Goal: Task Accomplishment & Management: Complete application form

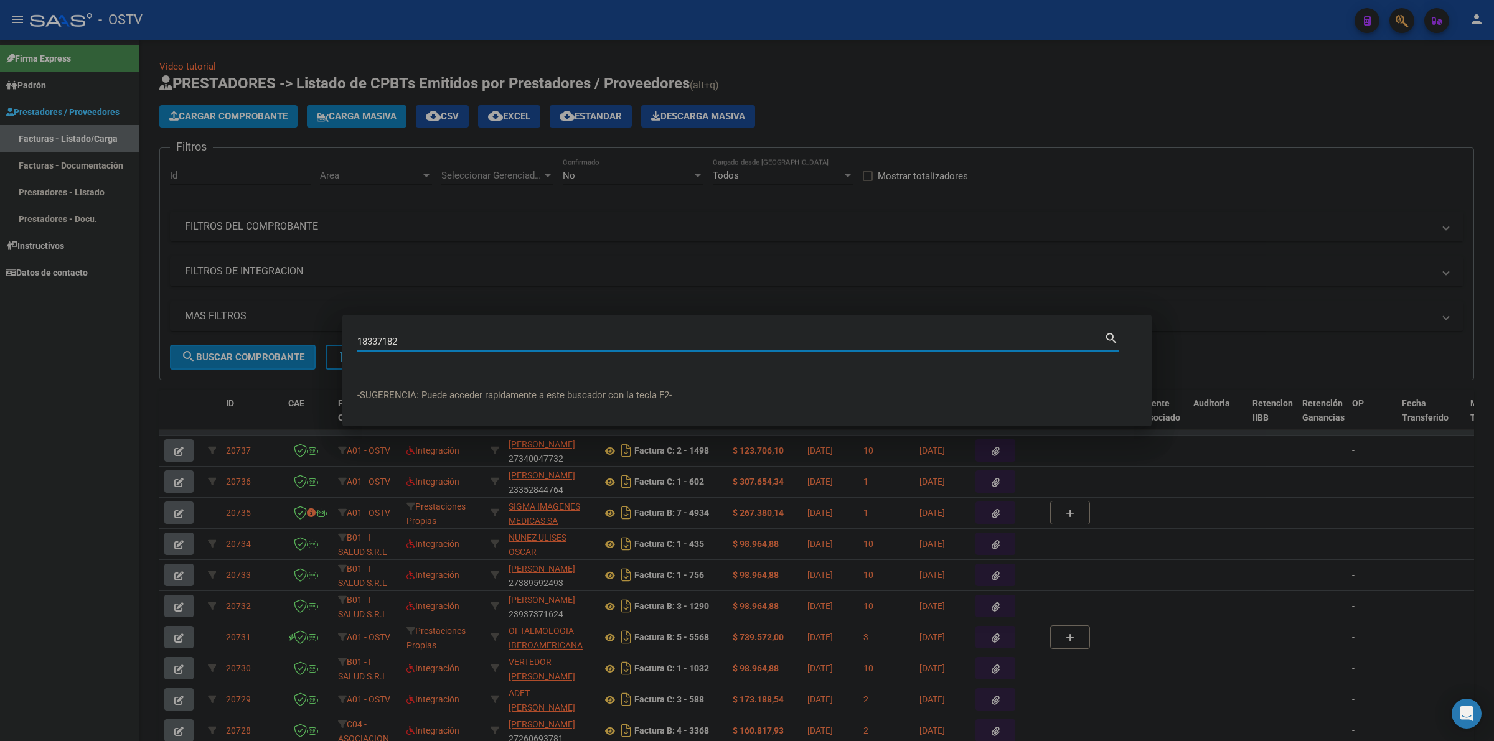
type input "18337182"
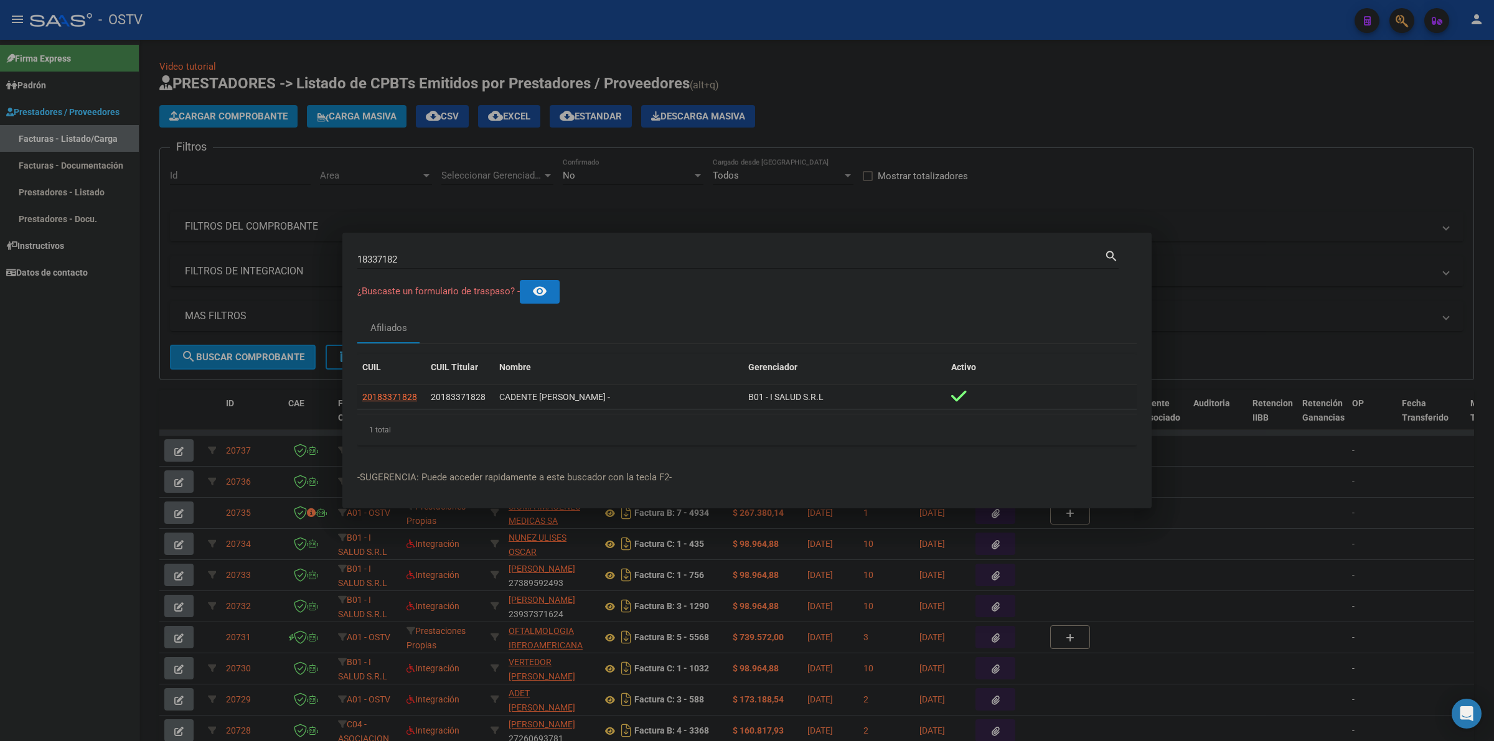
click at [375, 397] on span "20183371828" at bounding box center [389, 397] width 55 height 10
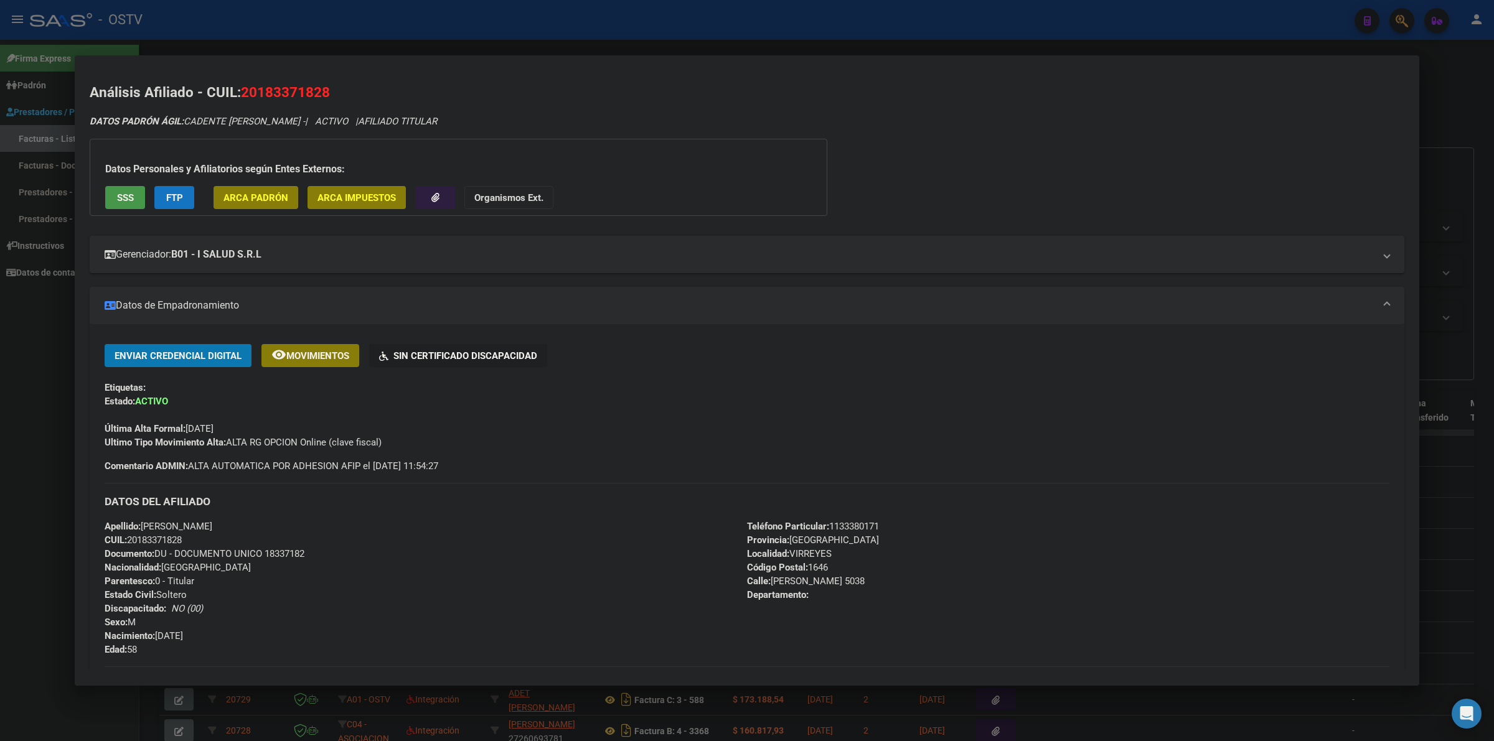
click at [1436, 134] on div at bounding box center [747, 370] width 1494 height 741
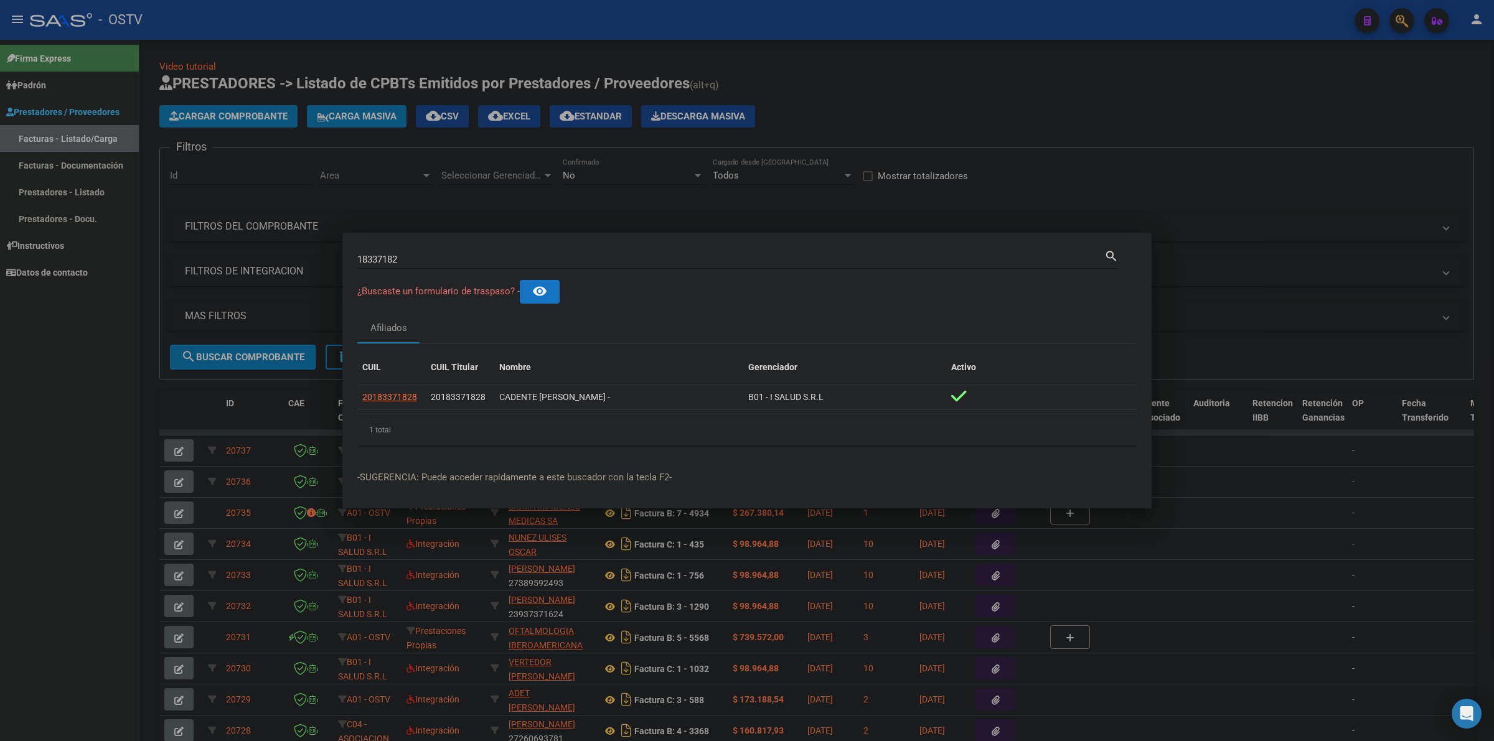
click at [835, 128] on div at bounding box center [747, 370] width 1494 height 741
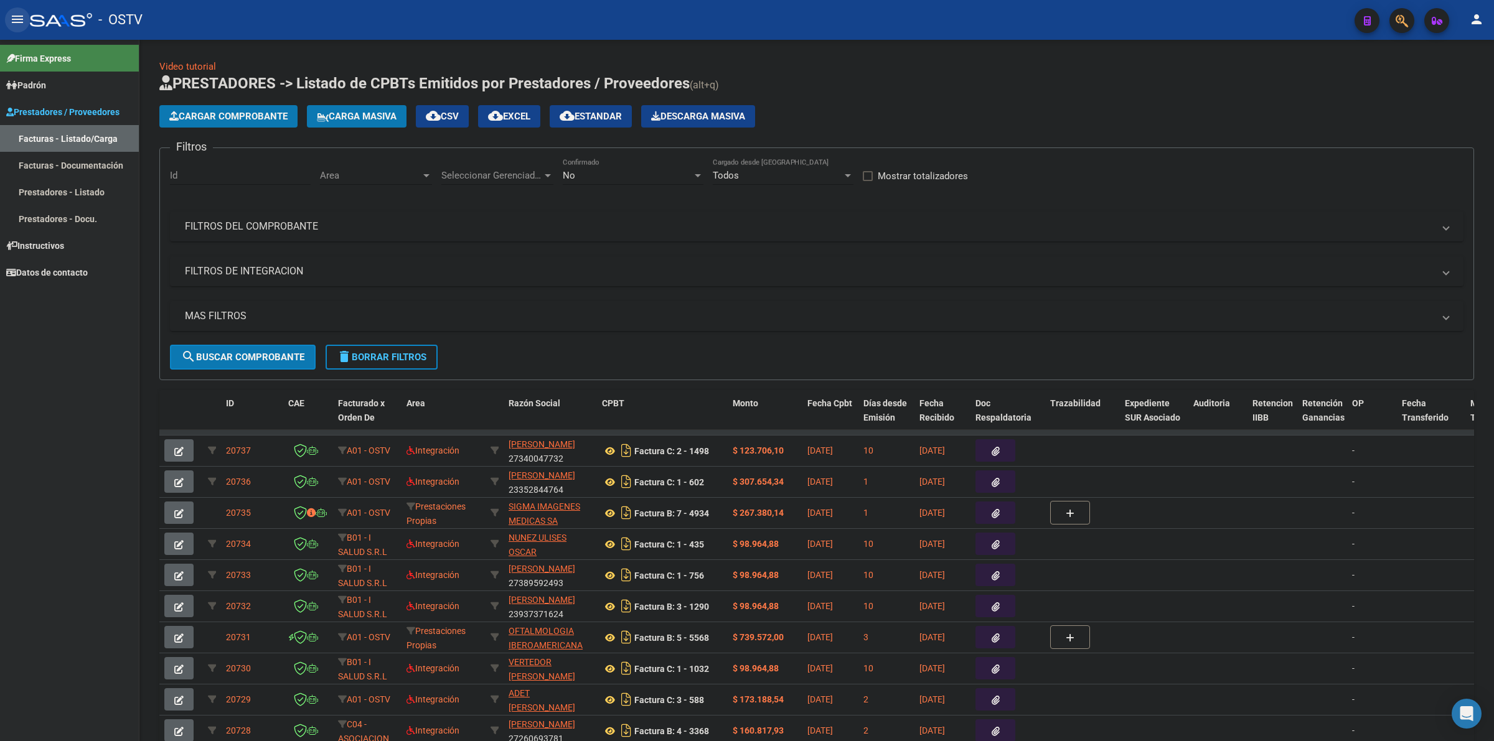
click at [26, 21] on button "menu" at bounding box center [17, 19] width 25 height 25
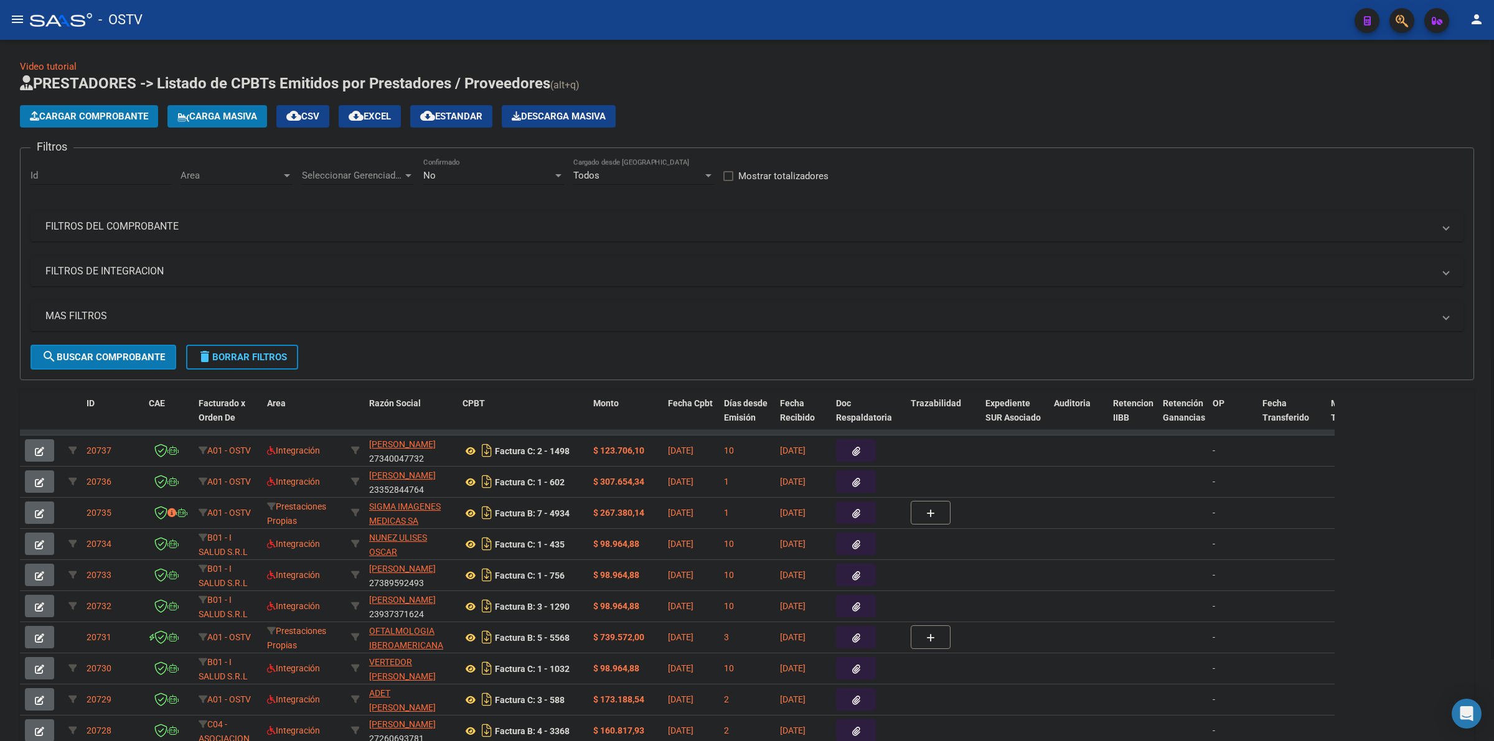
click at [236, 353] on span "delete Borrar Filtros" at bounding box center [242, 357] width 90 height 11
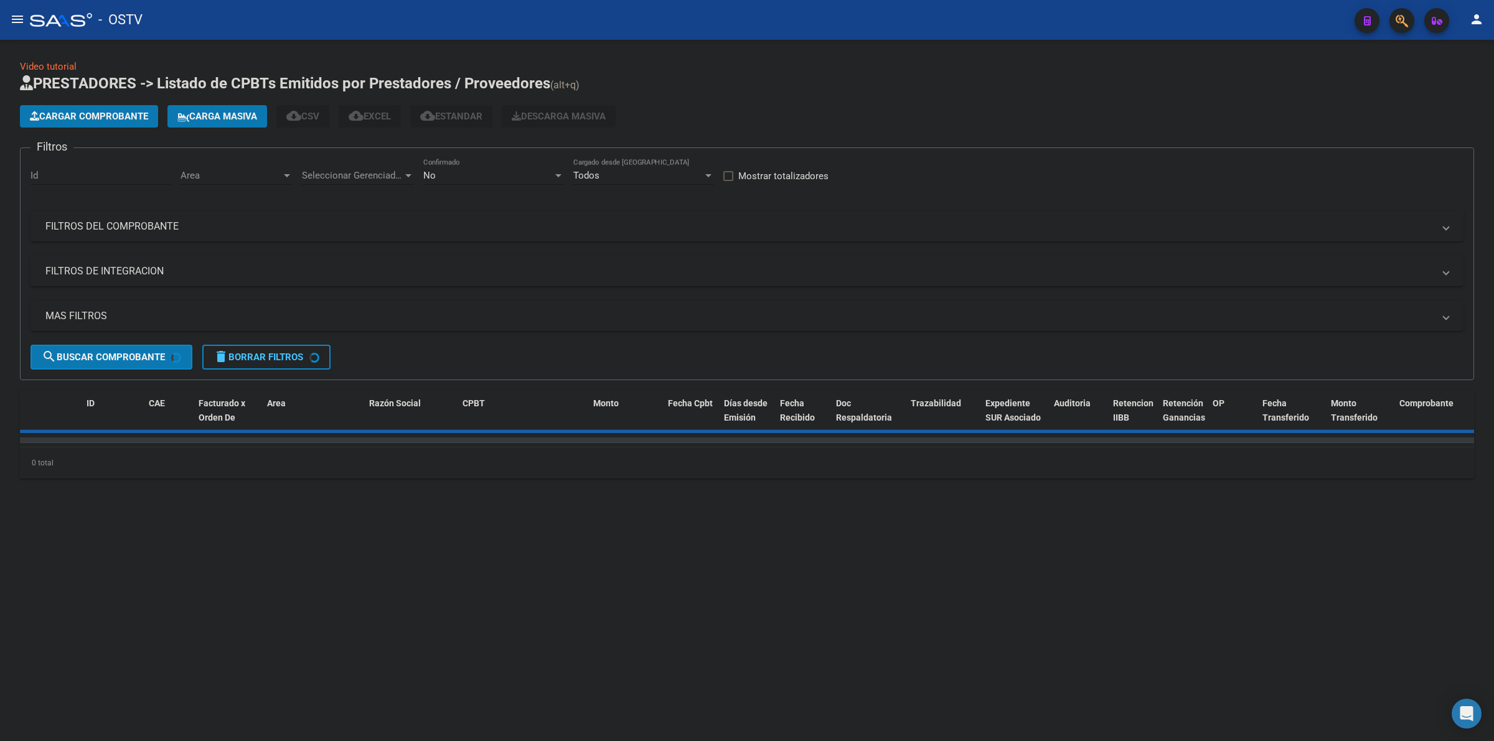
click at [474, 166] on div "No Confirmado" at bounding box center [493, 171] width 141 height 27
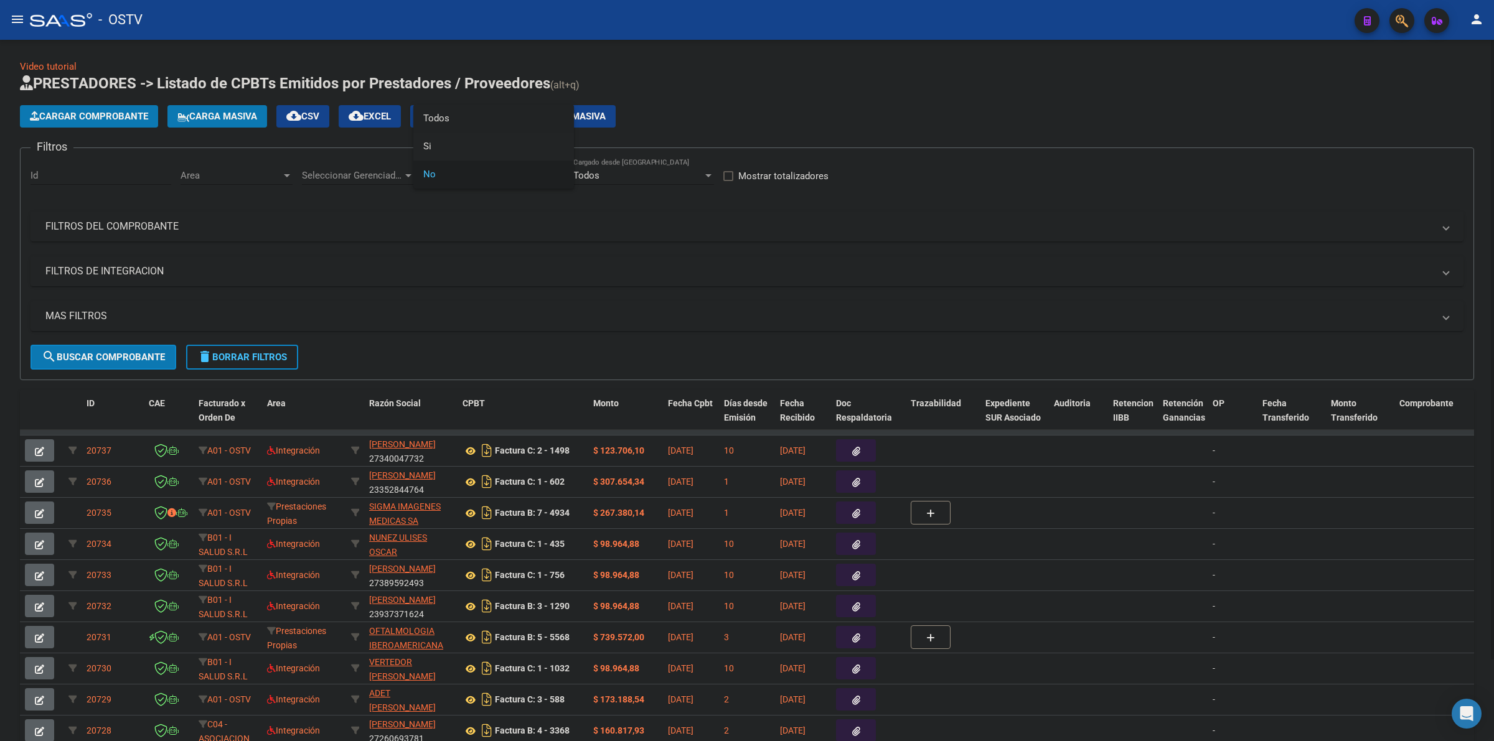
click at [457, 121] on span "Todos" at bounding box center [493, 119] width 141 height 28
click at [116, 308] on mat-expansion-panel-header "MAS FILTROS" at bounding box center [746, 316] width 1433 height 30
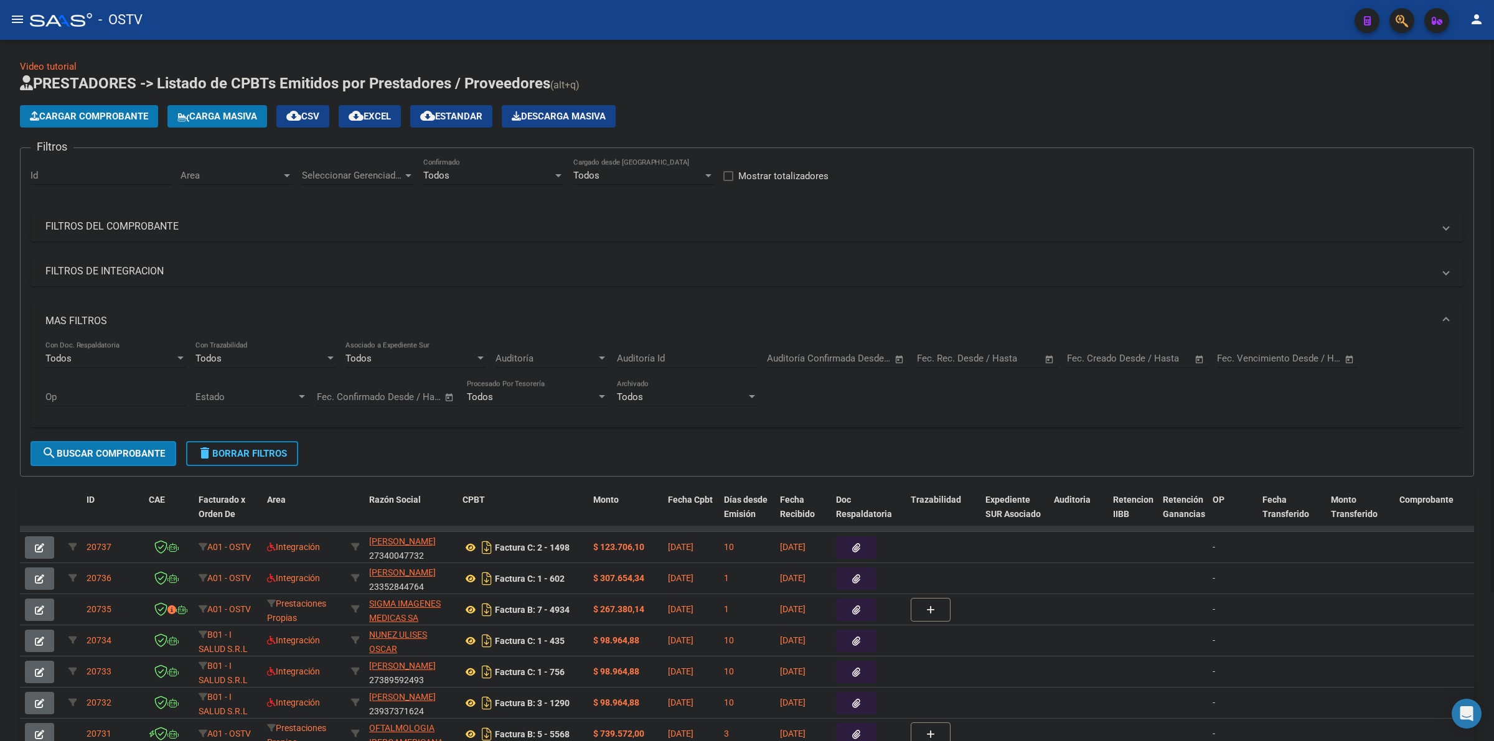
click at [1116, 356] on div "Start date – End date" at bounding box center [1130, 358] width 126 height 11
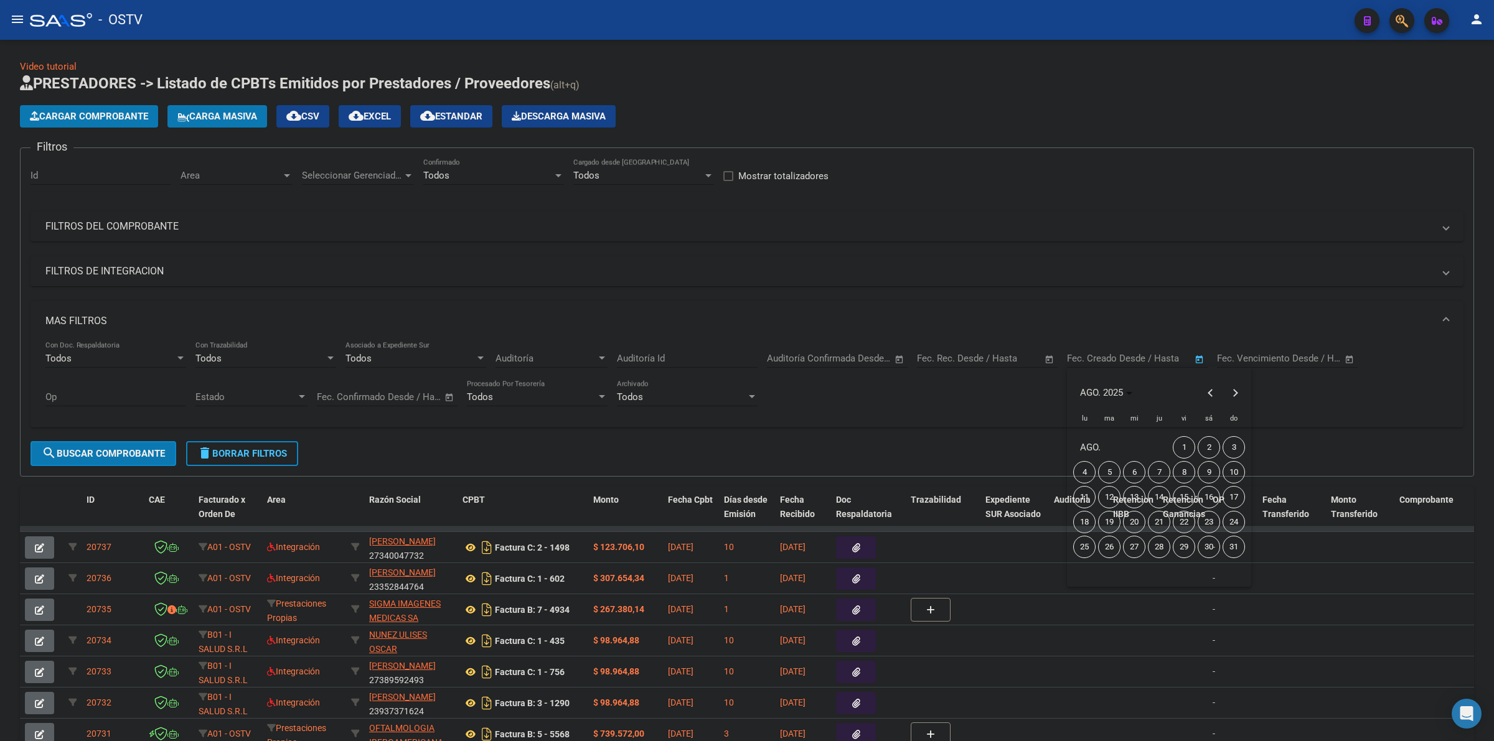
click at [1183, 474] on span "8" at bounding box center [1183, 472] width 22 height 22
type input "[DATE]"
click at [1239, 474] on span "10" at bounding box center [1233, 472] width 22 height 22
type input "[DATE]"
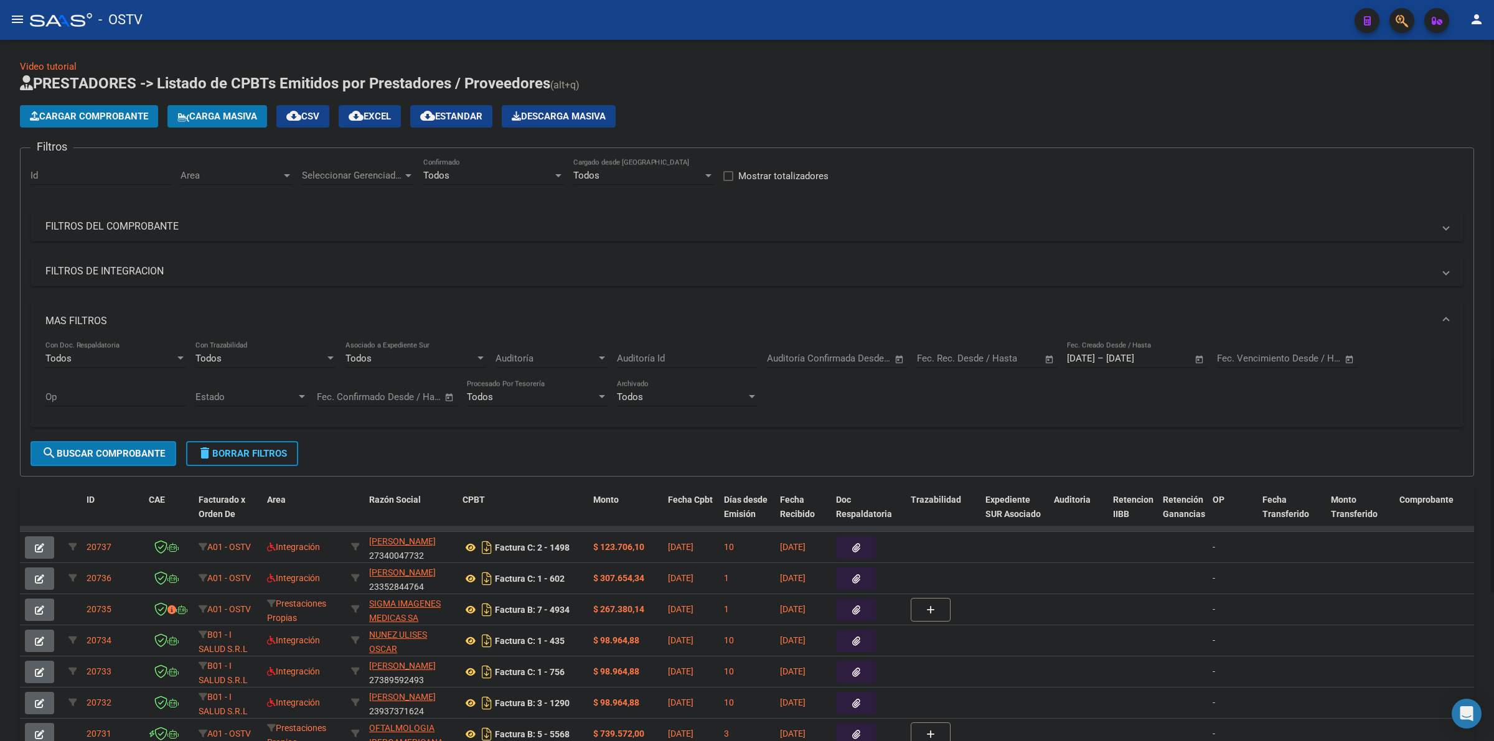
click at [349, 168] on div "Seleccionar Gerenciador Seleccionar Gerenciador" at bounding box center [358, 171] width 112 height 27
drag, startPoint x: 337, startPoint y: 210, endPoint x: 296, endPoint y: 199, distance: 43.2
click at [336, 210] on span "Todos" at bounding box center [389, 203] width 174 height 28
click at [253, 182] on div "Area Area" at bounding box center [236, 171] width 112 height 27
click at [244, 208] on span "Todos" at bounding box center [261, 203] width 162 height 28
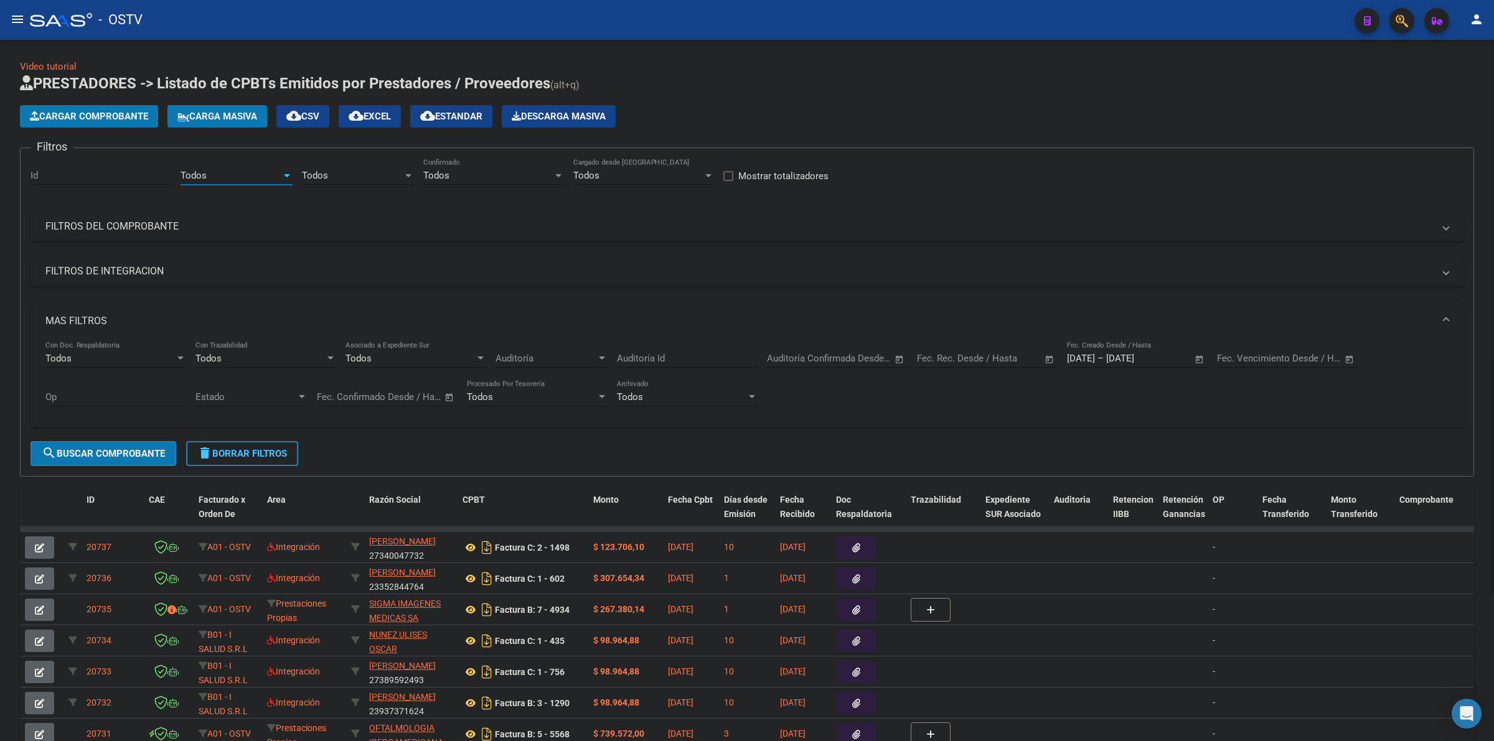
click at [837, 120] on div "Cargar Comprobante Carga Masiva cloud_download CSV cloud_download EXCEL cloud_d…" at bounding box center [747, 116] width 1454 height 22
click at [111, 448] on span "search Buscar Comprobante" at bounding box center [103, 453] width 123 height 11
click at [454, 122] on button "cloud_download Estandar" at bounding box center [451, 116] width 82 height 22
click at [251, 456] on button "delete Borrar Filtros" at bounding box center [242, 453] width 112 height 25
click at [469, 184] on div "No Confirmado" at bounding box center [493, 177] width 141 height 39
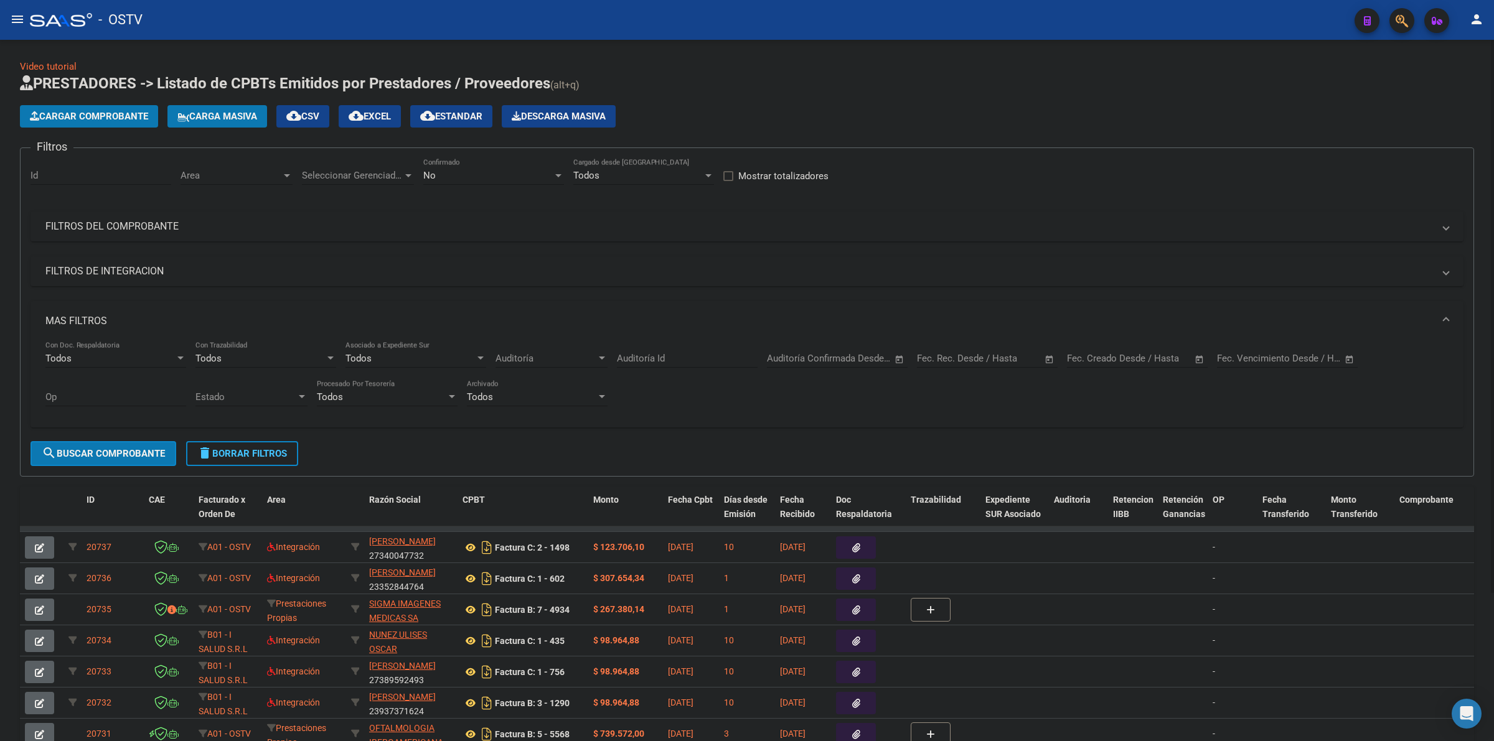
click at [446, 176] on div "No" at bounding box center [487, 175] width 129 height 11
click at [446, 116] on span "Todos" at bounding box center [493, 119] width 141 height 28
drag, startPoint x: 104, startPoint y: 318, endPoint x: 108, endPoint y: 309, distance: 9.5
click at [104, 317] on mat-panel-title "MAS FILTROS" at bounding box center [739, 321] width 1388 height 14
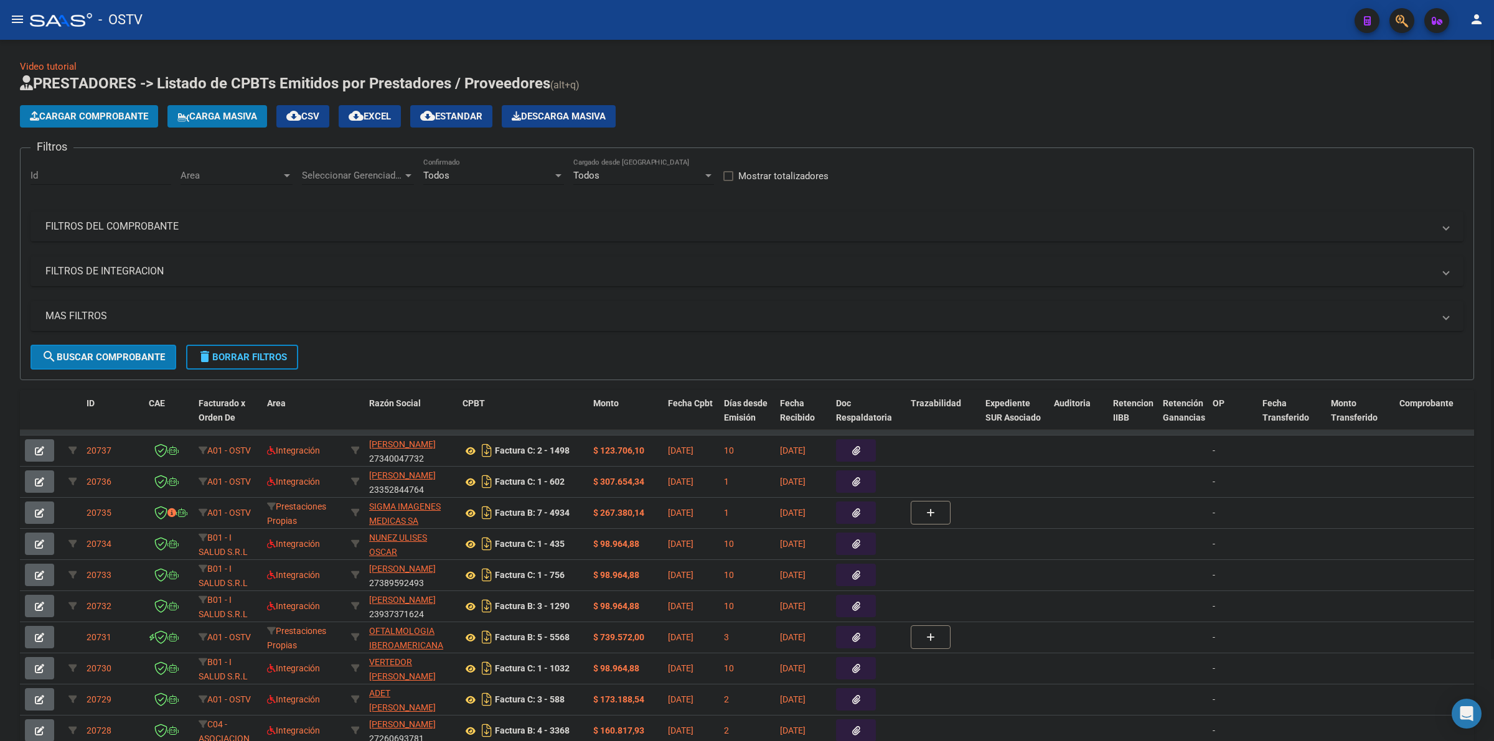
click at [172, 222] on mat-panel-title "FILTROS DEL COMPROBANTE" at bounding box center [739, 227] width 1388 height 14
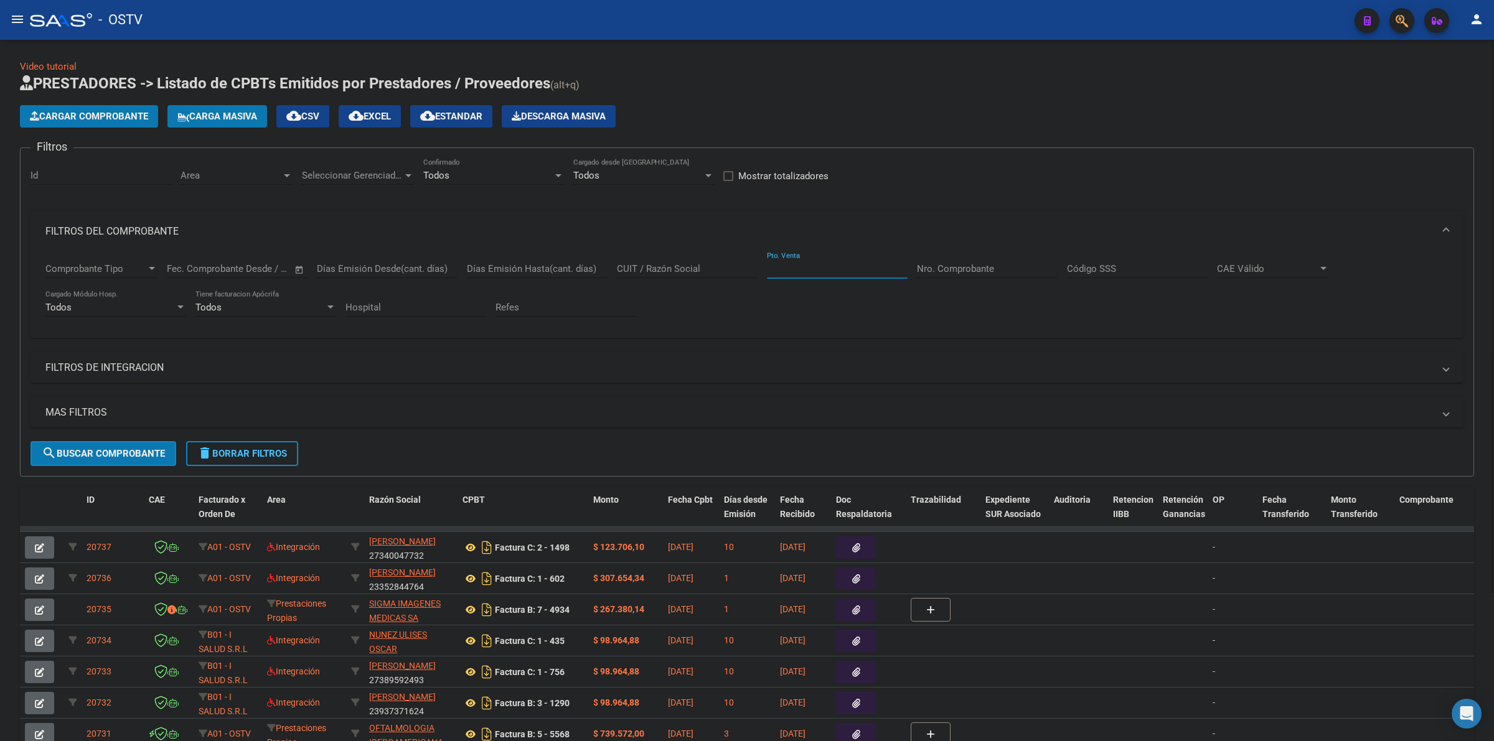
click at [813, 265] on input "Pto. Venta" at bounding box center [837, 268] width 141 height 11
type input "3"
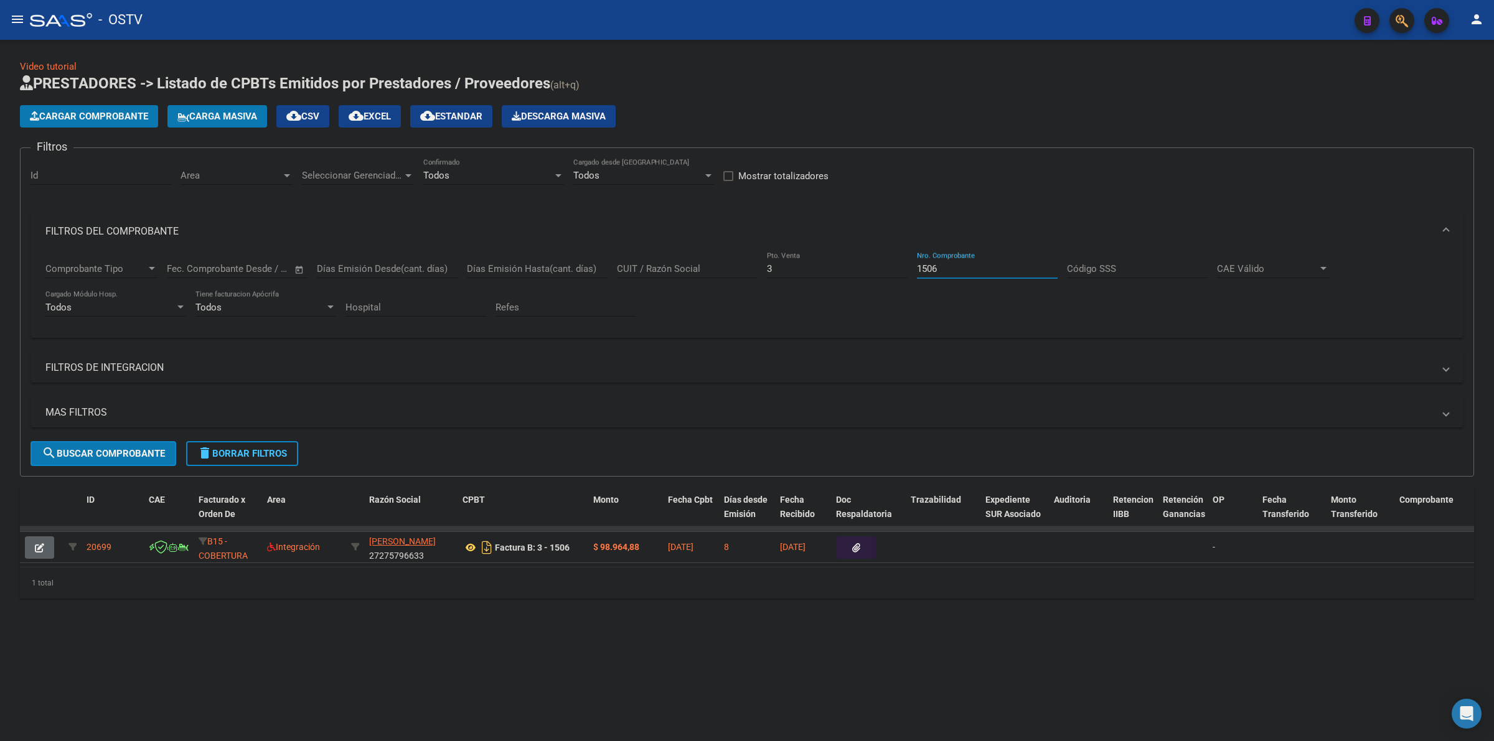
type input "1506"
drag, startPoint x: 837, startPoint y: 269, endPoint x: 734, endPoint y: 278, distance: 103.1
click at [734, 278] on div "Comprobante Tipo Comprobante Tipo Start date – End date Fec. Comprobante Desde …" at bounding box center [746, 289] width 1403 height 77
type input "1"
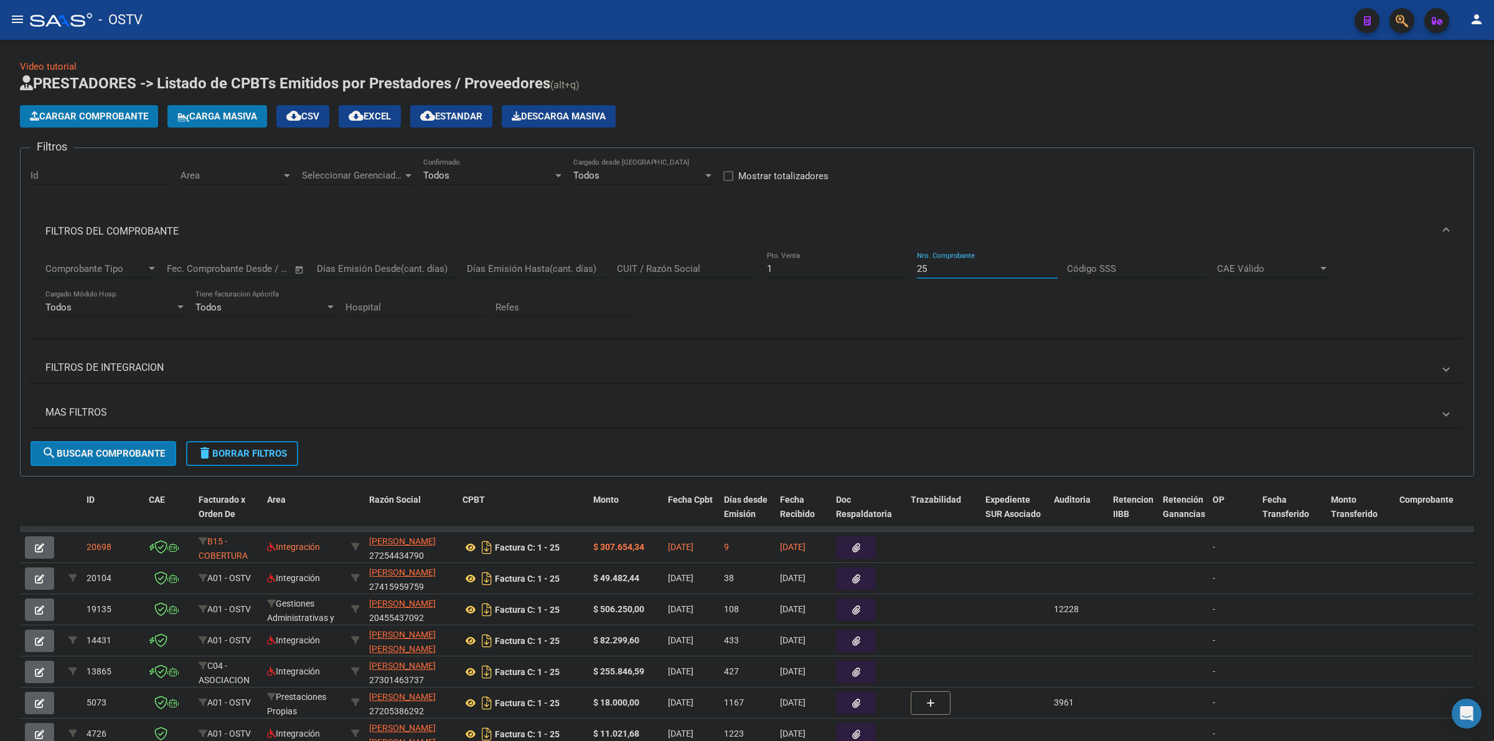
type input "25"
drag, startPoint x: 809, startPoint y: 269, endPoint x: 753, endPoint y: 269, distance: 56.0
click at [753, 269] on div "Comprobante Tipo Comprobante Tipo Start date – End date Fec. Comprobante Desde …" at bounding box center [746, 289] width 1403 height 77
click at [798, 269] on input "1" at bounding box center [837, 268] width 141 height 11
click at [804, 274] on div "1 Pto. Venta" at bounding box center [837, 264] width 141 height 27
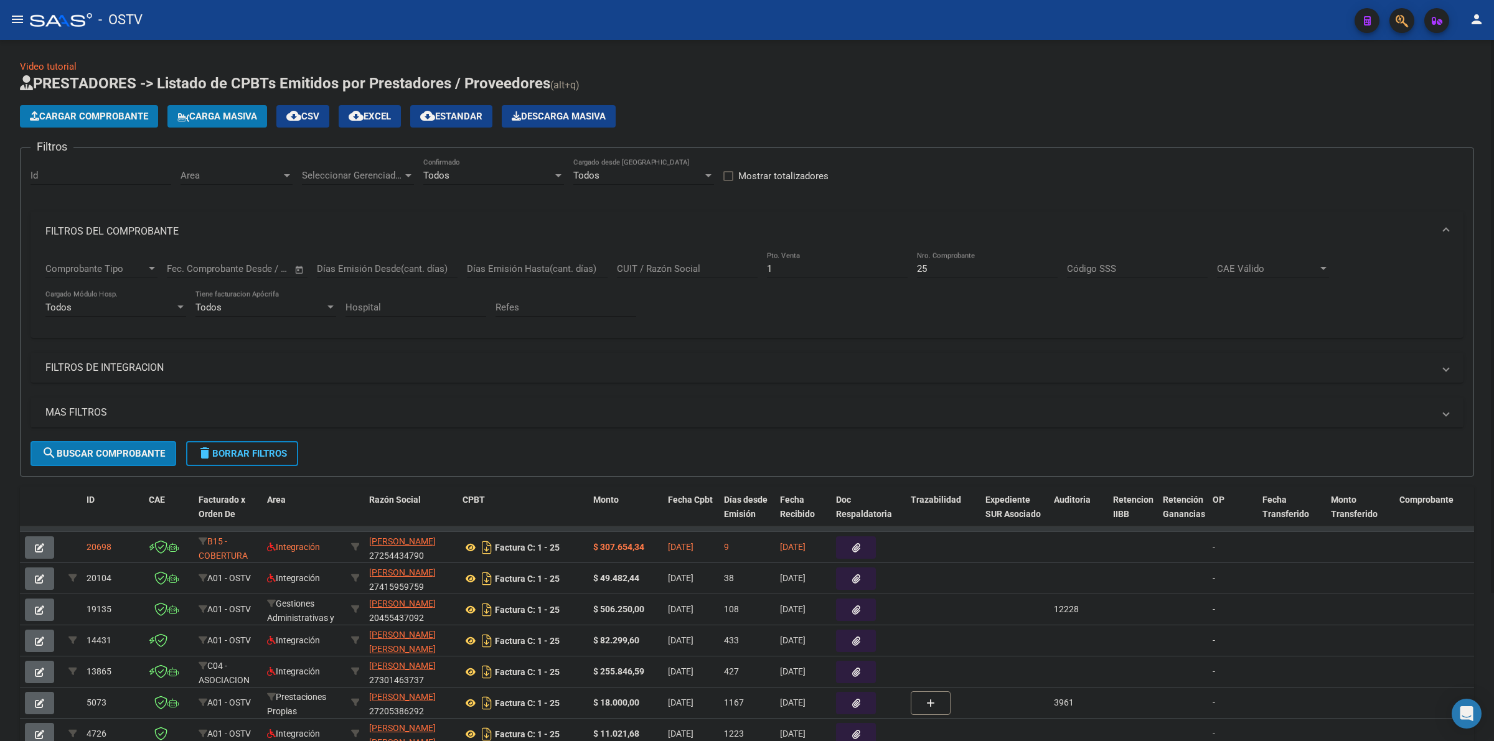
click at [805, 274] on div "1 Pto. Venta" at bounding box center [837, 264] width 141 height 27
click at [798, 265] on input "1" at bounding box center [837, 268] width 141 height 11
type input "32"
type input "290"
click at [798, 265] on input "32" at bounding box center [837, 268] width 141 height 11
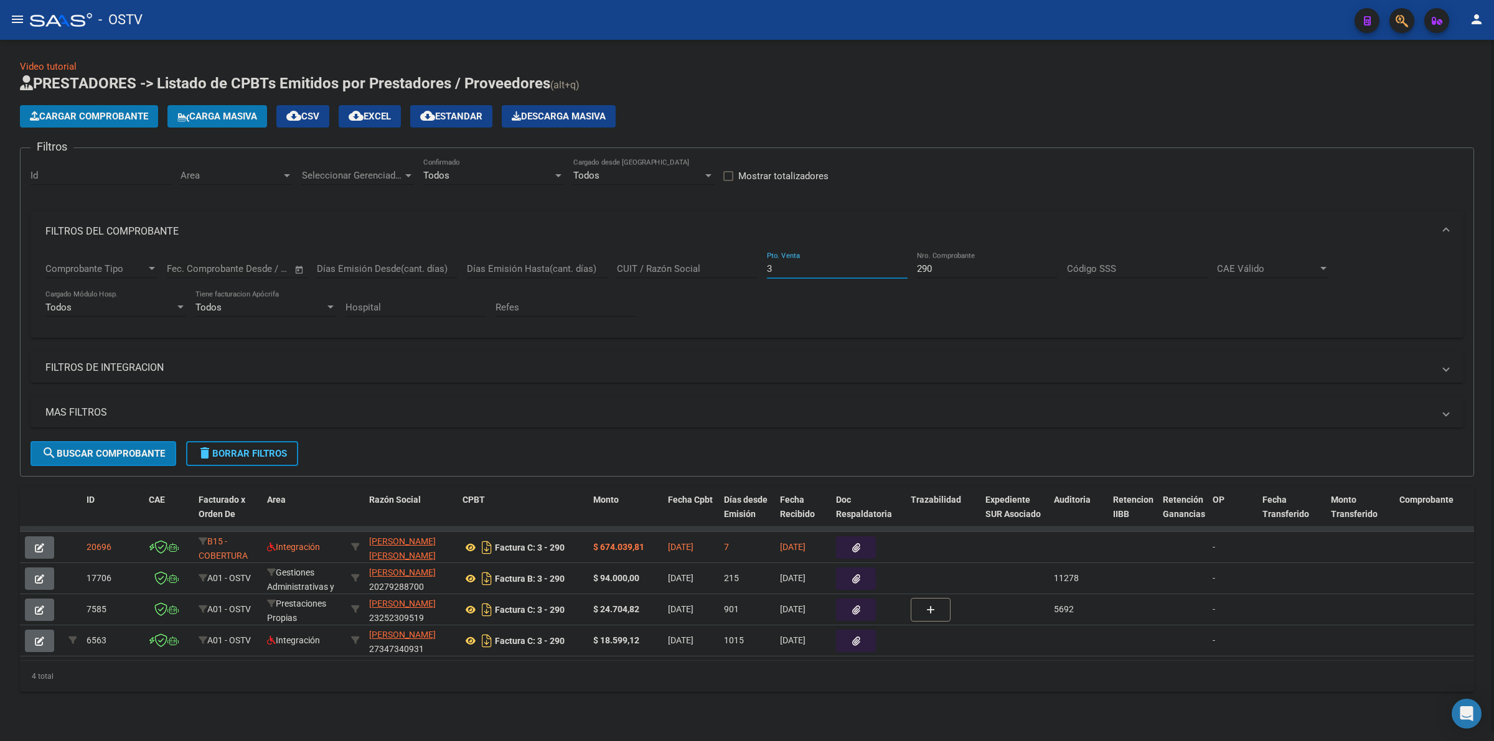
drag, startPoint x: 794, startPoint y: 268, endPoint x: 759, endPoint y: 272, distance: 35.1
click at [759, 272] on div "Comprobante Tipo Comprobante Tipo Start date – End date Fec. Comprobante Desde …" at bounding box center [746, 289] width 1403 height 77
type input "4"
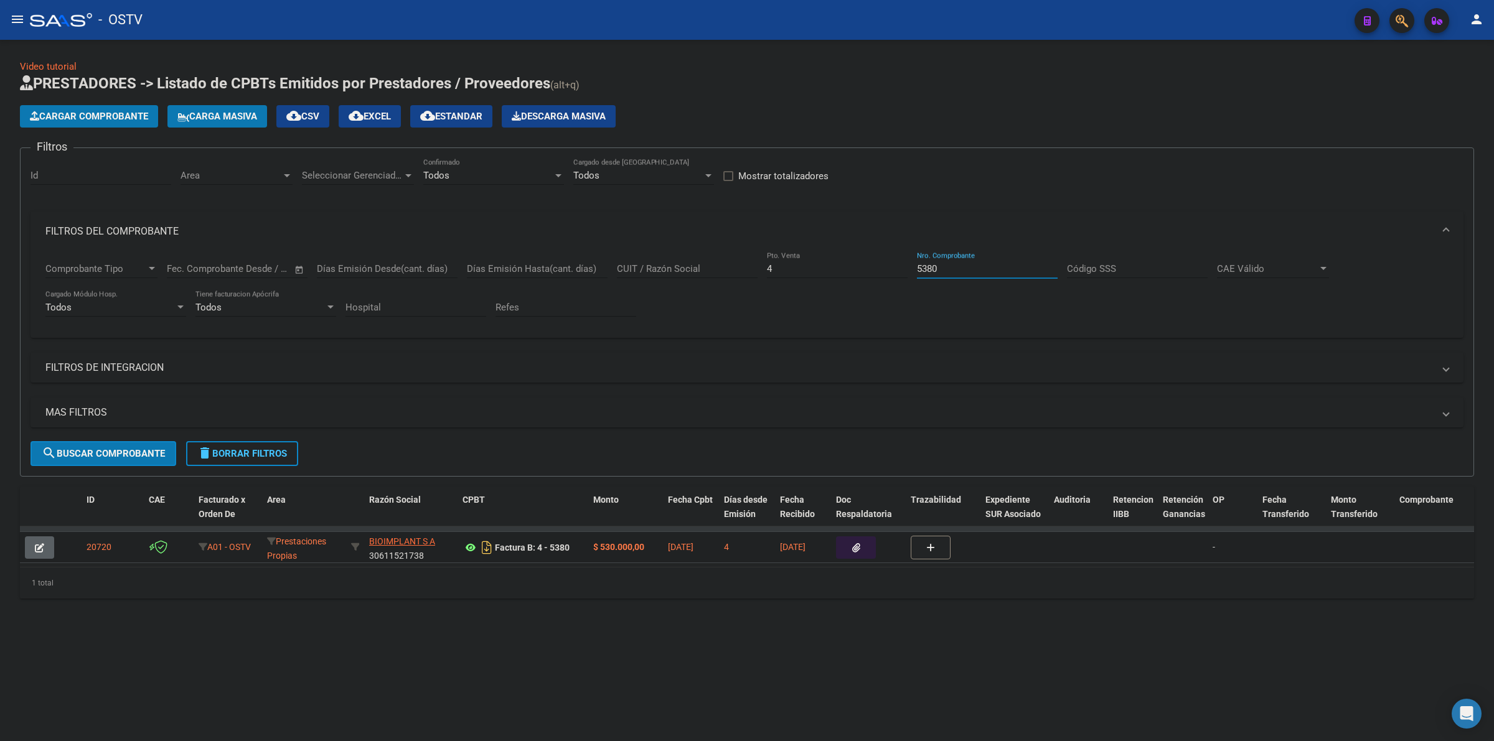
type input "5380"
click at [467, 546] on icon at bounding box center [470, 547] width 16 height 15
drag, startPoint x: 965, startPoint y: 268, endPoint x: 882, endPoint y: 278, distance: 83.4
click at [882, 278] on div "Comprobante Tipo Comprobante Tipo Start date – End date Fec. Comprobante Desde …" at bounding box center [746, 289] width 1403 height 77
click at [865, 543] on button "button" at bounding box center [856, 547] width 40 height 22
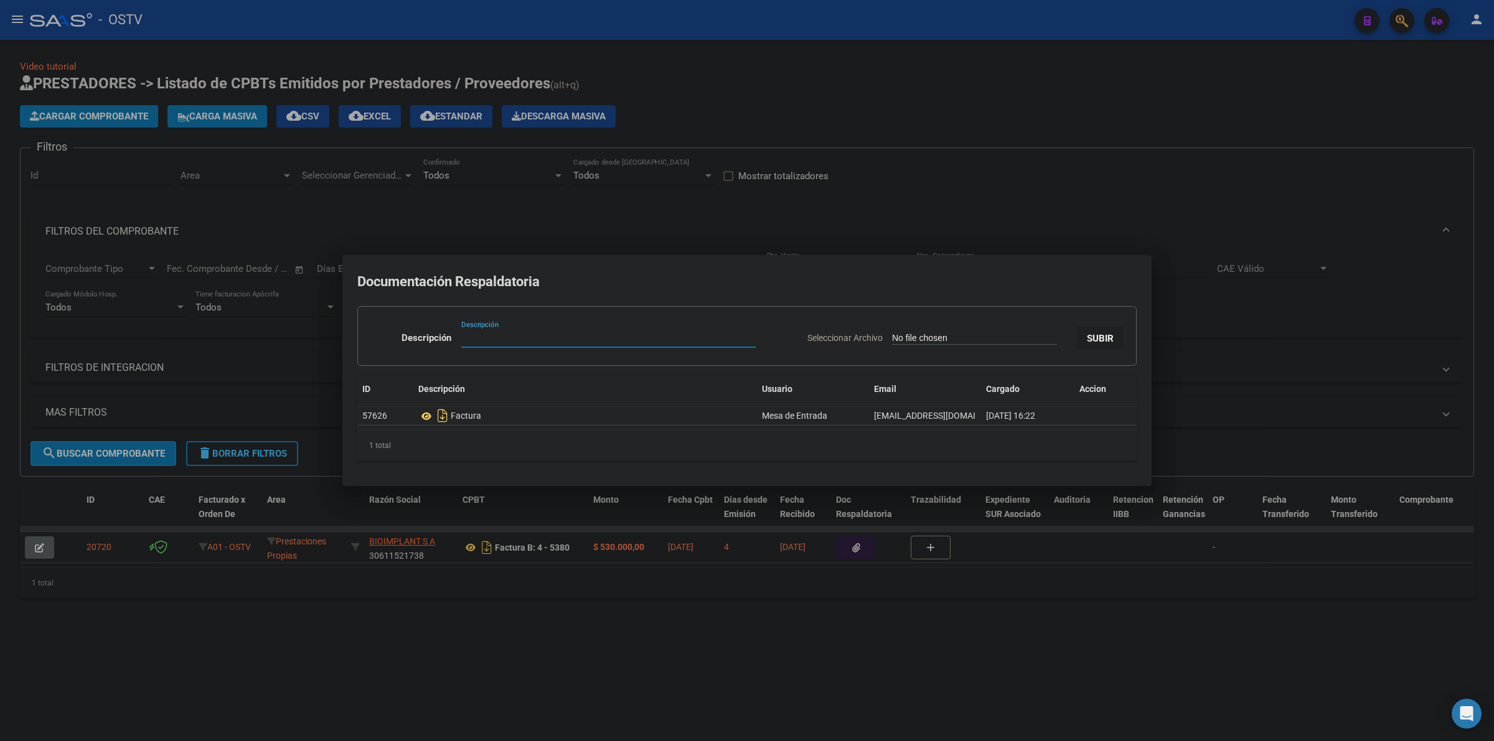
click at [726, 614] on div at bounding box center [747, 370] width 1494 height 741
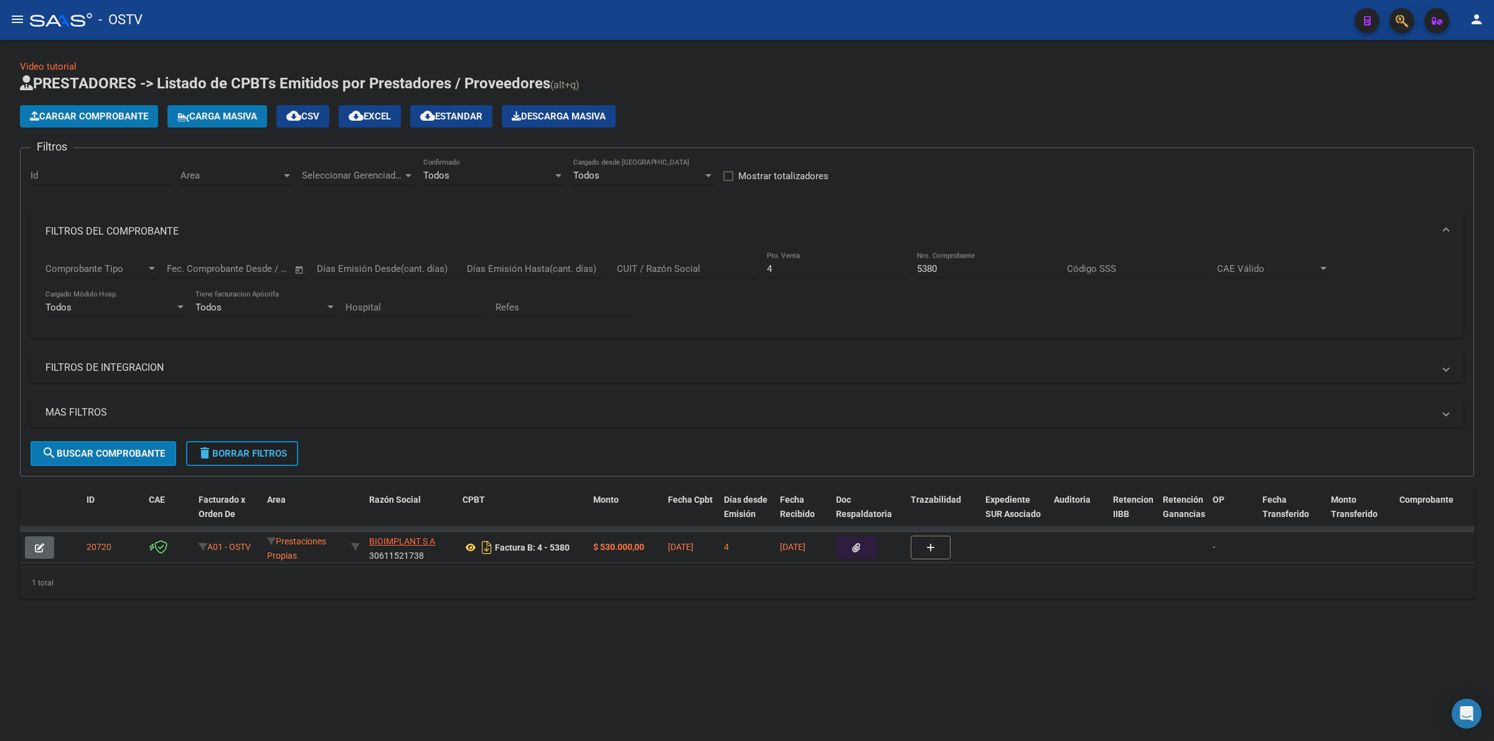
click at [254, 448] on span "delete Borrar Filtros" at bounding box center [242, 453] width 90 height 11
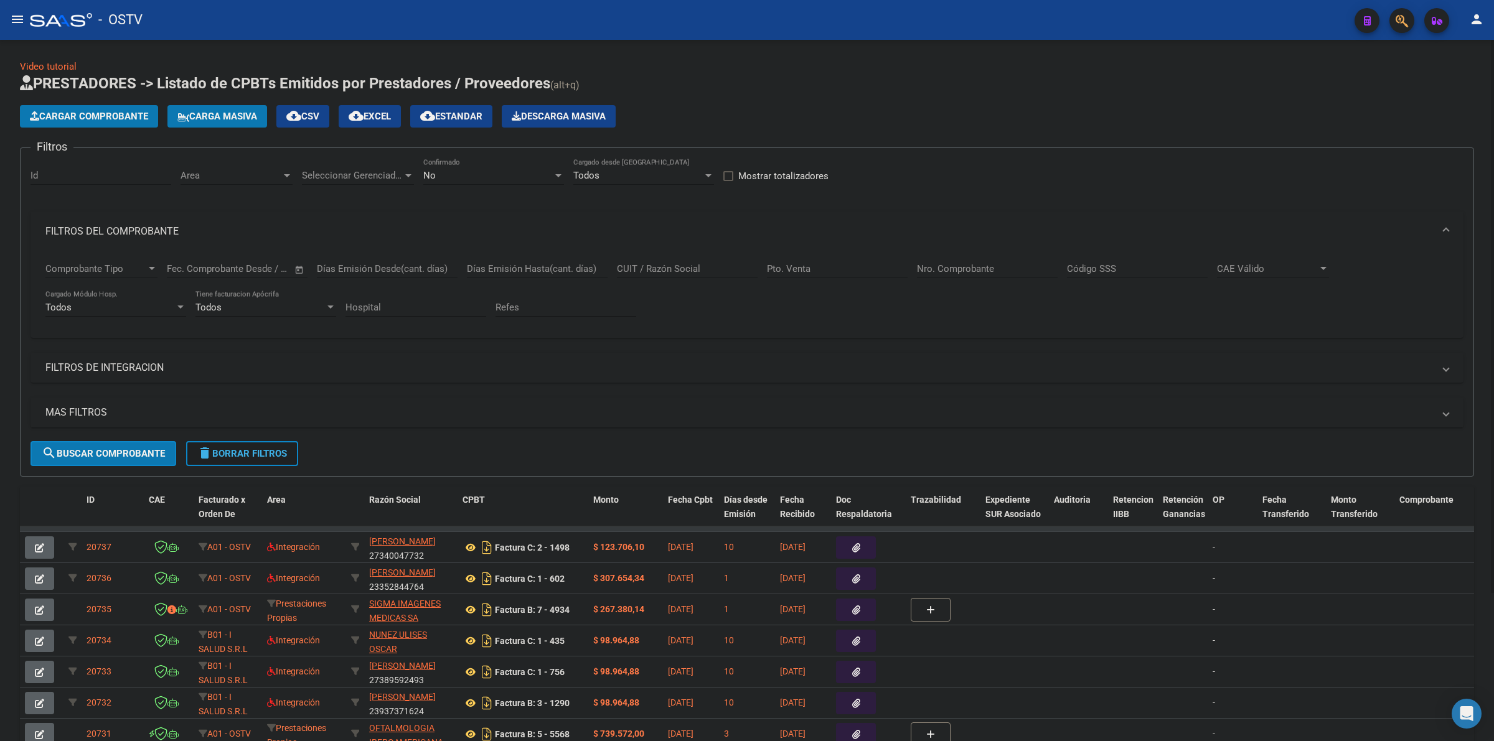
click at [235, 445] on button "delete Borrar Filtros" at bounding box center [242, 453] width 112 height 25
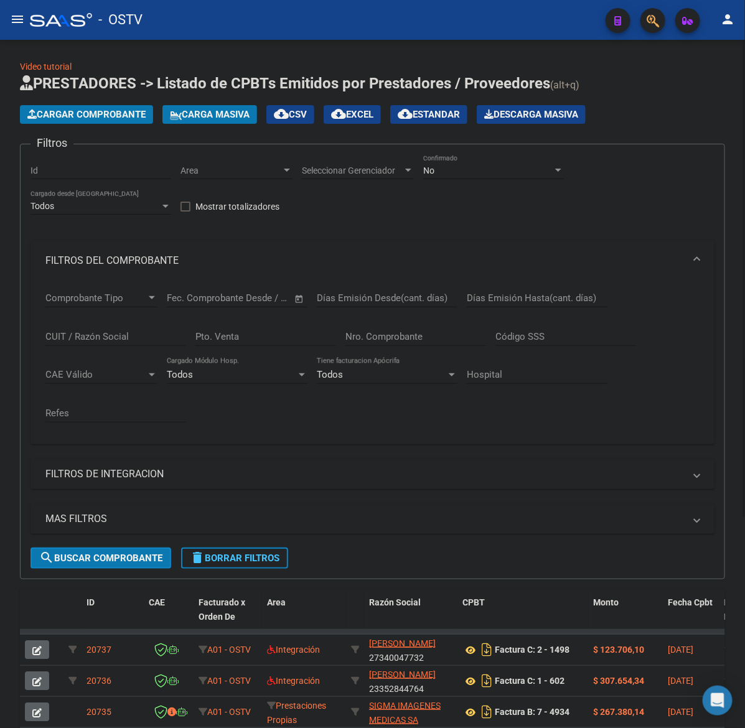
click at [64, 114] on span "Cargar Comprobante" at bounding box center [86, 114] width 118 height 11
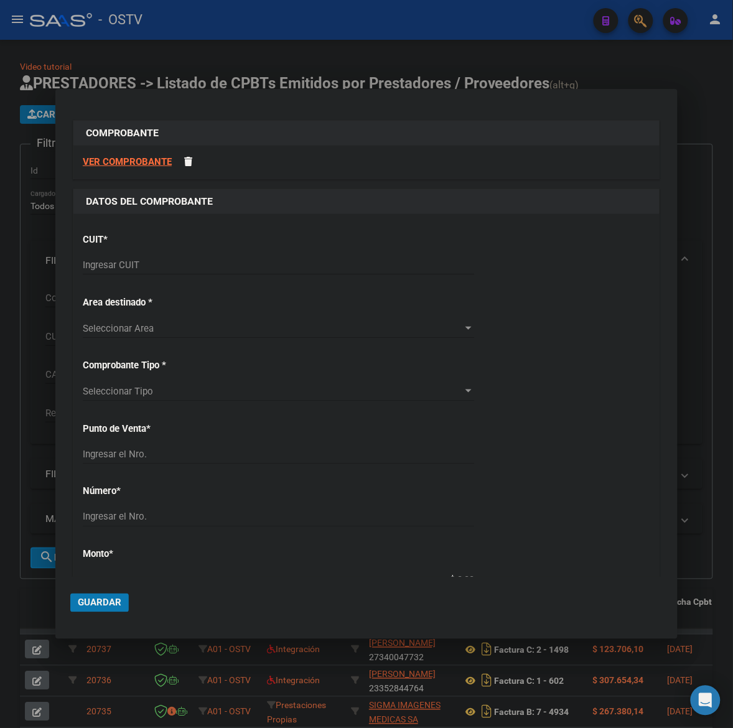
click at [269, 264] on input "Ingresar CUIT" at bounding box center [278, 265] width 391 height 11
click at [269, 263] on input "Ingresar CUIT" at bounding box center [278, 265] width 391 height 11
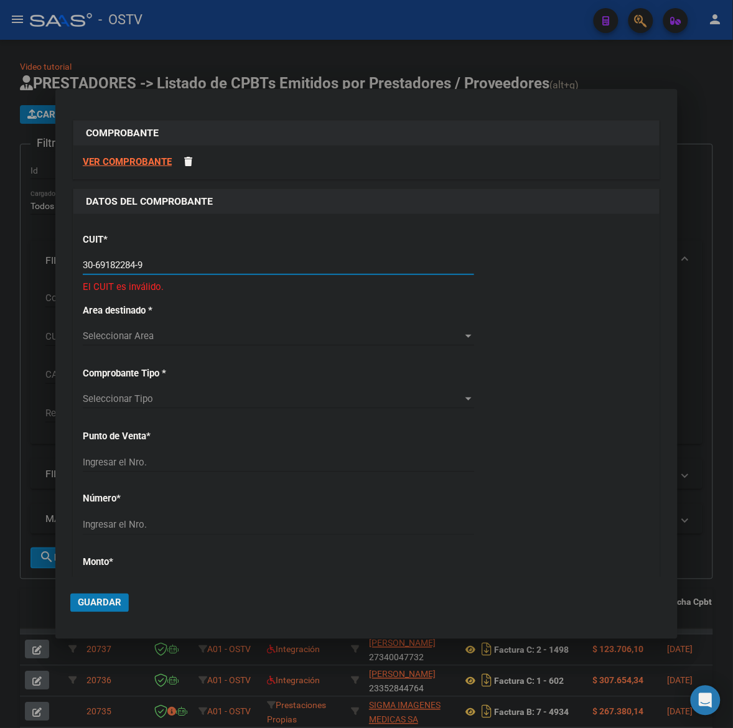
type input "30-69182284-9"
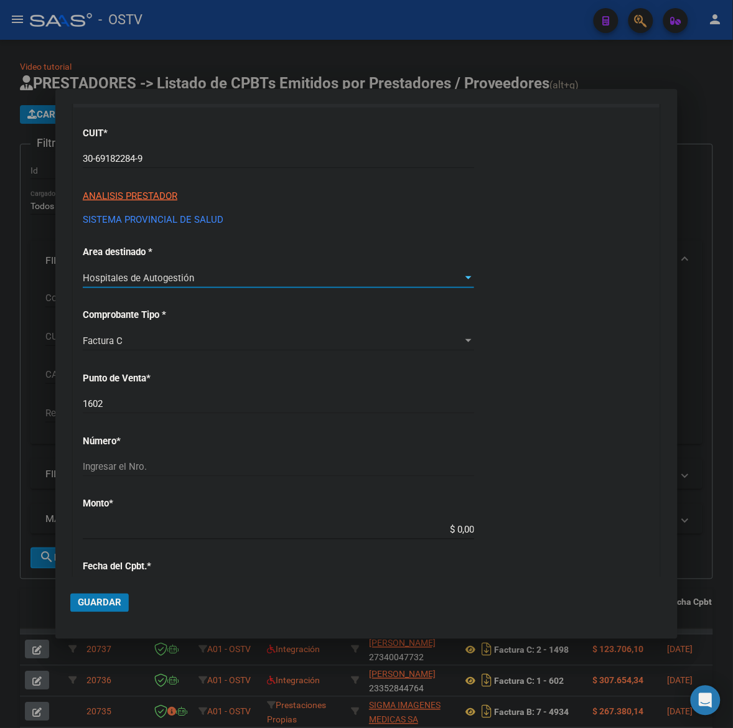
scroll to position [129, 0]
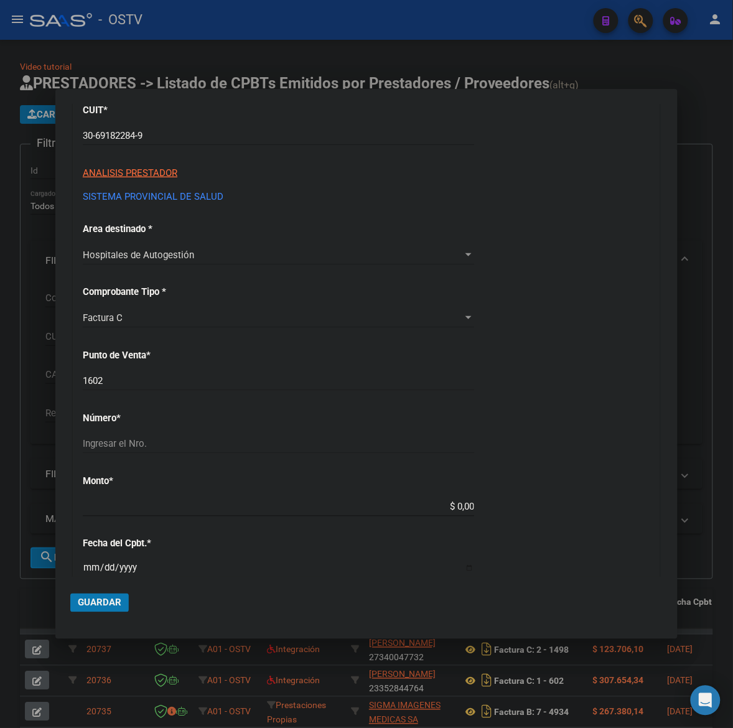
click at [146, 372] on div "1602 Ingresar el Nro." at bounding box center [278, 381] width 391 height 19
click at [147, 377] on input "1602" at bounding box center [278, 380] width 391 height 11
type input "1362"
type input "4149"
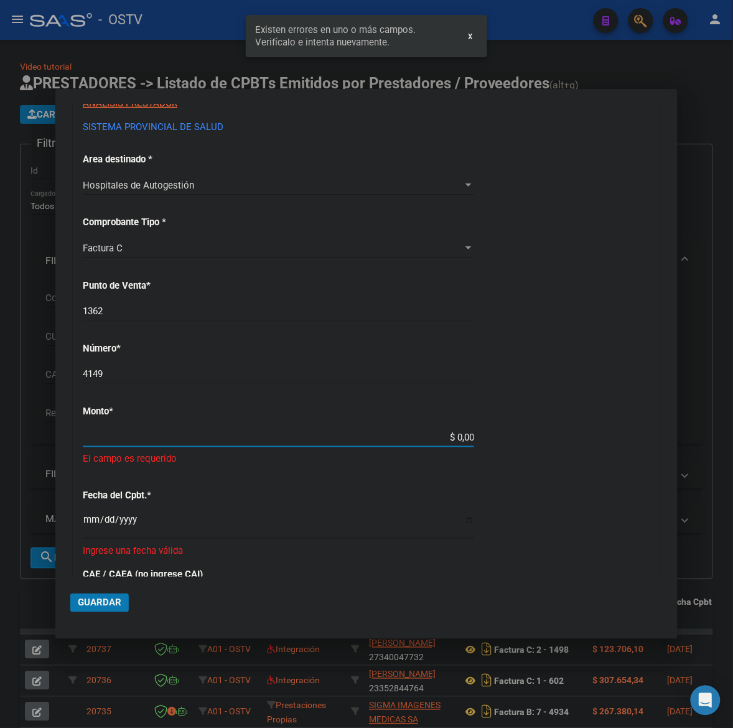
scroll to position [290, 0]
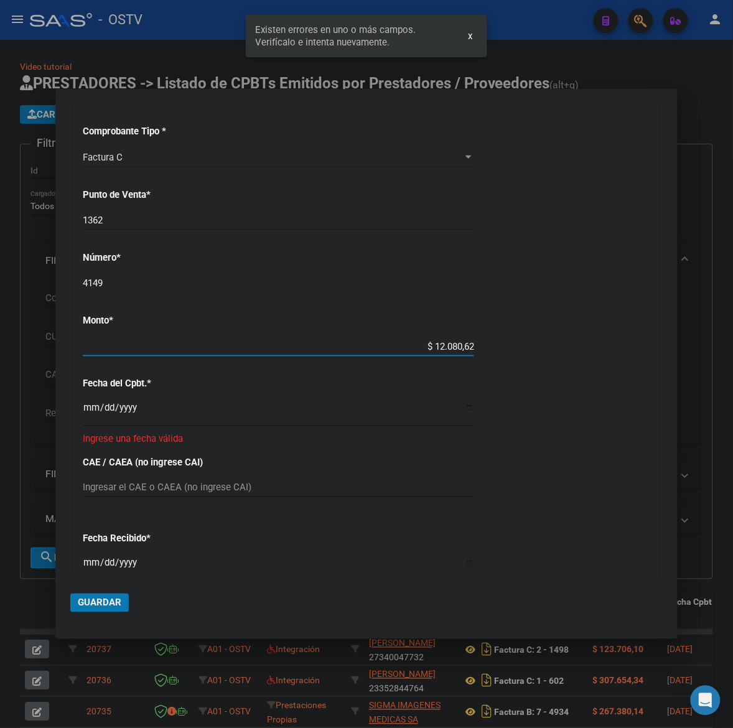
type input "$ 120.806,24"
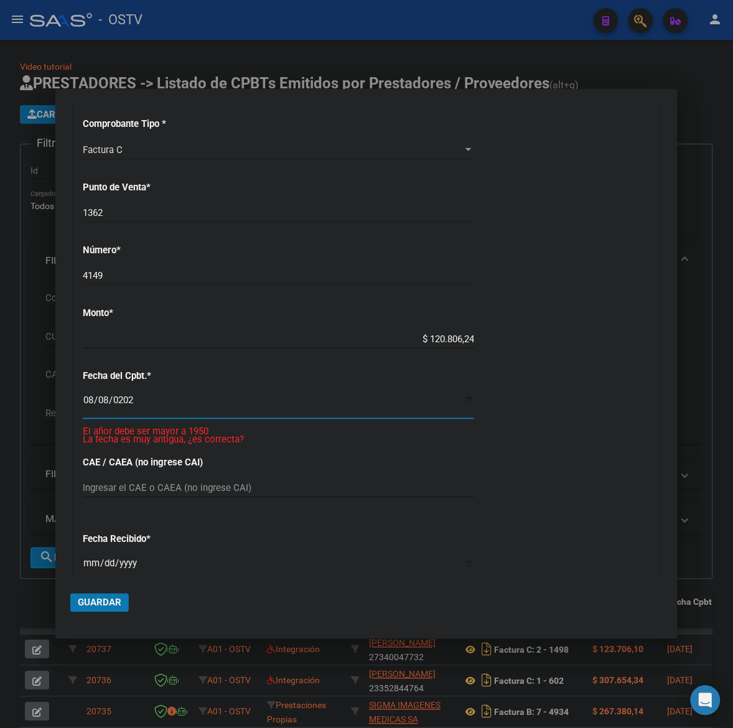
type input "[DATE]"
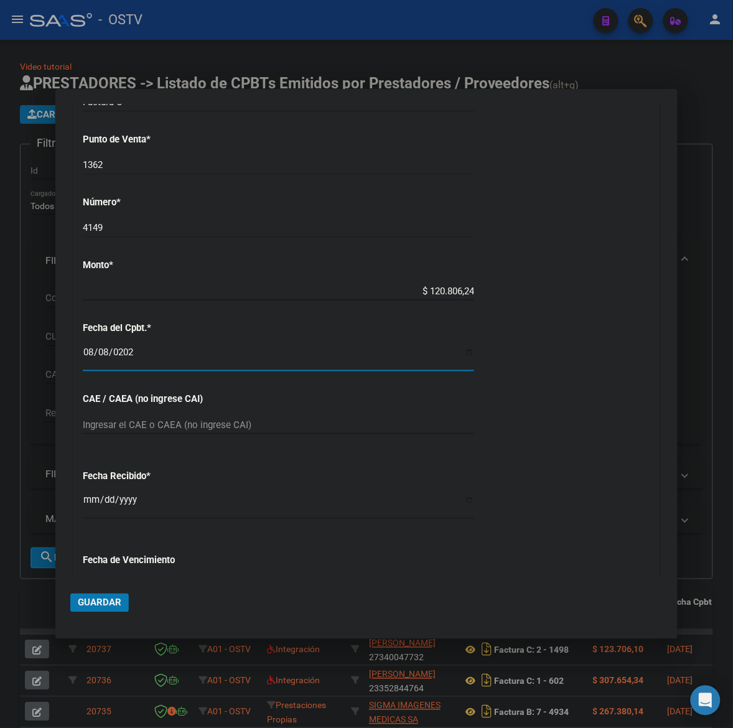
scroll to position [386, 0]
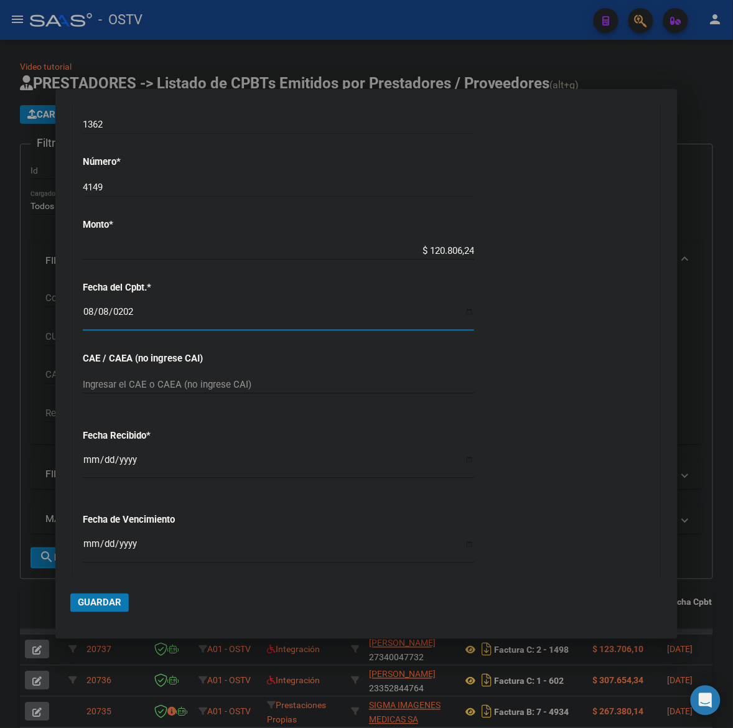
click at [91, 545] on input "Ingresar la fecha" at bounding box center [278, 550] width 391 height 20
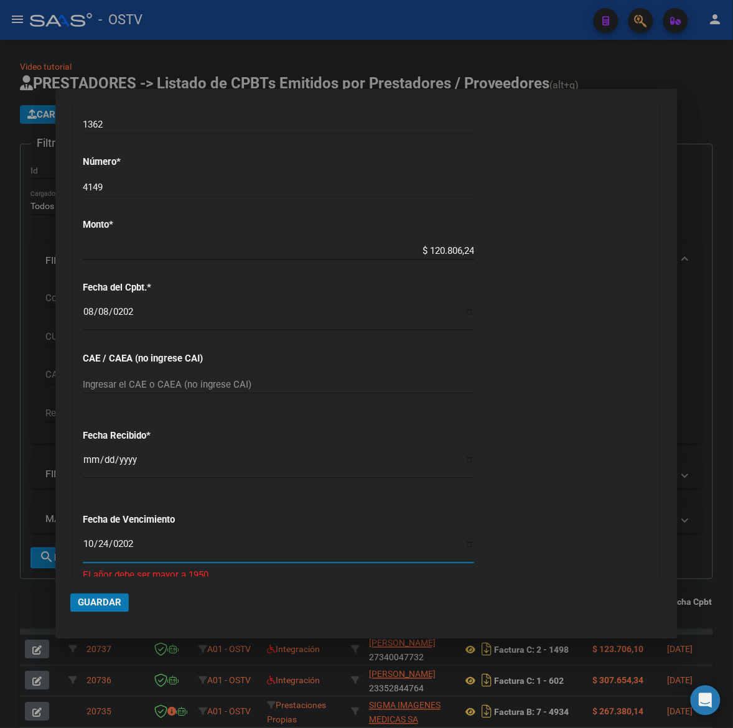
type input "[DATE]"
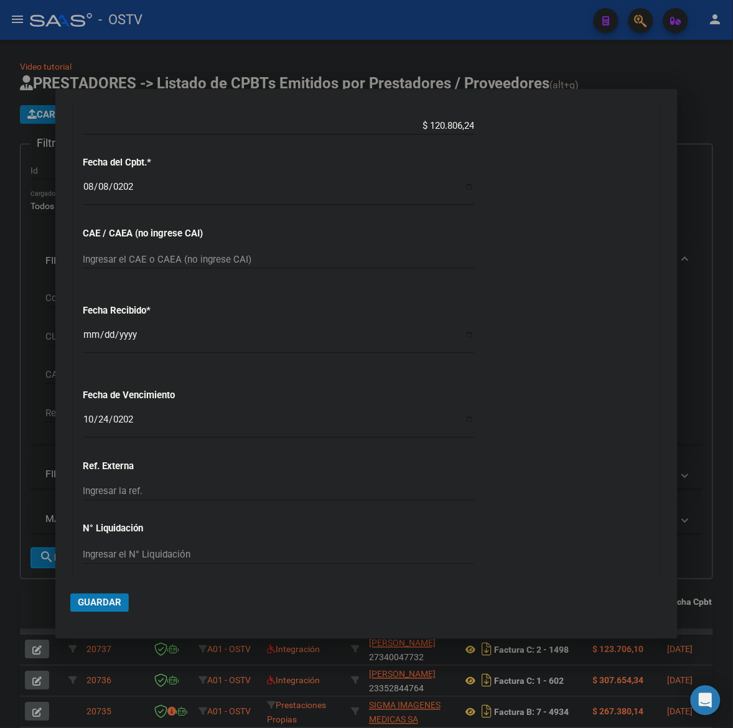
scroll to position [515, 0]
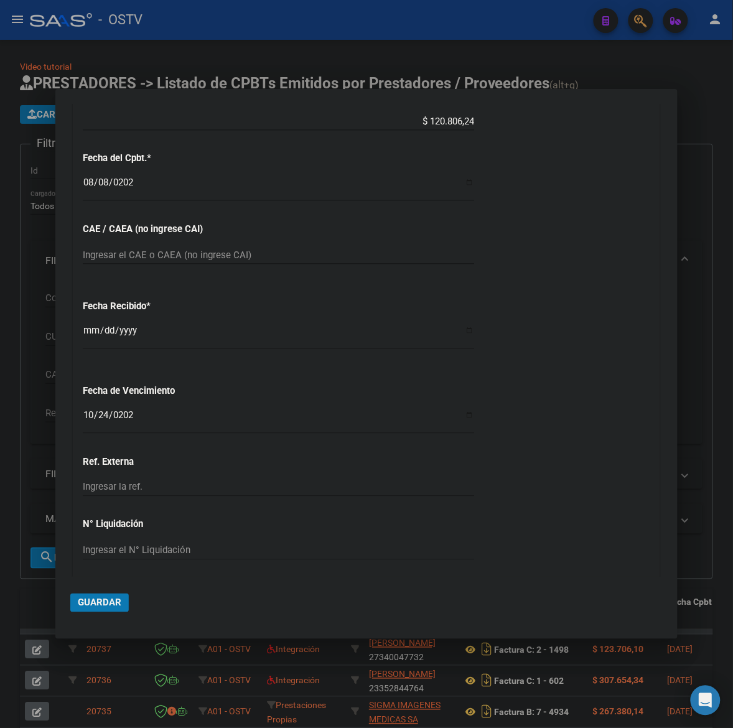
click at [101, 601] on span "Guardar" at bounding box center [100, 602] width 44 height 11
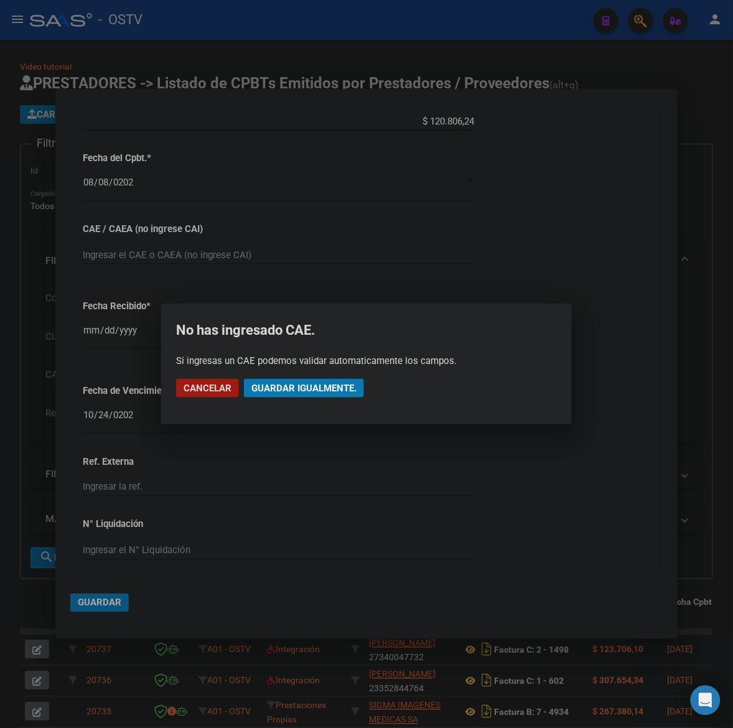
click at [292, 389] on span "Guardar igualmente." at bounding box center [303, 388] width 105 height 11
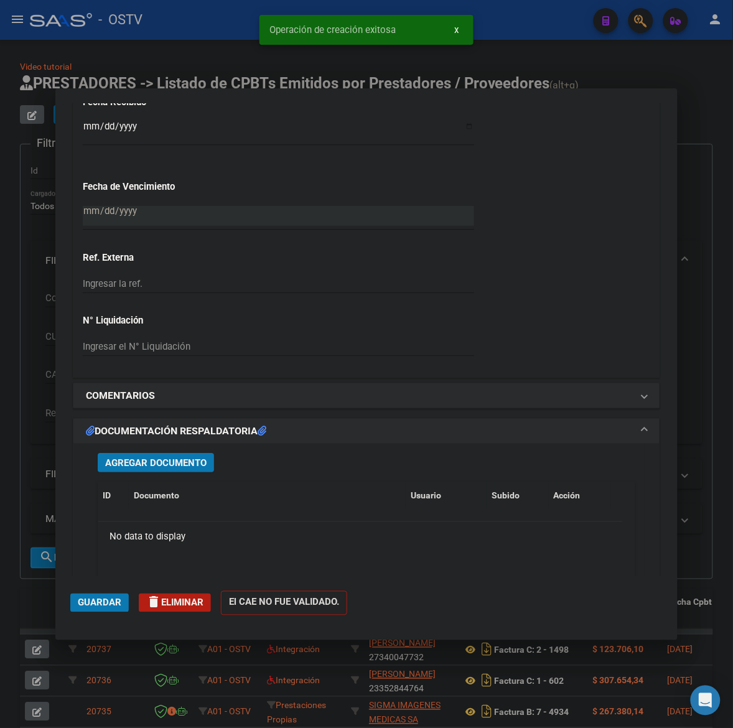
scroll to position [752, 0]
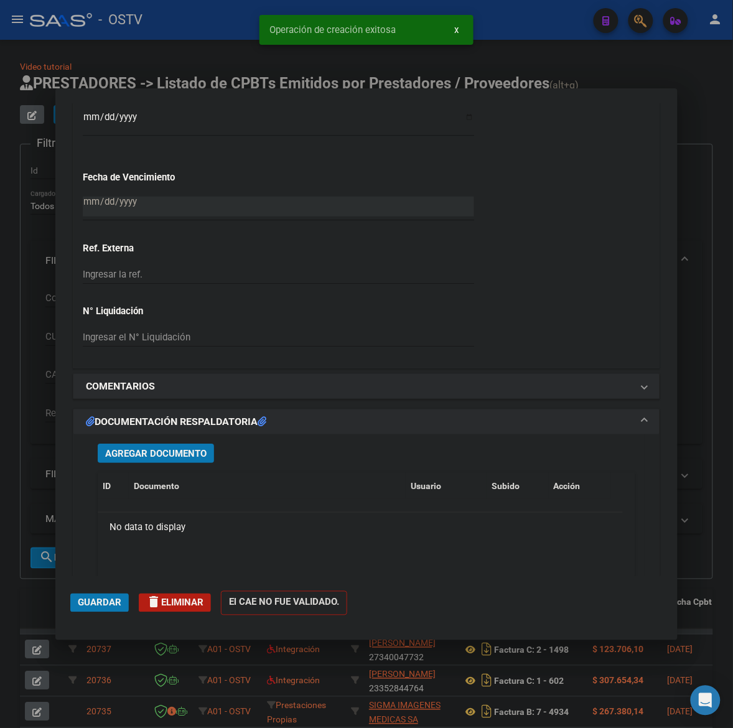
click at [150, 459] on button "Agregar Documento" at bounding box center [156, 453] width 116 height 19
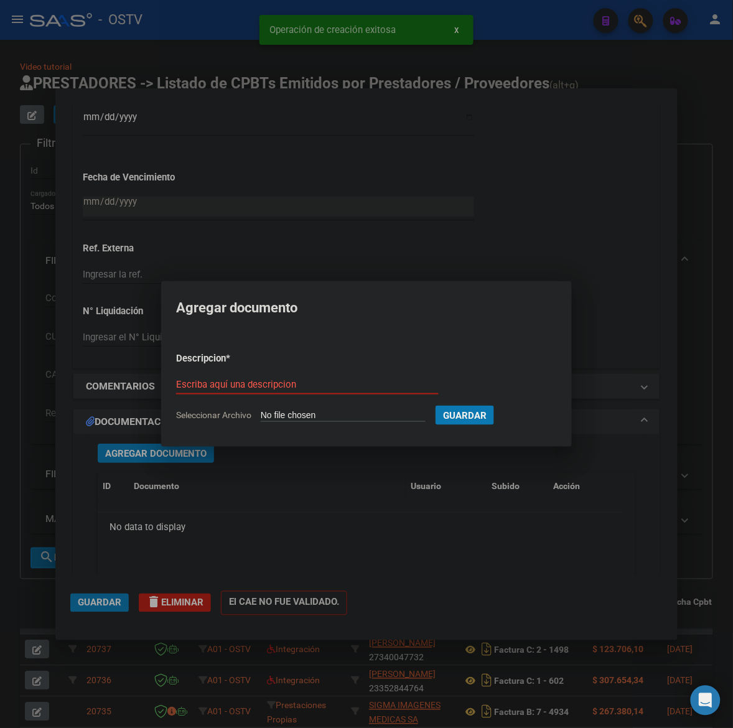
type input "C:\fakepath\FACTURA Y DETALLE - 1362 4149 - AO SUDOESTE.pdf"
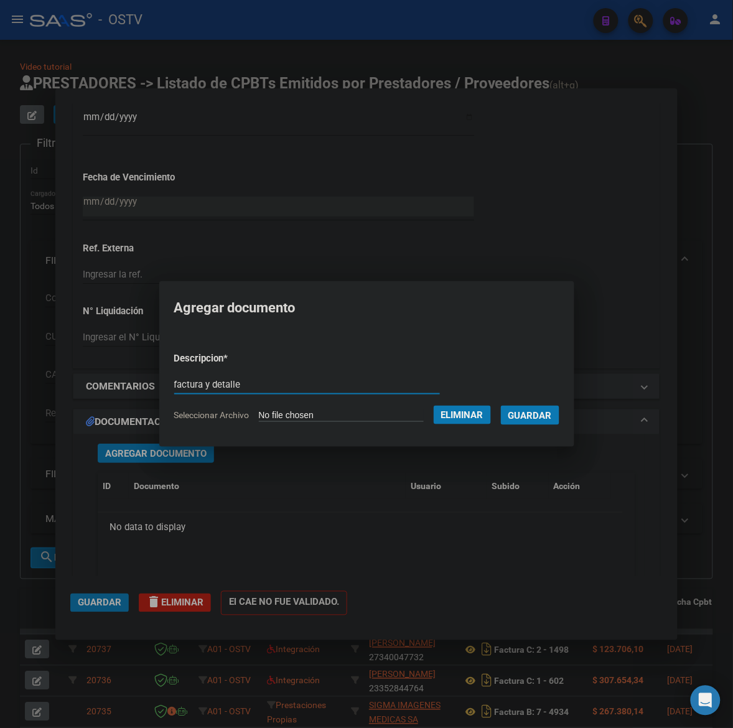
type input "factura y detalle"
click at [501, 406] on button "Guardar" at bounding box center [530, 415] width 58 height 19
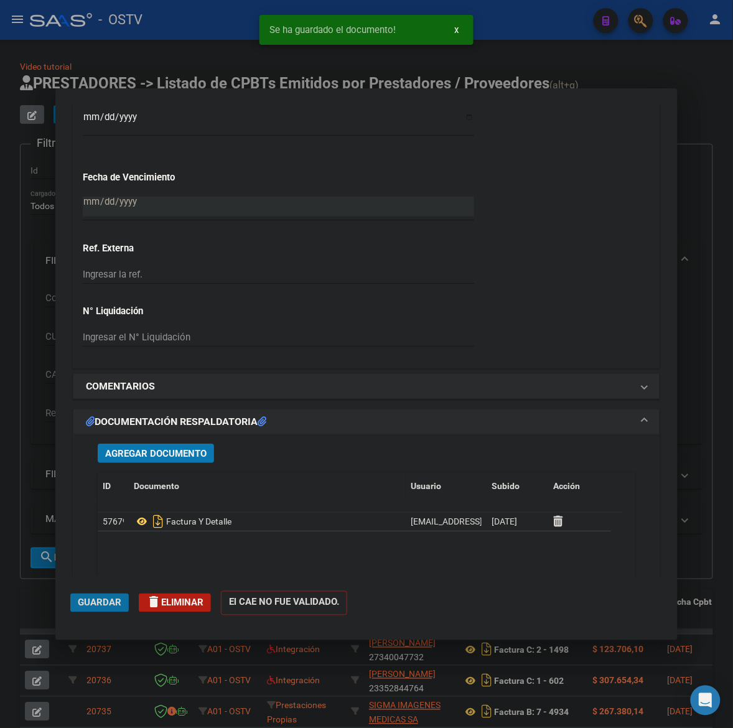
click at [83, 611] on button "Guardar" at bounding box center [99, 603] width 58 height 19
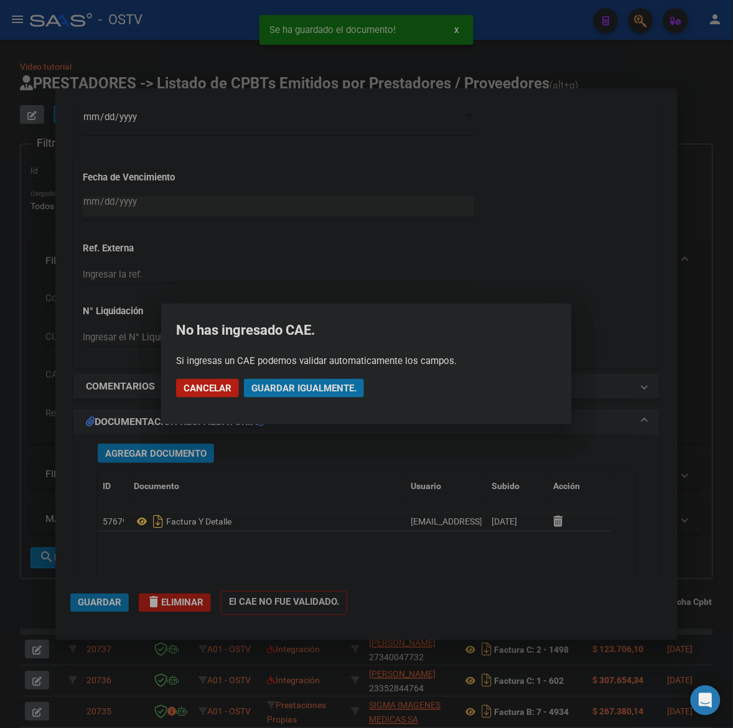
click at [332, 384] on span "Guardar igualmente." at bounding box center [303, 388] width 105 height 11
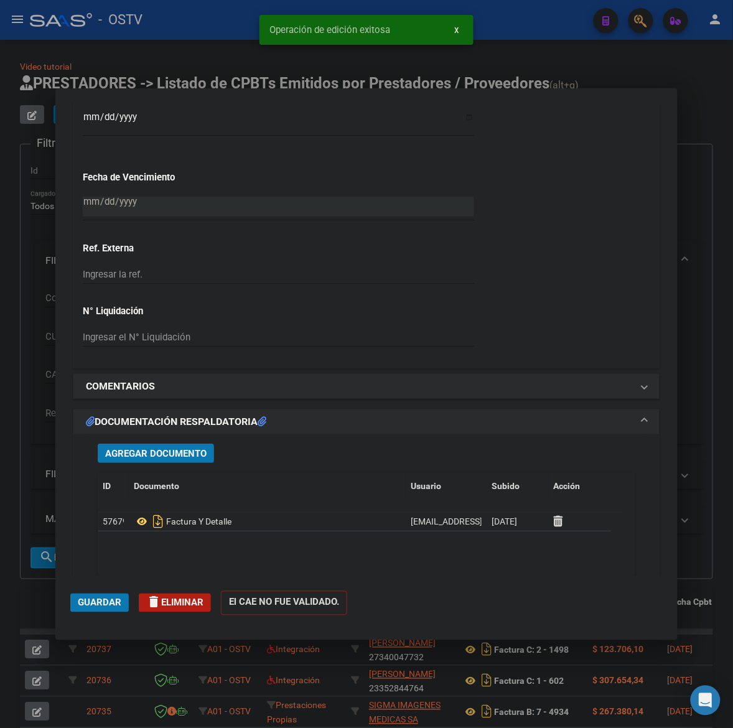
click at [713, 480] on div at bounding box center [366, 364] width 733 height 728
type input "$ 0,00"
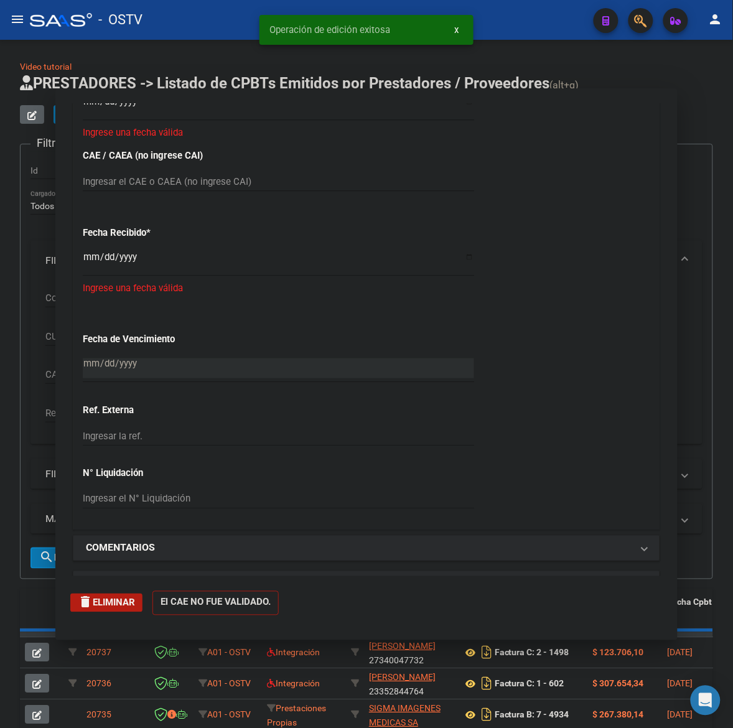
scroll to position [892, 0]
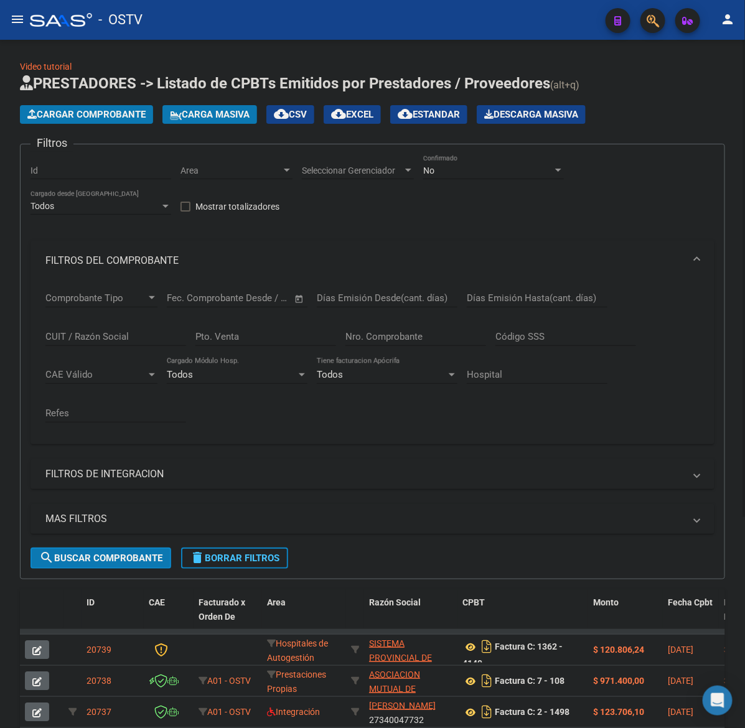
click at [88, 113] on span "Cargar Comprobante" at bounding box center [86, 114] width 118 height 11
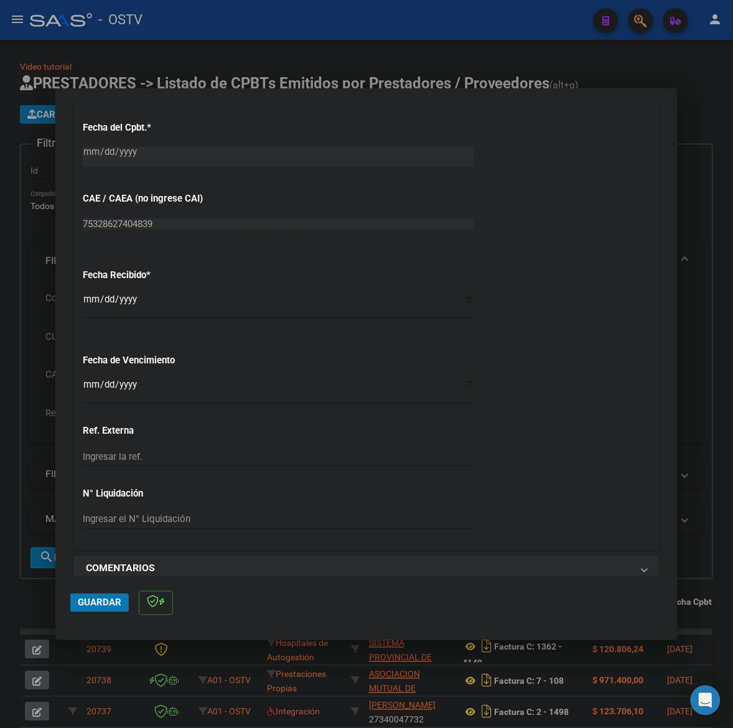
scroll to position [670, 0]
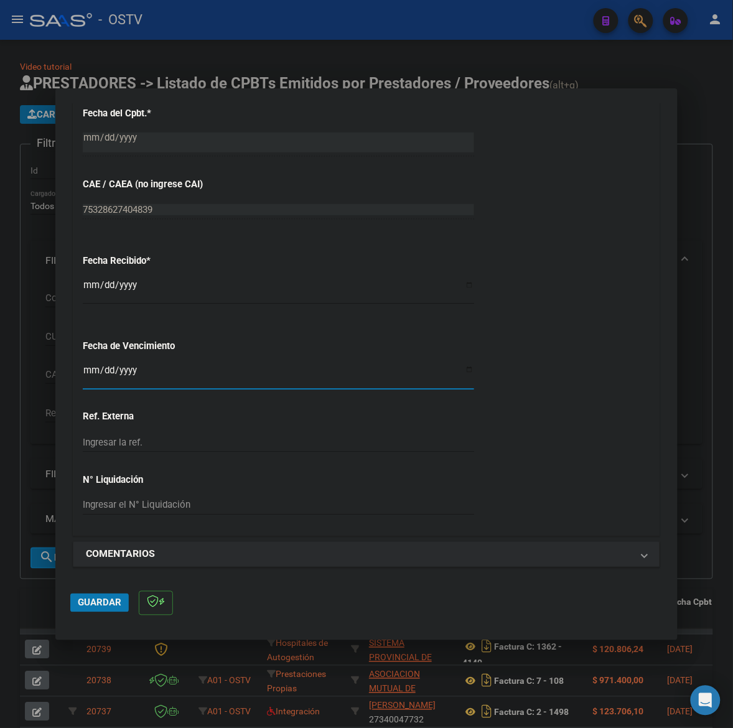
click at [86, 367] on input "Ingresar la fecha" at bounding box center [278, 375] width 391 height 20
type input "[DATE]"
click at [109, 601] on span "Guardar" at bounding box center [100, 602] width 44 height 11
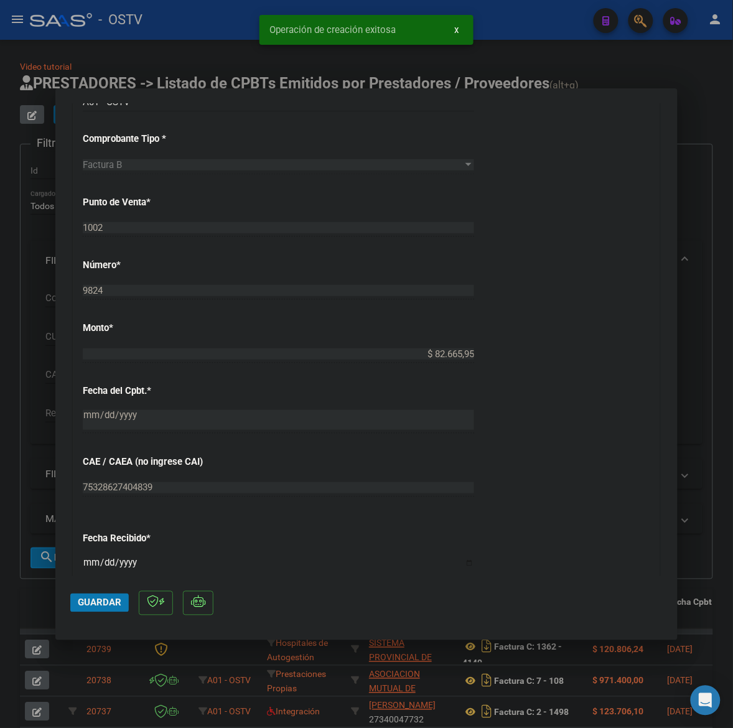
scroll to position [829, 0]
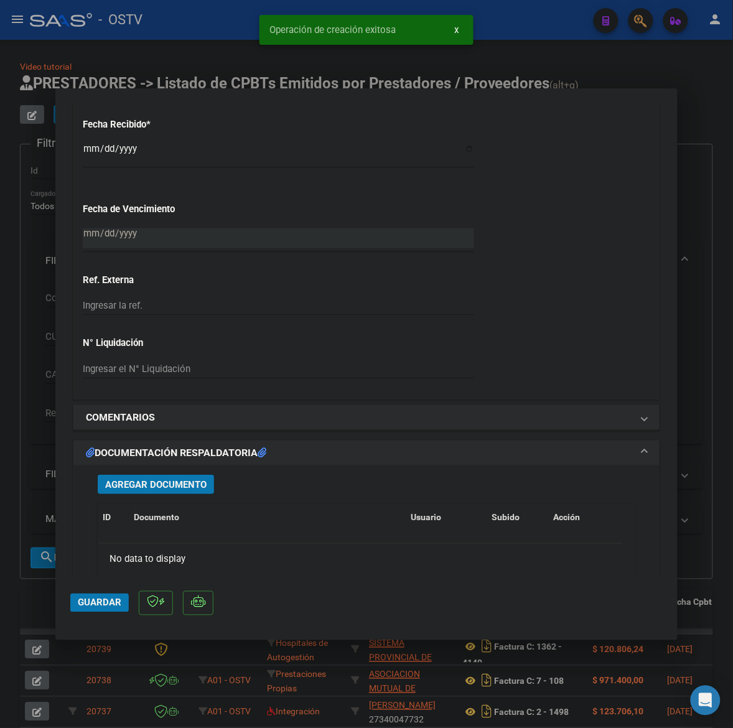
click at [195, 484] on span "Agregar Documento" at bounding box center [155, 484] width 101 height 11
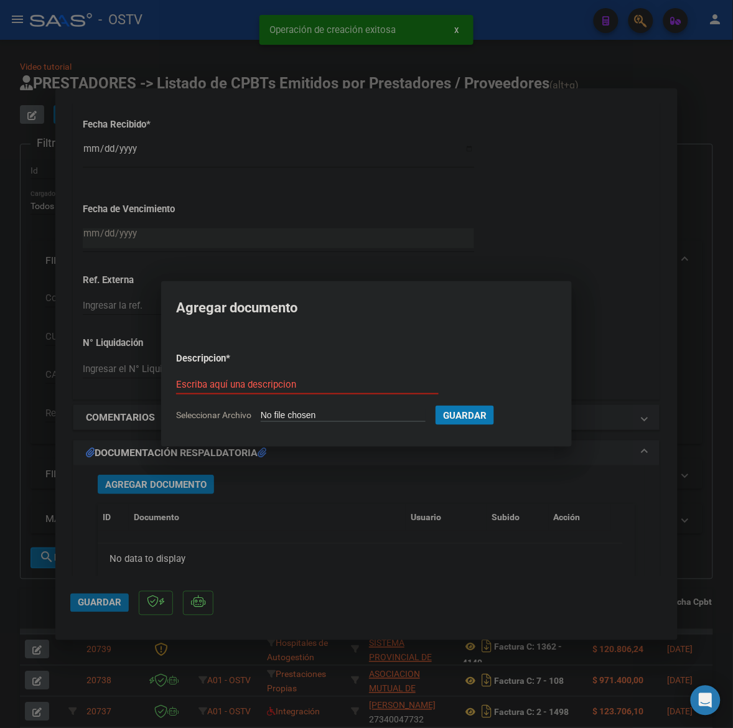
type input "C:\fakepath\FACTURA - 1002 9824 - DIAGNOSTICO INTEGRAL MORON - DIMO SRL.pdf"
type input "factura"
click at [501, 406] on button "Guardar" at bounding box center [530, 415] width 58 height 19
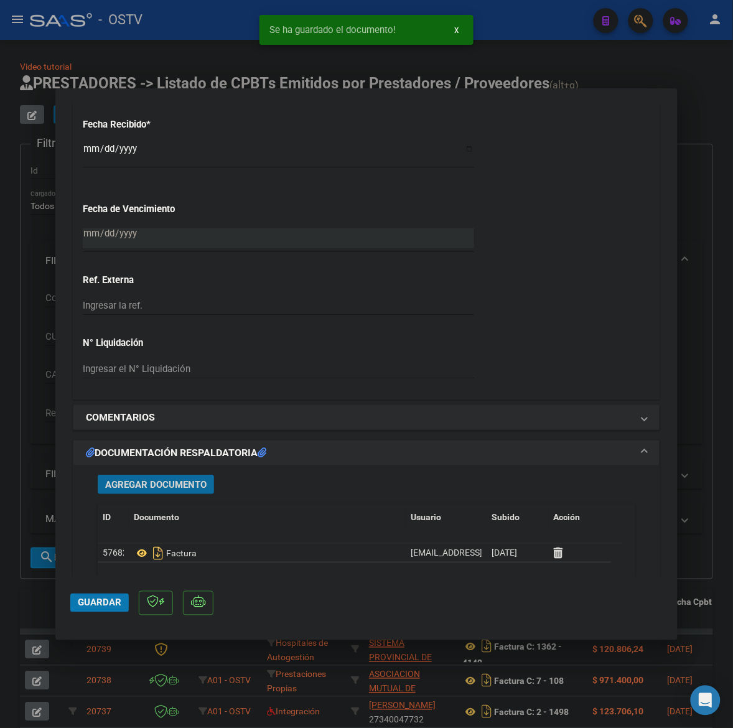
click at [120, 483] on span "Agregar Documento" at bounding box center [155, 484] width 101 height 11
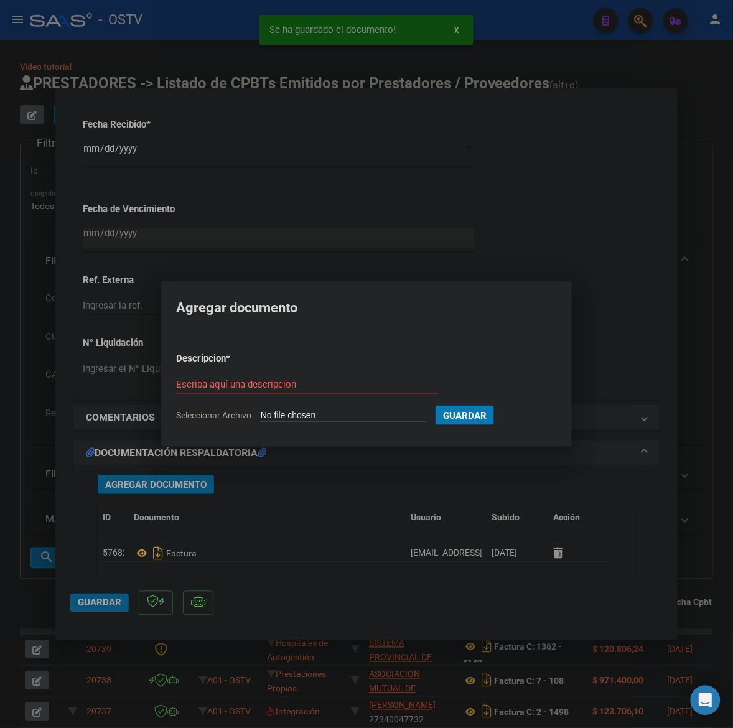
type input "C:\fakepath\ANEXO - 1002 9824 - DIAGNOSTICO INTEGRAL MORON - DIMO SRL.pdf"
type input "anexo"
click at [501, 406] on button "Guardar" at bounding box center [530, 415] width 58 height 19
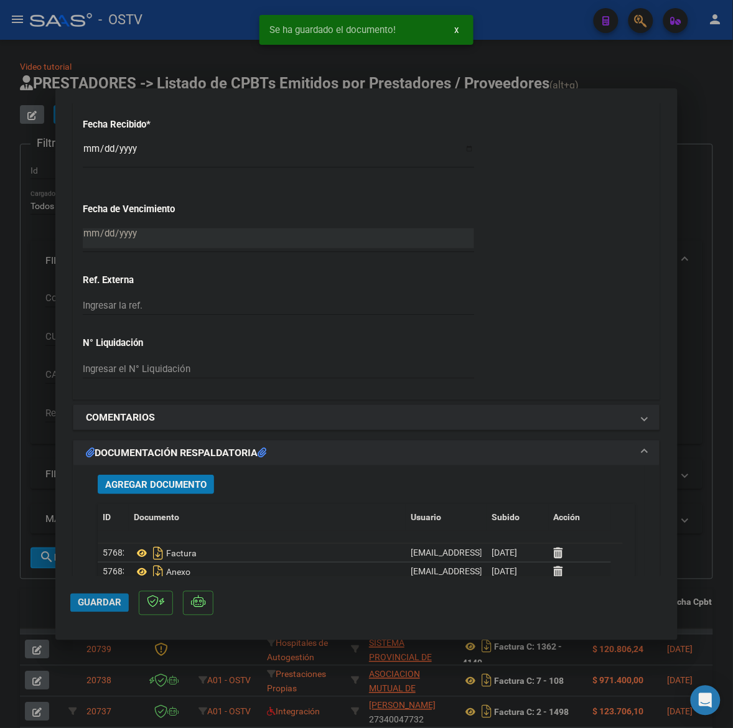
click at [97, 609] on button "Guardar" at bounding box center [99, 603] width 58 height 19
drag, startPoint x: 42, startPoint y: 596, endPoint x: 582, endPoint y: 345, distance: 595.6
click at [45, 594] on div at bounding box center [366, 364] width 733 height 728
type input "$ 0,00"
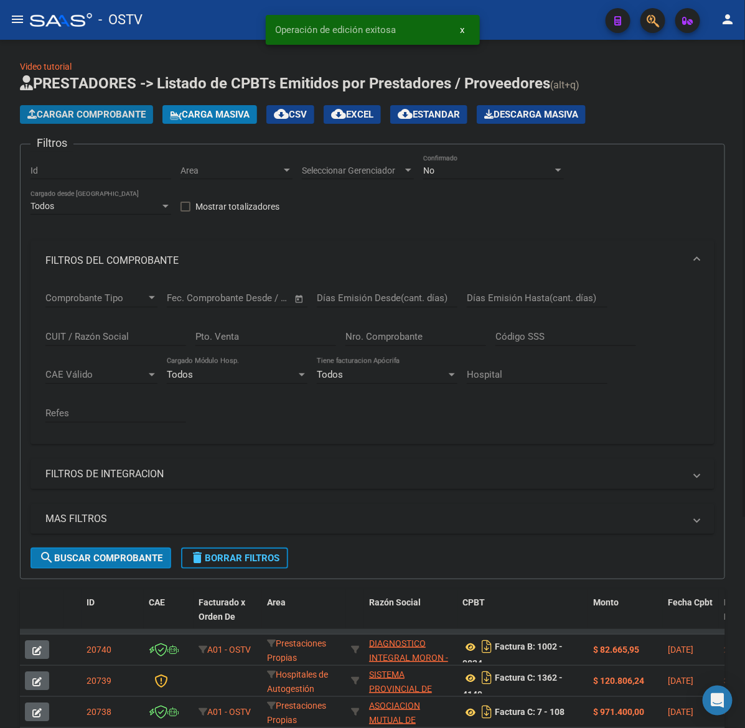
click at [73, 111] on span "Cargar Comprobante" at bounding box center [86, 114] width 118 height 11
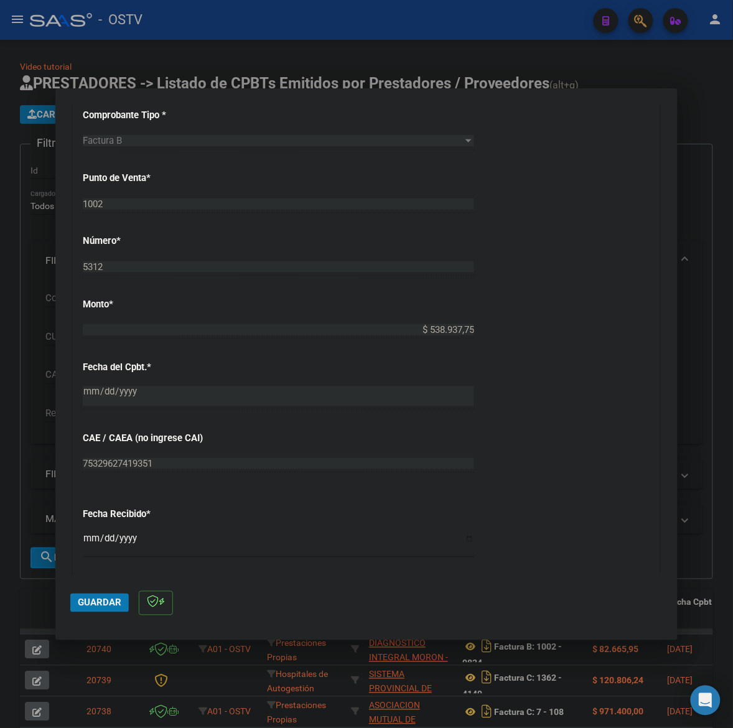
scroll to position [545, 0]
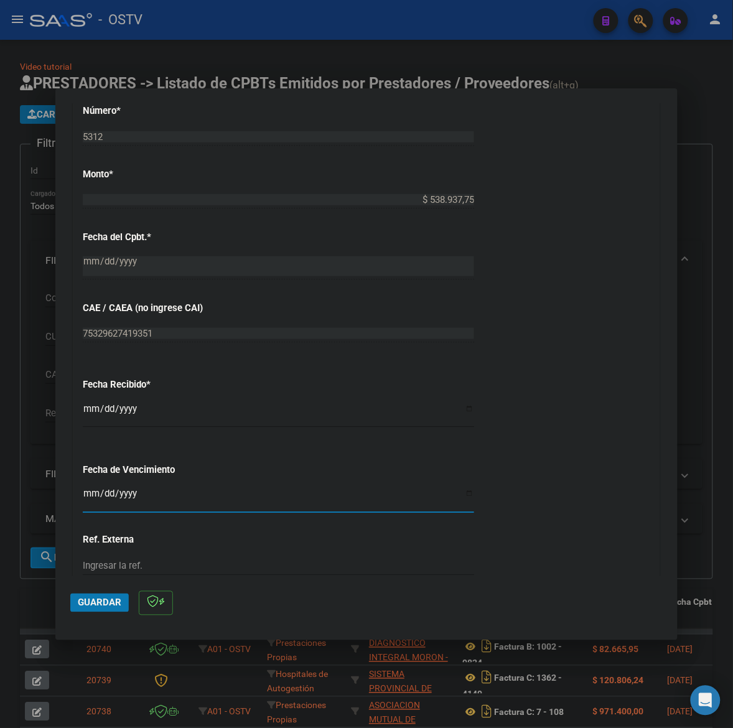
click at [88, 495] on input "Ingresar la fecha" at bounding box center [278, 499] width 391 height 20
type input "[DATE]"
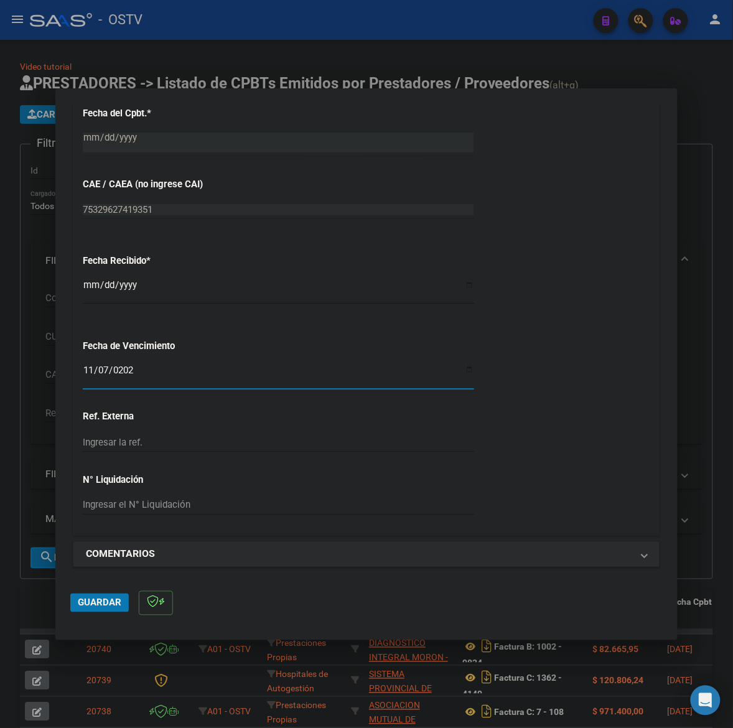
click at [90, 602] on span "Guardar" at bounding box center [100, 602] width 44 height 11
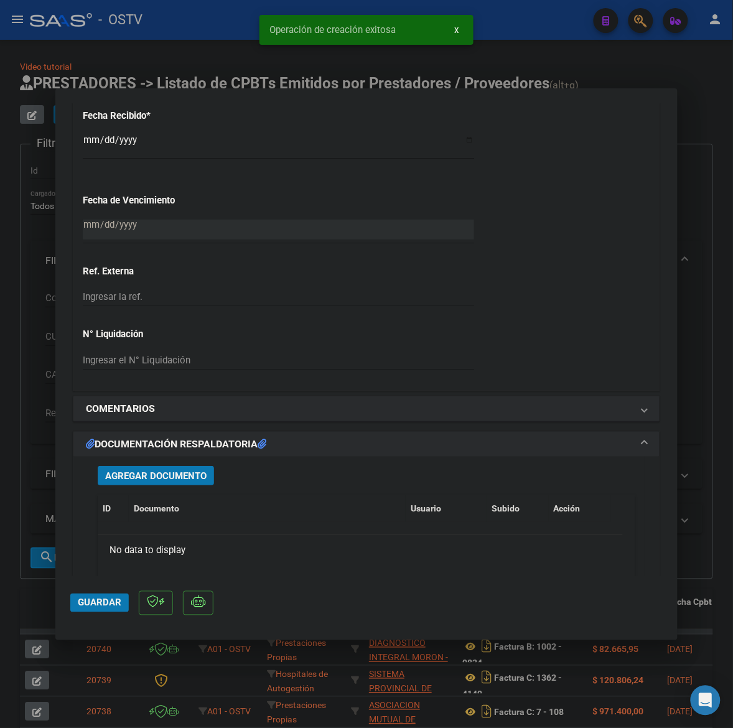
scroll to position [959, 0]
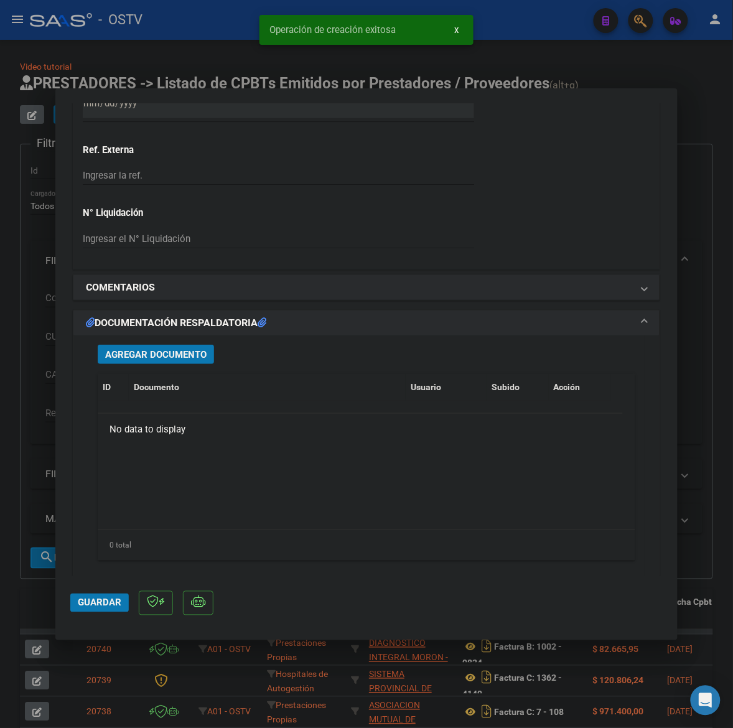
click at [181, 356] on span "Agregar Documento" at bounding box center [155, 354] width 101 height 11
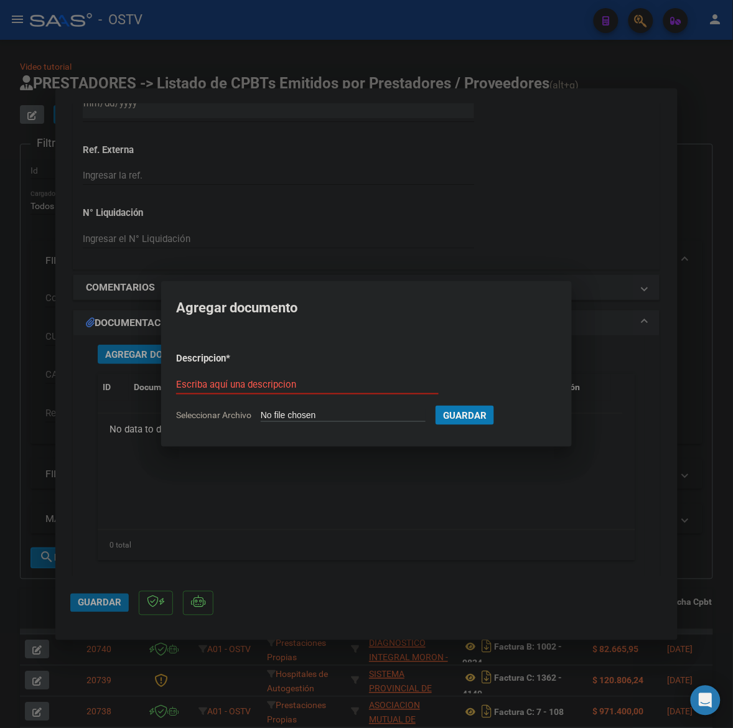
type input "C:\fakepath\FACTURA - 1002 5312 - CLINICA DIM RIVADAVIA.pdf"
type input "factura"
click at [501, 406] on button "Guardar" at bounding box center [530, 415] width 58 height 19
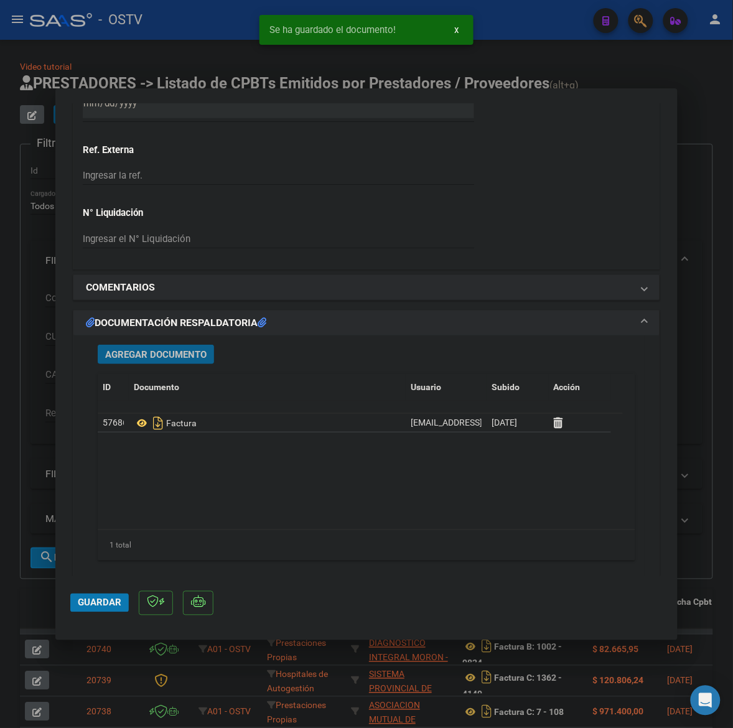
click at [110, 352] on span "Agregar Documento" at bounding box center [155, 354] width 101 height 11
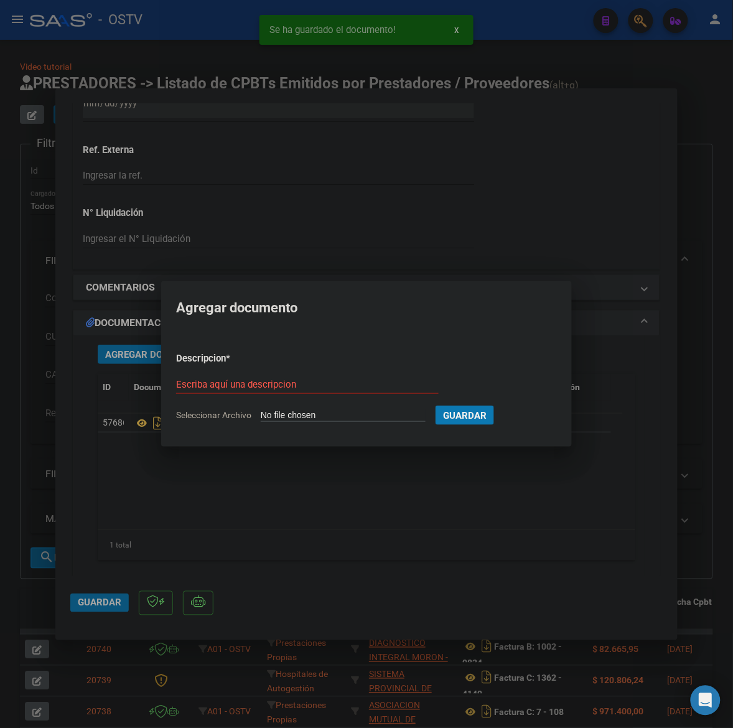
type input "C:\fakepath\ANEXO - 1002 5312 - CLINICA DIM RIVADAVIA.pdf"
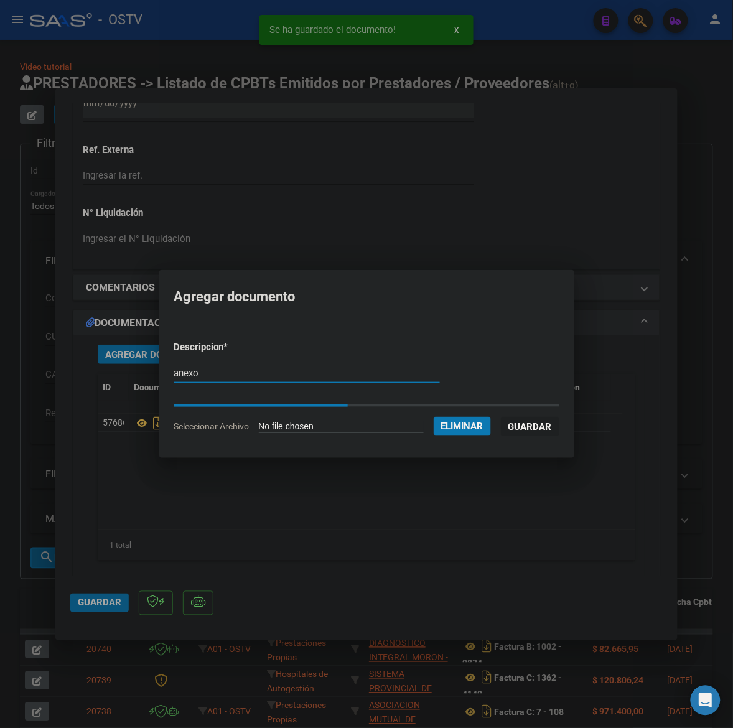
type input "anexo"
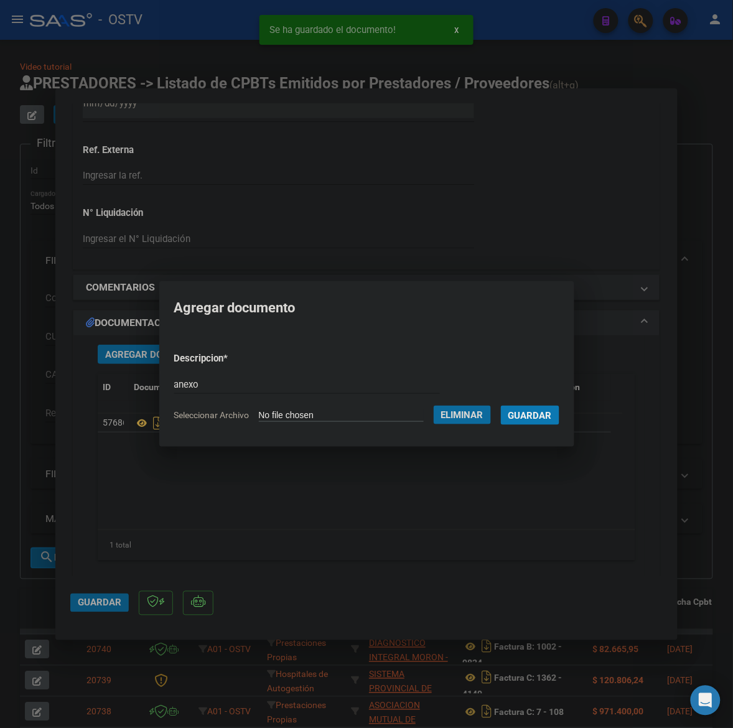
click at [552, 413] on span "Guardar" at bounding box center [530, 415] width 44 height 11
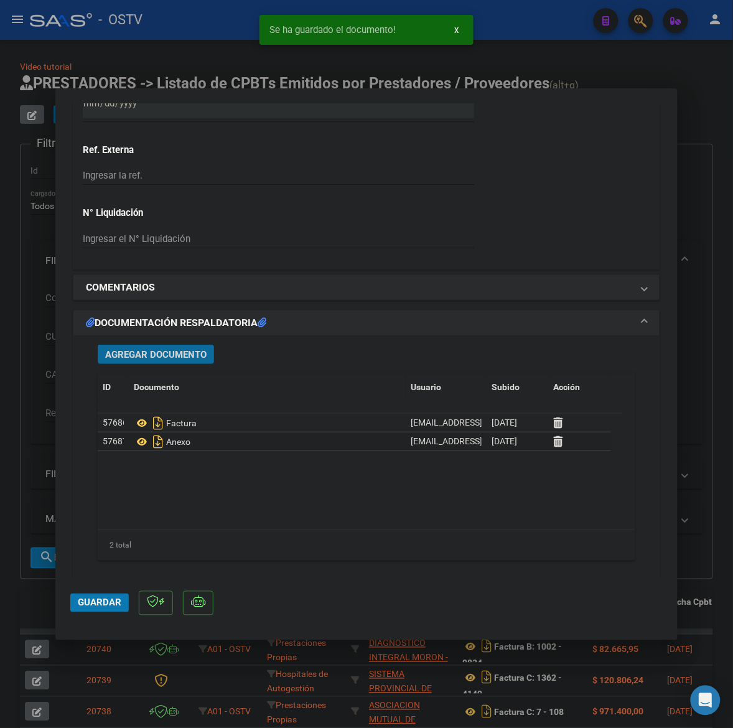
click at [110, 604] on span "Guardar" at bounding box center [100, 602] width 44 height 11
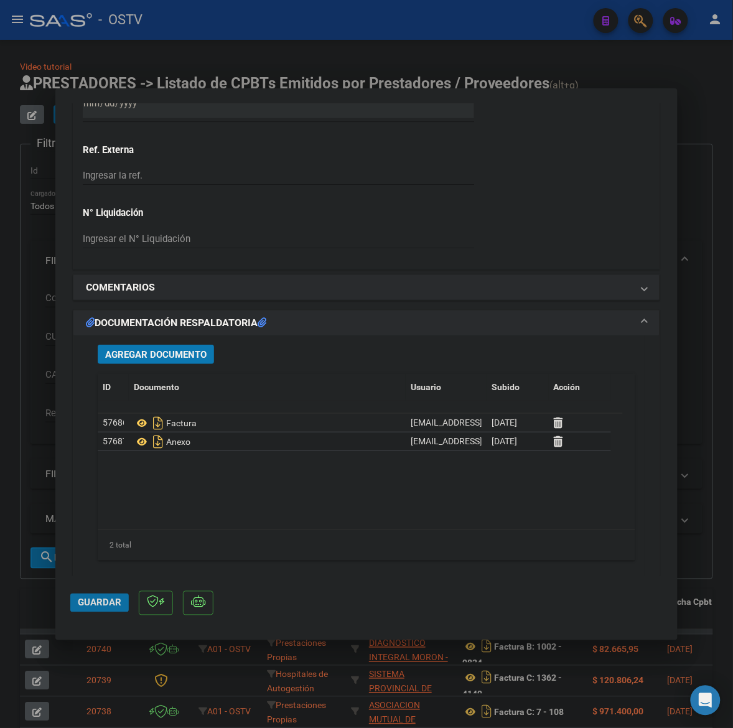
click at [96, 596] on button "Guardar" at bounding box center [99, 603] width 58 height 19
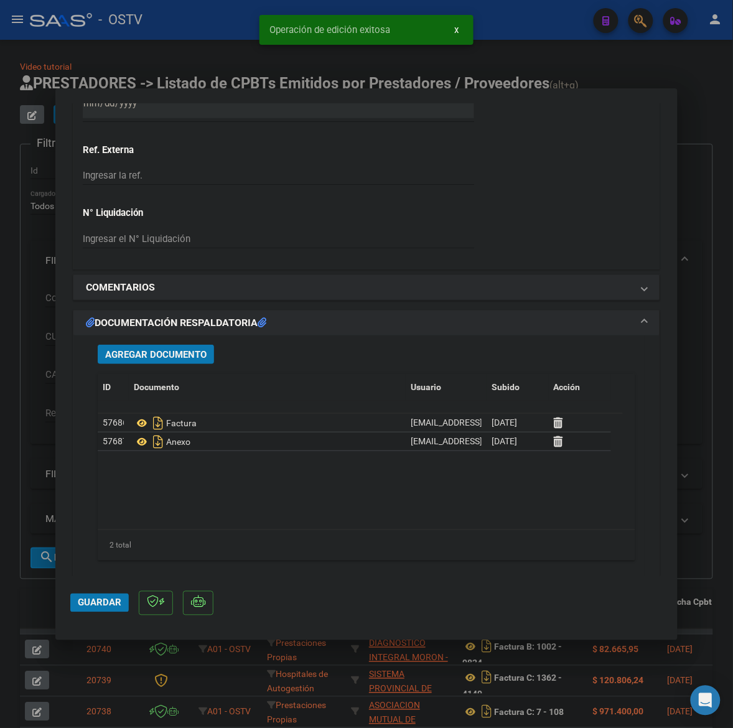
drag, startPoint x: 27, startPoint y: 595, endPoint x: 123, endPoint y: 358, distance: 255.7
click at [28, 595] on div at bounding box center [366, 364] width 733 height 728
type input "$ 0,00"
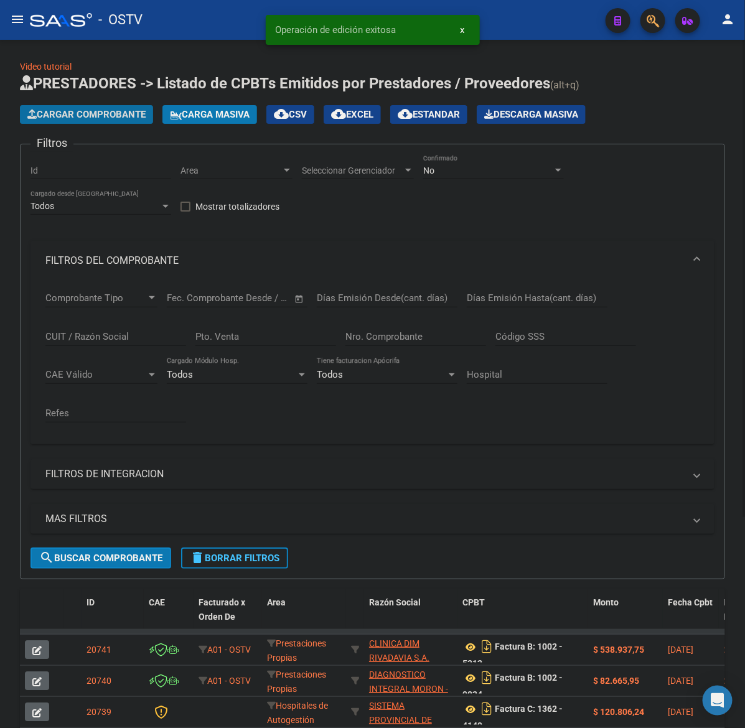
click at [104, 116] on span "Cargar Comprobante" at bounding box center [86, 114] width 118 height 11
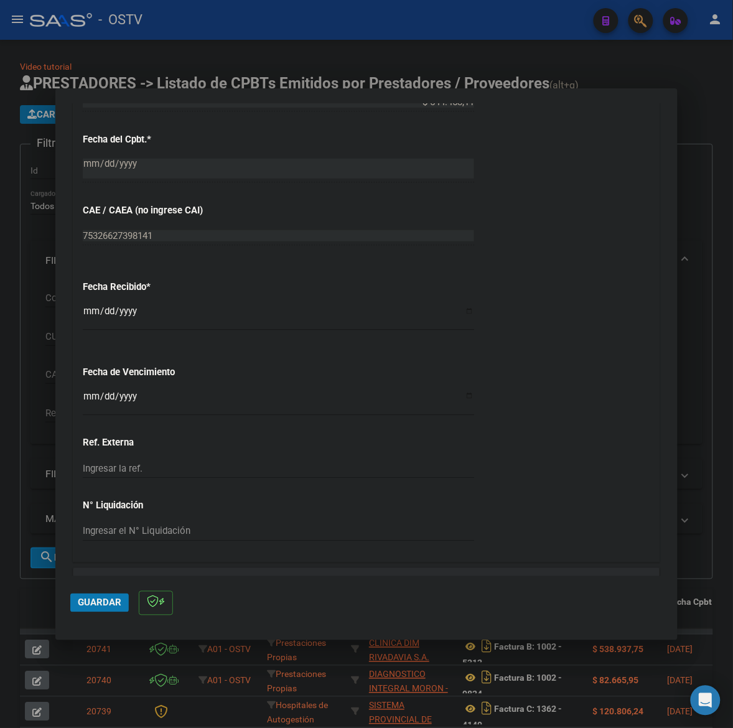
scroll to position [648, 0]
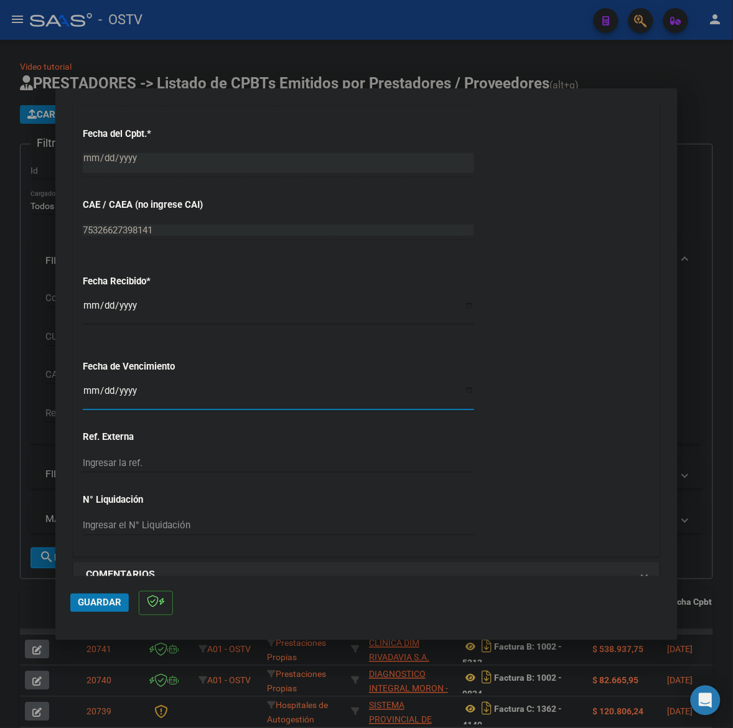
click at [92, 390] on input "Ingresar la fecha" at bounding box center [278, 396] width 391 height 20
type input "[DATE]"
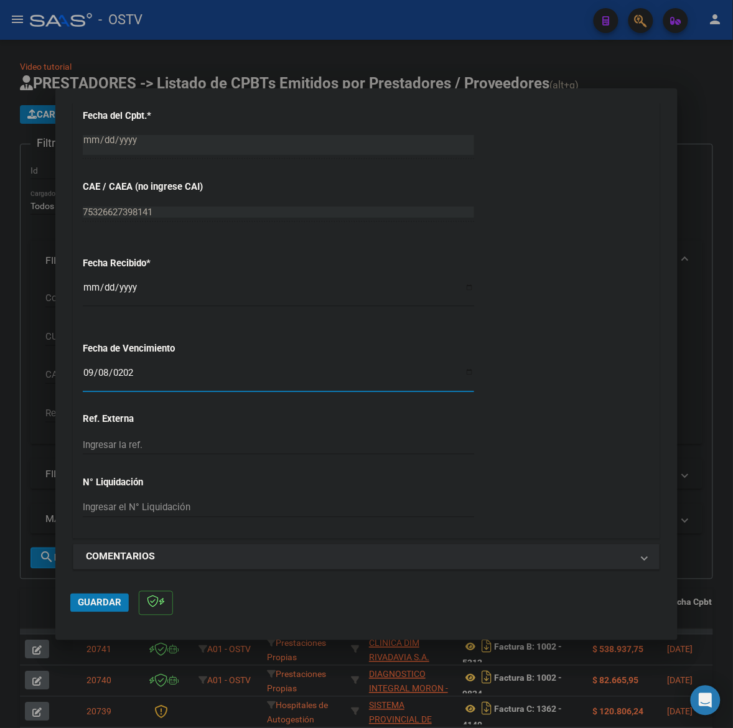
scroll to position [670, 0]
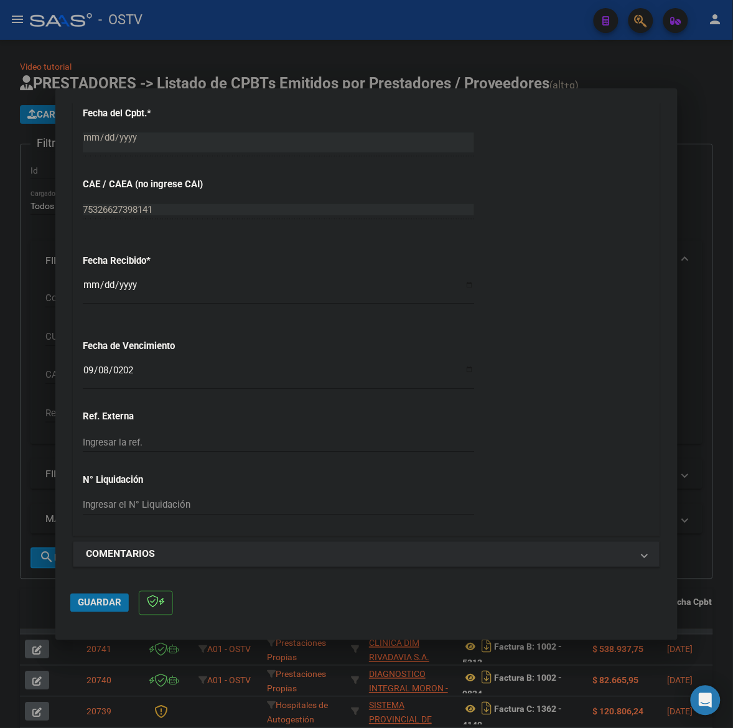
click at [98, 599] on span "Guardar" at bounding box center [100, 602] width 44 height 11
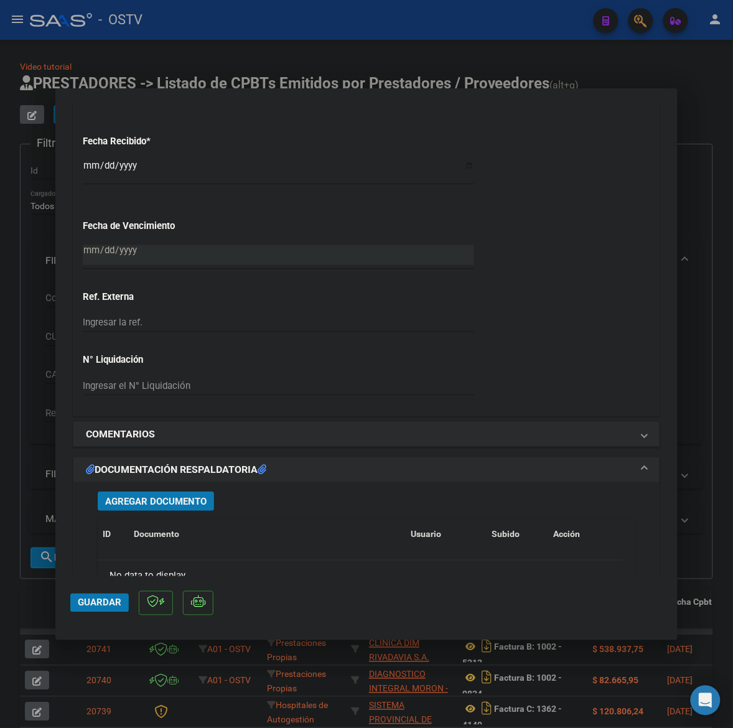
scroll to position [830, 0]
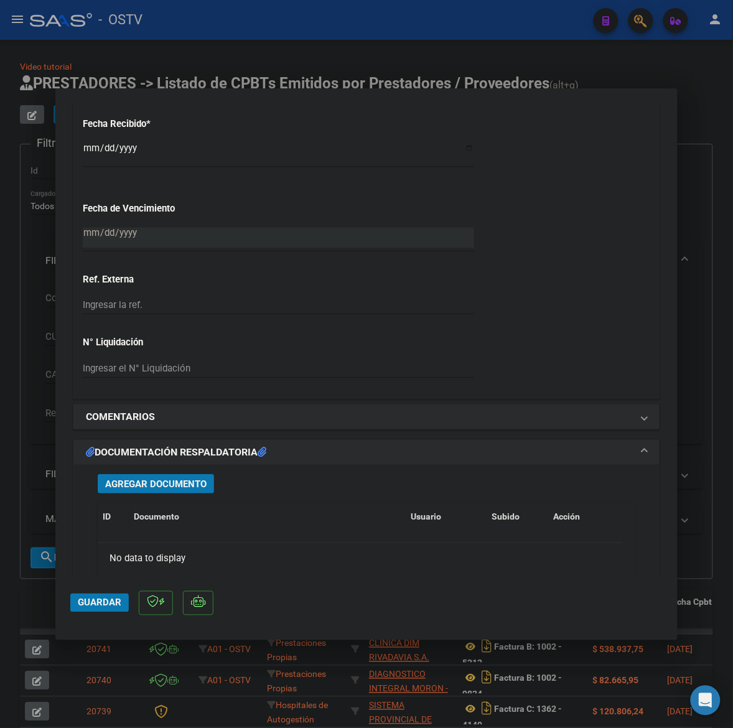
click at [141, 487] on span "Agregar Documento" at bounding box center [155, 484] width 101 height 11
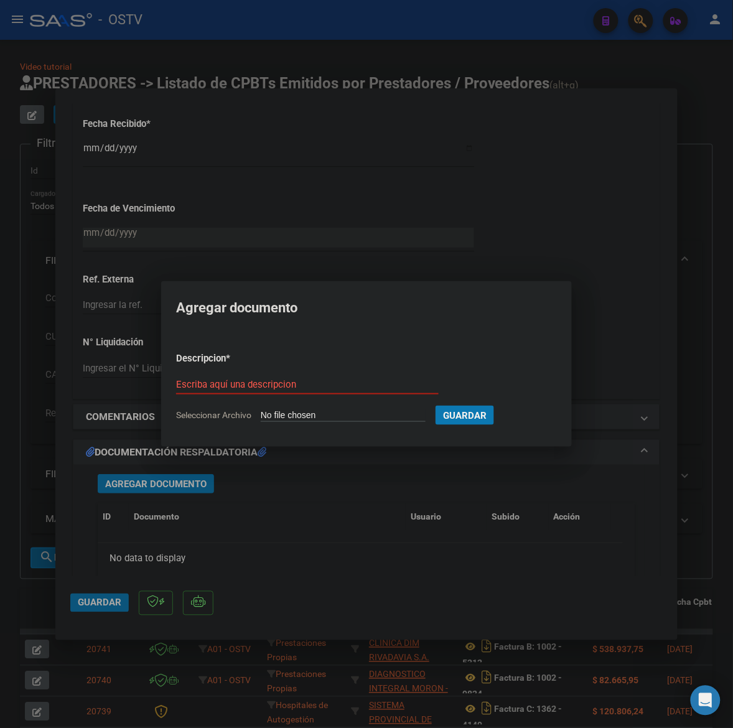
type input "C:\fakepath\FACTURA - 1002 3186 - CENTRO MEDICO ESPORA.pdf"
type input "factura"
click at [501, 406] on button "Guardar" at bounding box center [530, 415] width 58 height 19
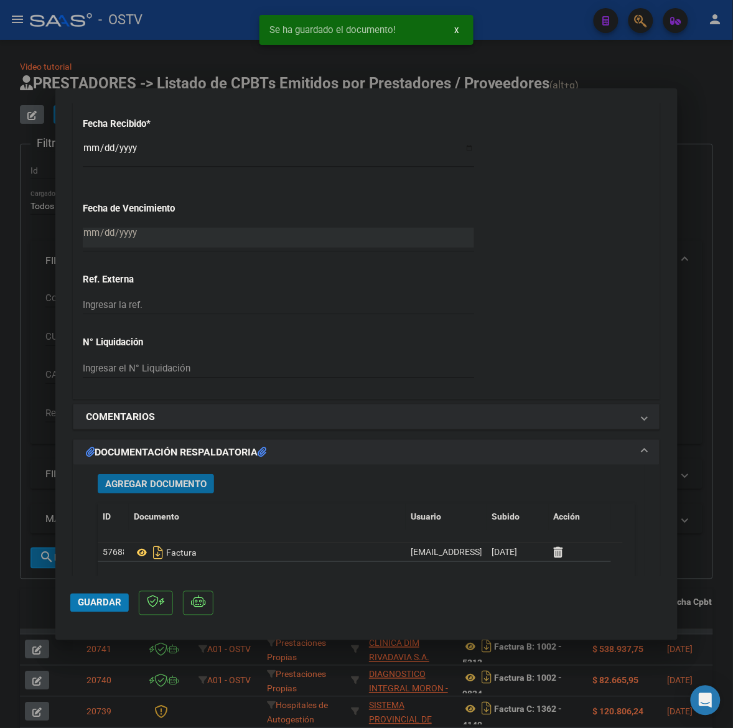
click at [166, 489] on span "Agregar Documento" at bounding box center [155, 484] width 101 height 11
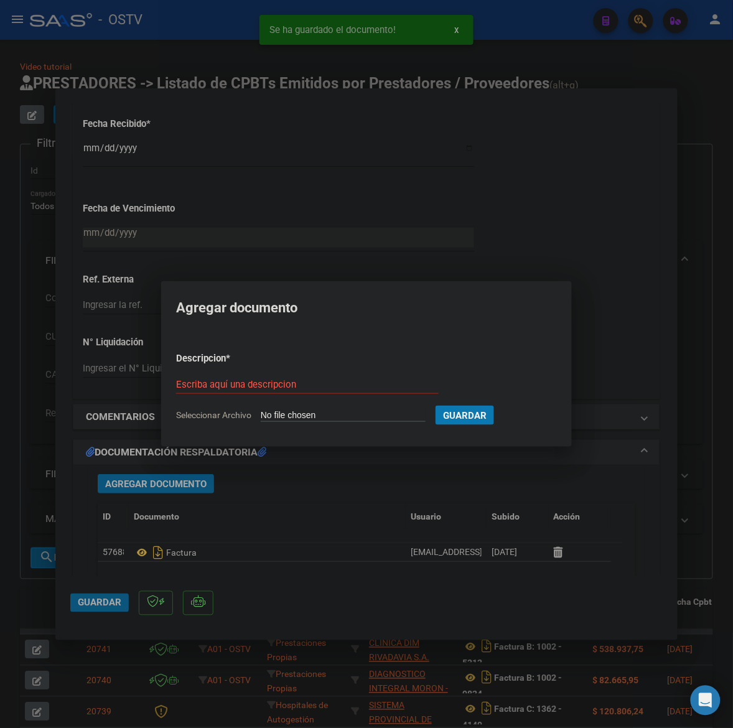
type input "C:\fakepath\ANEXO - 1002 3186 - CENTRO MEDICO ESPORA.pdf"
type input "anexo"
click at [552, 411] on span "Guardar" at bounding box center [530, 415] width 44 height 11
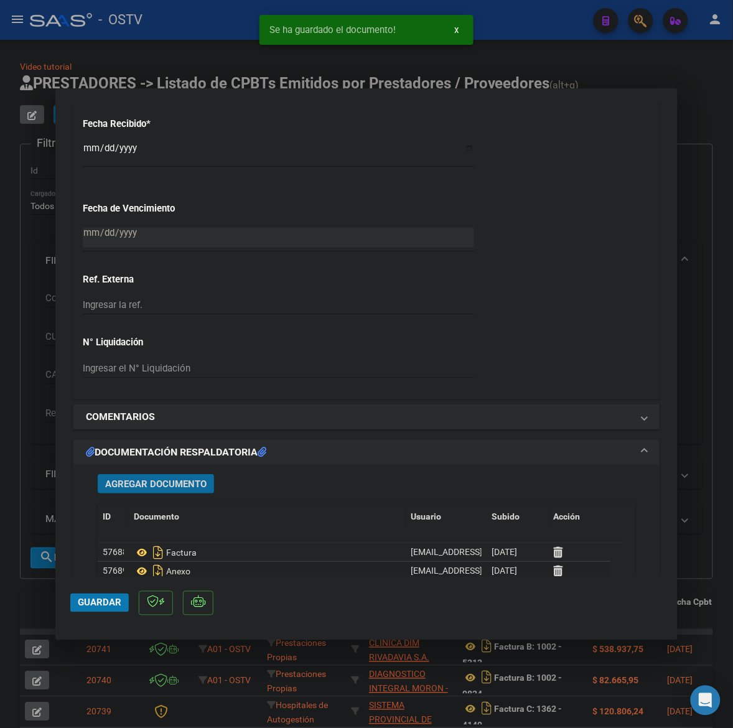
drag, startPoint x: 96, startPoint y: 607, endPoint x: 520, endPoint y: 431, distance: 458.4
click at [96, 606] on span "Guardar" at bounding box center [100, 602] width 44 height 11
click at [106, 602] on span "Guardar" at bounding box center [100, 602] width 44 height 11
click at [33, 593] on div at bounding box center [366, 364] width 733 height 728
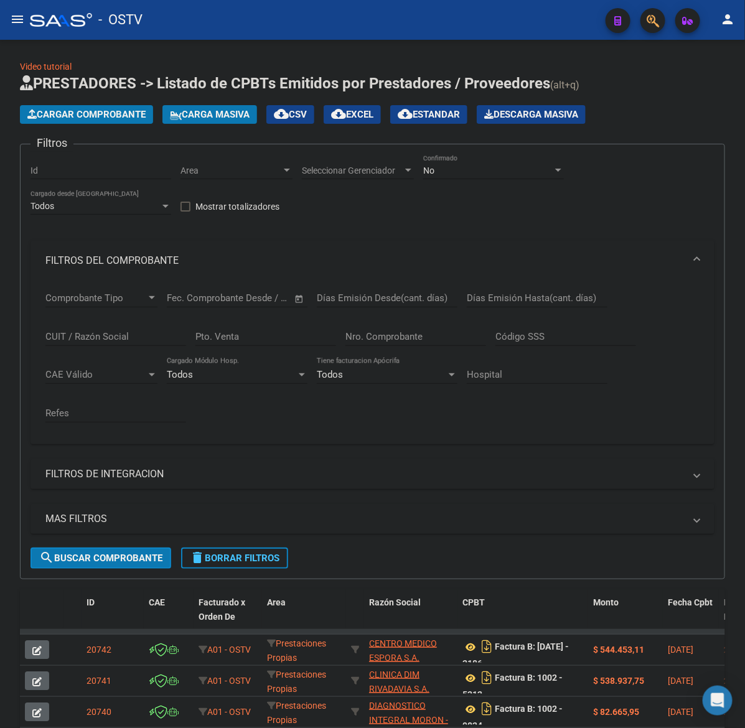
drag, startPoint x: 116, startPoint y: 110, endPoint x: 741, endPoint y: 109, distance: 625.4
click at [116, 110] on span "Cargar Comprobante" at bounding box center [86, 114] width 118 height 11
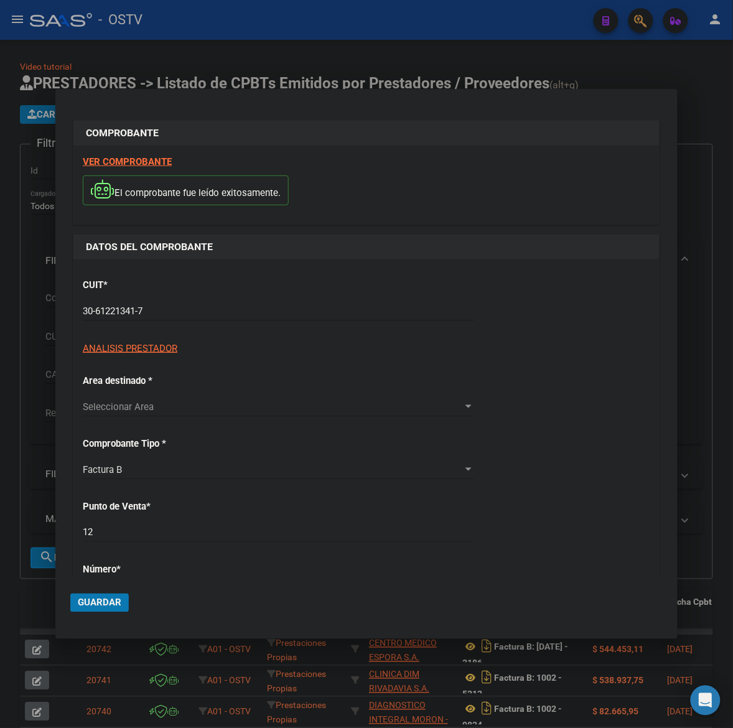
type input "25632"
type input "$ 79.188,89"
type input "[DATE]"
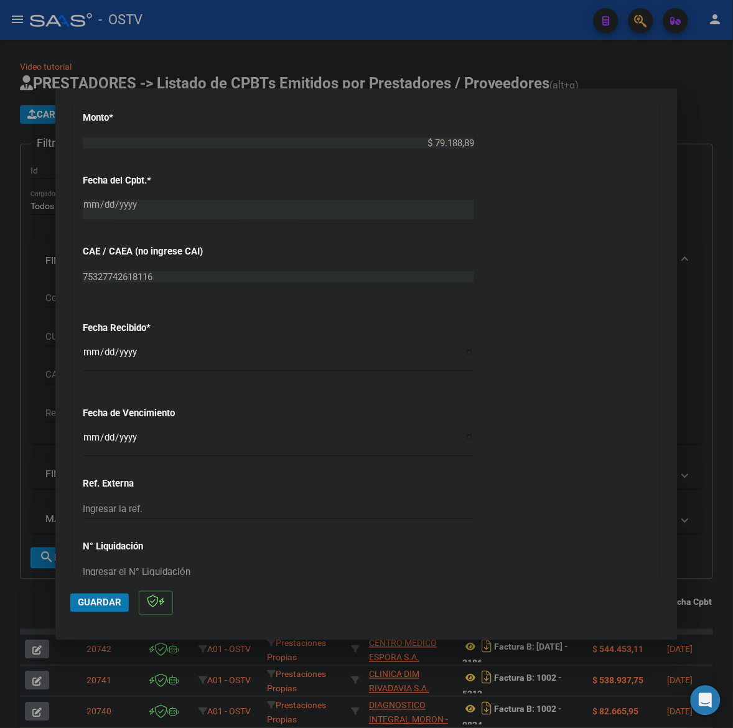
scroll to position [622, 0]
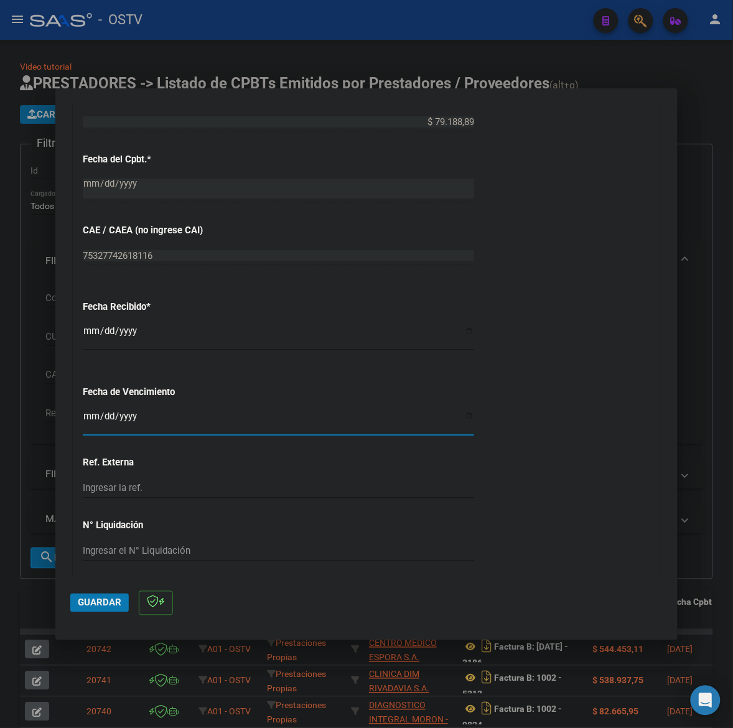
click at [86, 418] on input "Ingresar la fecha" at bounding box center [278, 421] width 391 height 20
type input "[DATE]"
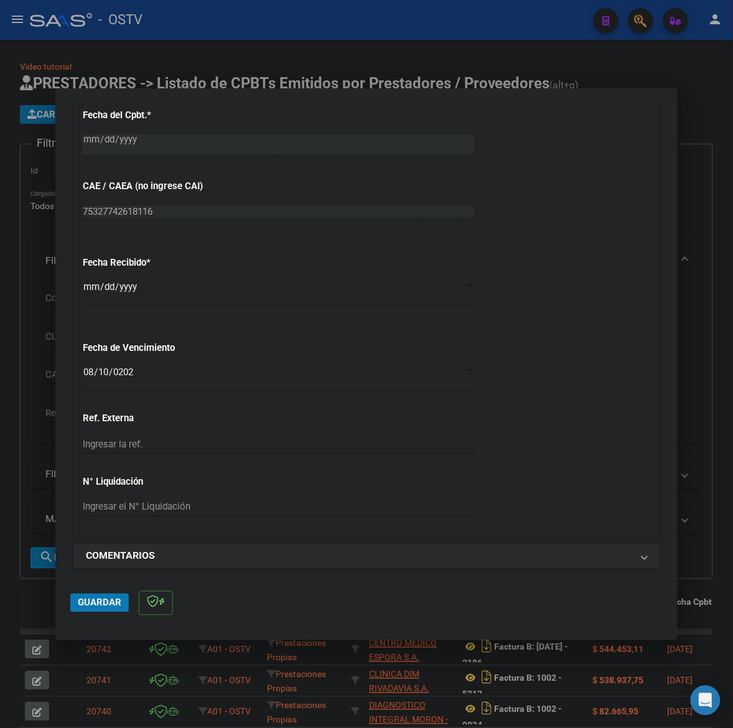
scroll to position [670, 0]
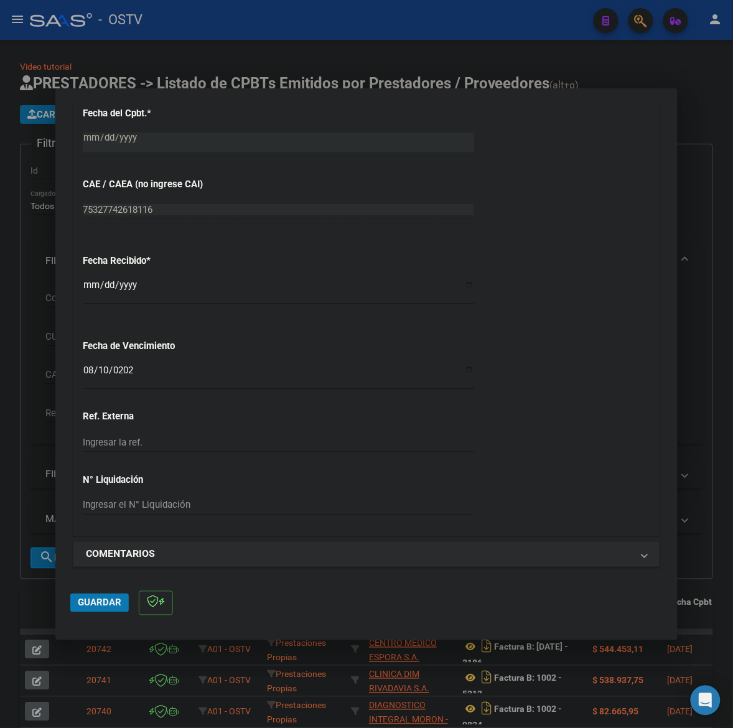
click at [106, 602] on span "Guardar" at bounding box center [100, 602] width 44 height 11
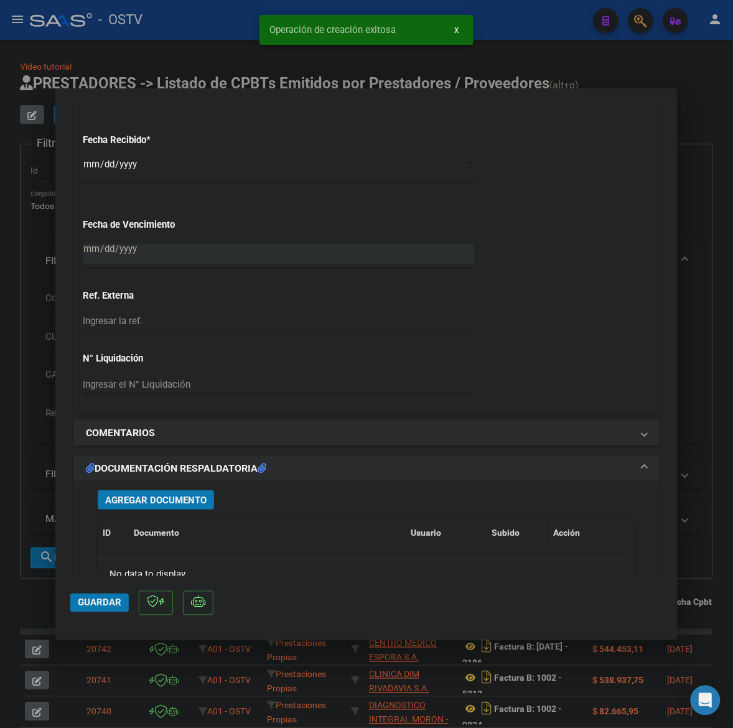
scroll to position [829, 0]
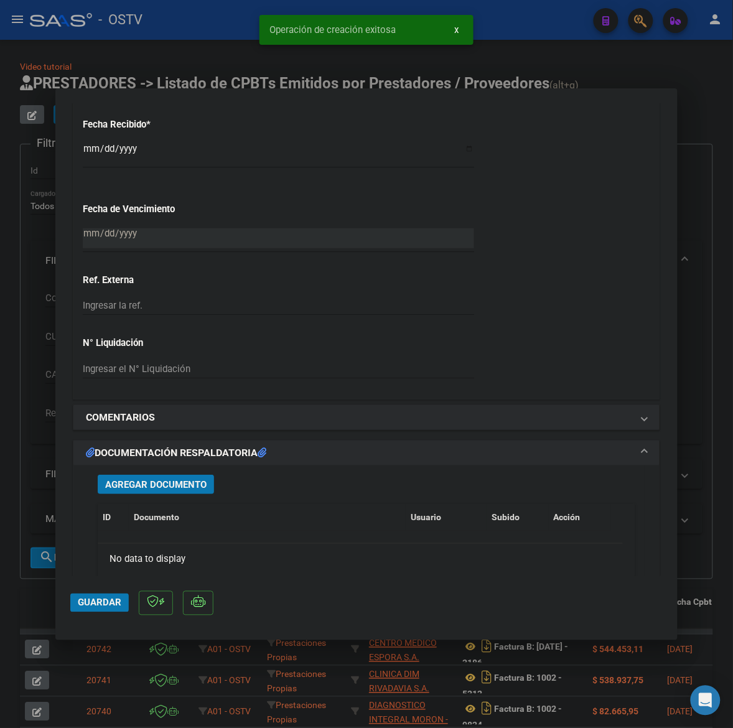
click at [182, 482] on span "Agregar Documento" at bounding box center [155, 484] width 101 height 11
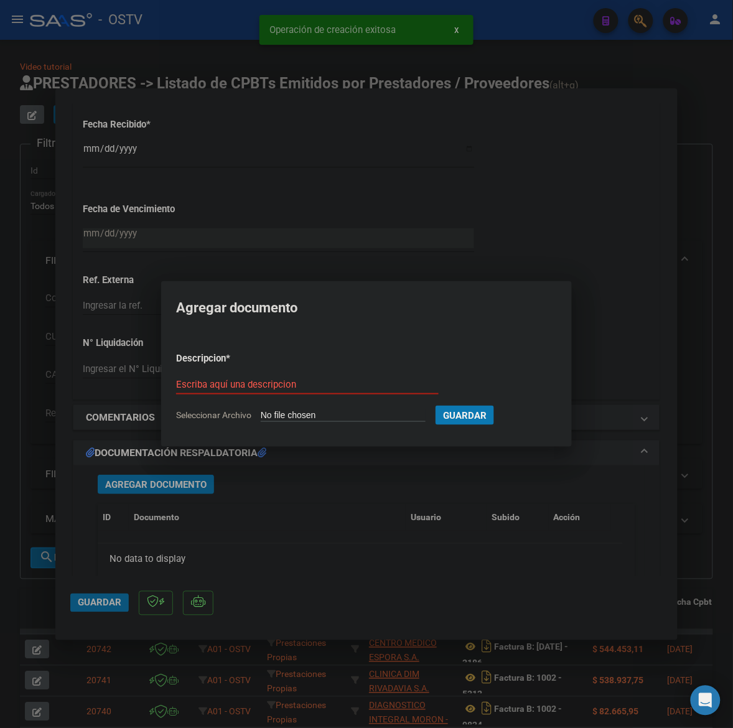
type input "C:\fakepath\FACTURA - 12 25632 - [PERSON_NAME] PRIVADO SA.pdf"
type input "factura"
click at [501, 406] on button "Guardar" at bounding box center [530, 415] width 58 height 19
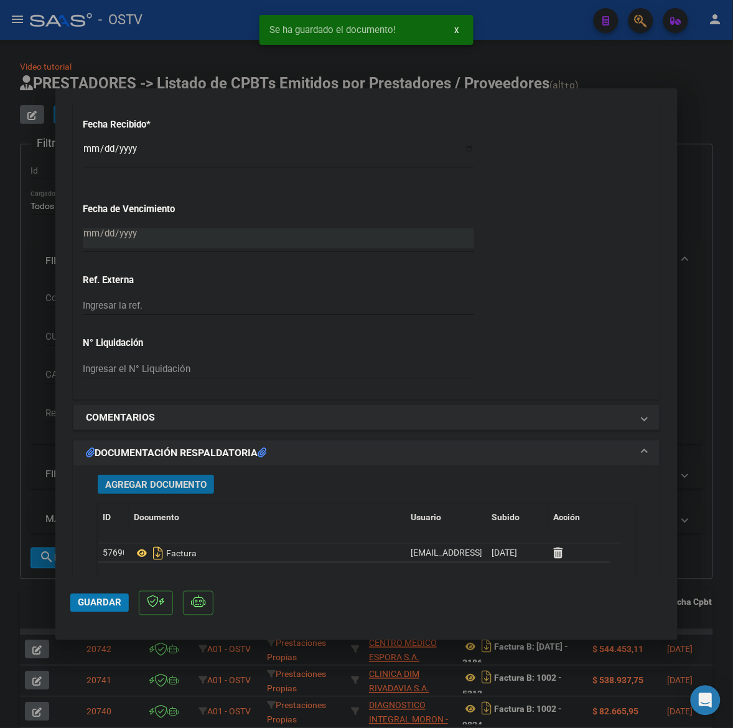
click at [96, 607] on span "Guardar" at bounding box center [100, 602] width 44 height 11
drag, startPoint x: 26, startPoint y: 520, endPoint x: 215, endPoint y: 470, distance: 196.2
click at [35, 517] on div at bounding box center [366, 364] width 733 height 728
type input "$ 0,00"
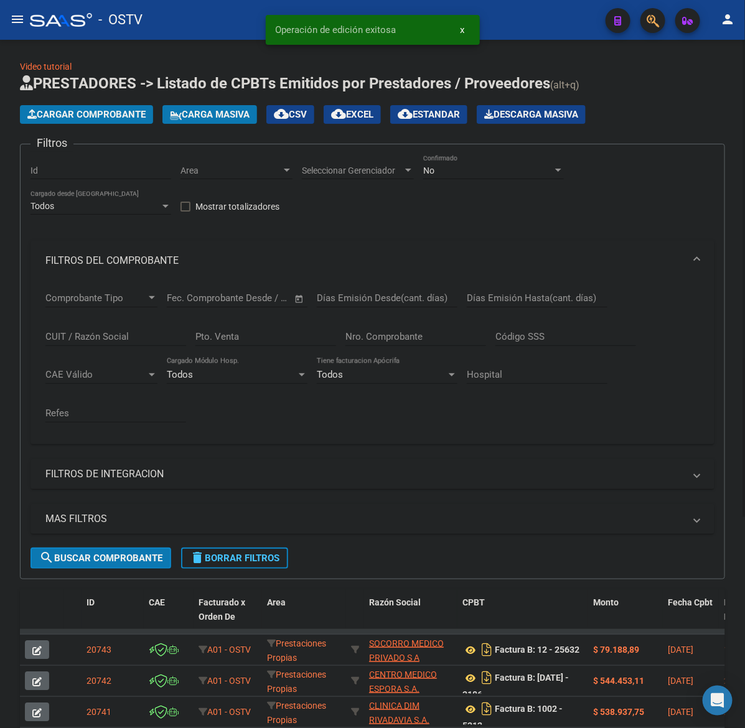
click at [107, 112] on span "Cargar Comprobante" at bounding box center [86, 114] width 118 height 11
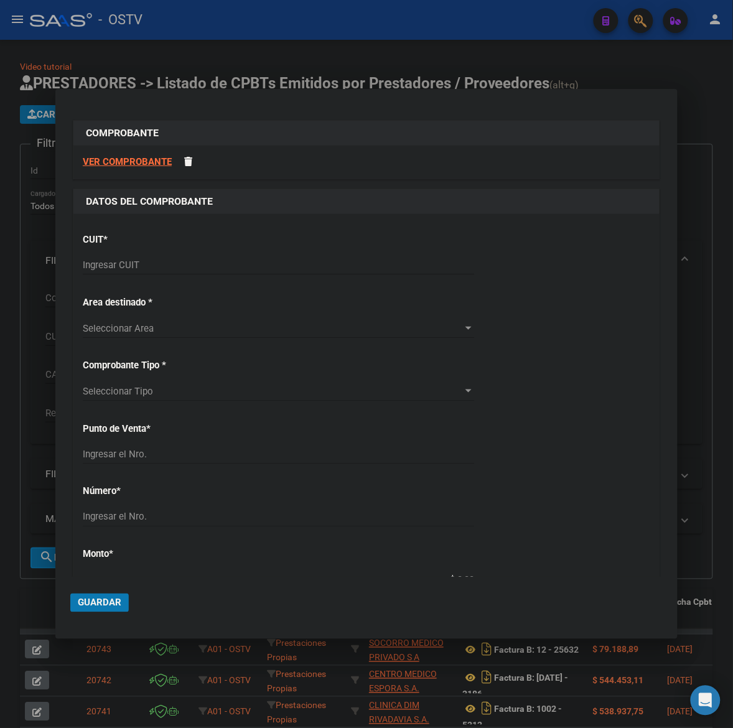
click at [105, 256] on div "Ingresar CUIT" at bounding box center [278, 265] width 391 height 19
click at [106, 263] on input "Ingresar CUIT" at bounding box center [278, 265] width 391 height 11
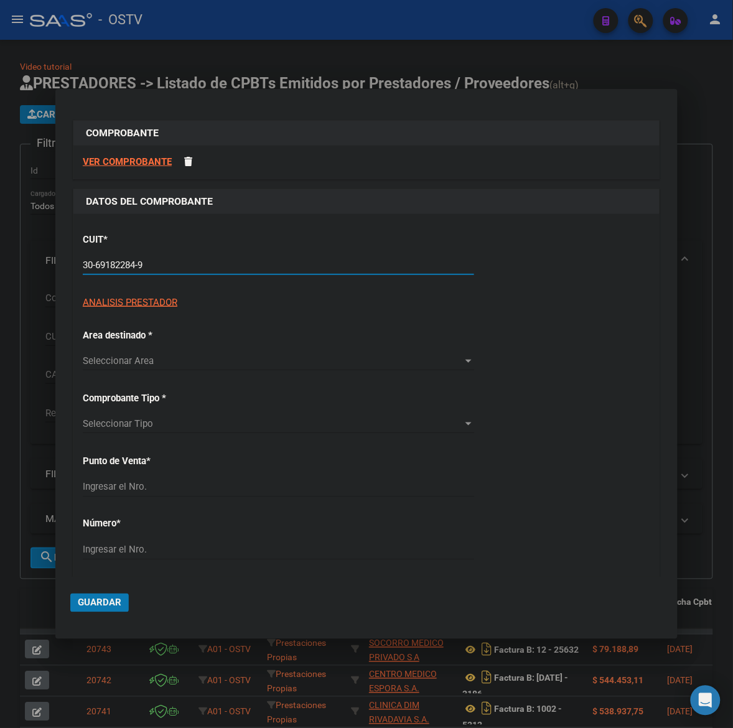
type input "30-69182284-9"
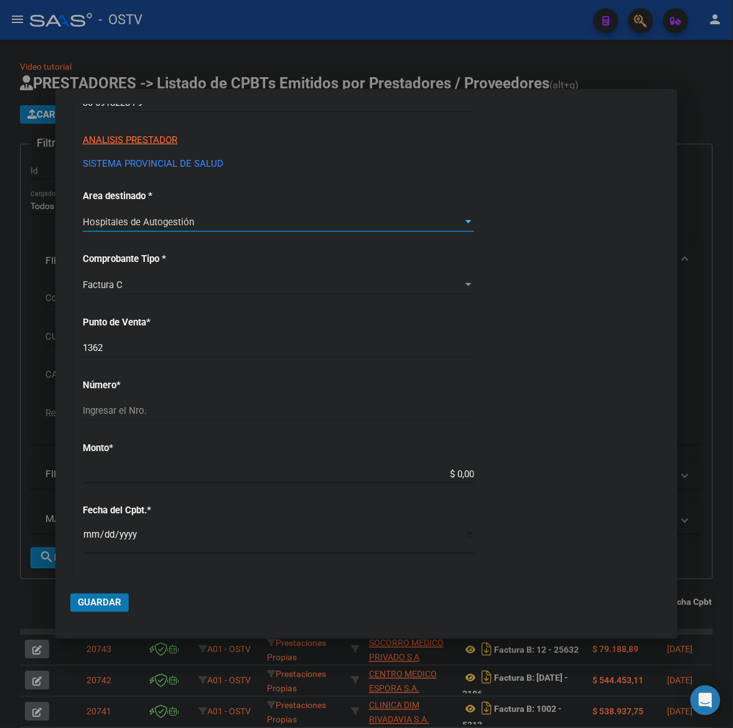
scroll to position [181, 0]
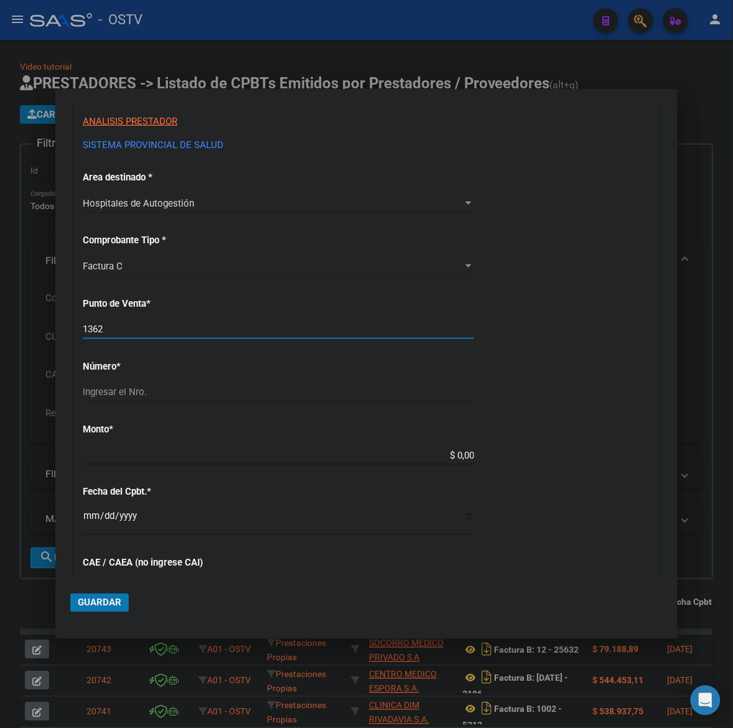
click at [176, 330] on input "1362" at bounding box center [278, 329] width 391 height 11
type input "1396"
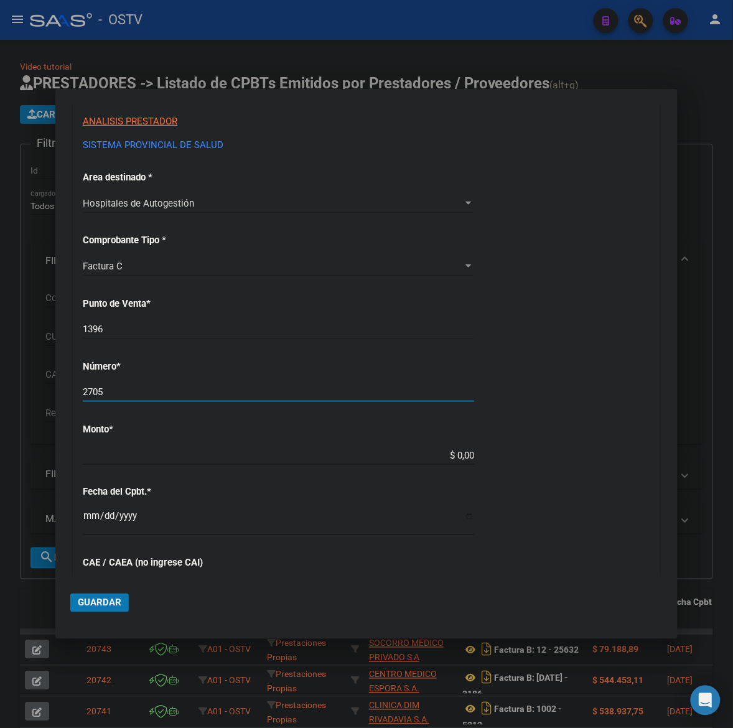
type input "2705"
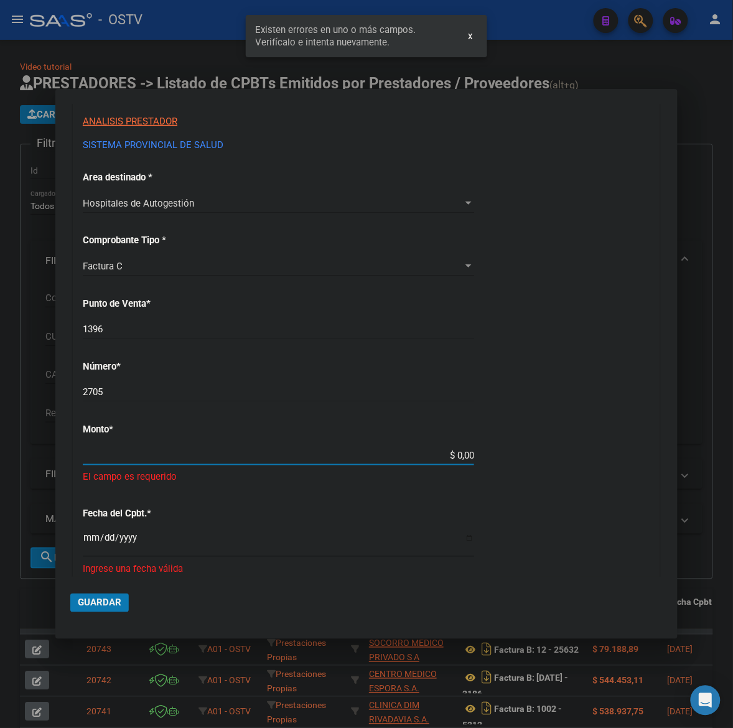
scroll to position [290, 0]
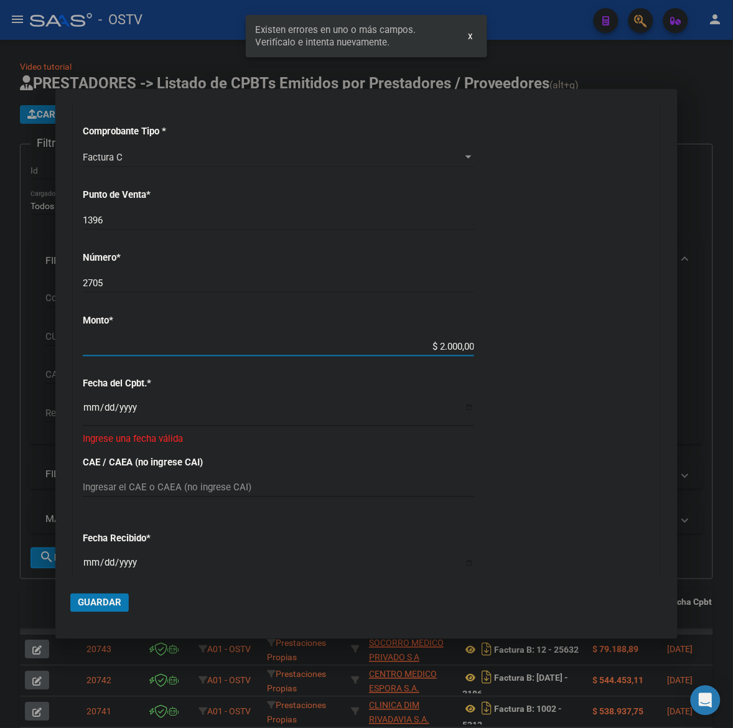
type input "$ 20.000,00"
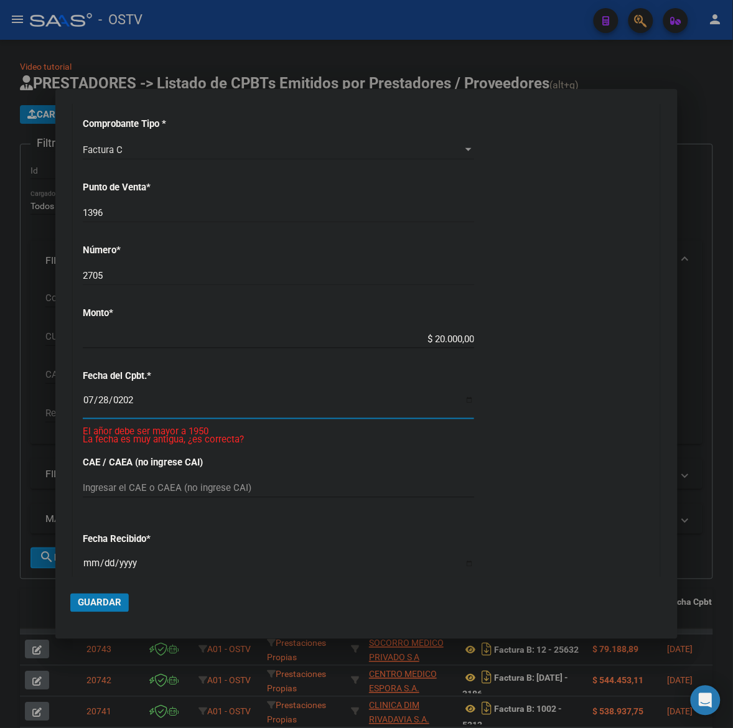
type input "[DATE]"
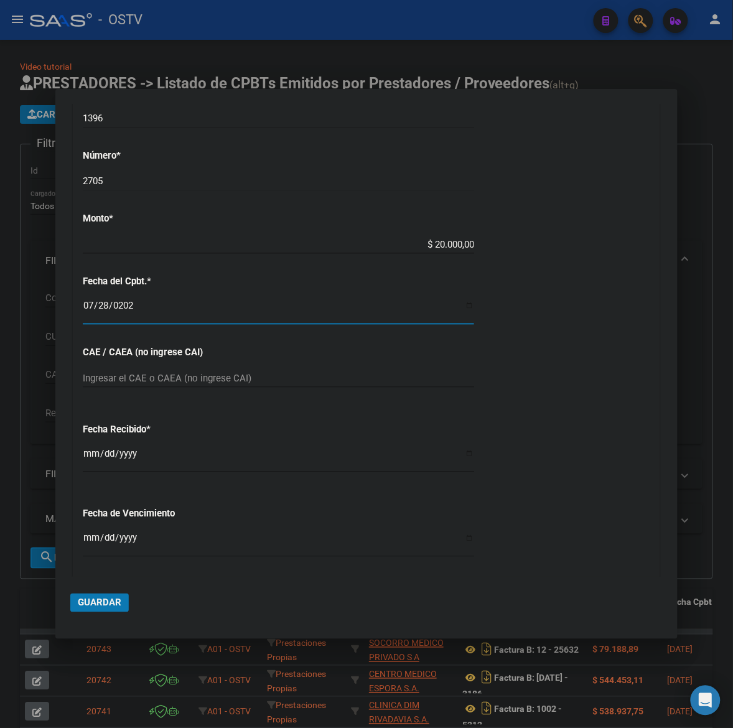
scroll to position [464, 0]
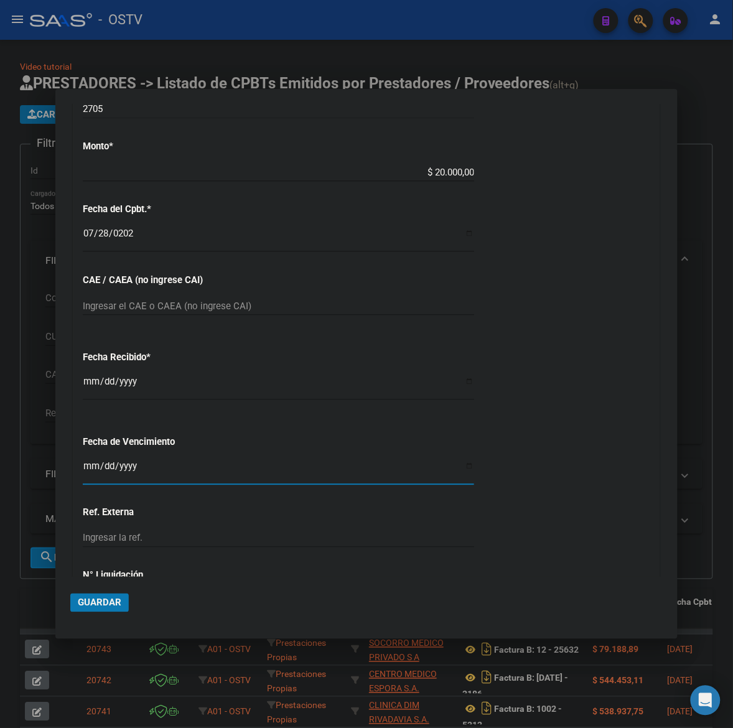
click at [95, 475] on input "Ingresar la fecha" at bounding box center [278, 471] width 391 height 20
type input "[DATE]"
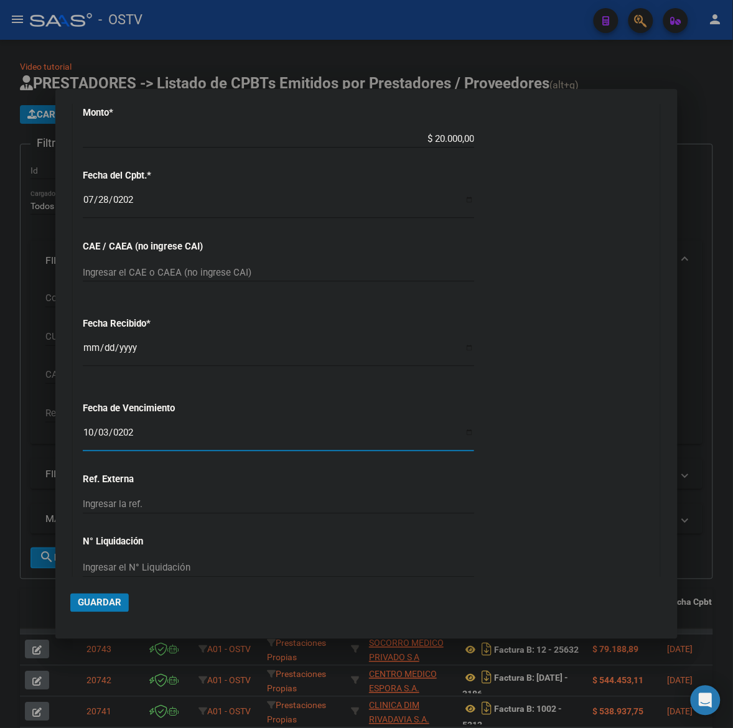
scroll to position [561, 0]
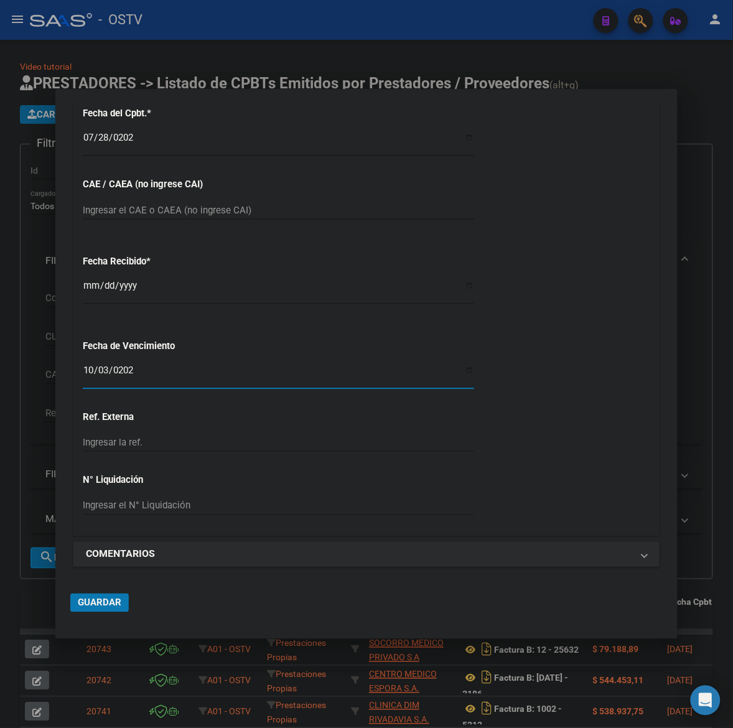
click at [100, 602] on span "Guardar" at bounding box center [100, 602] width 44 height 11
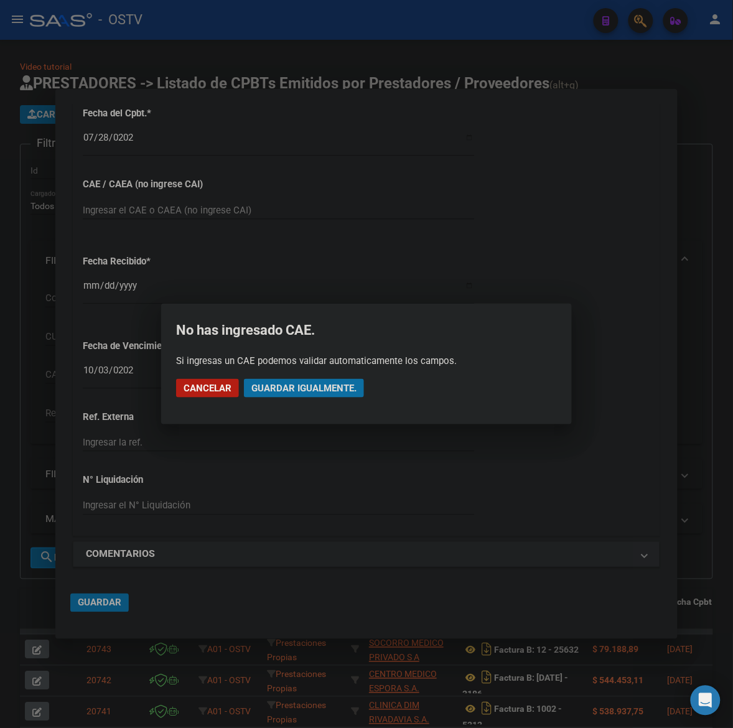
click at [302, 390] on span "Guardar igualmente." at bounding box center [303, 388] width 105 height 11
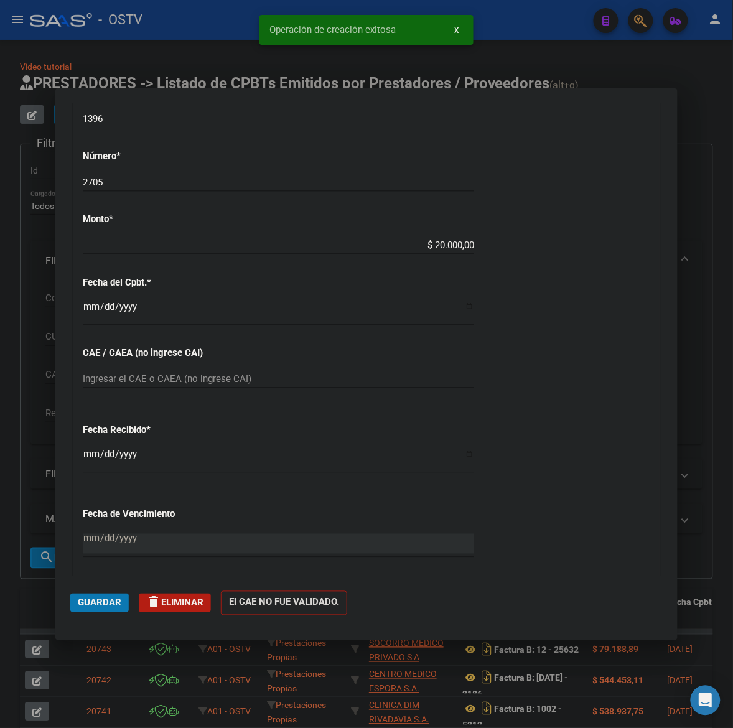
scroll to position [829, 0]
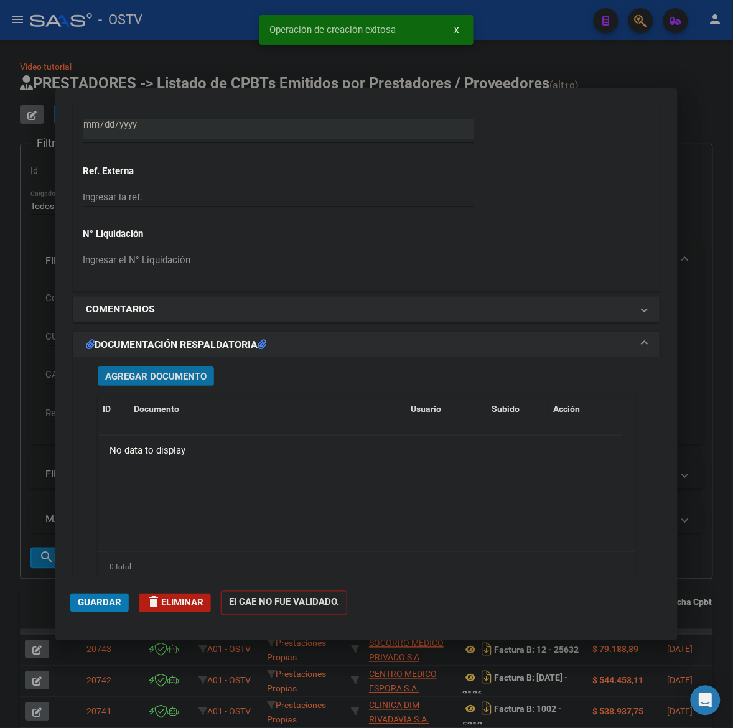
click at [212, 380] on button "Agregar Documento" at bounding box center [156, 376] width 116 height 19
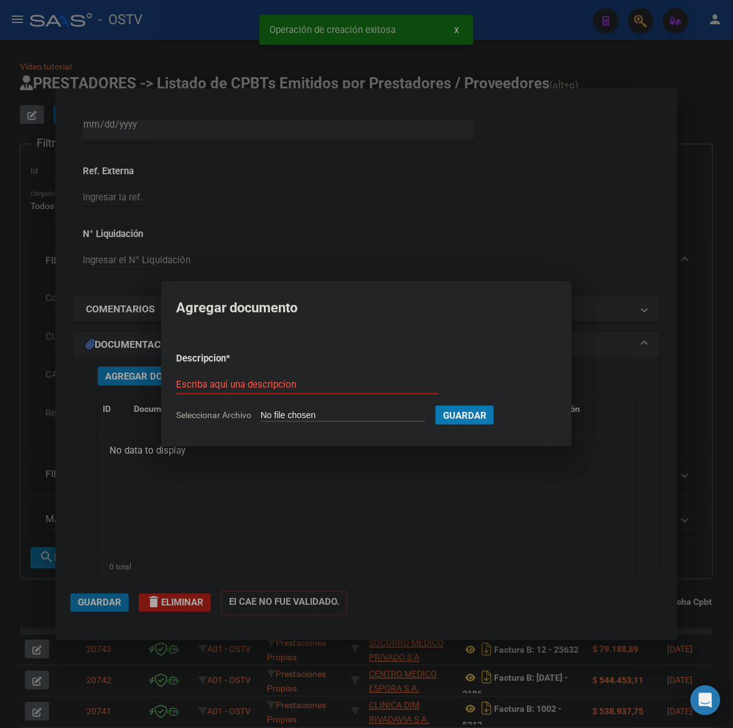
type input "C:\fakepath\FACTURA Y ANEXO - 1396 2705 - AO BANDA DEL RIO SALI.pdf"
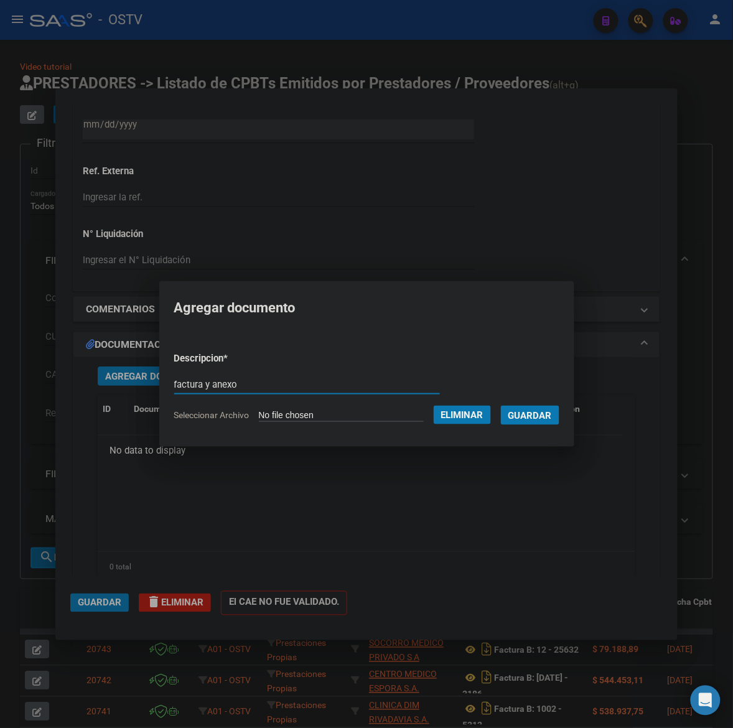
type input "factura y anexo"
click at [501, 406] on button "Guardar" at bounding box center [530, 415] width 58 height 19
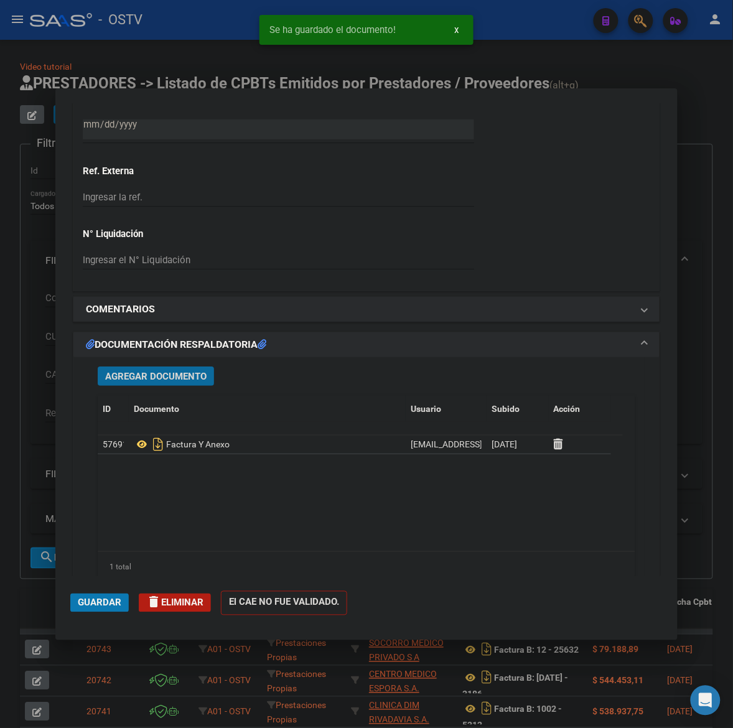
click at [101, 601] on span "Guardar" at bounding box center [100, 602] width 44 height 11
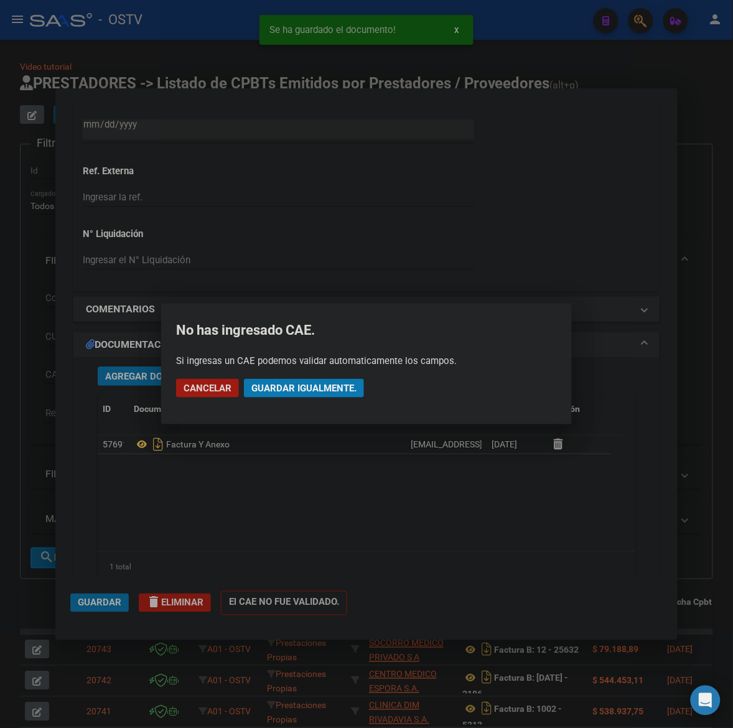
click at [302, 386] on span "Guardar igualmente." at bounding box center [303, 388] width 105 height 11
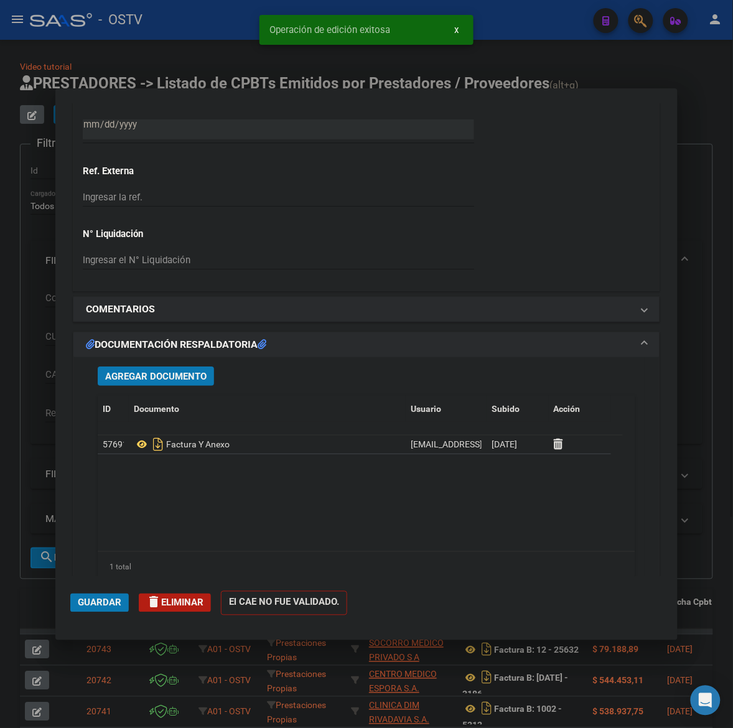
drag, startPoint x: 1, startPoint y: 456, endPoint x: 727, endPoint y: 236, distance: 758.0
click at [32, 450] on div at bounding box center [366, 364] width 733 height 728
type input "$ 0,00"
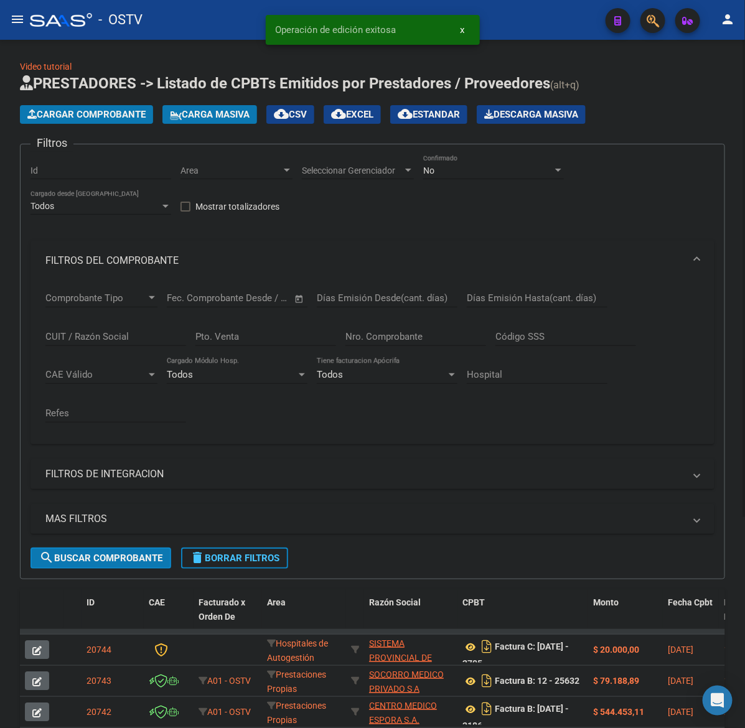
click at [134, 115] on span "Cargar Comprobante" at bounding box center [86, 114] width 118 height 11
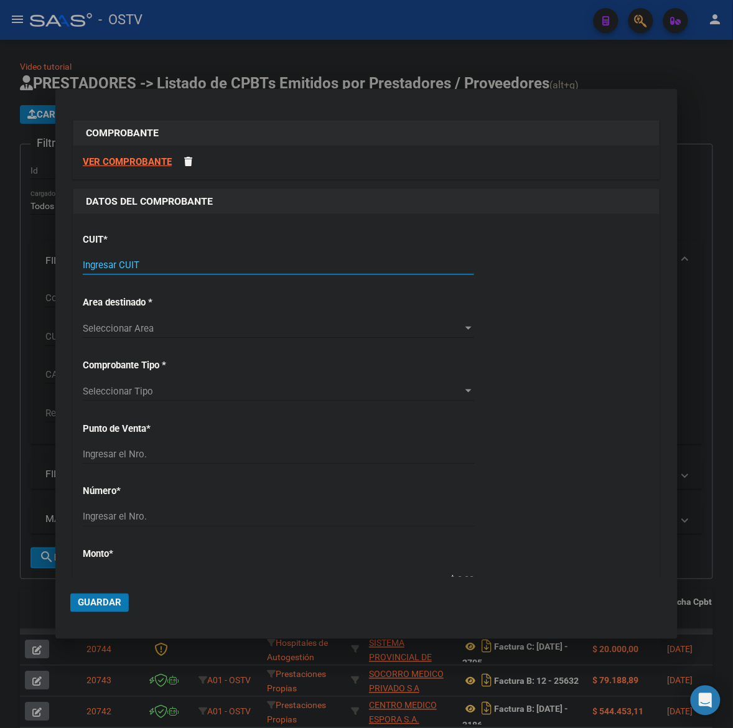
click at [97, 266] on input "Ingresar CUIT" at bounding box center [278, 265] width 391 height 11
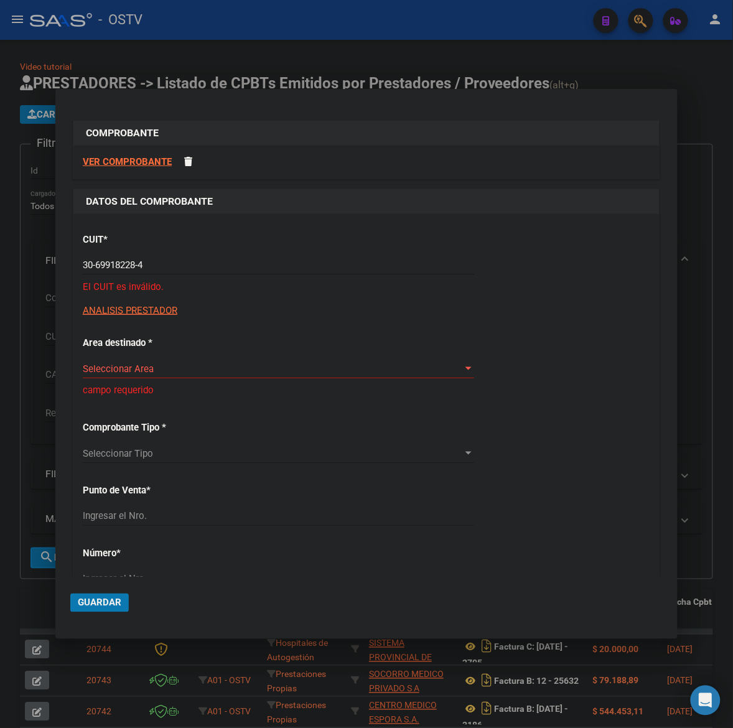
drag, startPoint x: 174, startPoint y: 257, endPoint x: -1, endPoint y: 268, distance: 175.8
click at [0, 268] on html "menu - OSTV person Firma Express Padrón Padrón Ágil Análisis Afiliado Doc. Resp…" at bounding box center [366, 364] width 733 height 728
click at [197, 264] on input "30-69918228-4" at bounding box center [278, 265] width 391 height 11
drag, startPoint x: 143, startPoint y: 264, endPoint x: 58, endPoint y: 272, distance: 85.6
click at [58, 272] on mat-dialog-content "COMPROBANTE VER COMPROBANTE DATOS DEL COMPROBANTE CUIT * 30-69918228-4 Ingresar…" at bounding box center [366, 341] width 622 height 474
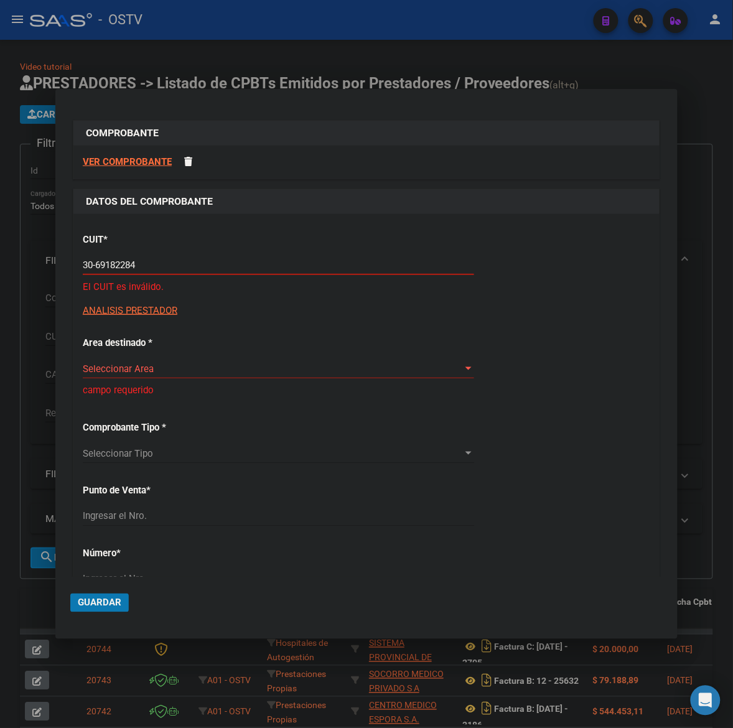
type input "30-69182284-9"
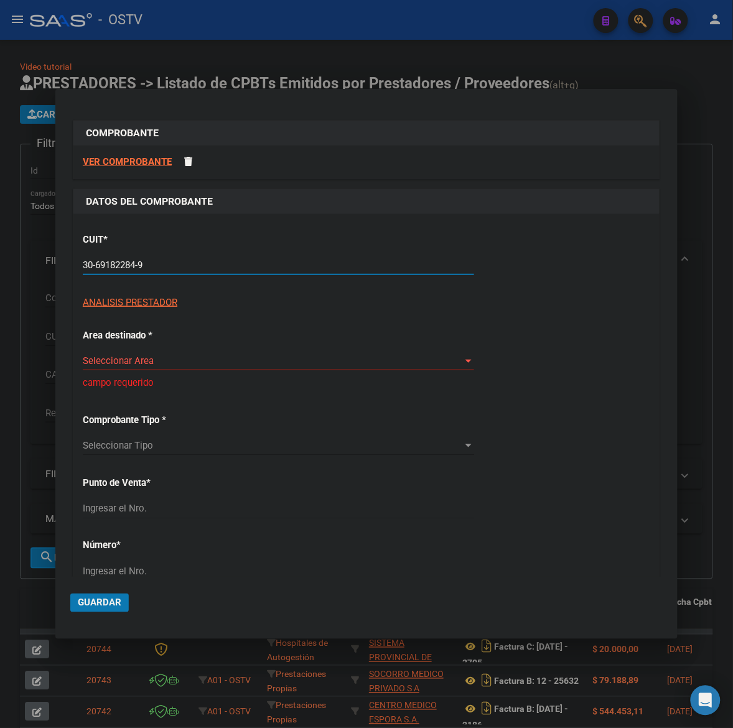
type input "1396"
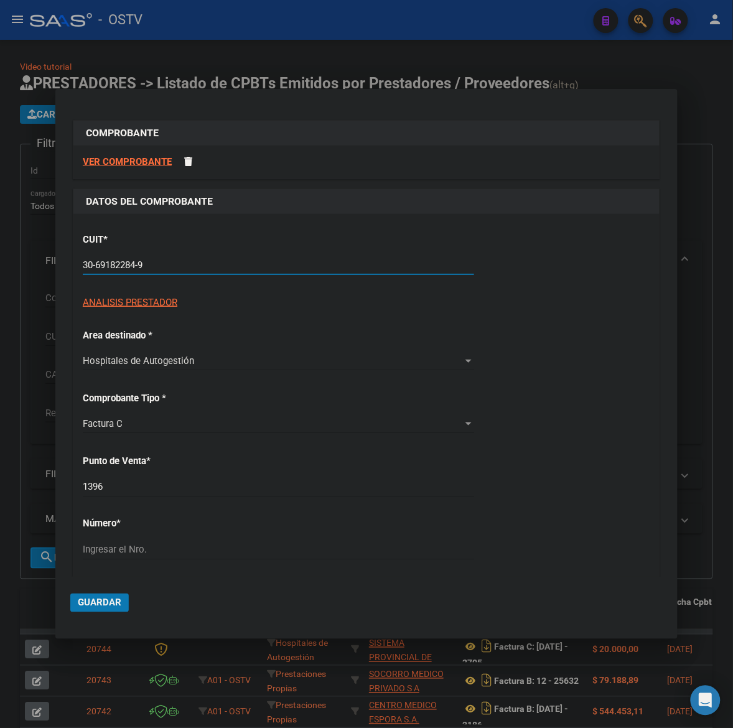
type input "30-69182284-9"
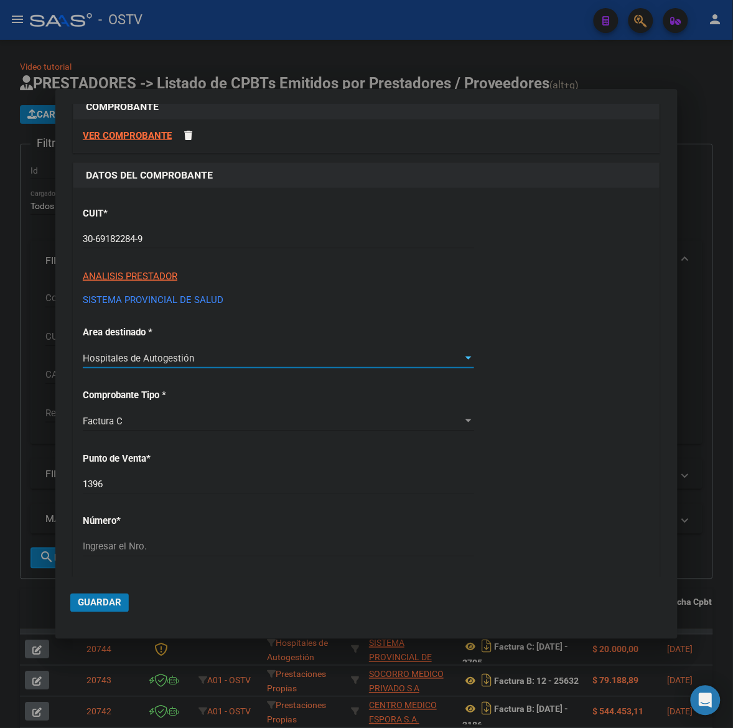
scroll to position [52, 0]
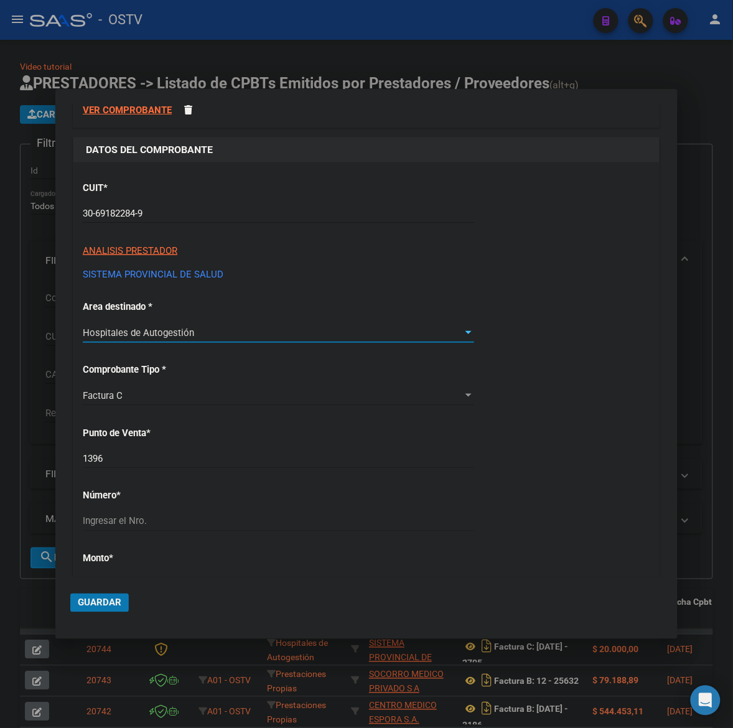
click at [152, 451] on div "1396 Ingresar el Nro." at bounding box center [278, 458] width 391 height 19
click at [154, 456] on input "1396" at bounding box center [278, 458] width 391 height 11
type input "1399"
type input "5475"
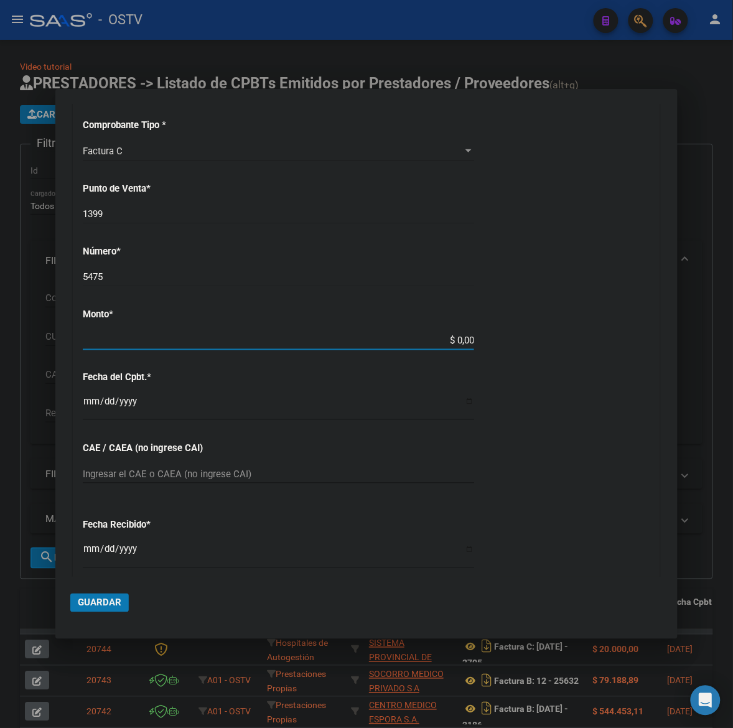
scroll to position [290, 0]
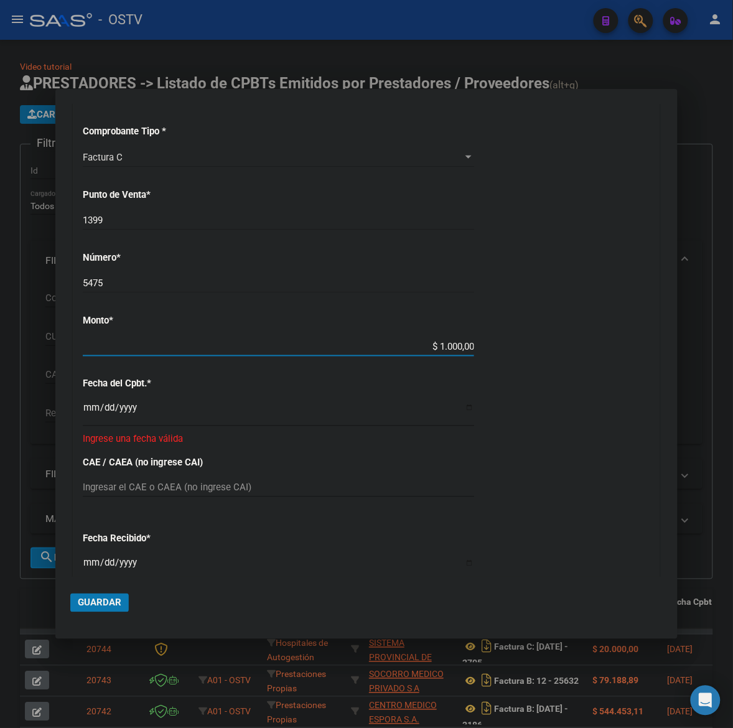
type input "$ 10.000,00"
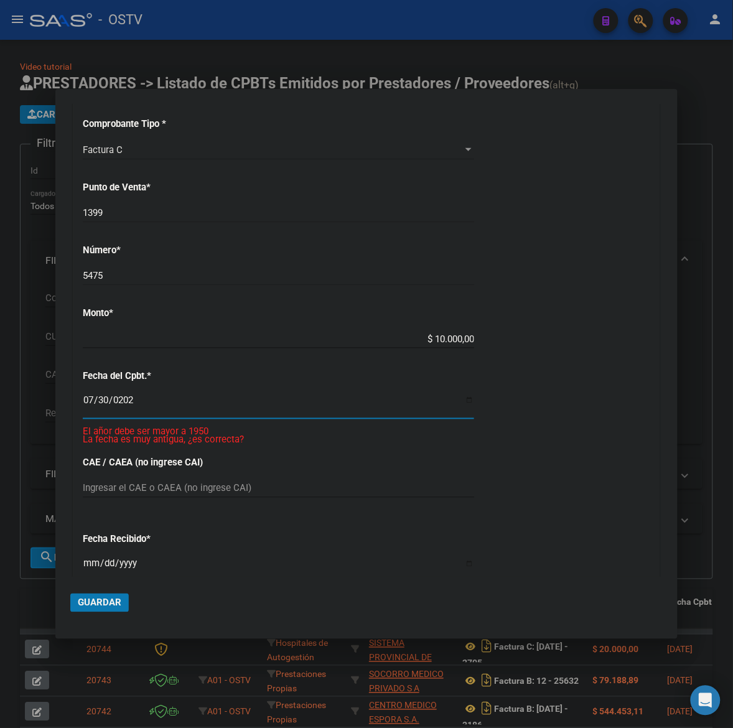
type input "[DATE]"
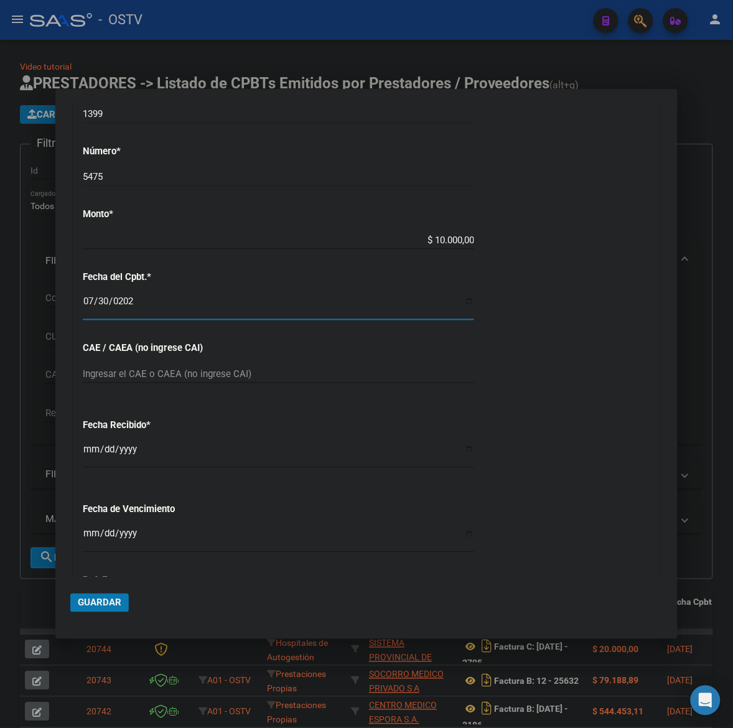
scroll to position [411, 0]
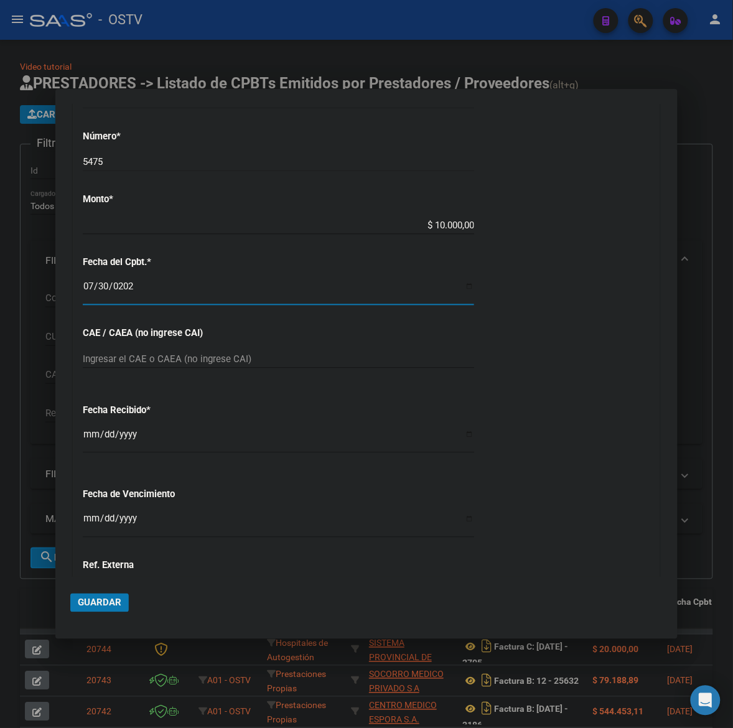
click at [91, 520] on input "Ingresar la fecha" at bounding box center [278, 524] width 391 height 20
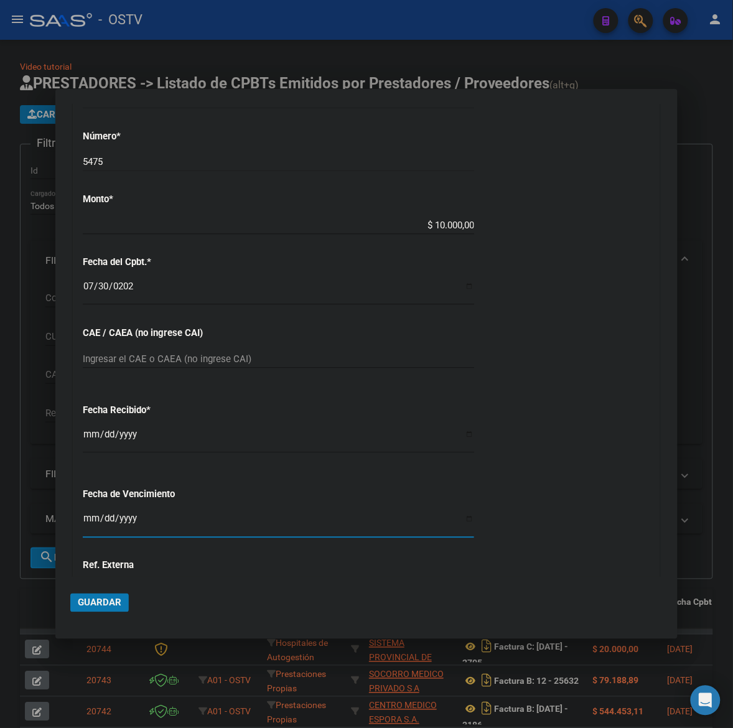
scroll to position [437, 0]
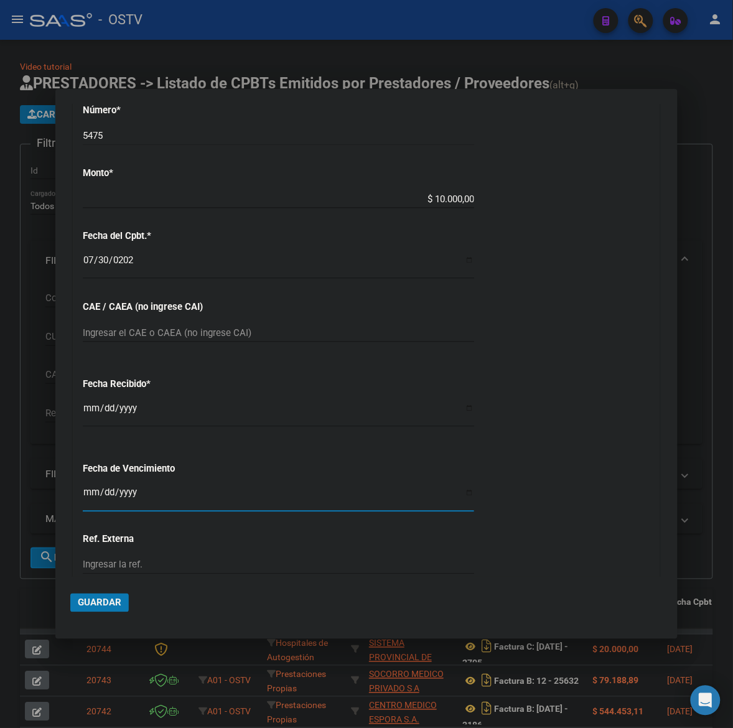
click at [90, 489] on input "Ingresar la fecha" at bounding box center [278, 498] width 391 height 20
type input "[DATE]"
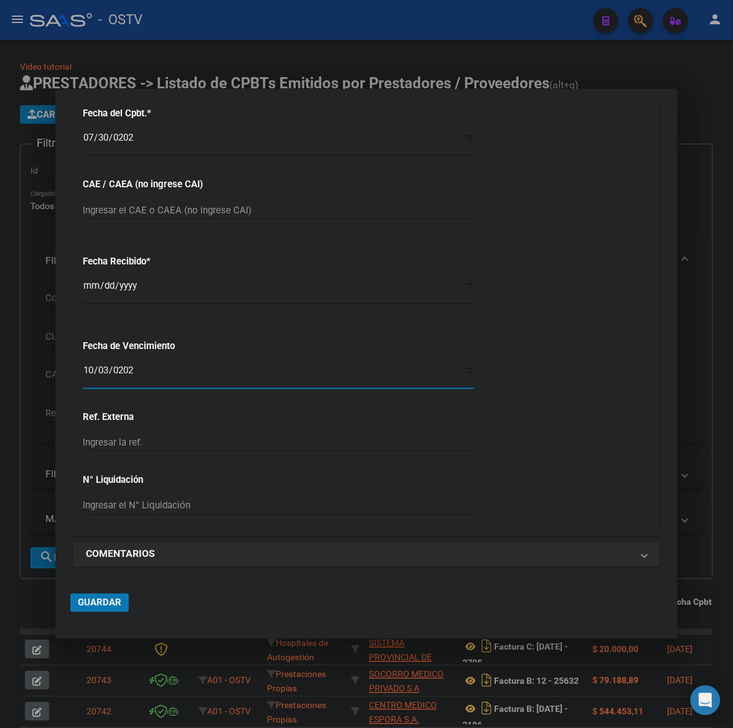
click at [94, 601] on span "Guardar" at bounding box center [100, 602] width 44 height 11
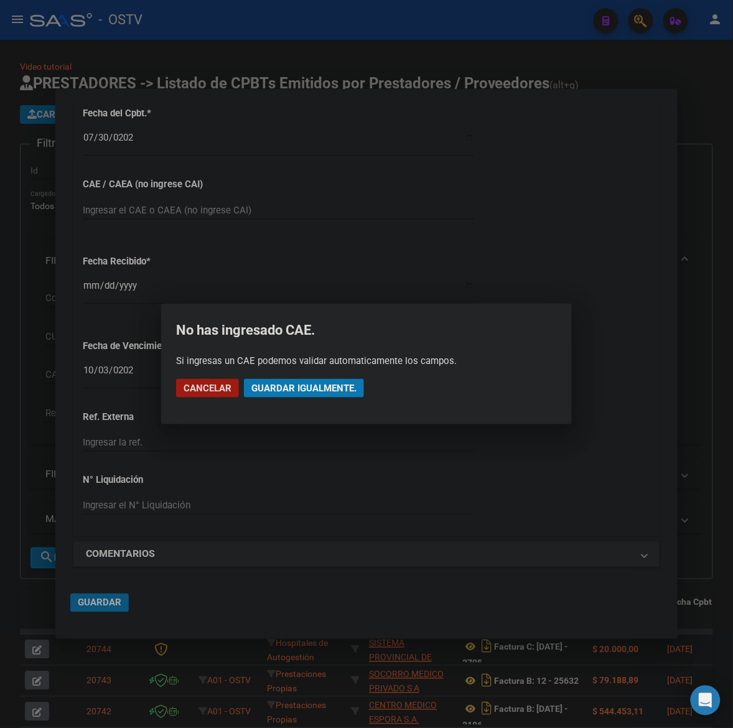
click at [355, 381] on button "Guardar igualmente." at bounding box center [304, 388] width 120 height 19
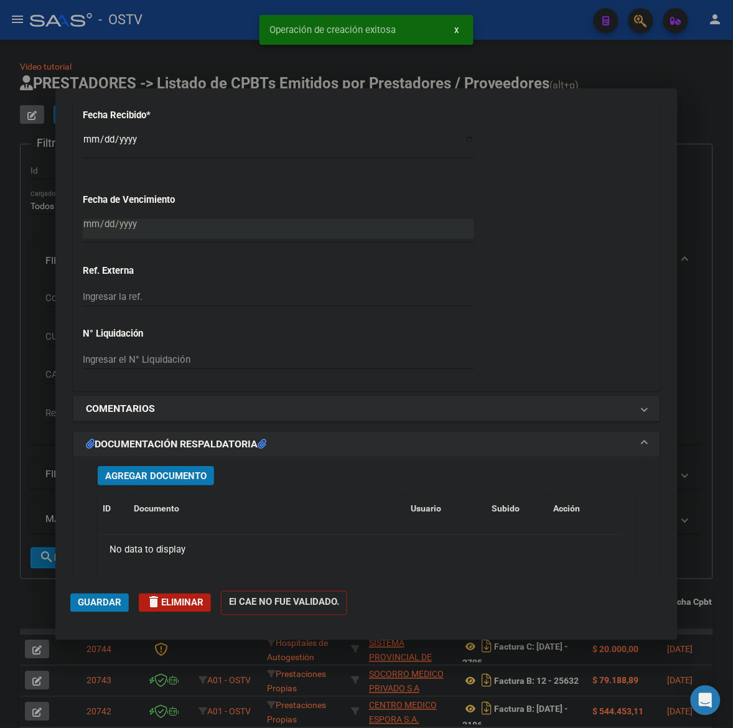
scroll to position [933, 0]
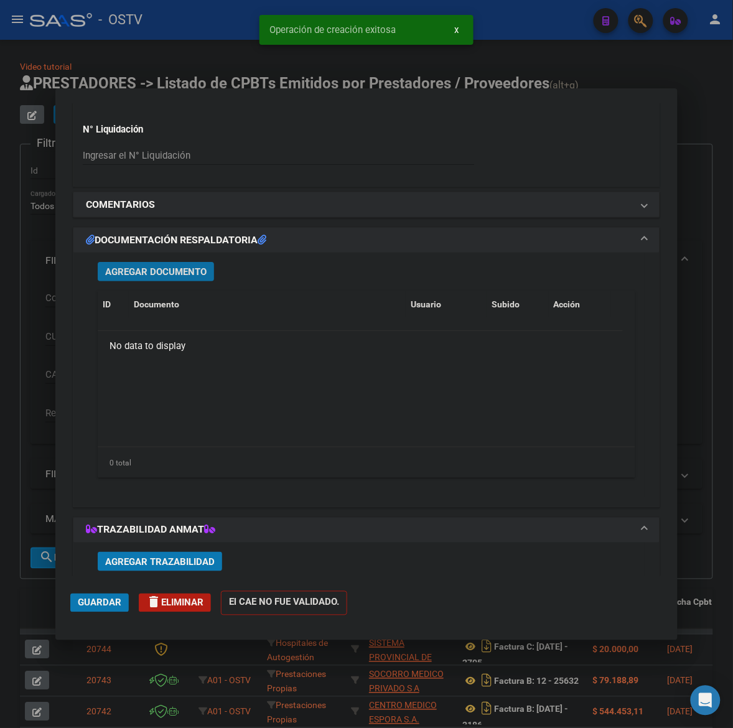
click at [156, 274] on span "Agregar Documento" at bounding box center [155, 271] width 101 height 11
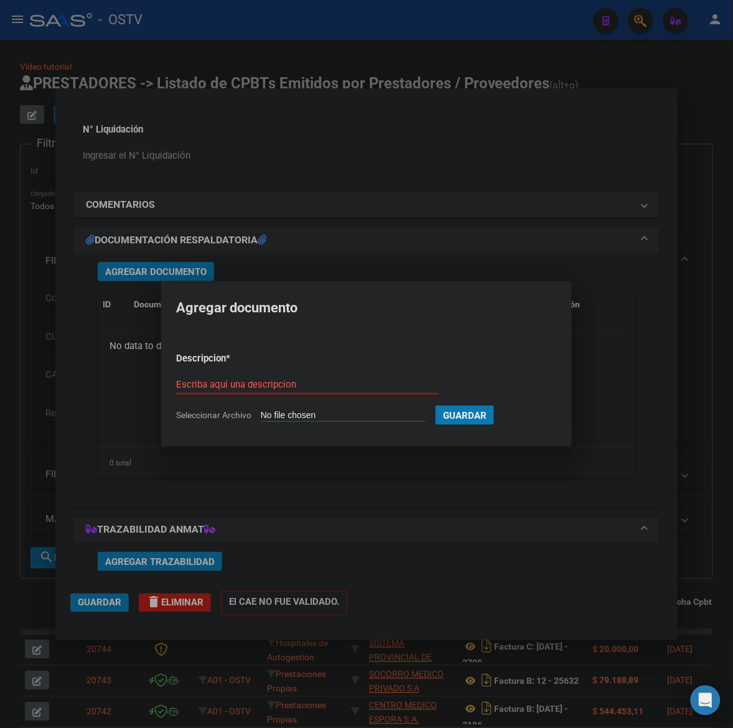
type input "C:\fakepath\FACTURA Y ANEXO - 1399 5475 - AO BANDA DEL RIO SALI.pdf"
type input "factura y anexo"
click at [501, 406] on button "Guardar" at bounding box center [530, 415] width 58 height 19
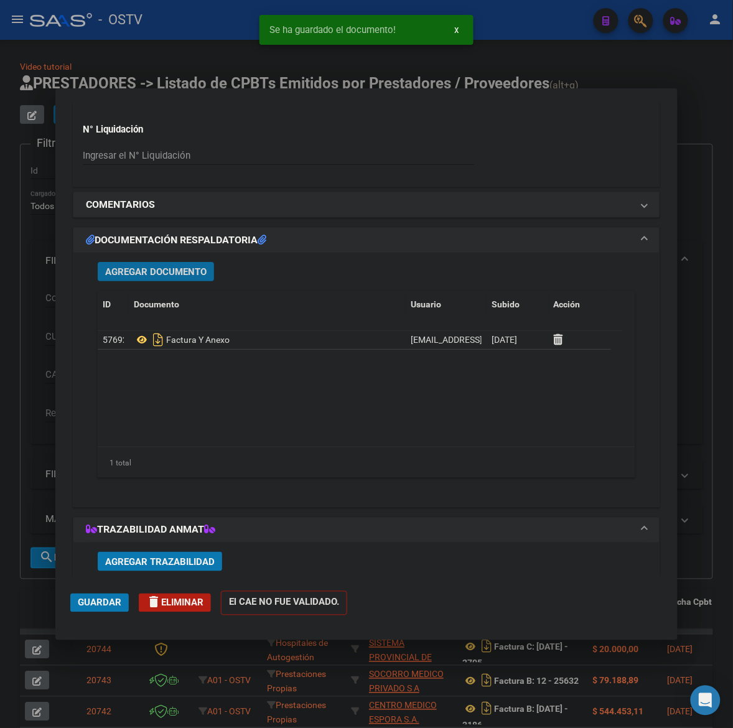
click at [106, 601] on span "Guardar" at bounding box center [100, 602] width 44 height 11
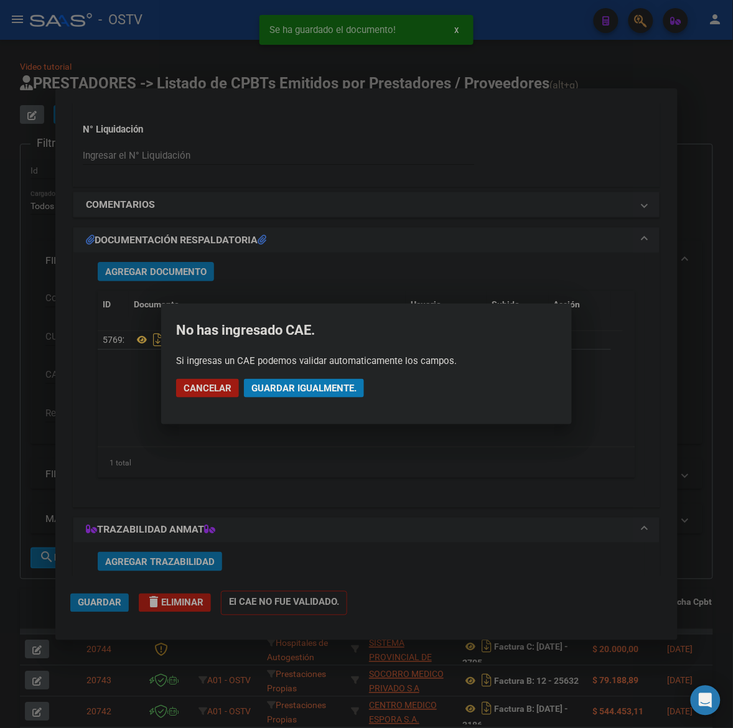
click at [353, 394] on button "Guardar igualmente." at bounding box center [304, 388] width 120 height 19
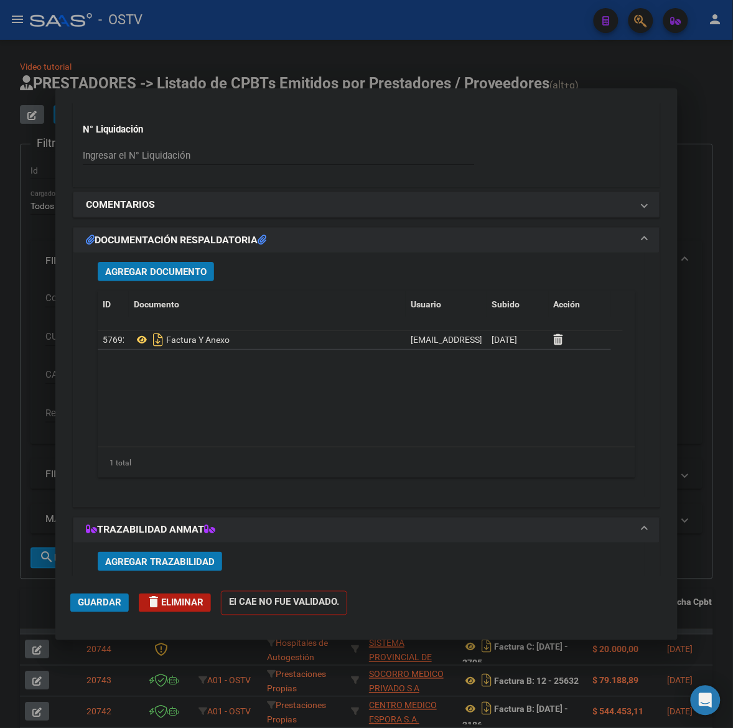
click at [100, 602] on span "Guardar" at bounding box center [100, 602] width 44 height 11
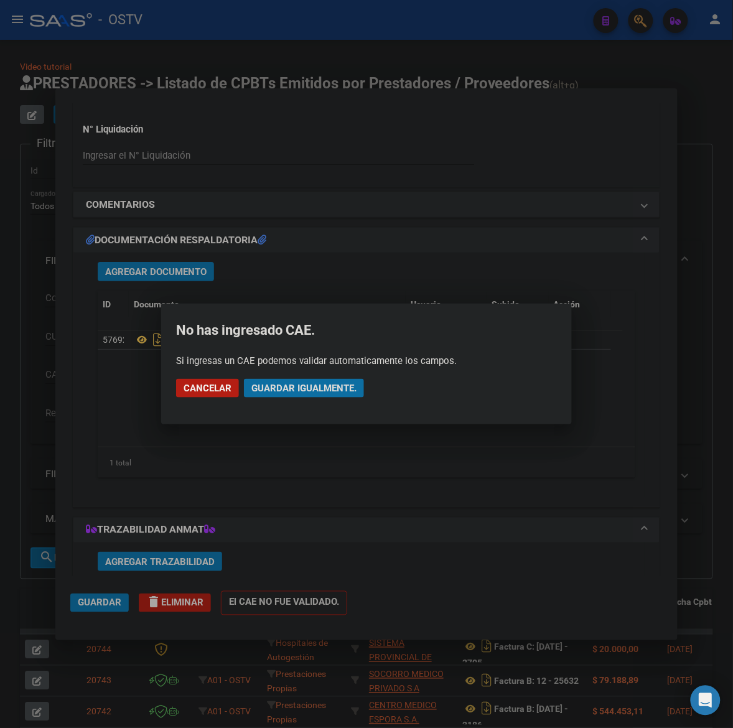
click at [334, 396] on button "Guardar igualmente." at bounding box center [304, 388] width 120 height 19
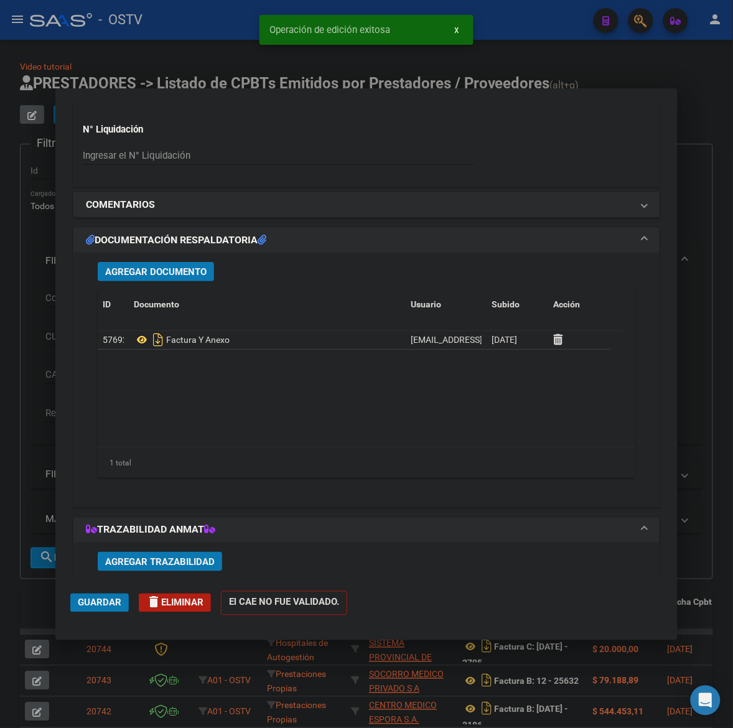
click at [708, 558] on div at bounding box center [366, 364] width 733 height 728
type input "$ 0,00"
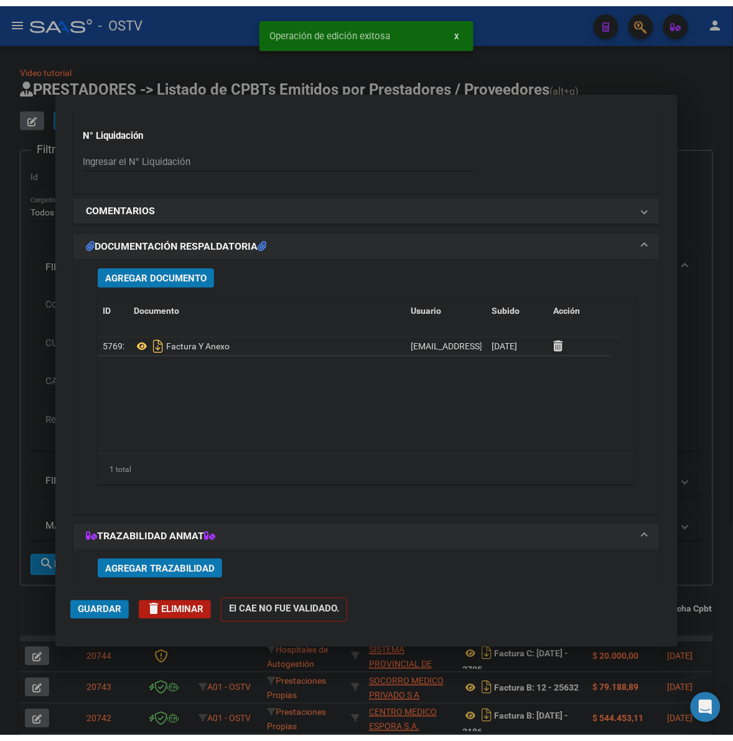
scroll to position [1095, 0]
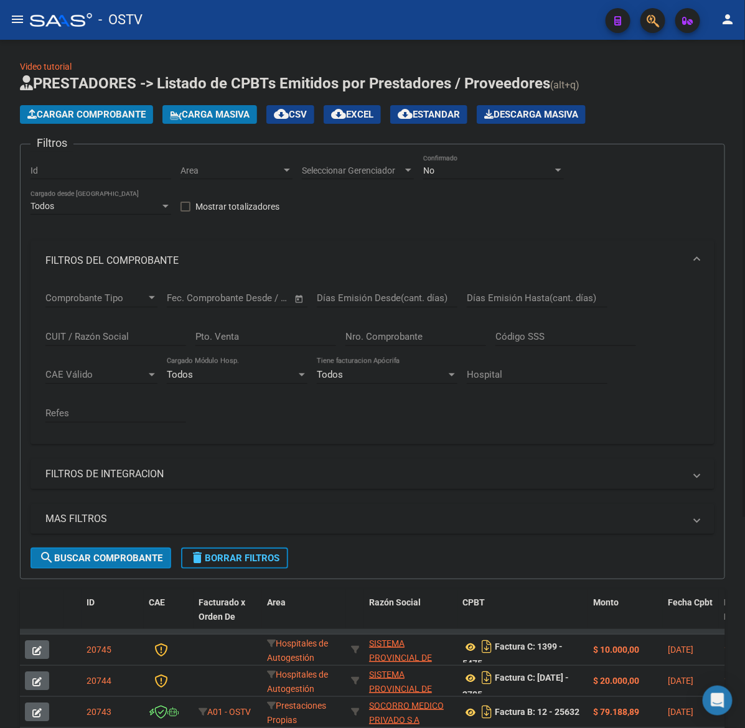
click at [708, 490] on div "Filtros Id Area Area Seleccionar Gerenciador Seleccionar Gerenciador No Confirm…" at bounding box center [372, 350] width 684 height 393
click at [727, 453] on div "Video tutorial PRESTADORES -> Listado de CPBTs Emitidos por Prestadores / Prove…" at bounding box center [372, 530] width 745 height 981
click at [96, 110] on span "Cargar Comprobante" at bounding box center [86, 114] width 118 height 11
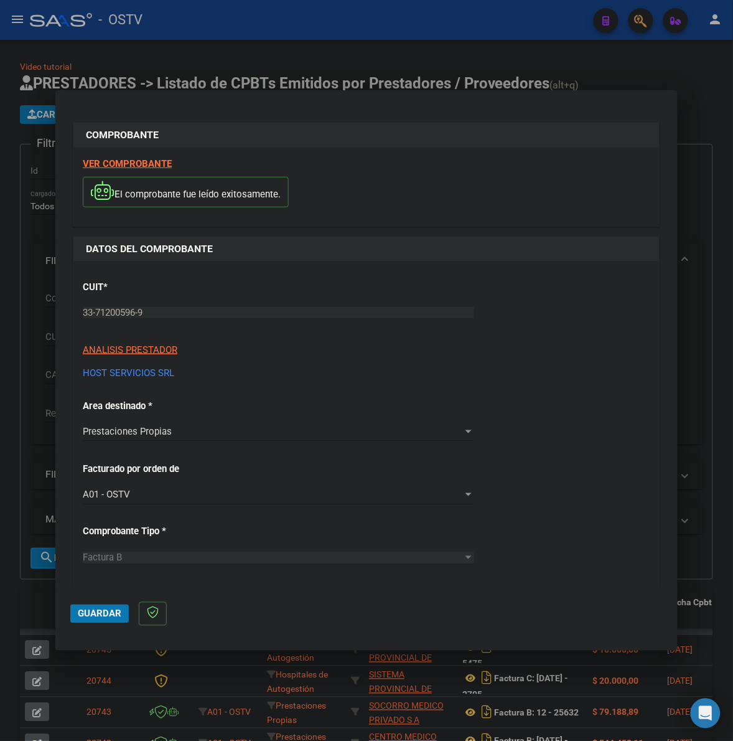
click at [539, 380] on p "HOST SERVICIOS SRL" at bounding box center [367, 373] width 568 height 14
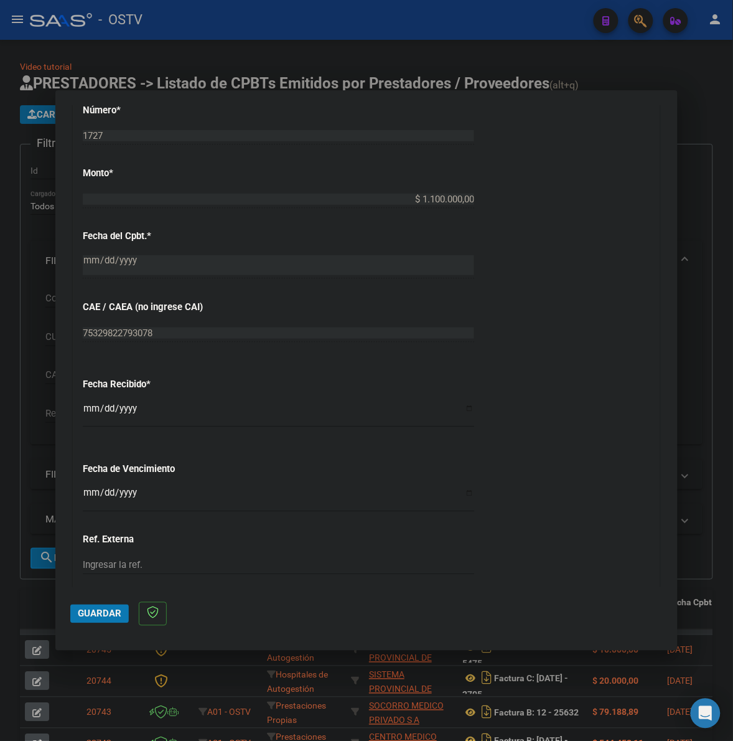
scroll to position [612, 0]
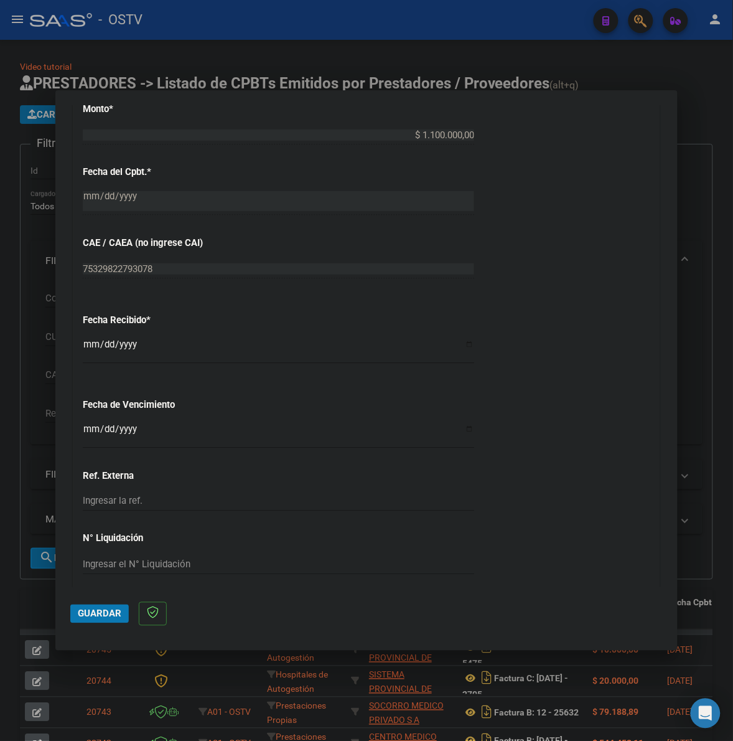
click at [114, 377] on div "CUIT * 33-71200596-9 Ingresar CUIT ANALISIS PRESTADOR HOST SERVICIOS SRL ARCA P…" at bounding box center [366, 122] width 586 height 945
click at [85, 431] on input "Ingresar la fecha" at bounding box center [278, 434] width 391 height 20
click at [82, 381] on div "CUIT * 33-71200596-9 Ingresar CUIT ANALISIS PRESTADOR HOST SERVICIOS SRL ARCA P…" at bounding box center [366, 122] width 586 height 945
click at [94, 428] on input "Ingresar la fecha" at bounding box center [278, 434] width 391 height 20
click at [143, 378] on div "CUIT * 33-71200596-9 Ingresar CUIT ANALISIS PRESTADOR HOST SERVICIOS SRL ARCA P…" at bounding box center [366, 122] width 586 height 945
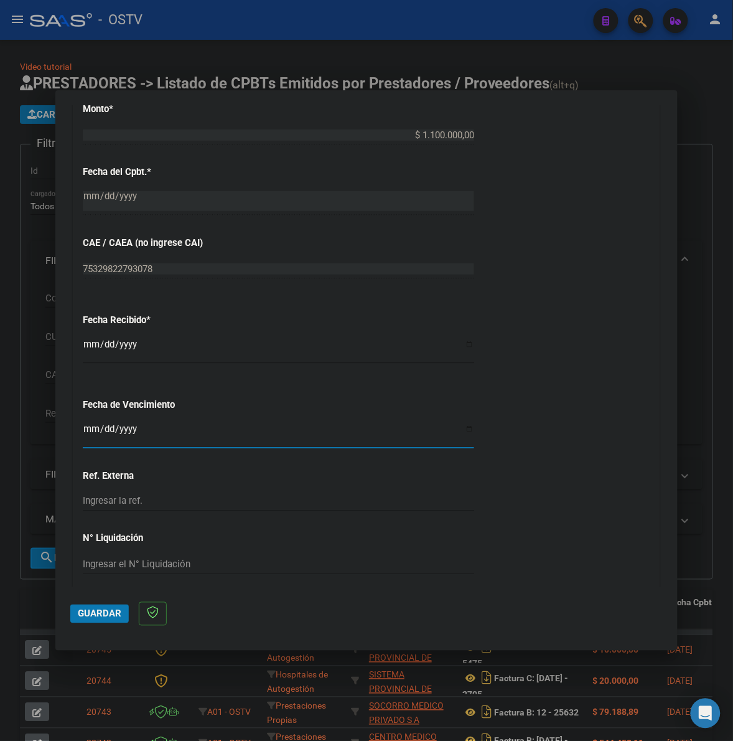
click at [90, 427] on input "Ingresar la fecha" at bounding box center [278, 434] width 391 height 20
type input "[DATE]"
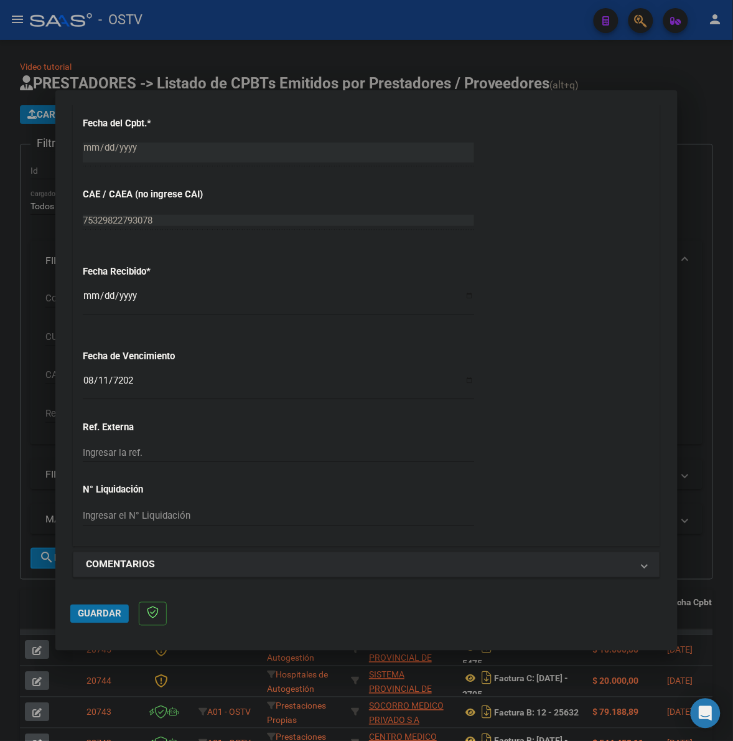
click at [91, 620] on button "Guardar" at bounding box center [99, 613] width 58 height 19
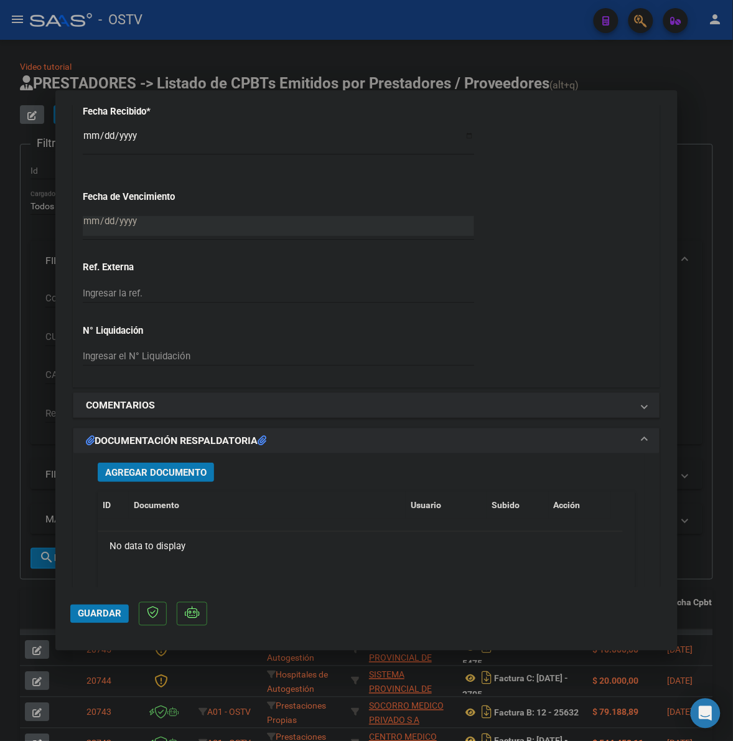
scroll to position [881, 0]
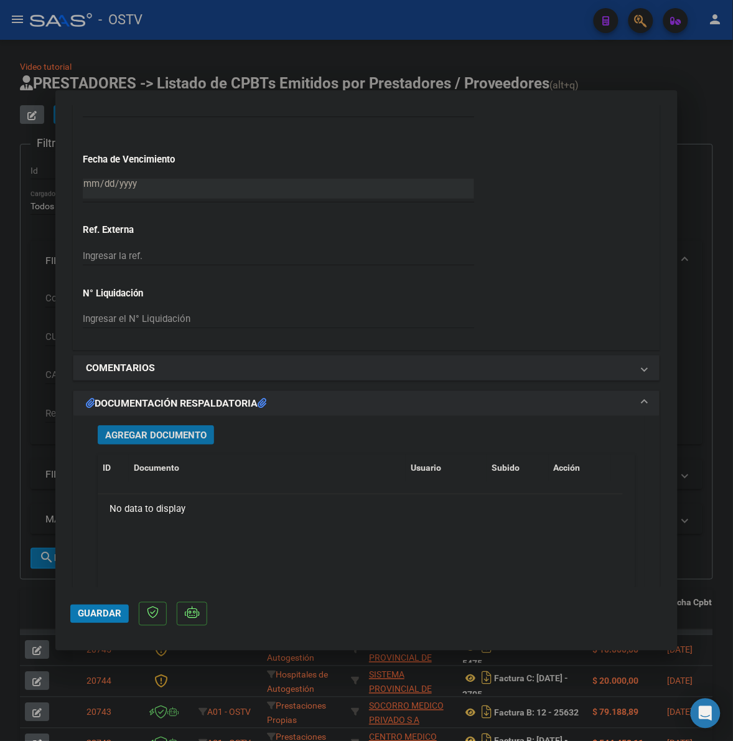
click at [182, 434] on span "Agregar Documento" at bounding box center [155, 434] width 101 height 11
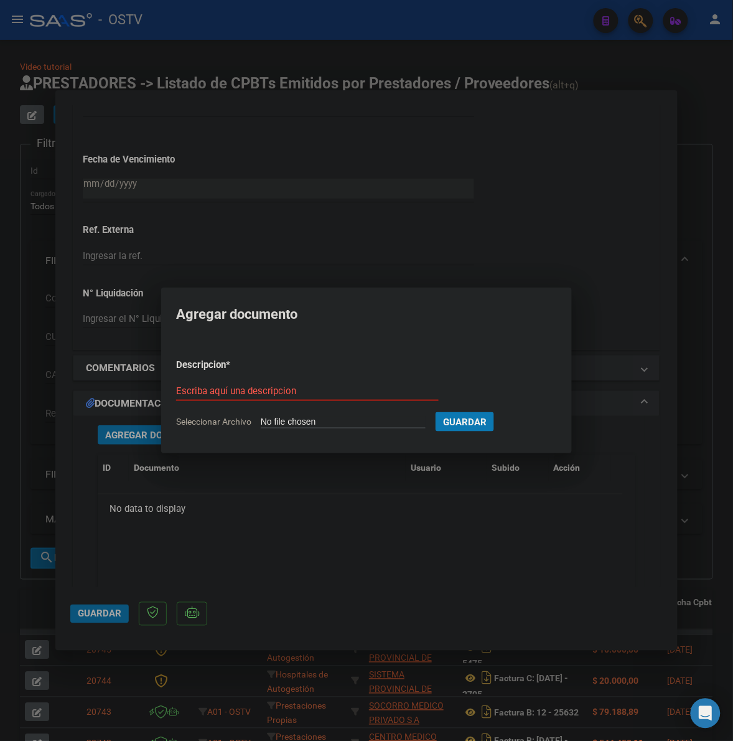
type input "C:\fakepath\FACTURA - 2 1727 - HOST SERVICES SRL.pdf"
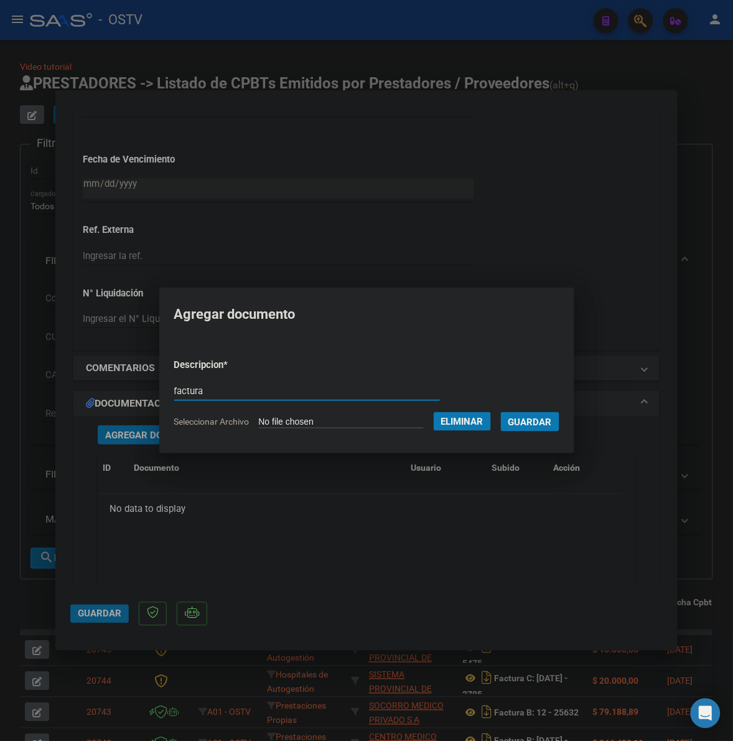
type input "factura"
click at [501, 412] on button "Guardar" at bounding box center [530, 421] width 58 height 19
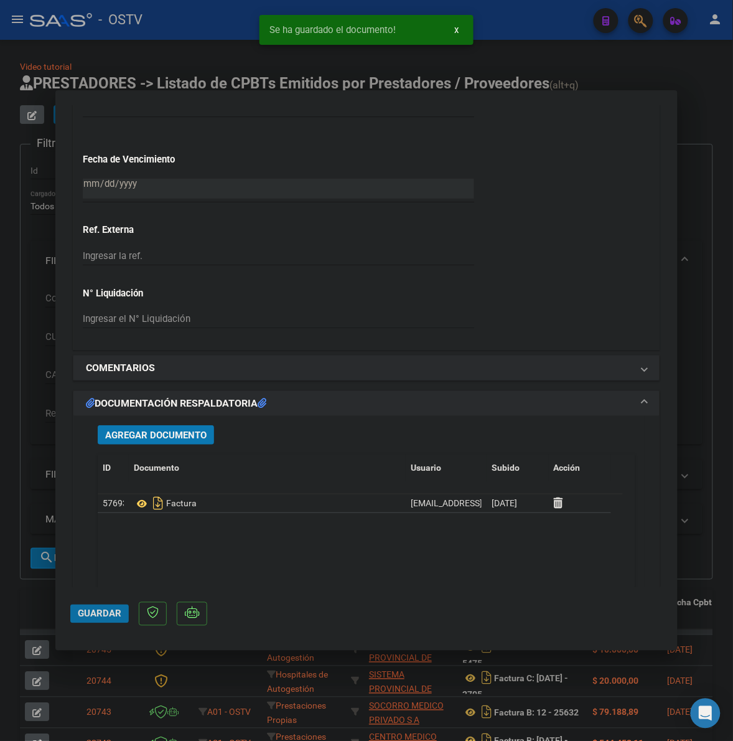
click at [96, 614] on span "Guardar" at bounding box center [100, 613] width 44 height 11
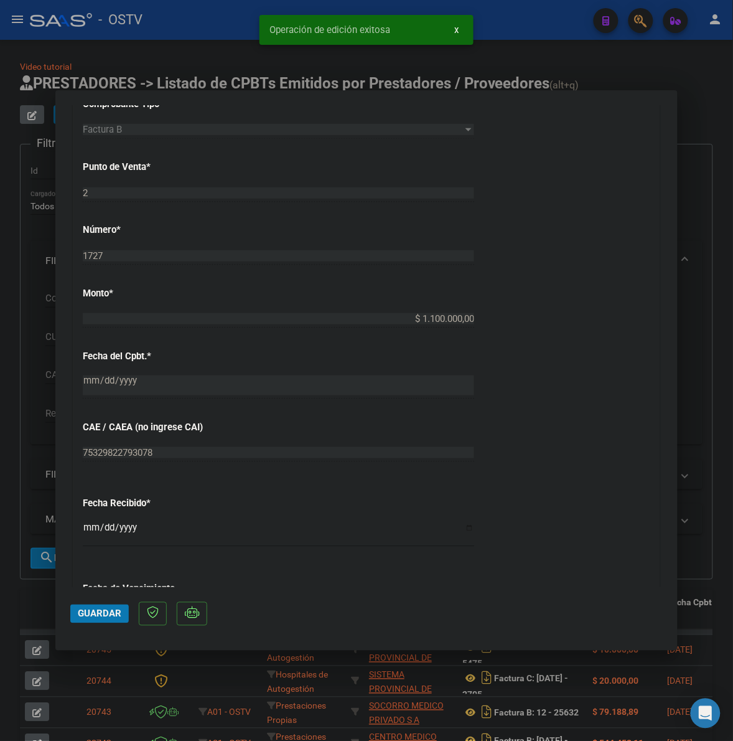
scroll to position [337, 0]
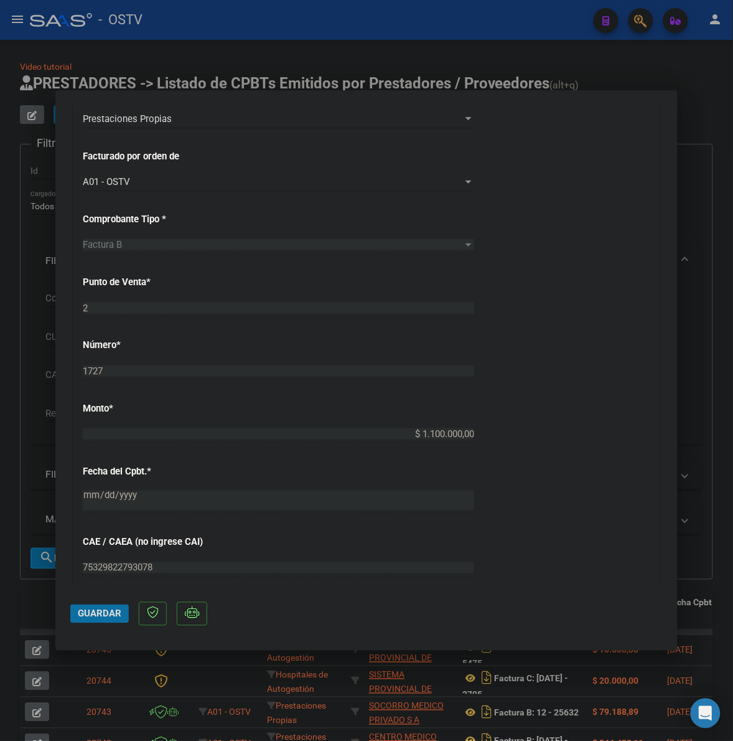
click at [98, 617] on span "Guardar" at bounding box center [100, 613] width 44 height 11
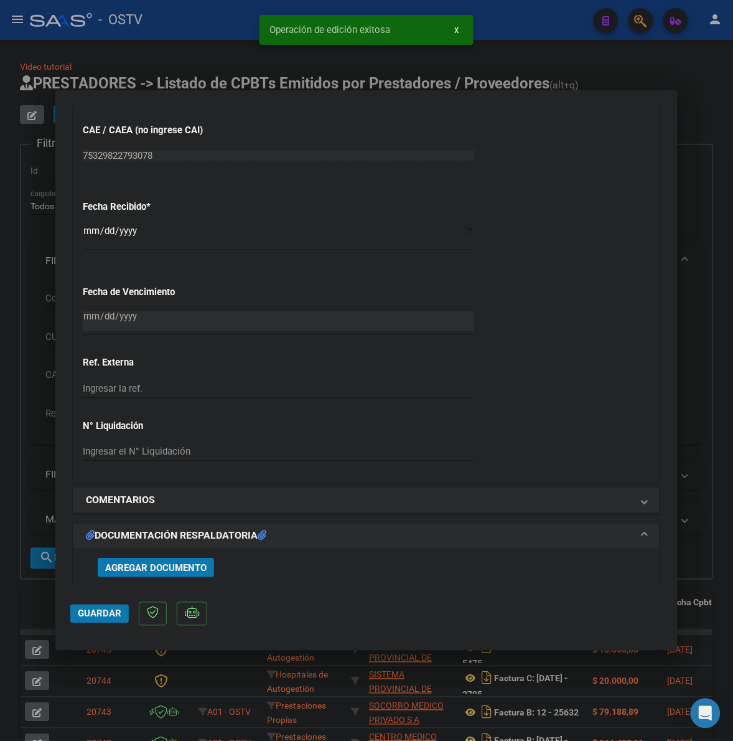
scroll to position [830, 0]
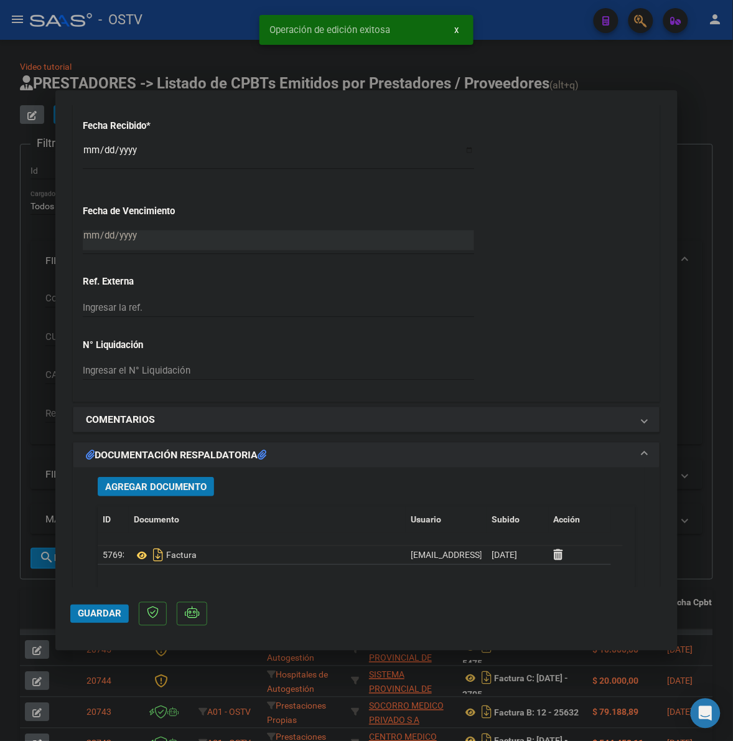
click at [17, 430] on div at bounding box center [366, 370] width 733 height 741
type input "$ 0,00"
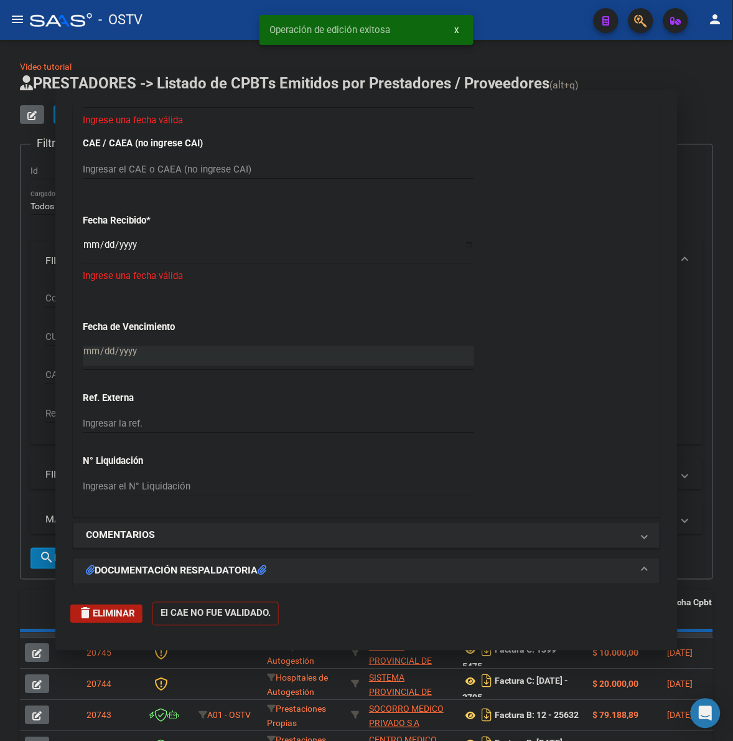
scroll to position [924, 0]
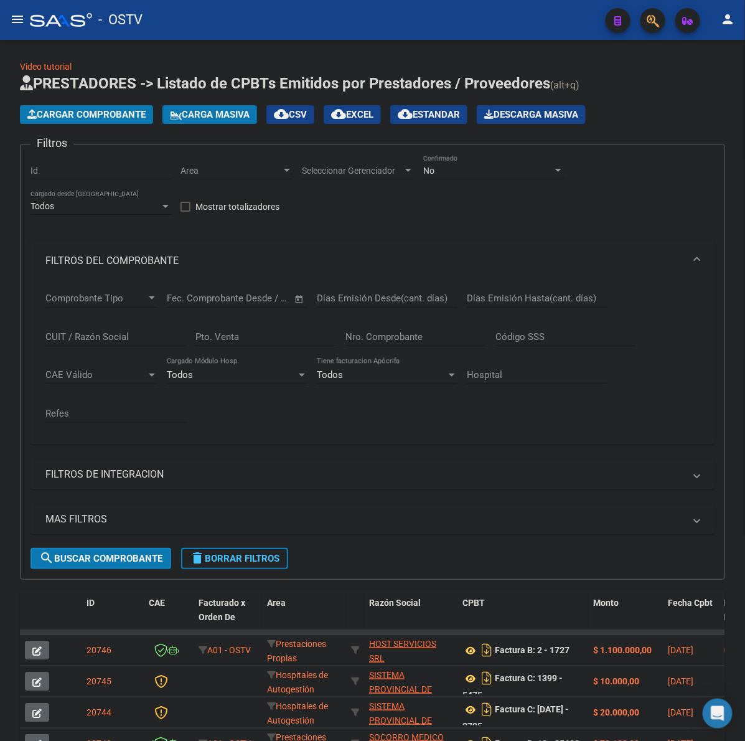
click at [677, 117] on div "Cargar Comprobante Carga Masiva cloud_download CSV cloud_download EXCEL cloud_d…" at bounding box center [372, 114] width 705 height 19
click at [278, 556] on span "delete Borrar Filtros" at bounding box center [235, 558] width 90 height 11
click at [88, 113] on span "Cargar Comprobante" at bounding box center [86, 114] width 118 height 11
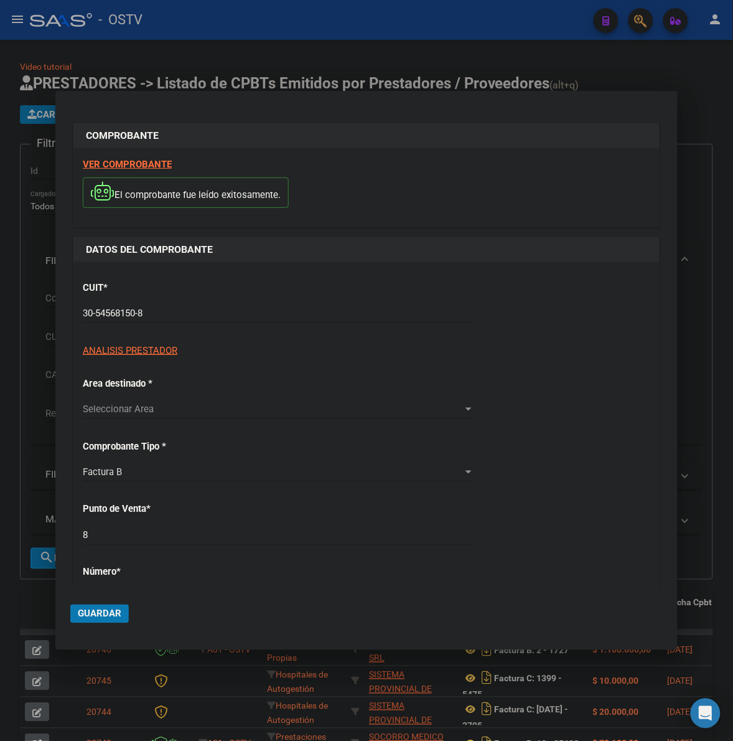
type input "41789"
type input "$ 35.026,00"
type input "[DATE]"
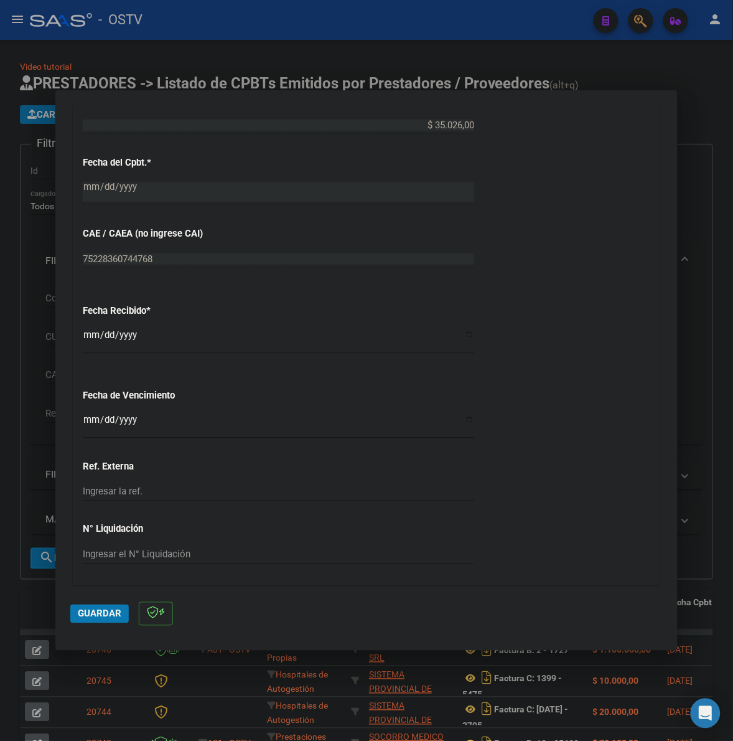
scroll to position [596, 0]
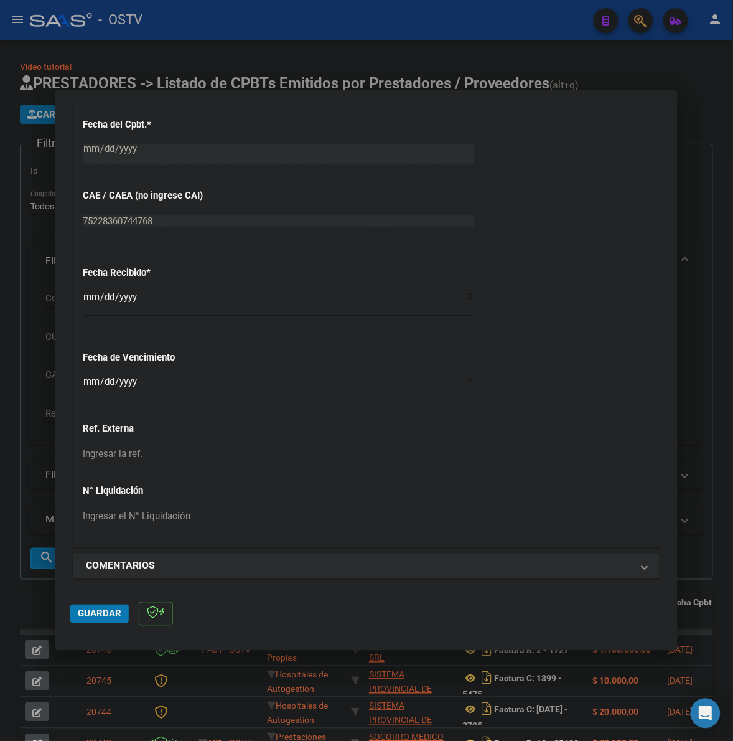
click at [86, 380] on div "CUIT * 30-54568150-8 Ingresar CUIT ANALISIS PRESTADOR MUNICIPALIDAD DE GRAL [GE…" at bounding box center [366, 106] width 586 height 882
click at [88, 380] on input "Ingresar la fecha" at bounding box center [278, 387] width 391 height 20
type input "[DATE]"
drag, startPoint x: 106, startPoint y: 616, endPoint x: 421, endPoint y: 461, distance: 351.2
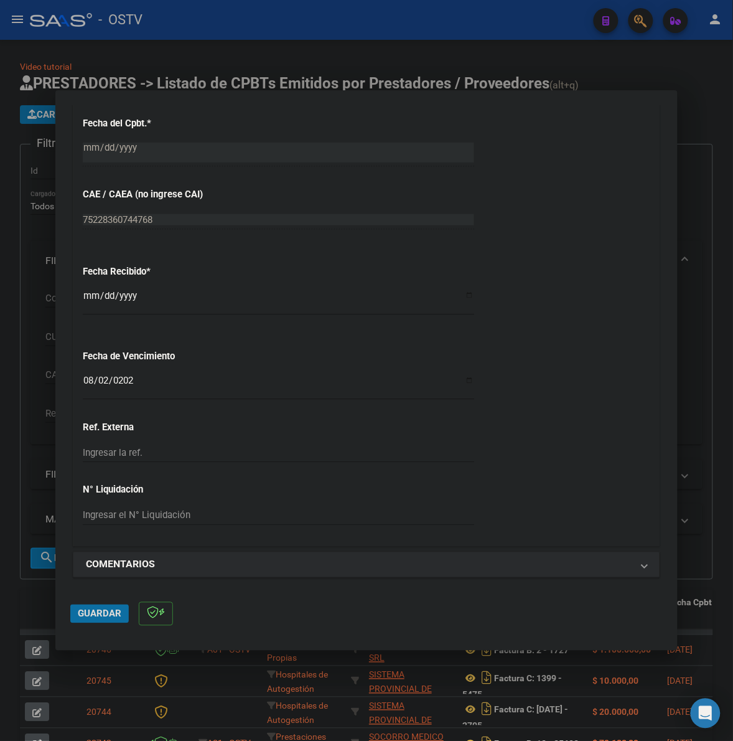
click at [107, 616] on span "Guardar" at bounding box center [100, 613] width 44 height 11
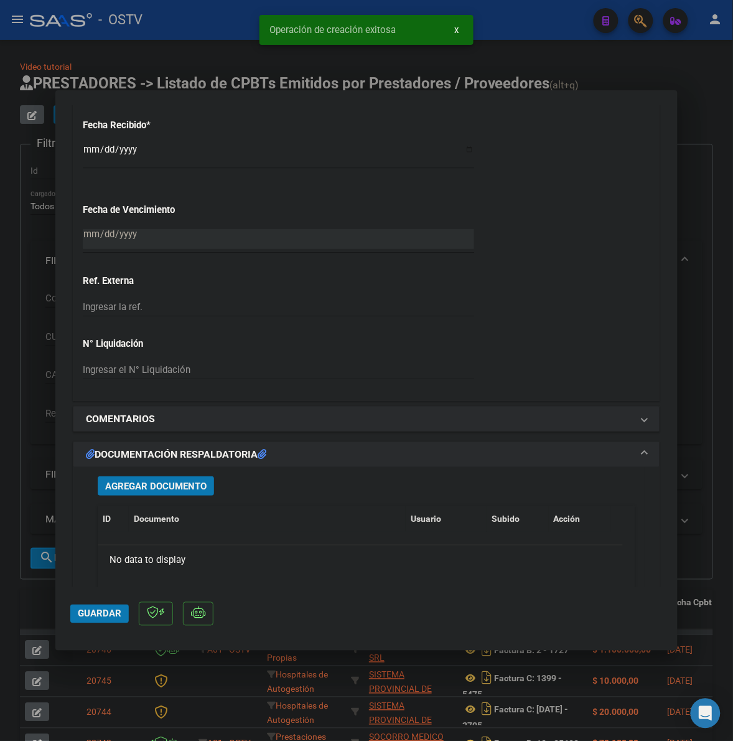
scroll to position [779, 0]
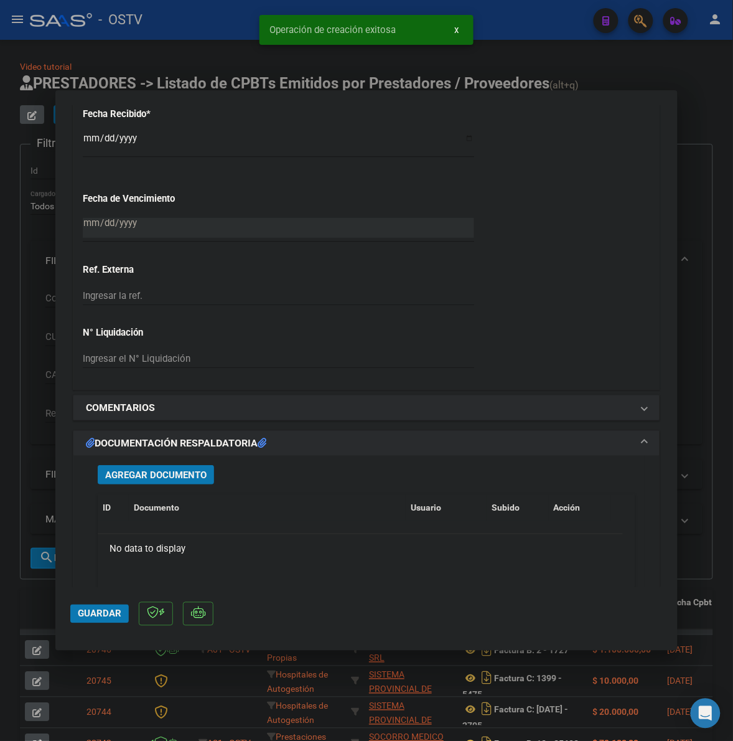
click at [162, 474] on span "Agregar Documento" at bounding box center [155, 474] width 101 height 11
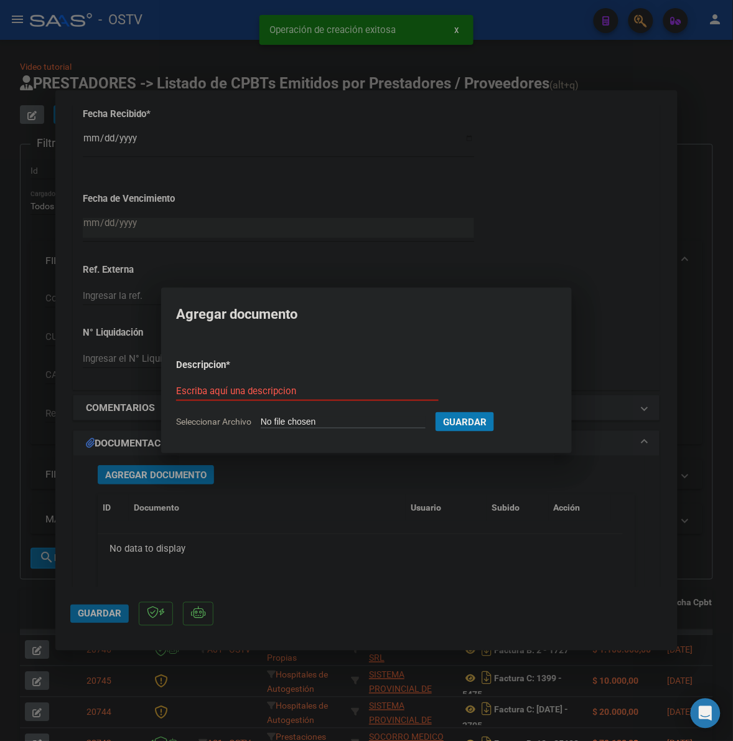
type input "C:\fakepath\FACTURA - 8 41789 - MUNICIPALIDAD DE GENERAL [PERSON_NAME].PDF"
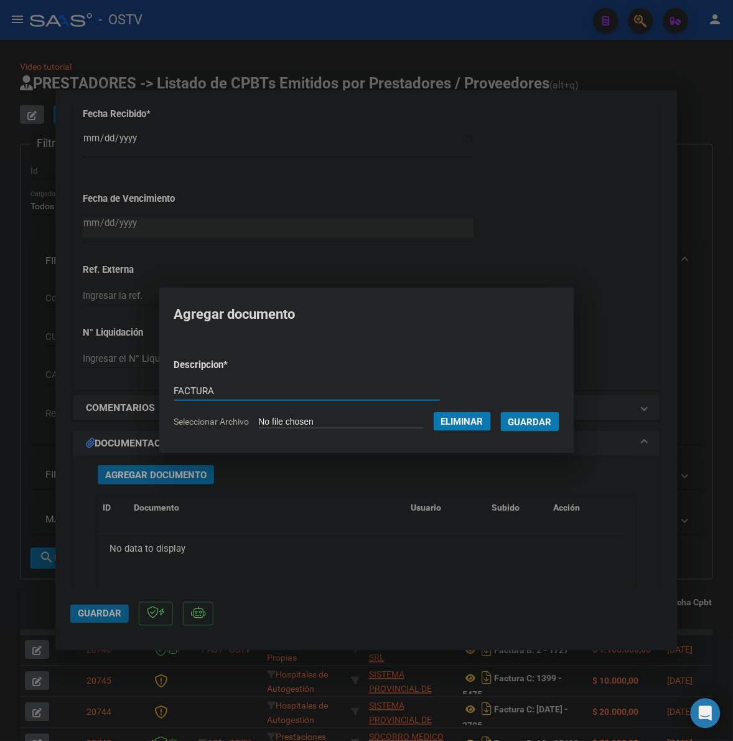
type input "FACTURA"
click at [501, 412] on button "Guardar" at bounding box center [530, 421] width 58 height 19
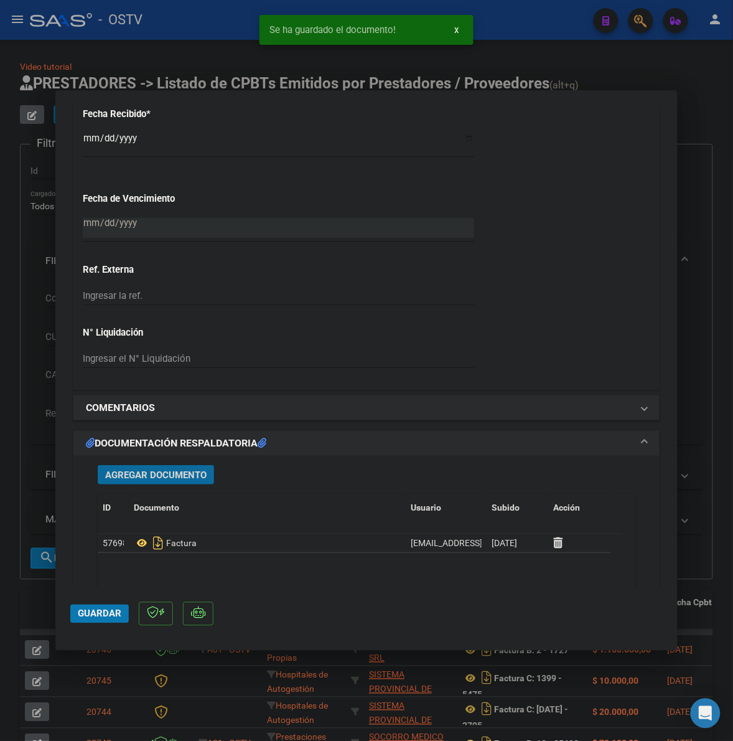
click at [150, 480] on button "Agregar Documento" at bounding box center [156, 474] width 116 height 19
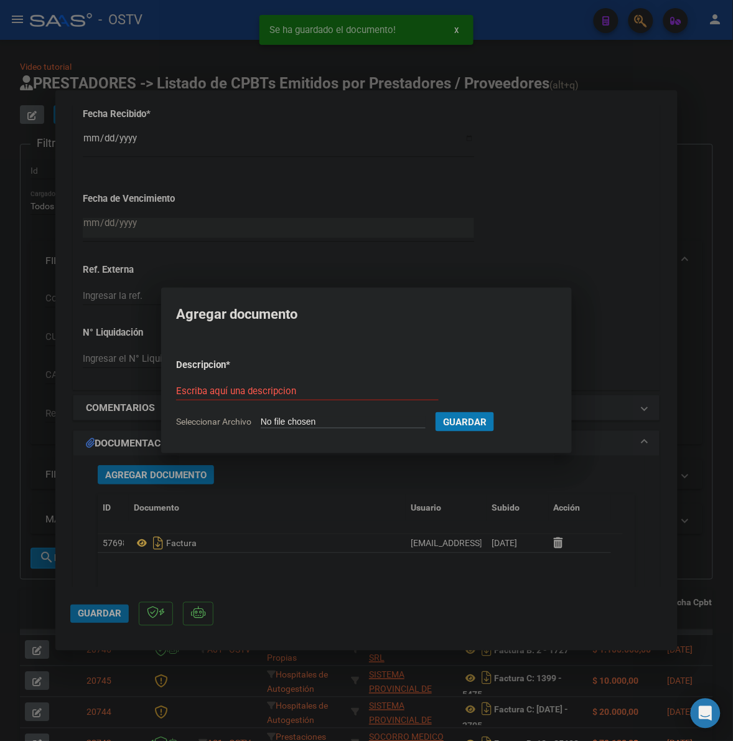
type input "C:\fakepath\ANEXO - 8 41789 - MUNICIPALIDAD DE [GEOGRAPHIC_DATA][PERSON_NAME]pdf"
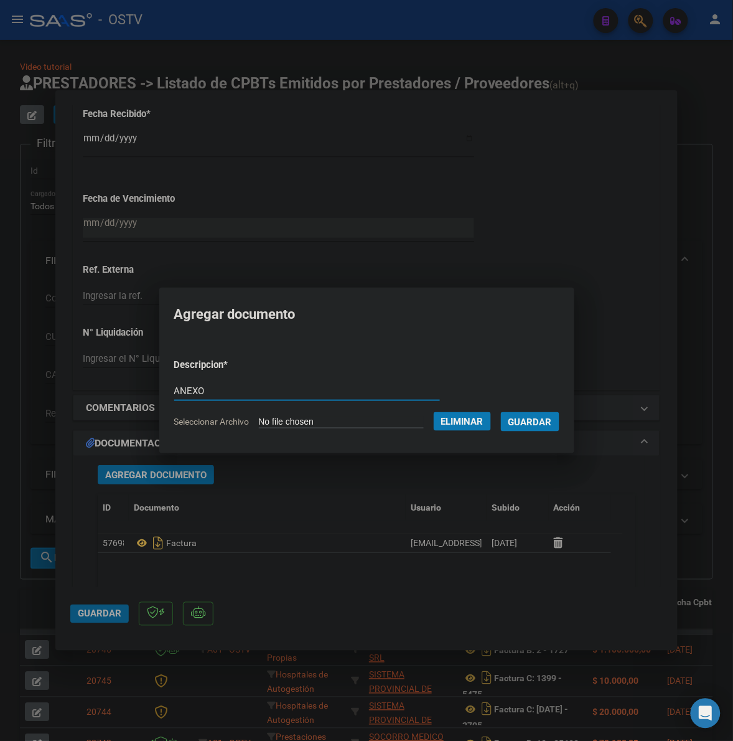
type input "ANEXO"
click at [501, 412] on button "Guardar" at bounding box center [530, 421] width 58 height 19
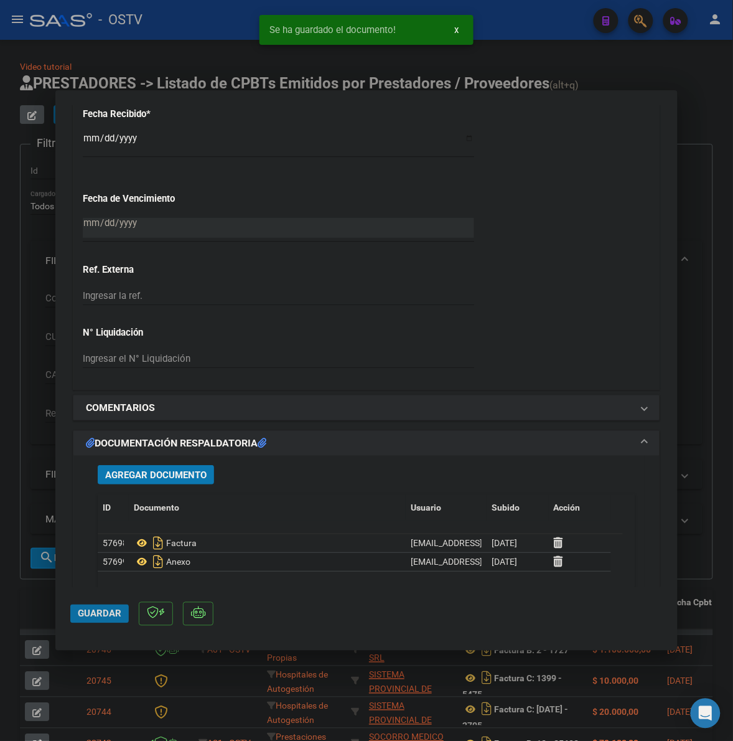
click at [107, 614] on span "Guardar" at bounding box center [100, 613] width 44 height 11
click at [14, 514] on div at bounding box center [366, 370] width 733 height 741
type input "$ 0,00"
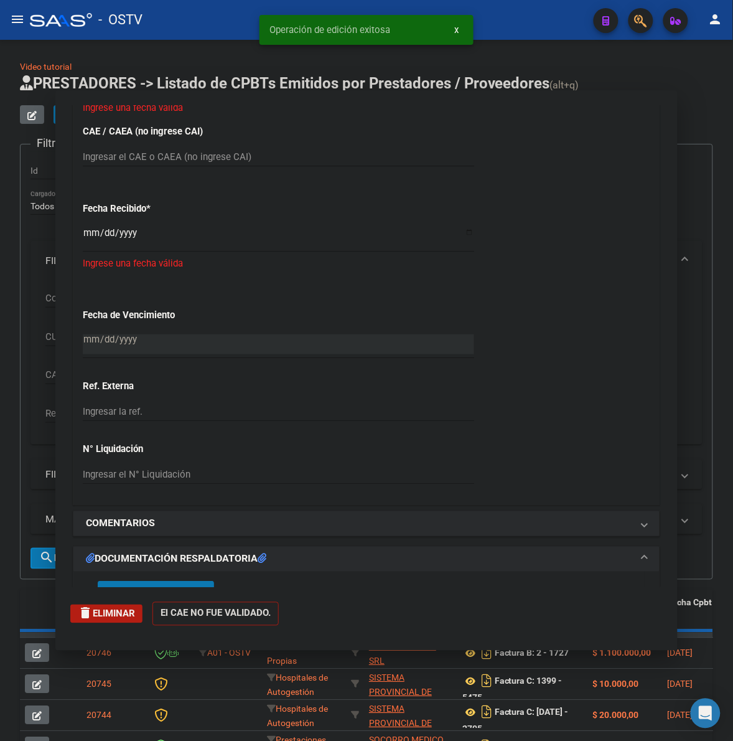
scroll to position [872, 0]
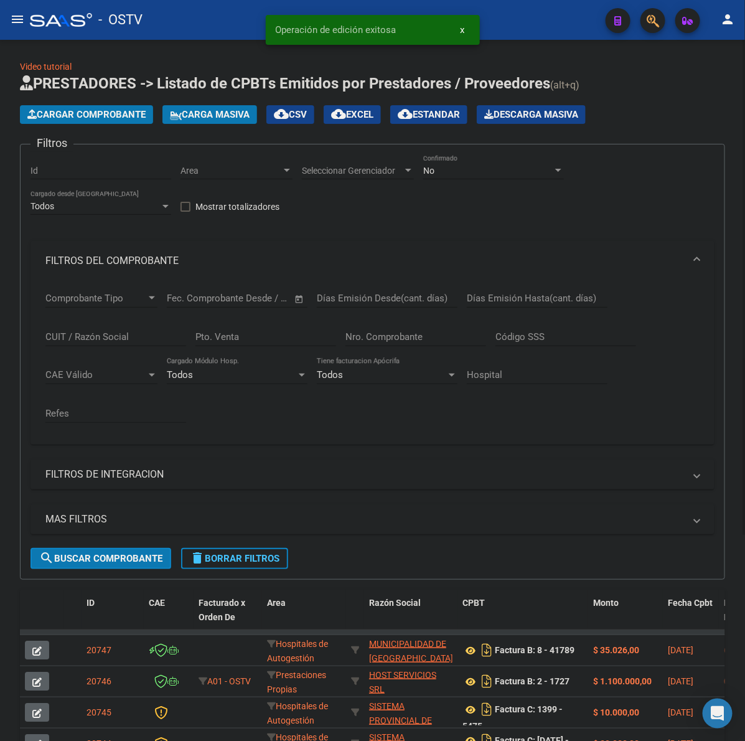
click at [94, 110] on span "Cargar Comprobante" at bounding box center [86, 114] width 118 height 11
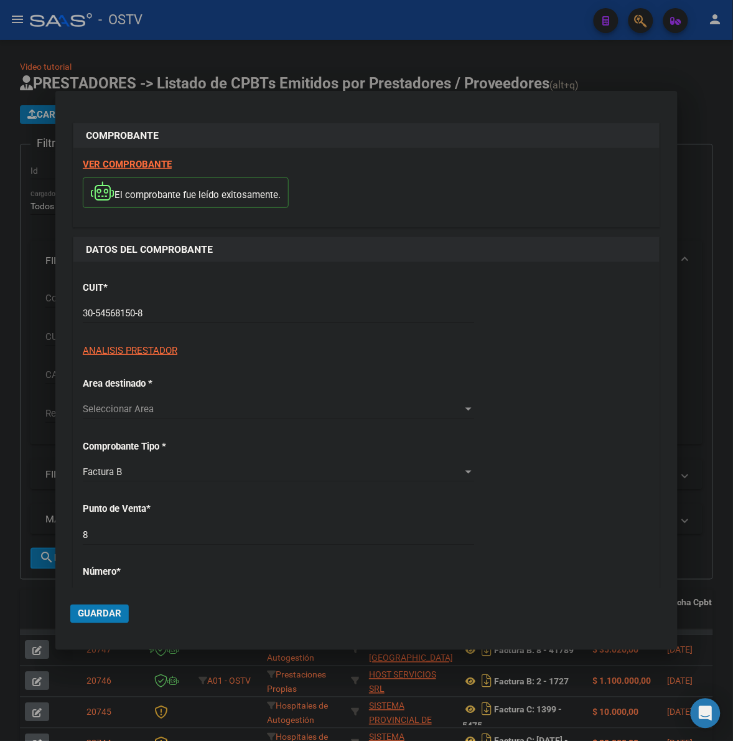
type input "41790"
type input "$ 54.651,00"
type input "[DATE]"
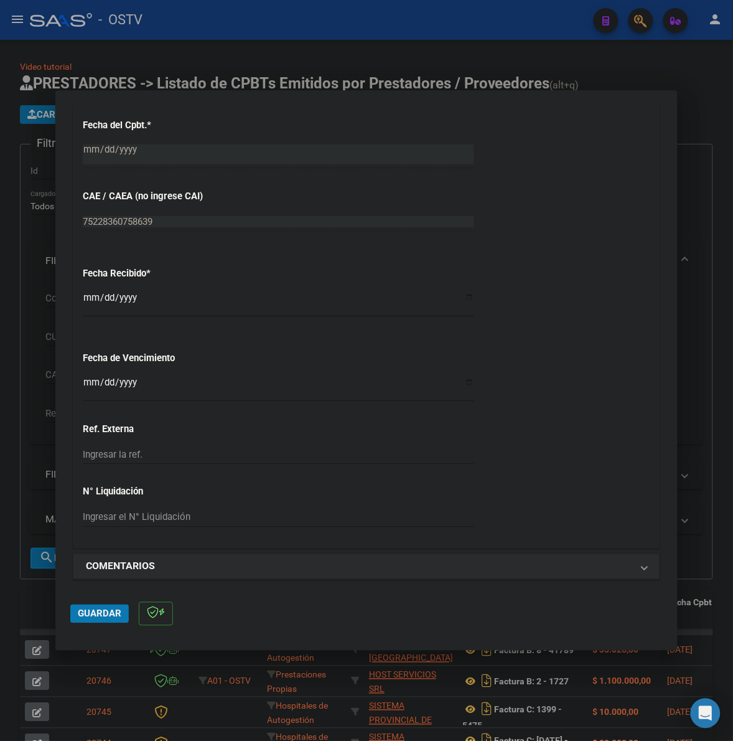
scroll to position [596, 0]
click at [86, 386] on input "Ingresar la fecha" at bounding box center [278, 387] width 391 height 20
type input "[DATE]"
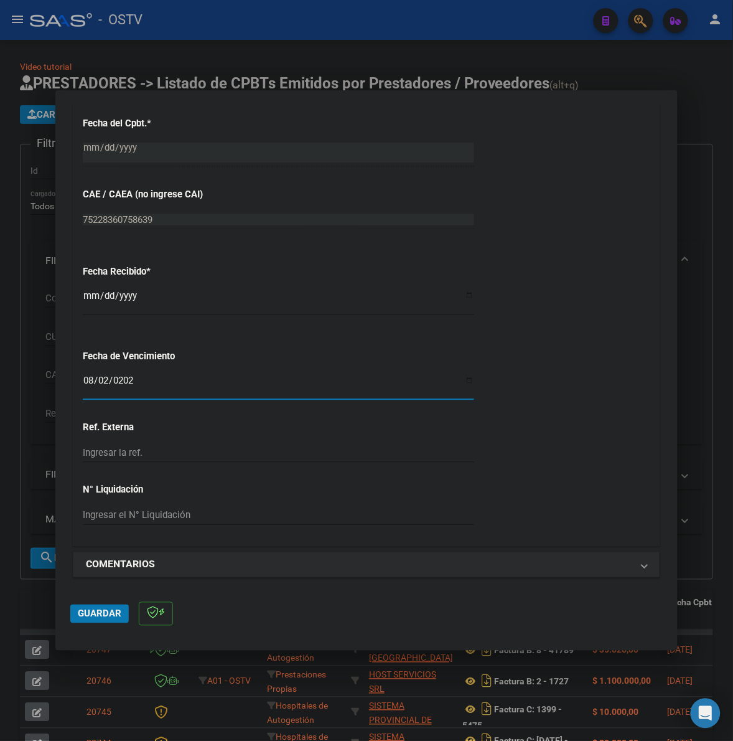
click at [94, 608] on span "Guardar" at bounding box center [100, 613] width 44 height 11
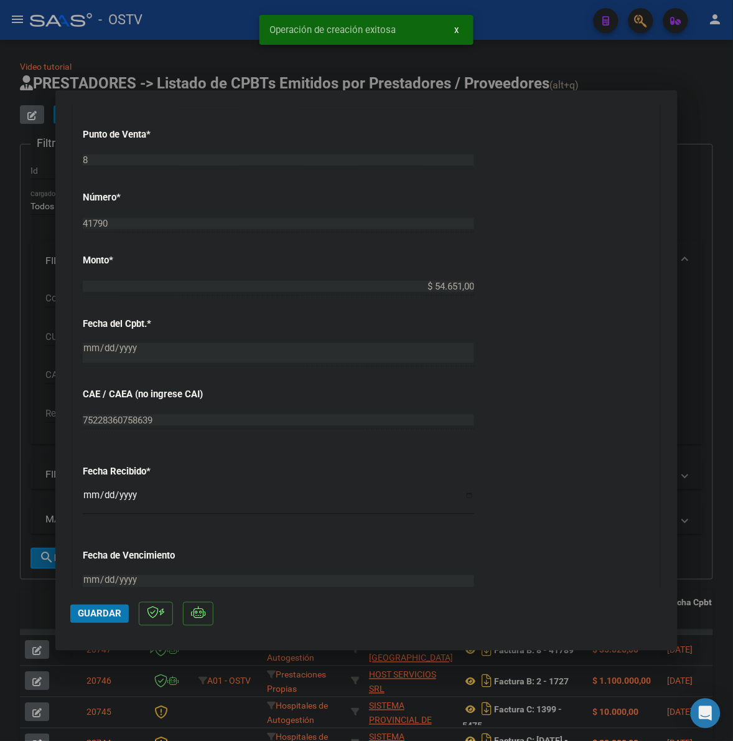
scroll to position [842, 0]
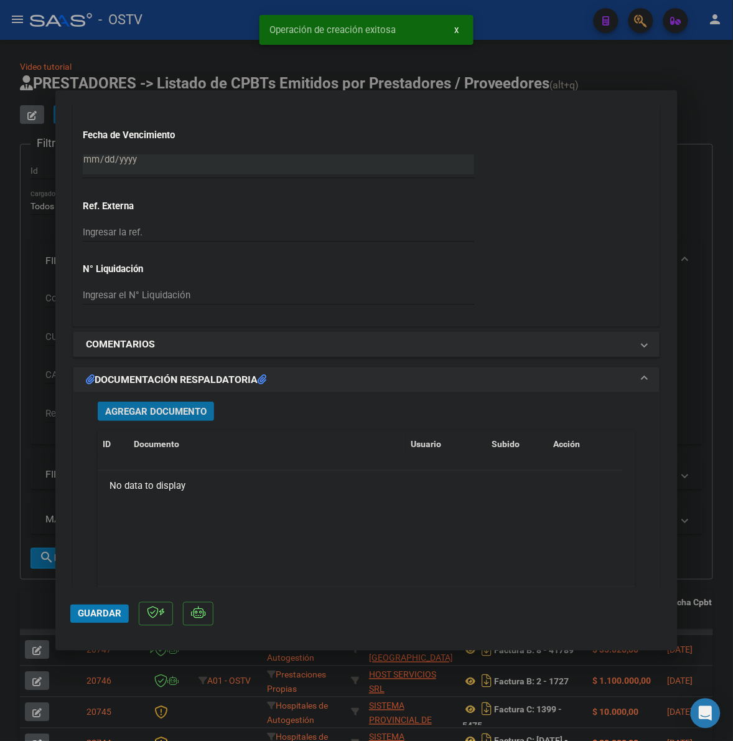
click at [167, 408] on span "Agregar Documento" at bounding box center [155, 411] width 101 height 11
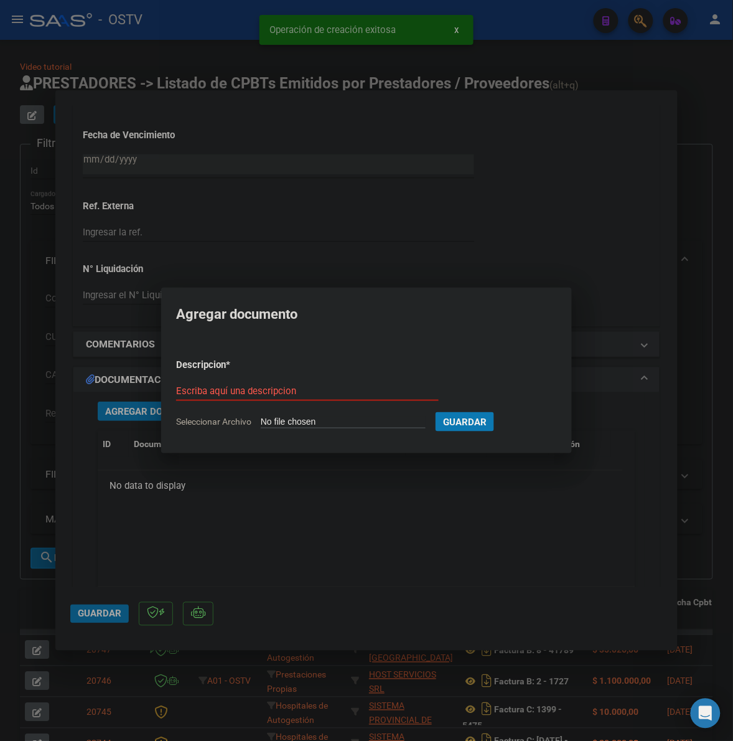
type input "C:\fakepath\FACTURA - 8 41790 - MUNICIPALIDAD DE GENERAL [PERSON_NAME].PDF"
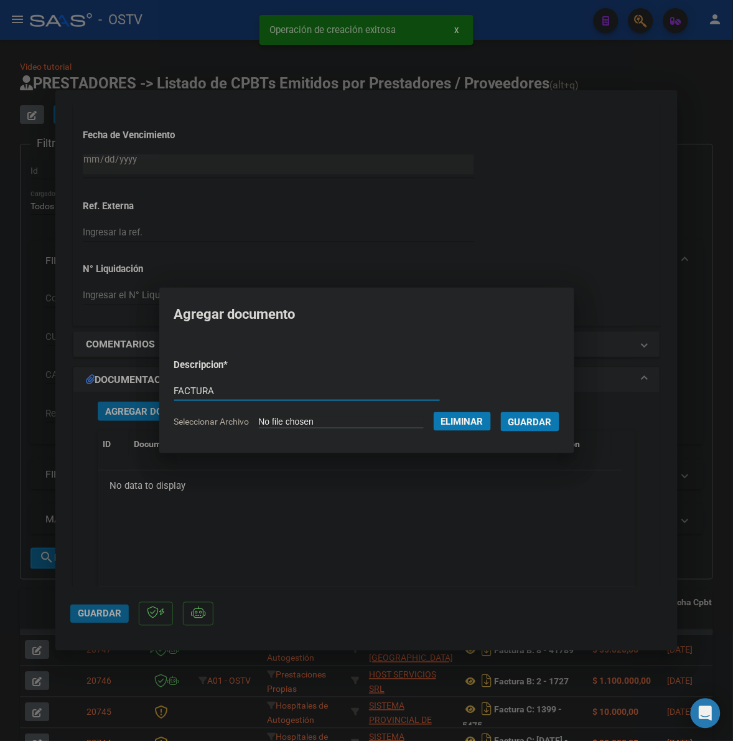
type input "FACTURA"
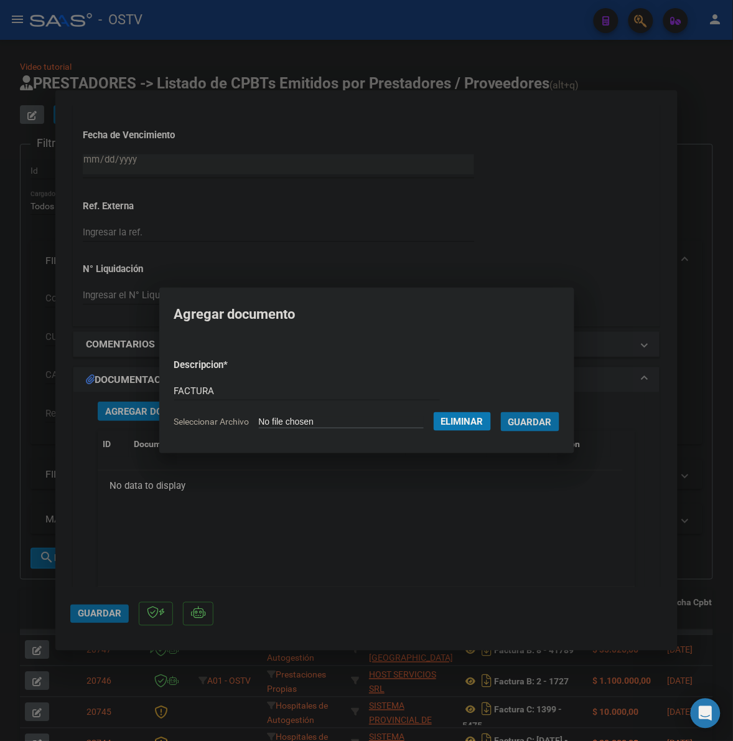
click at [501, 412] on button "Guardar" at bounding box center [530, 421] width 58 height 19
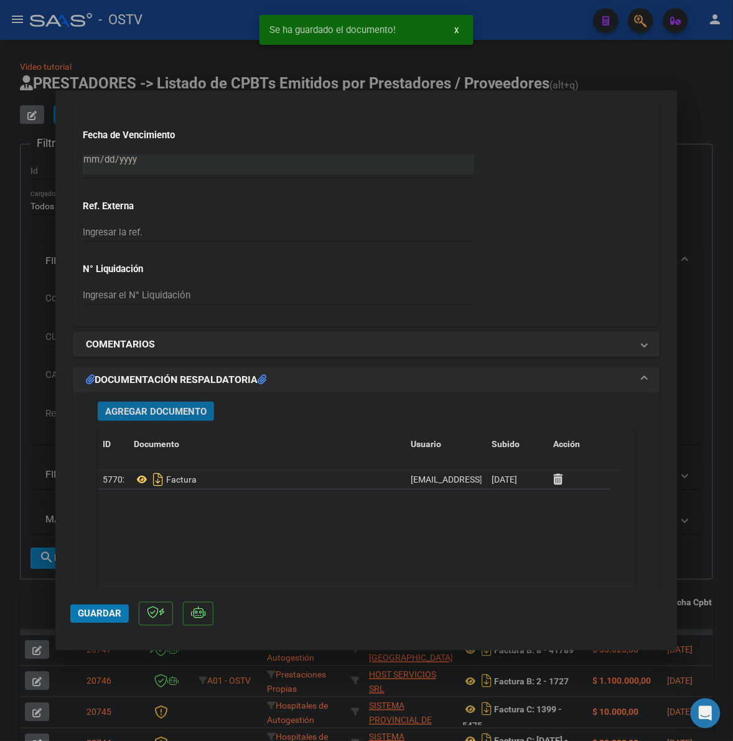
click at [129, 413] on span "Agregar Documento" at bounding box center [155, 411] width 101 height 11
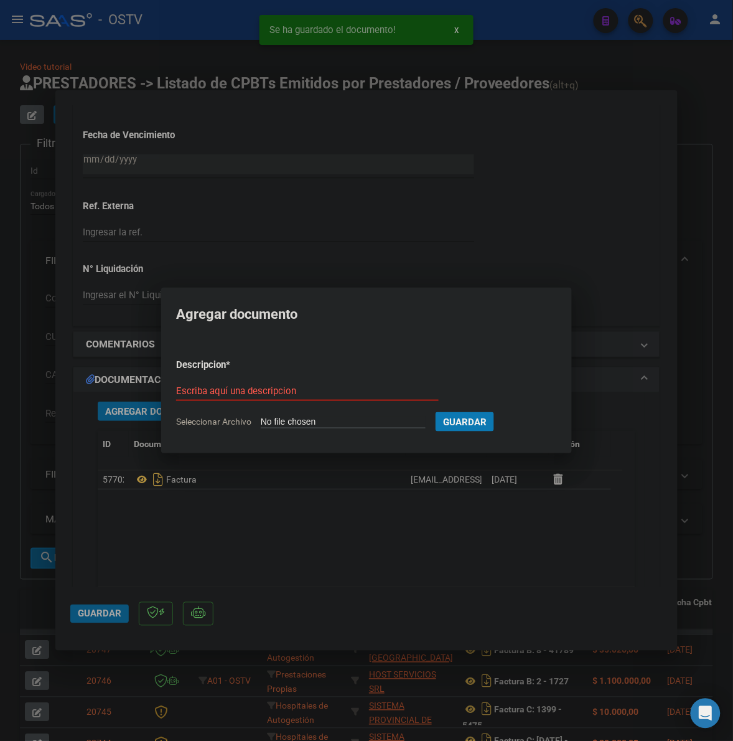
type input "C:\fakepath\ANEXO - 8 41790 - MUNICIPALIDAD DE [GEOGRAPHIC_DATA][PERSON_NAME]pdf"
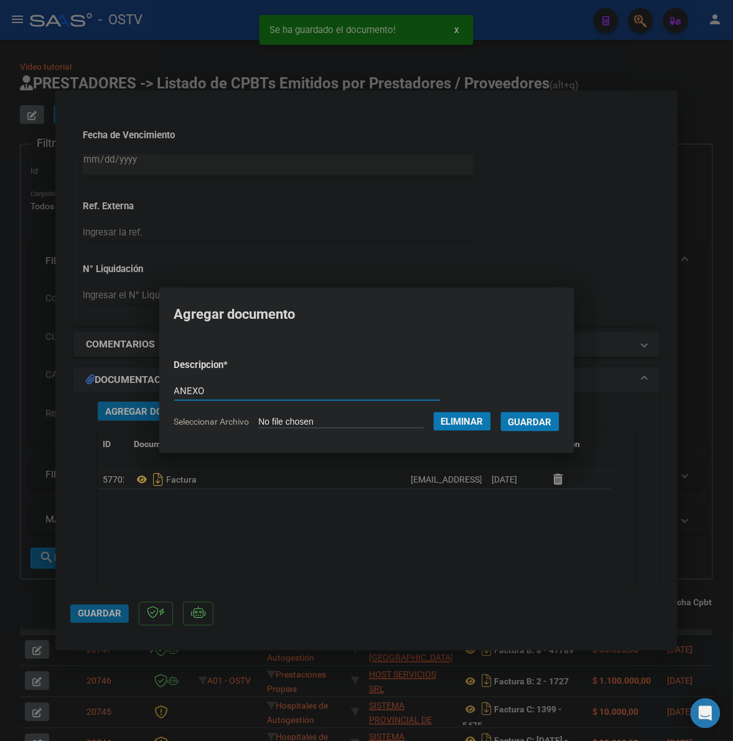
type input "ANEXO"
click at [501, 412] on button "Guardar" at bounding box center [530, 421] width 58 height 19
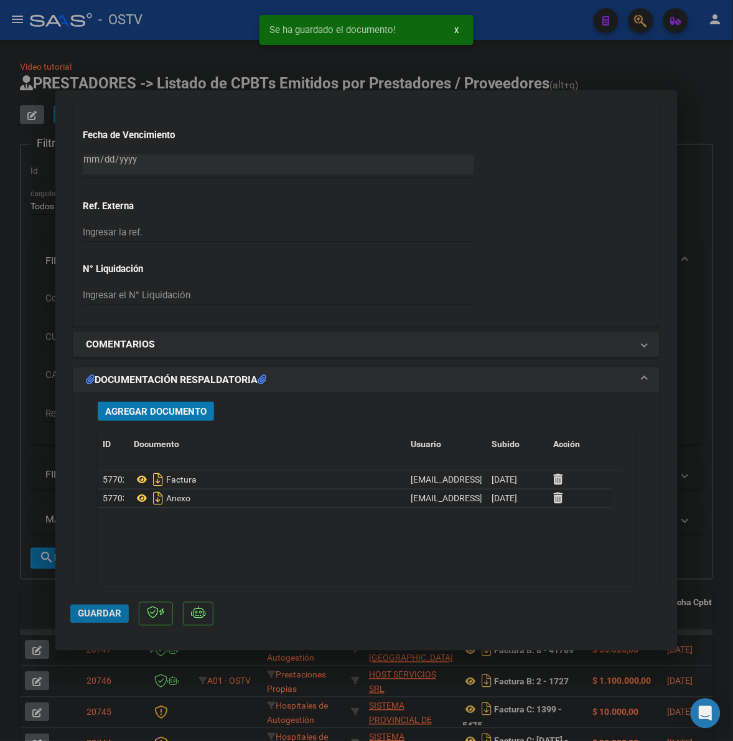
click at [81, 607] on button "Guardar" at bounding box center [99, 613] width 58 height 19
click at [708, 487] on div at bounding box center [366, 370] width 733 height 741
type input "$ 0,00"
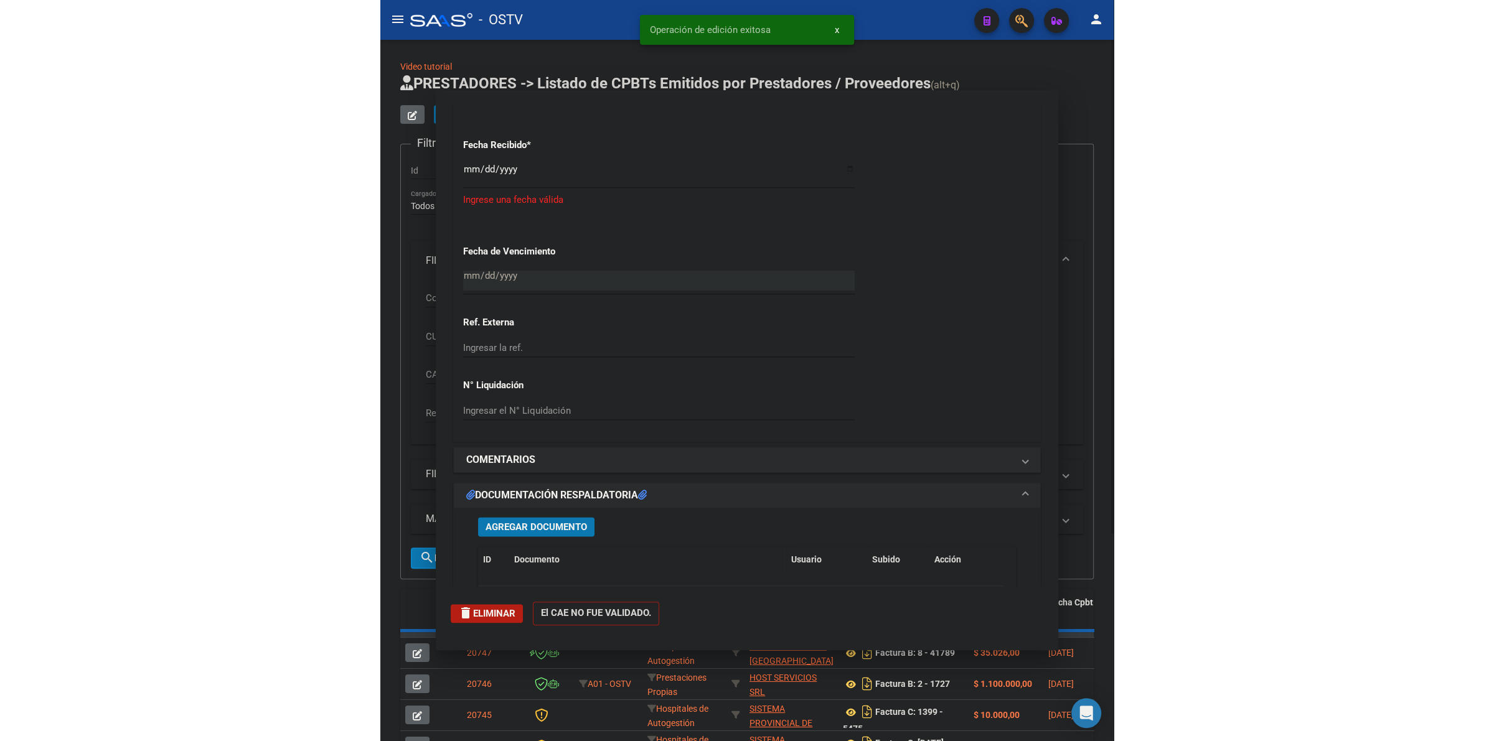
scroll to position [958, 0]
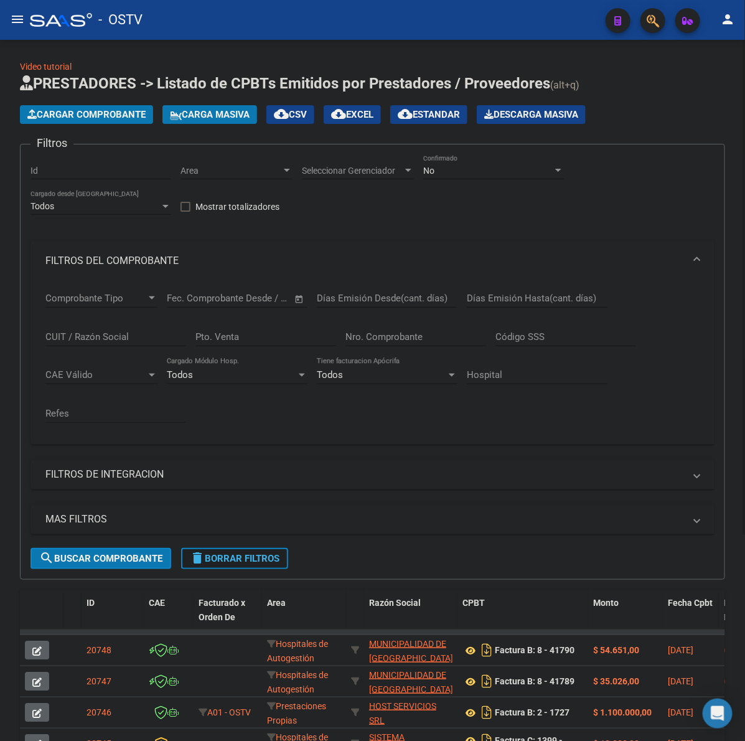
click at [250, 553] on span "delete Borrar Filtros" at bounding box center [235, 558] width 90 height 11
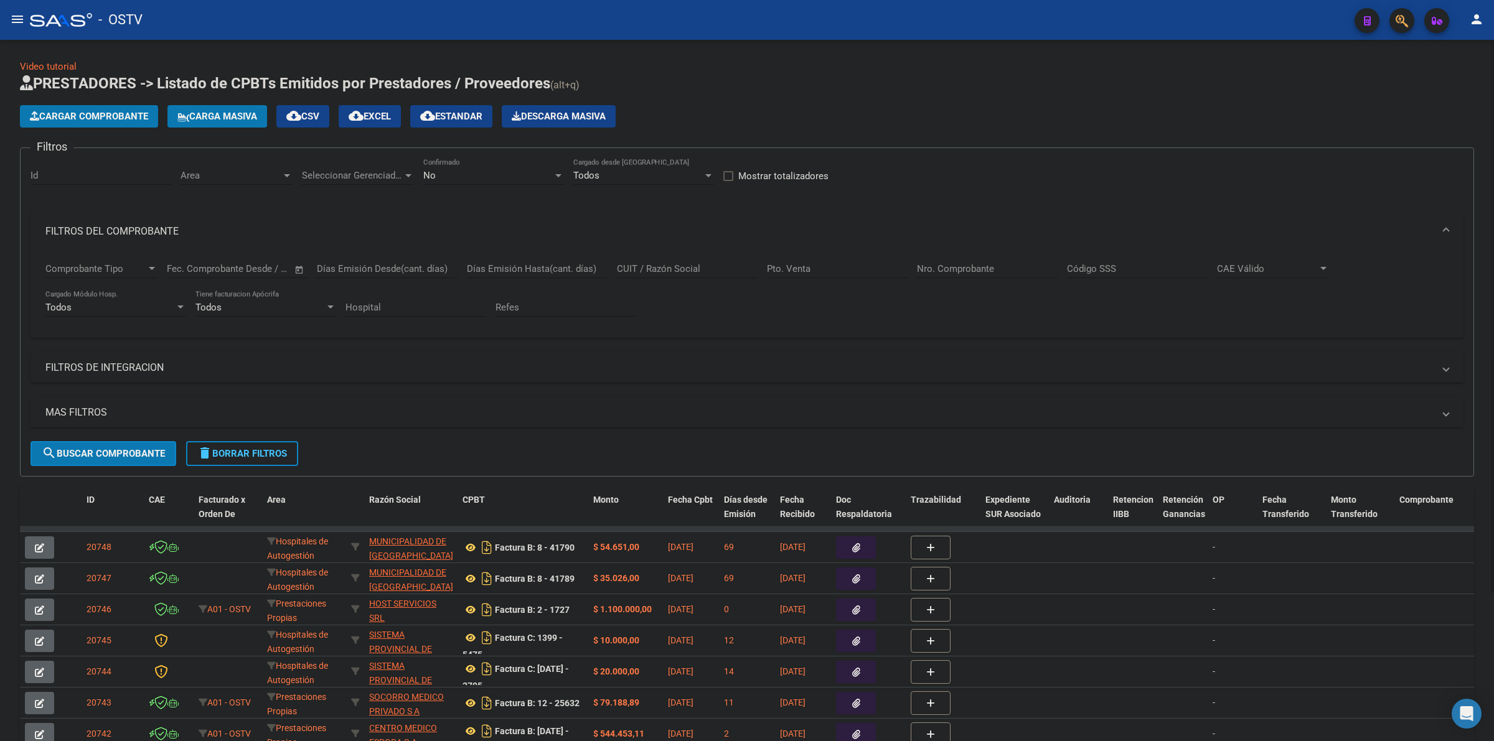
click at [832, 91] on h1 "PRESTADORES -> Listado de CPBTs Emitidos por Prestadores / Proveedores (alt+q)" at bounding box center [747, 84] width 1454 height 22
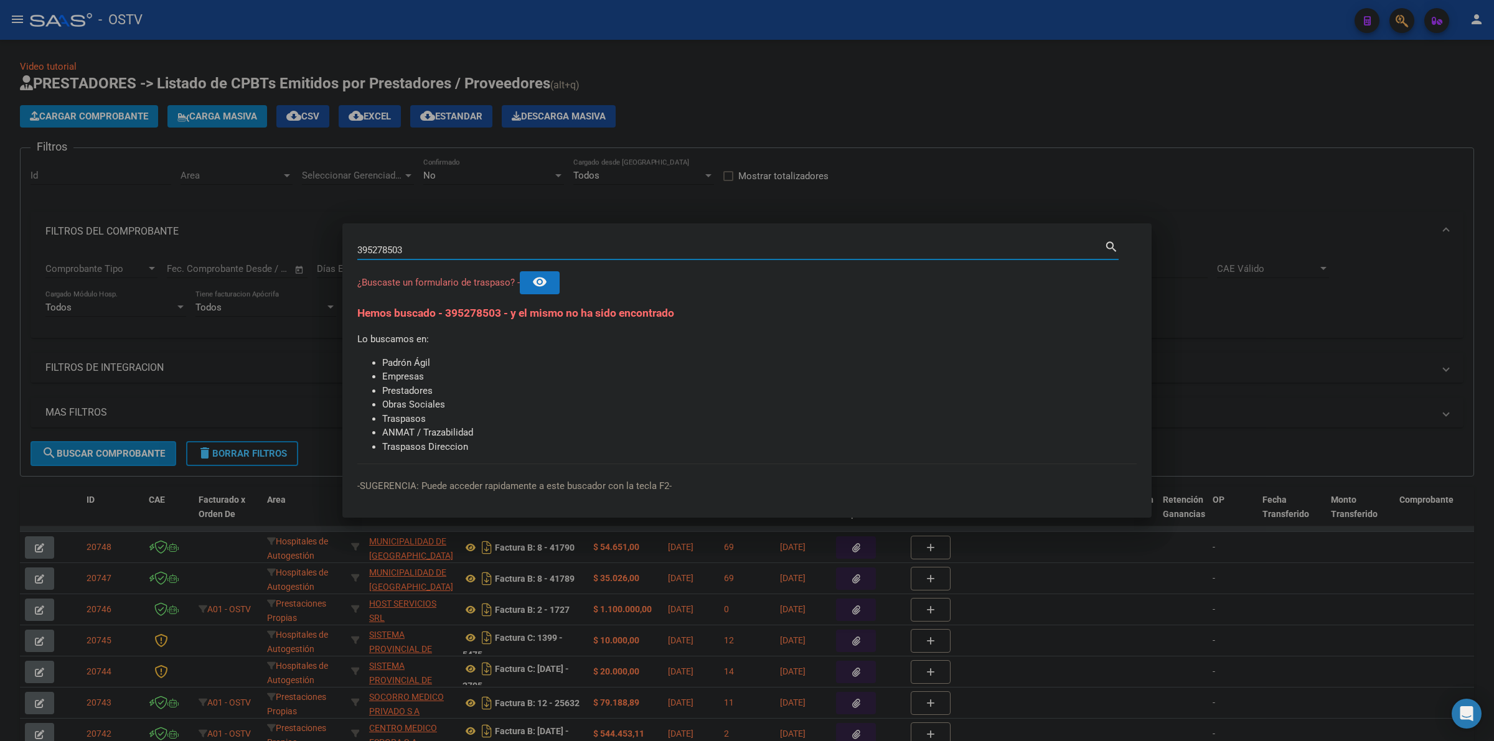
drag, startPoint x: 358, startPoint y: 251, endPoint x: 399, endPoint y: 254, distance: 41.2
click at [399, 254] on input "395278503" at bounding box center [730, 250] width 747 height 11
click at [415, 250] on input "395278503" at bounding box center [730, 250] width 747 height 11
drag, startPoint x: 358, startPoint y: 247, endPoint x: 442, endPoint y: 257, distance: 84.0
click at [442, 257] on div "395278503 Buscar (apellido, dni, [PERSON_NAME], [PERSON_NAME], cuit, obra socia…" at bounding box center [730, 250] width 747 height 19
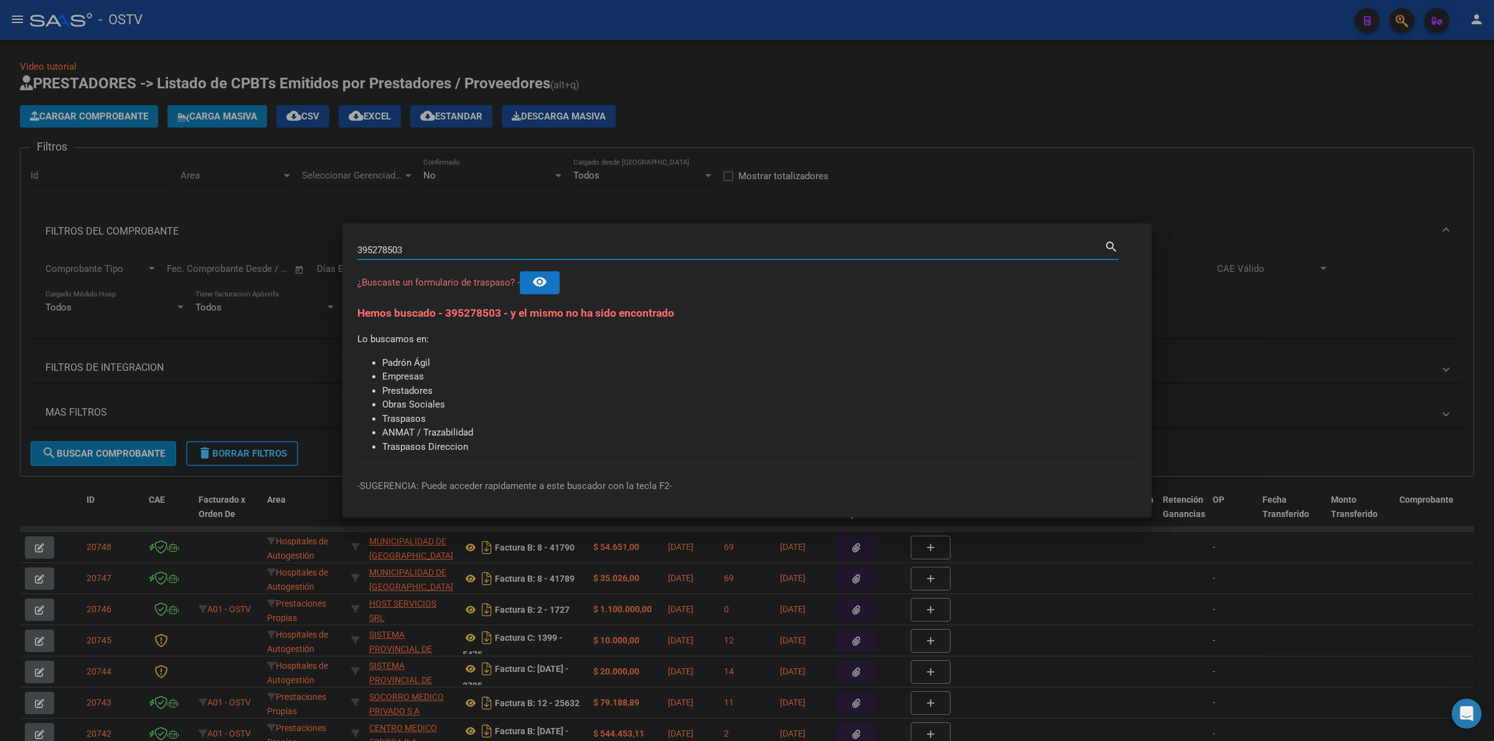
click at [405, 252] on input "395278503" at bounding box center [730, 250] width 747 height 11
drag, startPoint x: 357, startPoint y: 250, endPoint x: 417, endPoint y: 250, distance: 60.4
click at [417, 250] on input "395278503" at bounding box center [730, 250] width 747 height 11
click at [381, 250] on input "395278503" at bounding box center [730, 250] width 747 height 11
drag, startPoint x: 358, startPoint y: 248, endPoint x: 412, endPoint y: 251, distance: 53.6
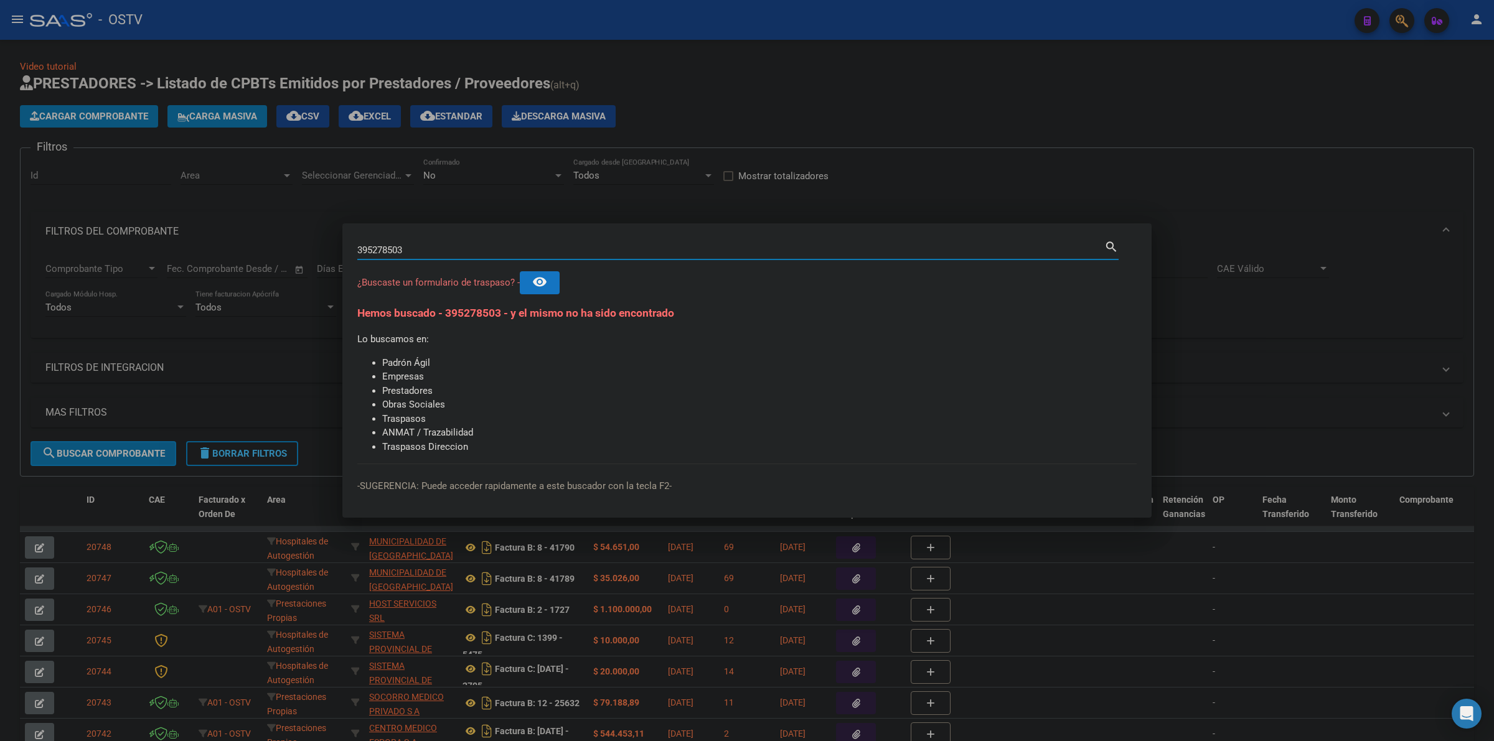
click at [412, 251] on input "395278503" at bounding box center [730, 250] width 747 height 11
click at [362, 250] on input "395278503" at bounding box center [730, 250] width 747 height 11
drag, startPoint x: 355, startPoint y: 249, endPoint x: 362, endPoint y: 249, distance: 6.8
click at [362, 249] on mat-dialog-content "395278503 Buscar (apellido, dni, cuil, nro traspaso, cuit, obra social) search …" at bounding box center [746, 351] width 809 height 226
drag, startPoint x: 369, startPoint y: 249, endPoint x: 377, endPoint y: 249, distance: 7.5
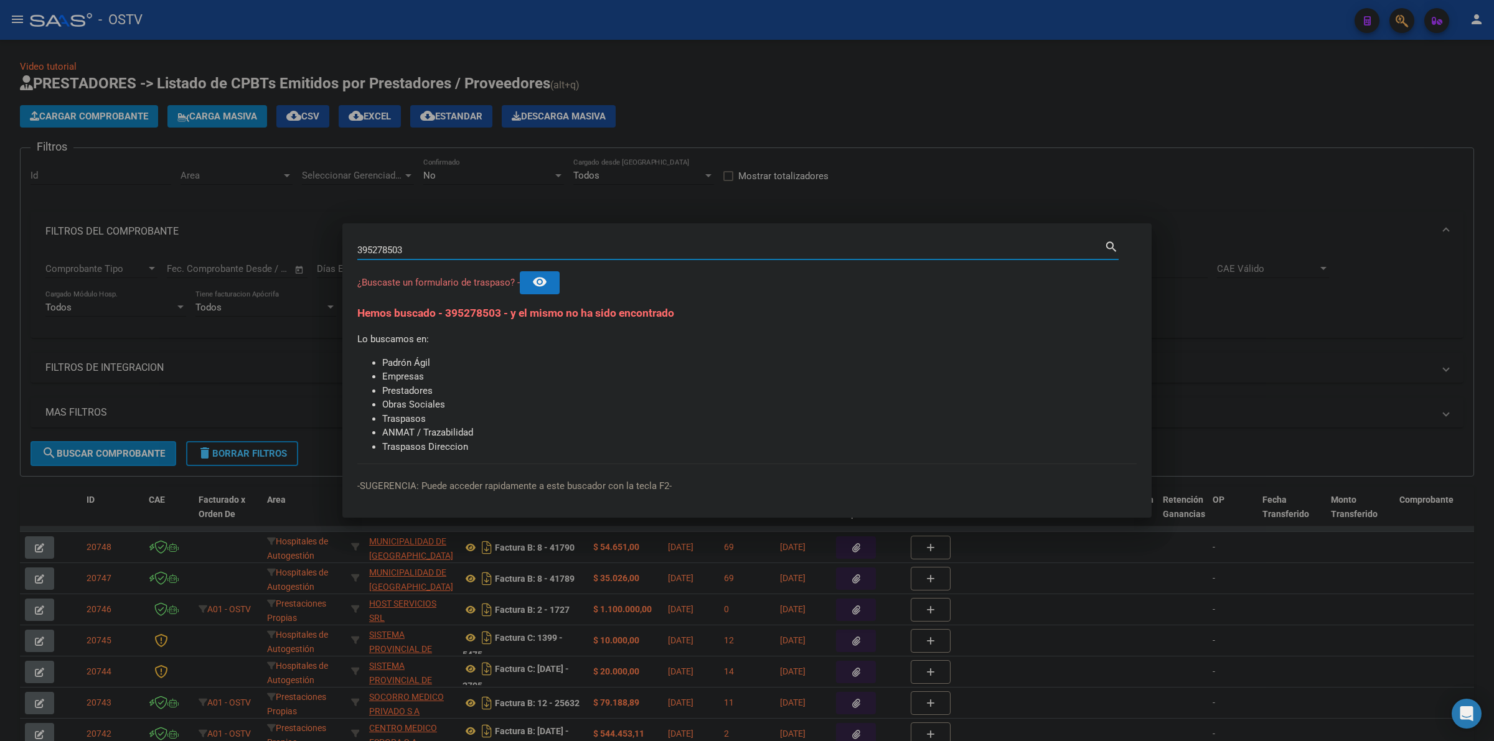
click at [377, 249] on input "395278503" at bounding box center [730, 250] width 747 height 11
click at [402, 250] on input "395278503" at bounding box center [730, 250] width 747 height 11
click at [349, 249] on mat-dialog-content "395278503 Buscar (apellido, dni, cuil, nro traspaso, cuit, obra social) search …" at bounding box center [746, 351] width 809 height 226
type input "95278503"
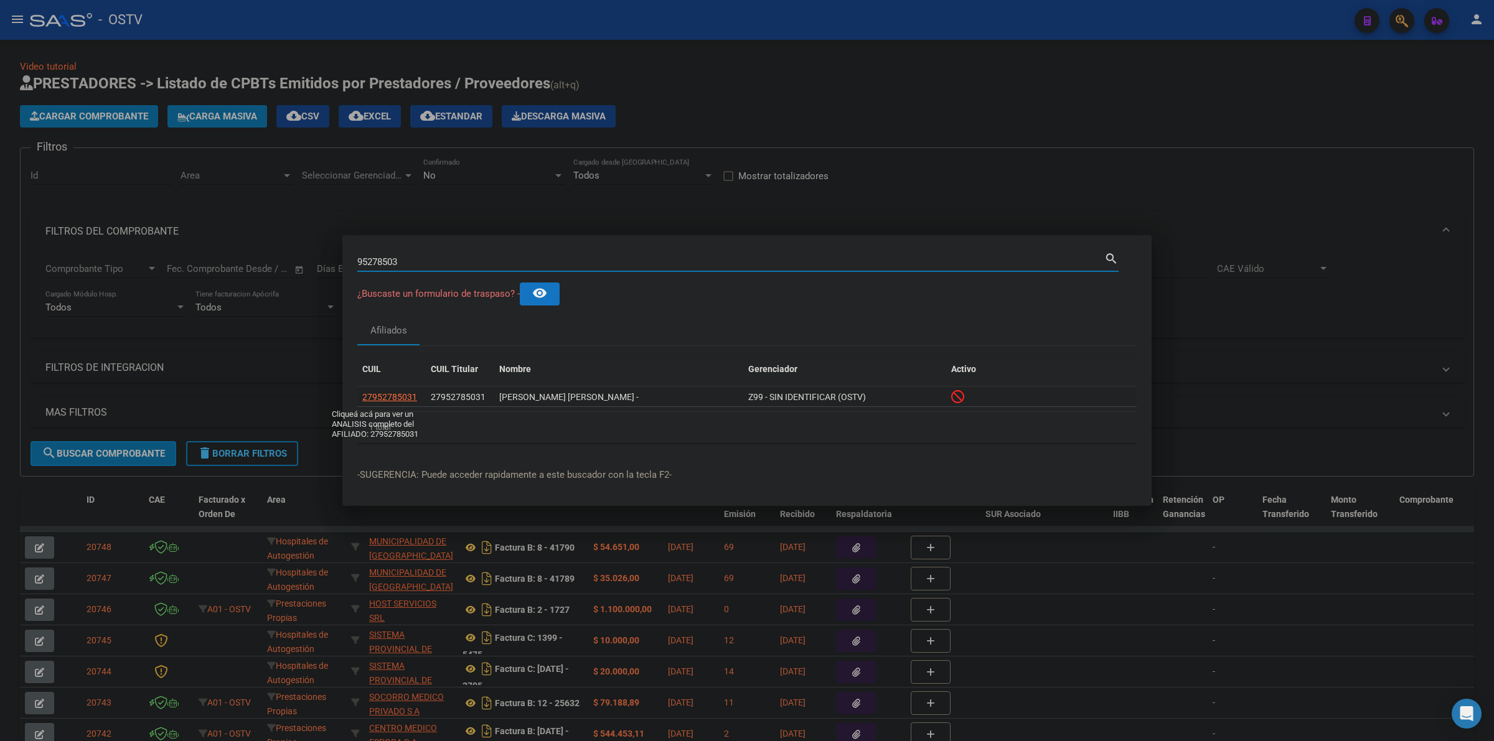
click at [378, 397] on span "27952785031" at bounding box center [389, 397] width 55 height 10
type textarea "27952785031"
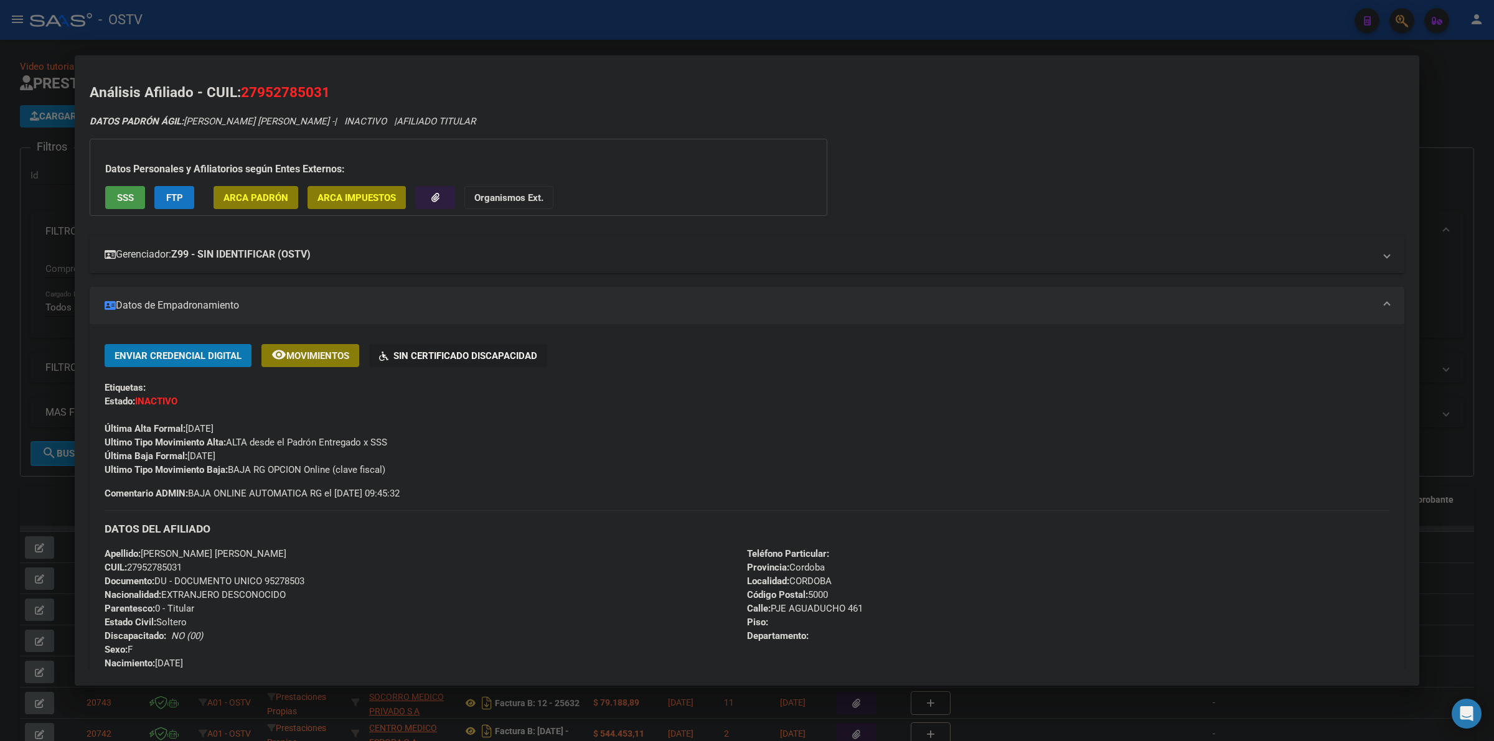
click at [616, 260] on mat-panel-title "Gerenciador: Z99 - SIN IDENTIFICAR (OSTV)" at bounding box center [740, 254] width 1270 height 15
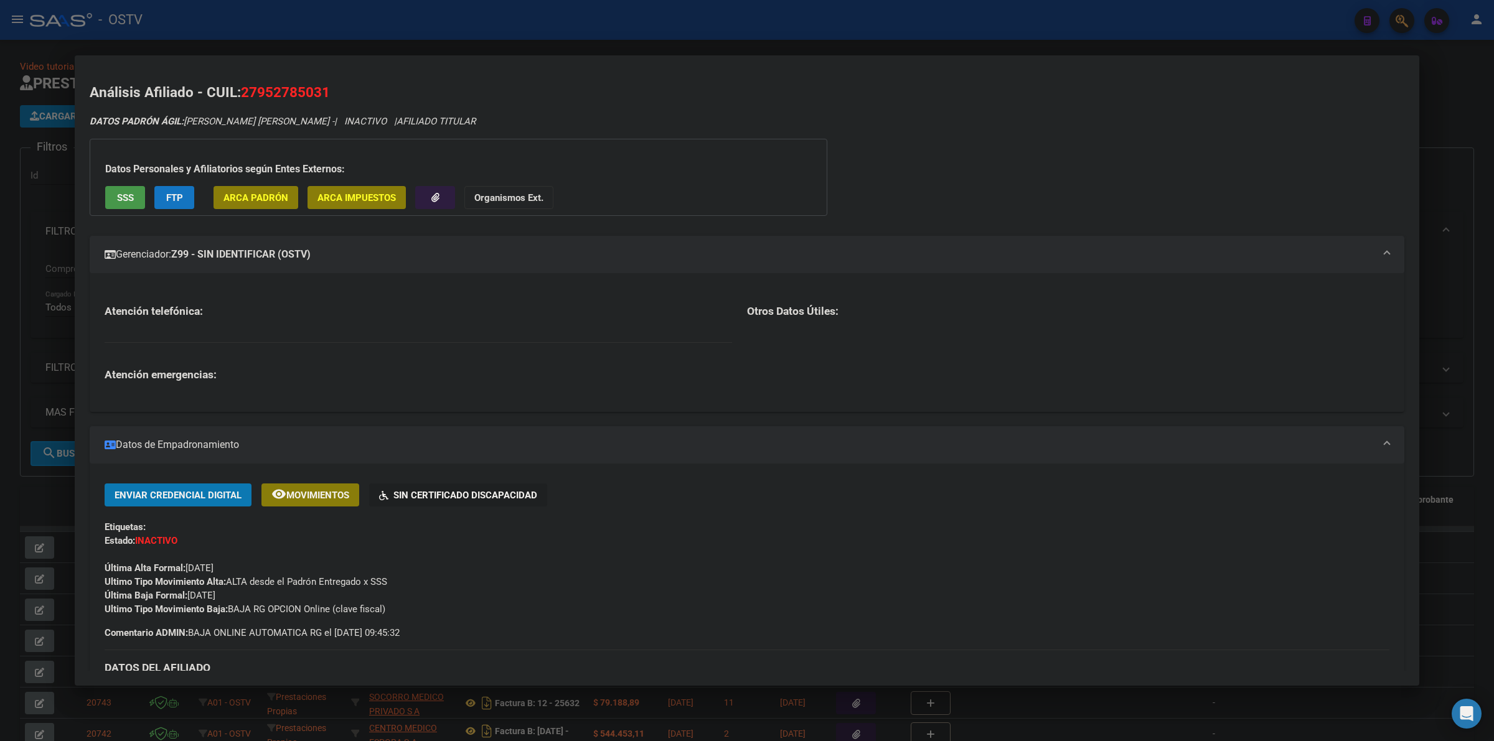
click at [616, 260] on mat-panel-title "Gerenciador: Z99 - SIN IDENTIFICAR (OSTV)" at bounding box center [740, 254] width 1270 height 15
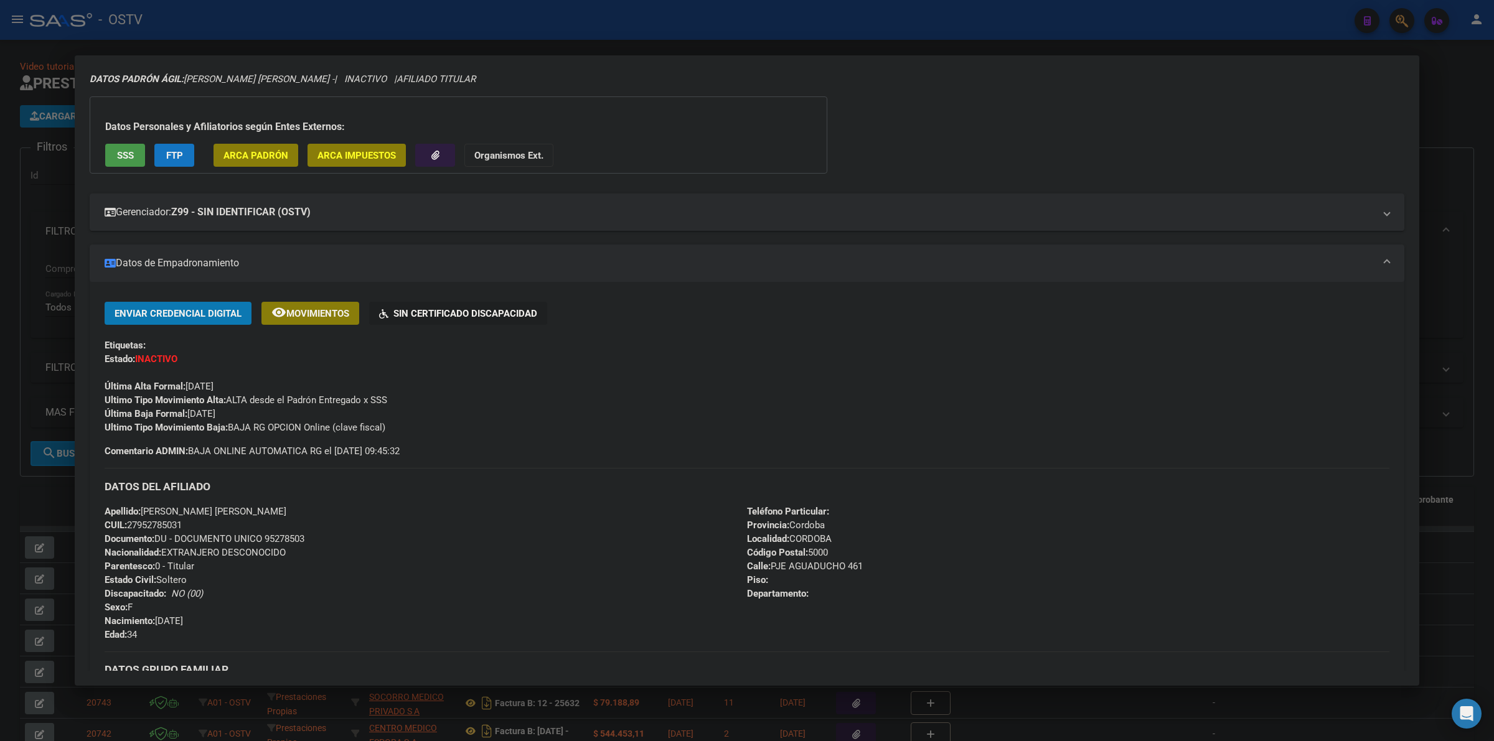
scroll to position [26, 0]
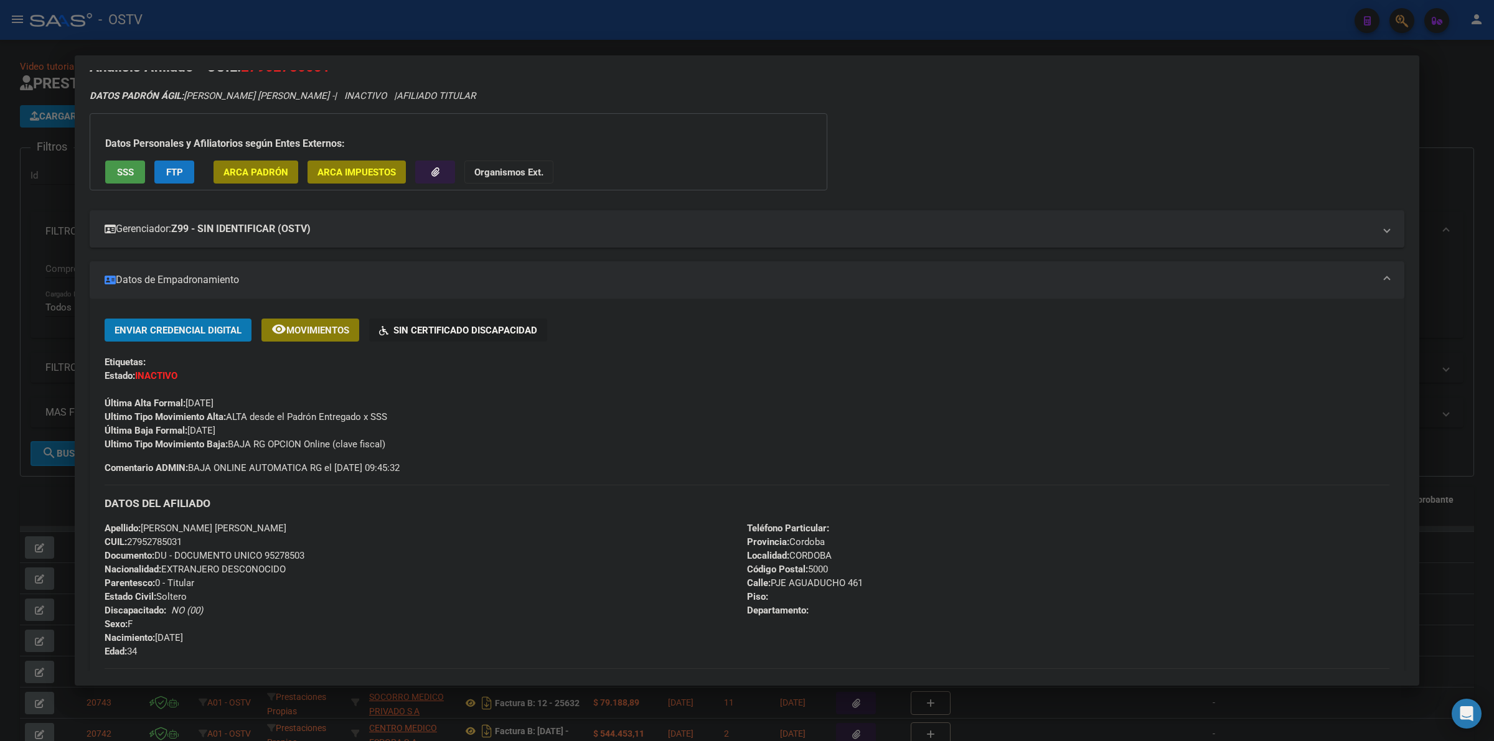
drag, startPoint x: 176, startPoint y: 362, endPoint x: 162, endPoint y: 362, distance: 13.7
click at [163, 362] on div "Etiquetas:" at bounding box center [747, 362] width 1284 height 14
drag, startPoint x: 203, startPoint y: 428, endPoint x: 256, endPoint y: 434, distance: 53.2
click at [246, 434] on div "Enviar Credencial Digital remove_red_eye Movimientos Sin Certificado Discapacid…" at bounding box center [747, 385] width 1284 height 133
click at [263, 429] on div "Enviar Credencial Digital remove_red_eye Movimientos Sin Certificado Discapacid…" at bounding box center [747, 385] width 1284 height 133
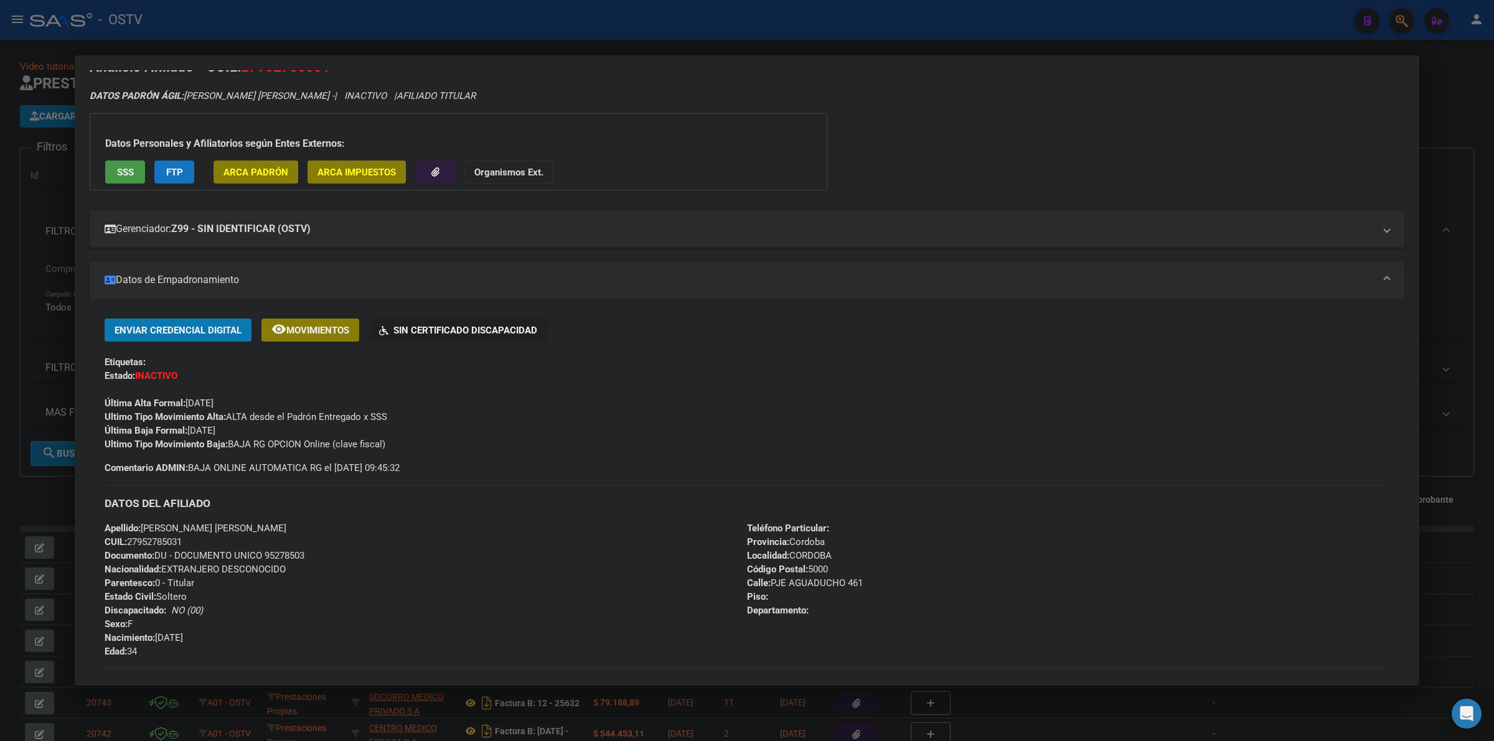
click at [421, 442] on div "Ultimo Tipo Movimiento Baja: BAJA RG OPCION Online (clave fiscal)" at bounding box center [747, 444] width 1284 height 14
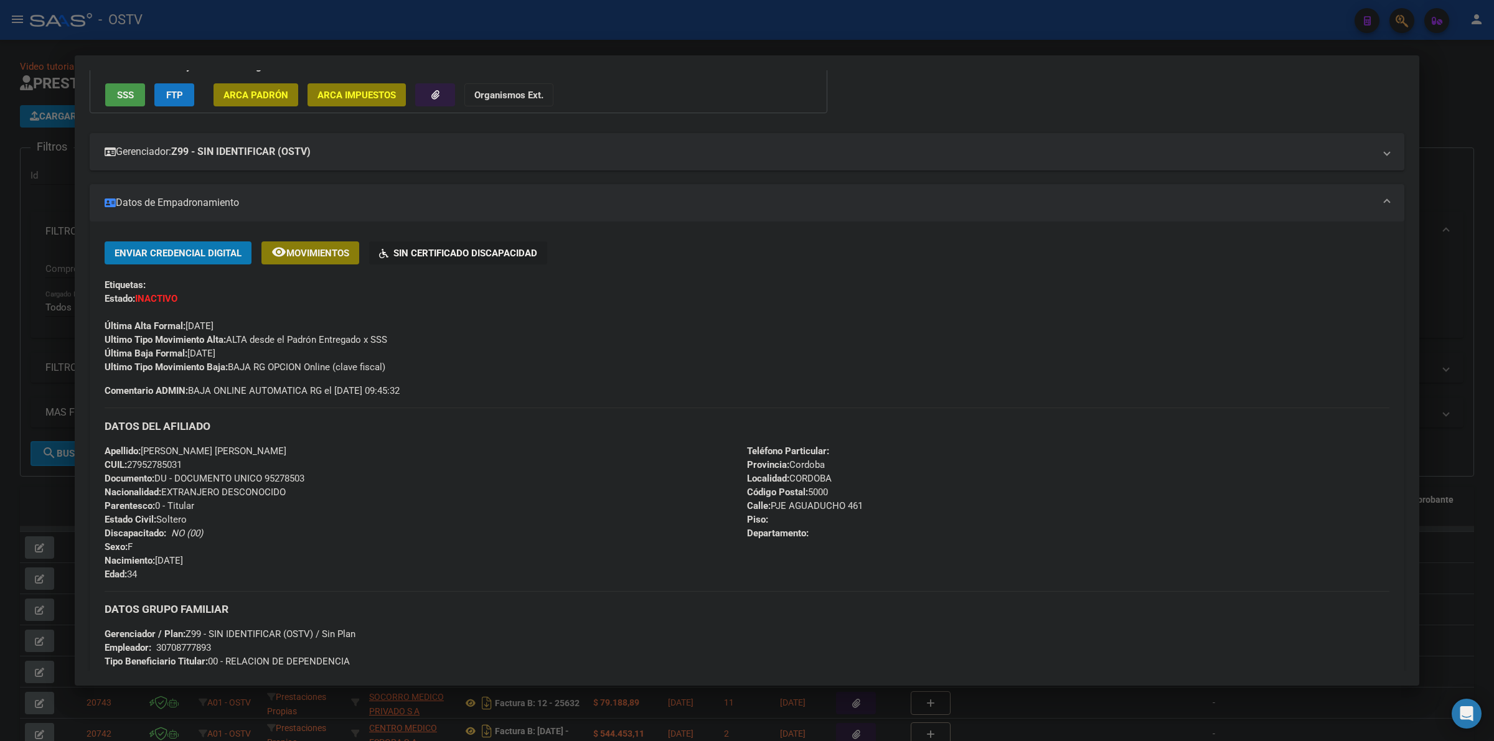
scroll to position [103, 0]
click at [281, 479] on span "Documento: DU - DOCUMENTO UNICO 95278503" at bounding box center [205, 477] width 200 height 11
click at [311, 475] on div "Apellido: [PERSON_NAME] [PERSON_NAME] CUIL: 27952785031 Documento: DU - DOCUMEN…" at bounding box center [426, 512] width 642 height 137
drag, startPoint x: 309, startPoint y: 478, endPoint x: 264, endPoint y: 477, distance: 44.2
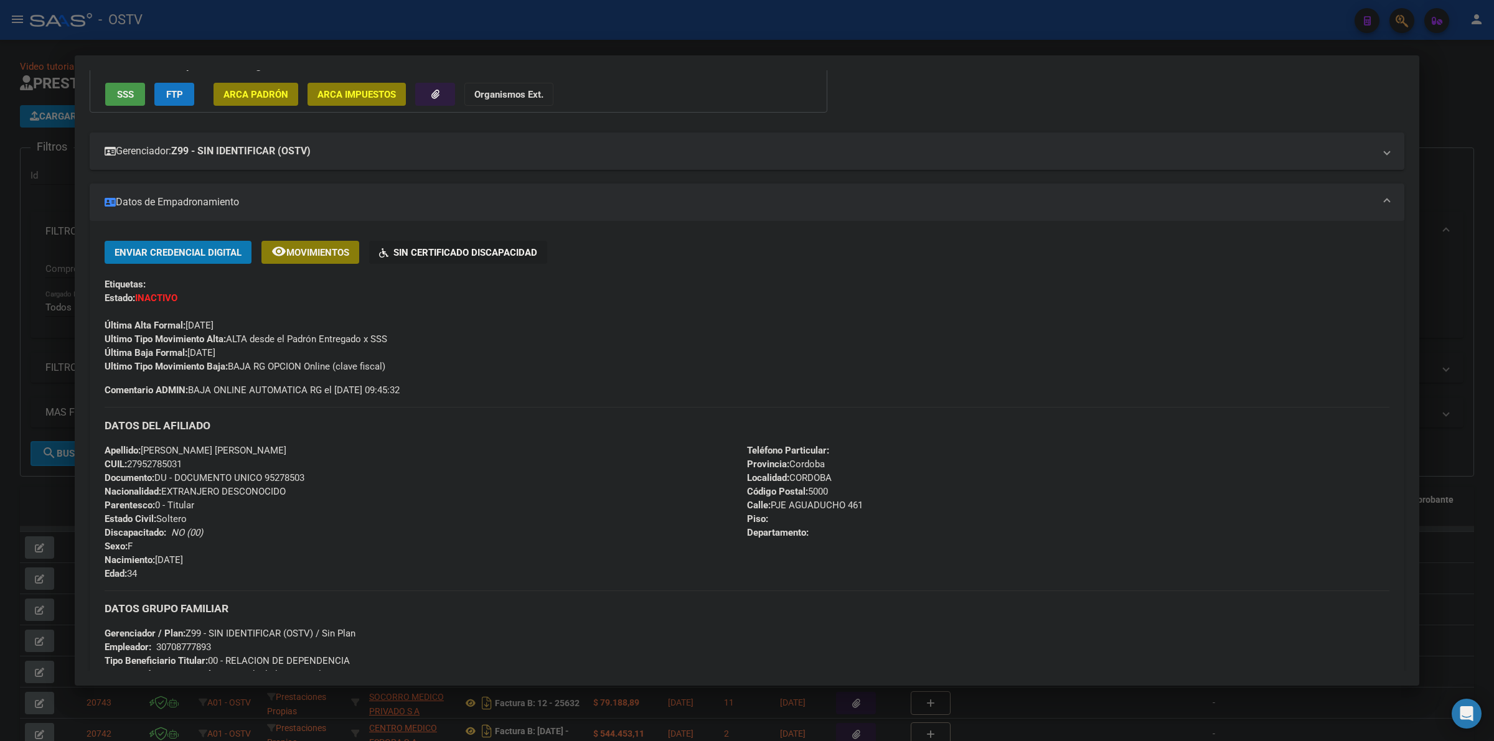
click at [264, 477] on div "Apellido: [PERSON_NAME] [PERSON_NAME] CUIL: 27952785031 Documento: DU - DOCUMEN…" at bounding box center [426, 512] width 642 height 137
click at [269, 477] on span "Documento: DU - DOCUMENTO UNICO 95278503" at bounding box center [205, 477] width 200 height 11
click at [281, 477] on span "Documento: DU - DOCUMENTO UNICO 95278503" at bounding box center [205, 477] width 200 height 11
click at [311, 475] on div "Apellido: [PERSON_NAME] [PERSON_NAME] CUIL: 27952785031 Documento: DU - DOCUMEN…" at bounding box center [426, 512] width 642 height 137
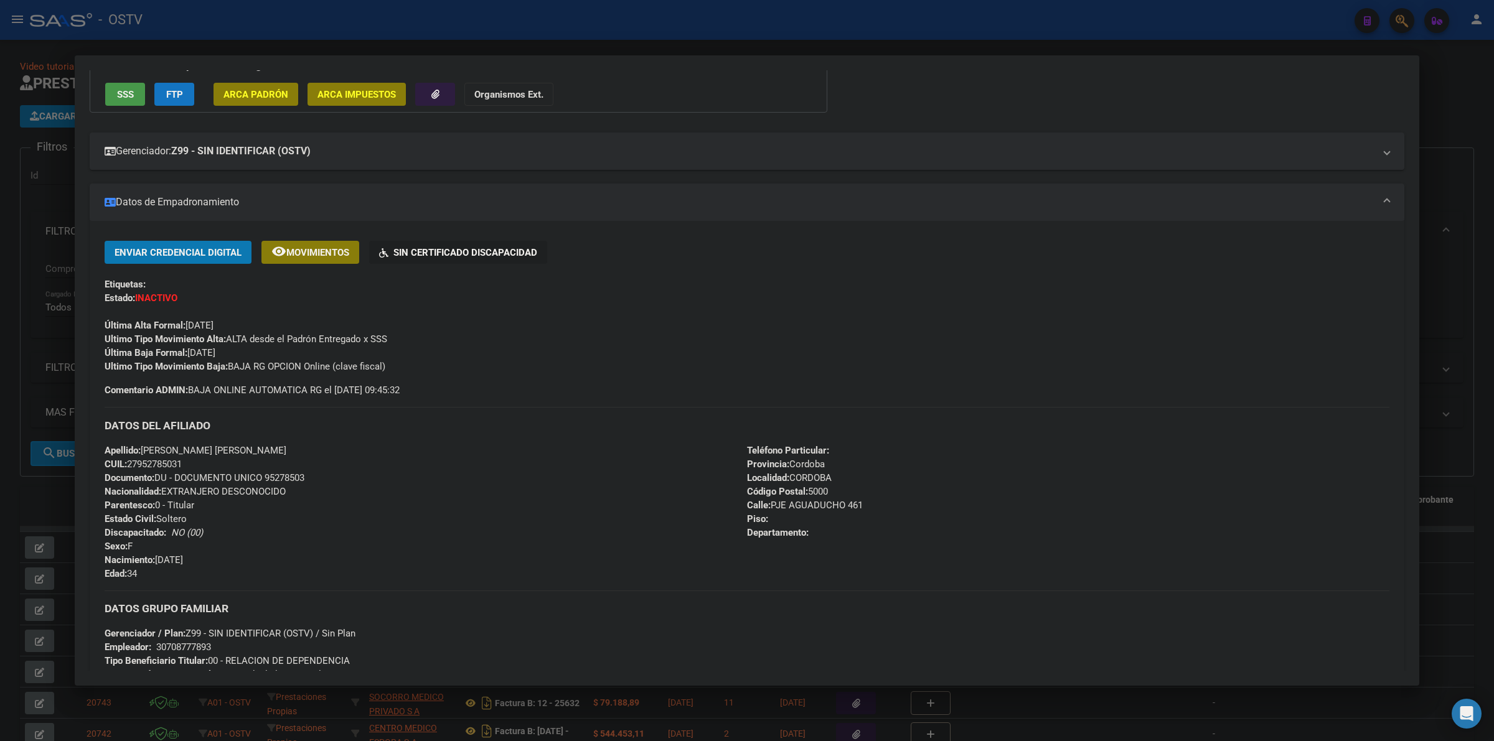
drag, startPoint x: 308, startPoint y: 476, endPoint x: 266, endPoint y: 472, distance: 42.5
click at [266, 472] on div "Apellido: [PERSON_NAME] [PERSON_NAME] CUIL: 27952785031 Documento: DU - DOCUMEN…" at bounding box center [426, 512] width 642 height 137
click at [274, 476] on span "Documento: DU - DOCUMENTO UNICO 95278503" at bounding box center [205, 477] width 200 height 11
click at [281, 476] on span "Documento: DU - DOCUMENTO UNICO 95278503" at bounding box center [205, 477] width 200 height 11
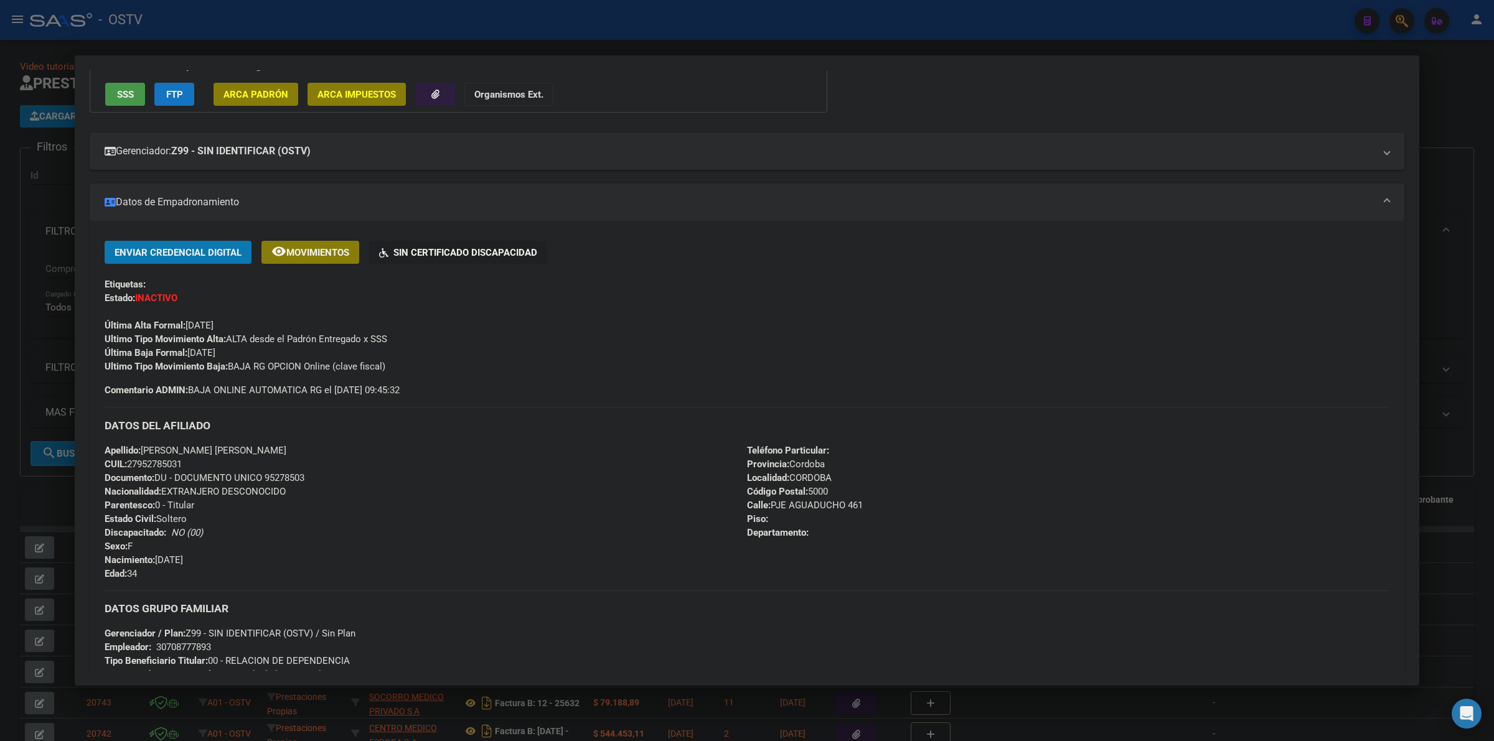
click at [319, 477] on div "Apellido: [PERSON_NAME] [PERSON_NAME] CUIL: 27952785031 Documento: DU - DOCUMEN…" at bounding box center [426, 512] width 642 height 137
click at [288, 477] on span "Documento: DU - DOCUMENTO UNICO 95278503" at bounding box center [205, 477] width 200 height 11
drag, startPoint x: 264, startPoint y: 477, endPoint x: 309, endPoint y: 475, distance: 44.3
click at [309, 475] on div "Apellido: [PERSON_NAME] [PERSON_NAME] CUIL: 27952785031 Documento: DU - DOCUMEN…" at bounding box center [426, 512] width 642 height 137
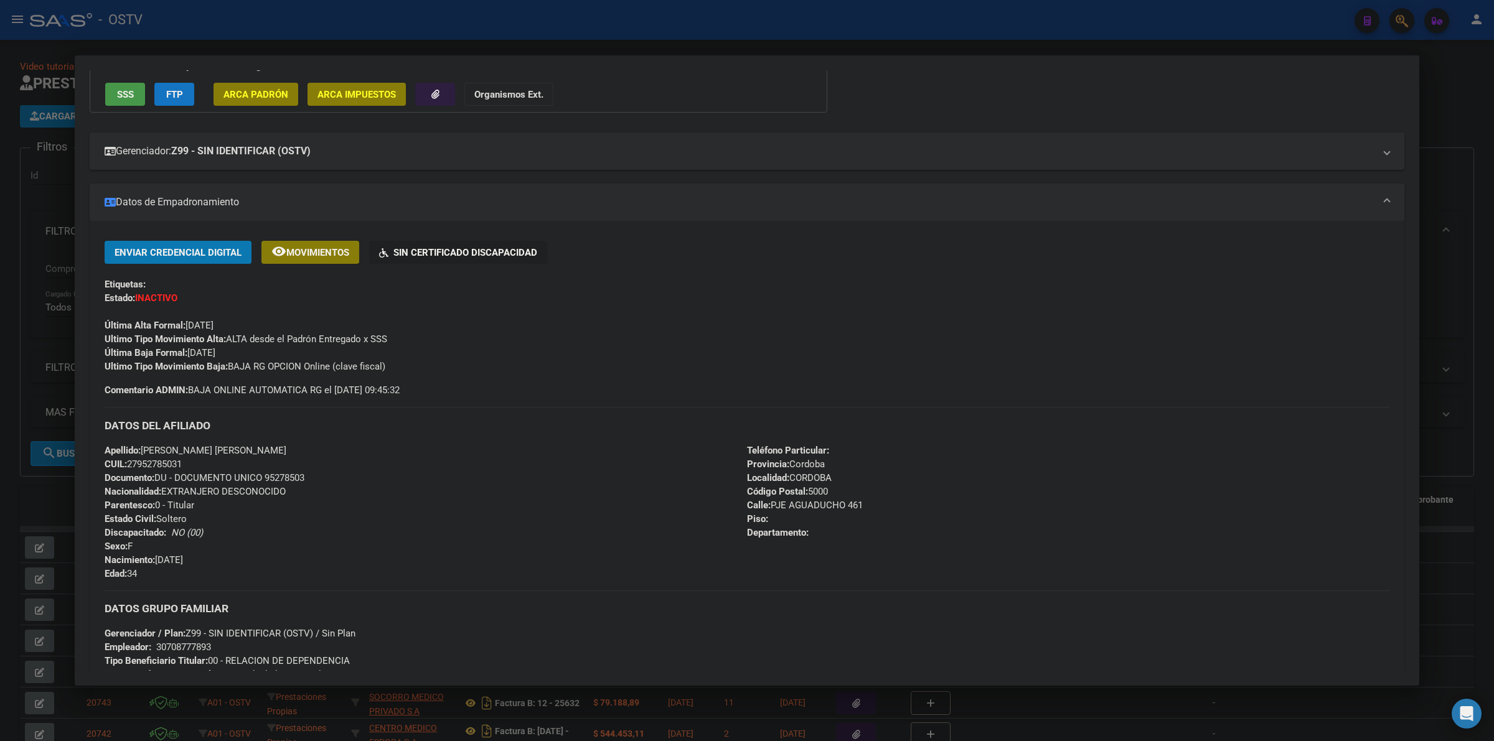
drag, startPoint x: 308, startPoint y: 475, endPoint x: 272, endPoint y: 477, distance: 36.1
click at [272, 477] on div "Apellido: [PERSON_NAME] [PERSON_NAME] CUIL: 27952785031 Documento: DU - DOCUMEN…" at bounding box center [426, 512] width 642 height 137
click at [319, 470] on div "Apellido: [PERSON_NAME] [PERSON_NAME] CUIL: 27952785031 Documento: DU - DOCUMEN…" at bounding box center [426, 512] width 642 height 137
click at [283, 476] on span "Documento: DU - DOCUMENTO UNICO 95278503" at bounding box center [205, 477] width 200 height 11
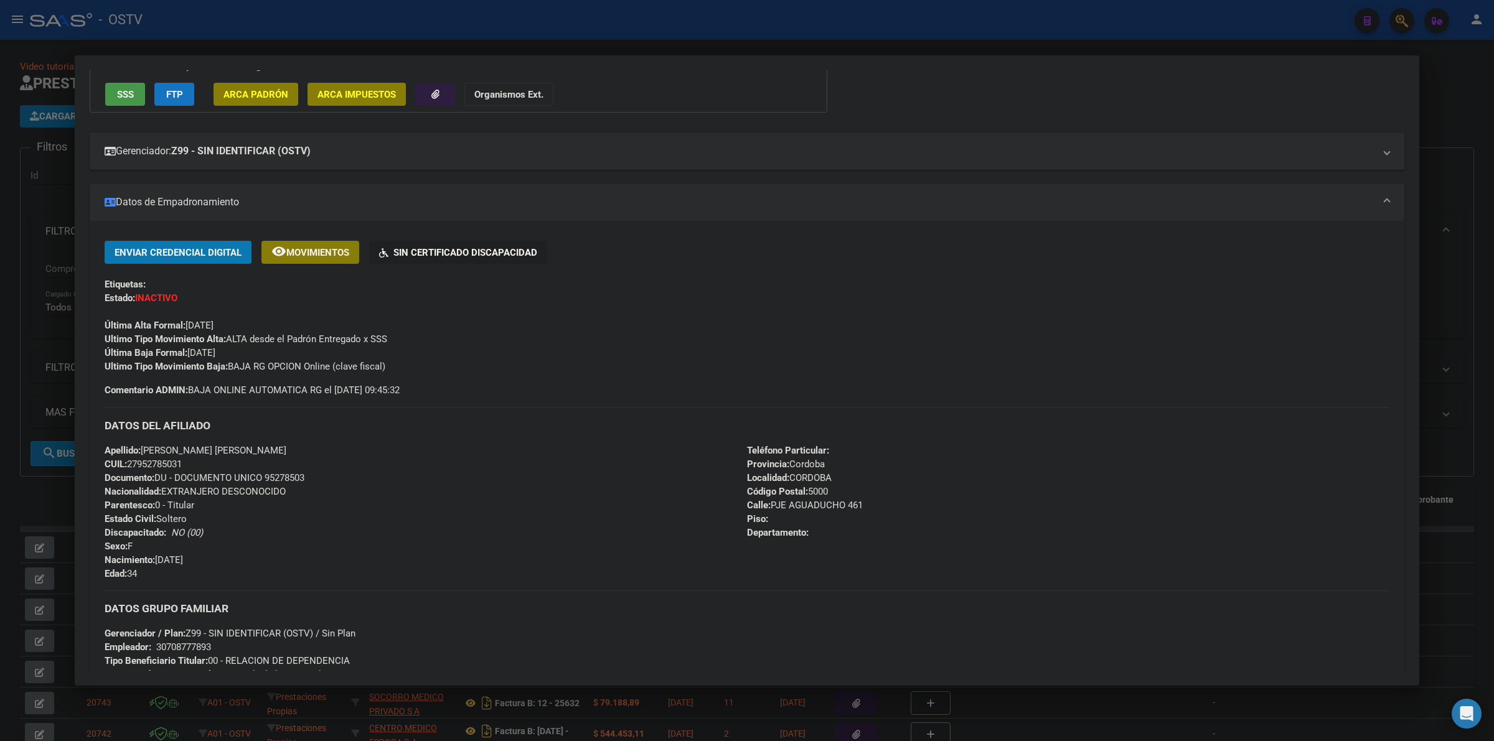
click at [1443, 139] on div at bounding box center [747, 370] width 1494 height 741
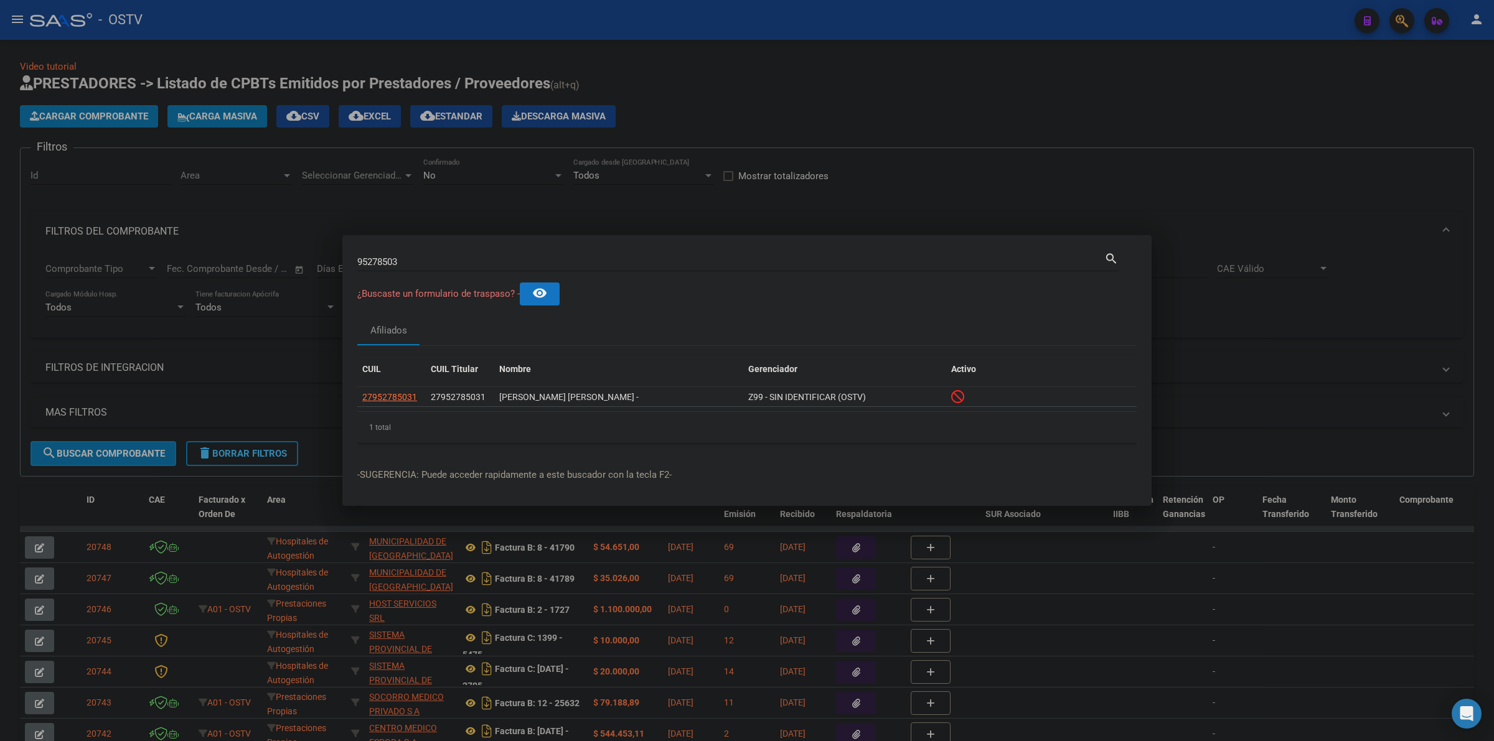
click at [847, 132] on div at bounding box center [747, 370] width 1494 height 741
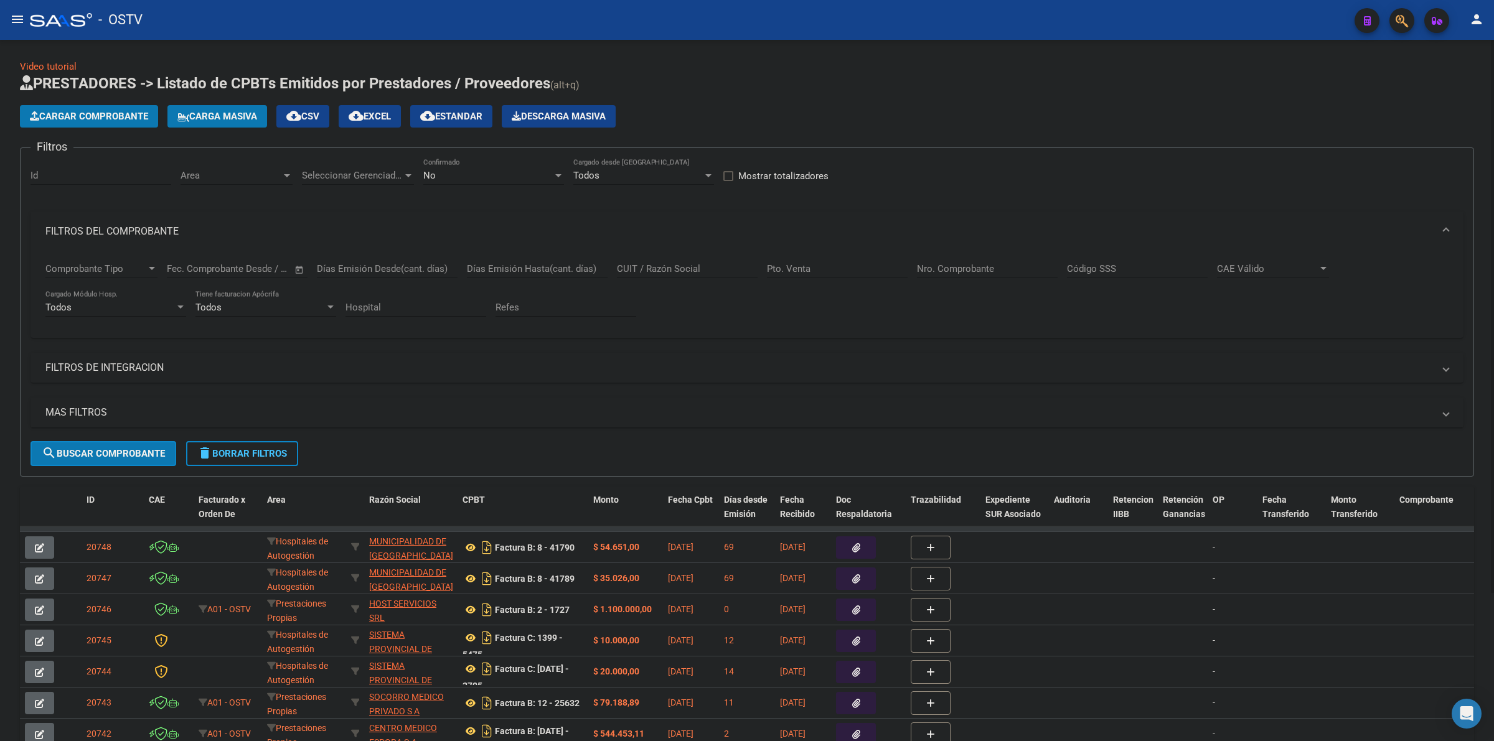
click at [487, 184] on div "No Confirmado" at bounding box center [493, 177] width 141 height 39
click at [485, 181] on div "No Confirmado" at bounding box center [493, 171] width 141 height 27
click at [448, 115] on span "Todos" at bounding box center [493, 119] width 141 height 28
click at [315, 176] on span "Seleccionar Gerenciador" at bounding box center [352, 175] width 101 height 11
click at [330, 256] on span "A01 - OSTV" at bounding box center [325, 258] width 47 height 11
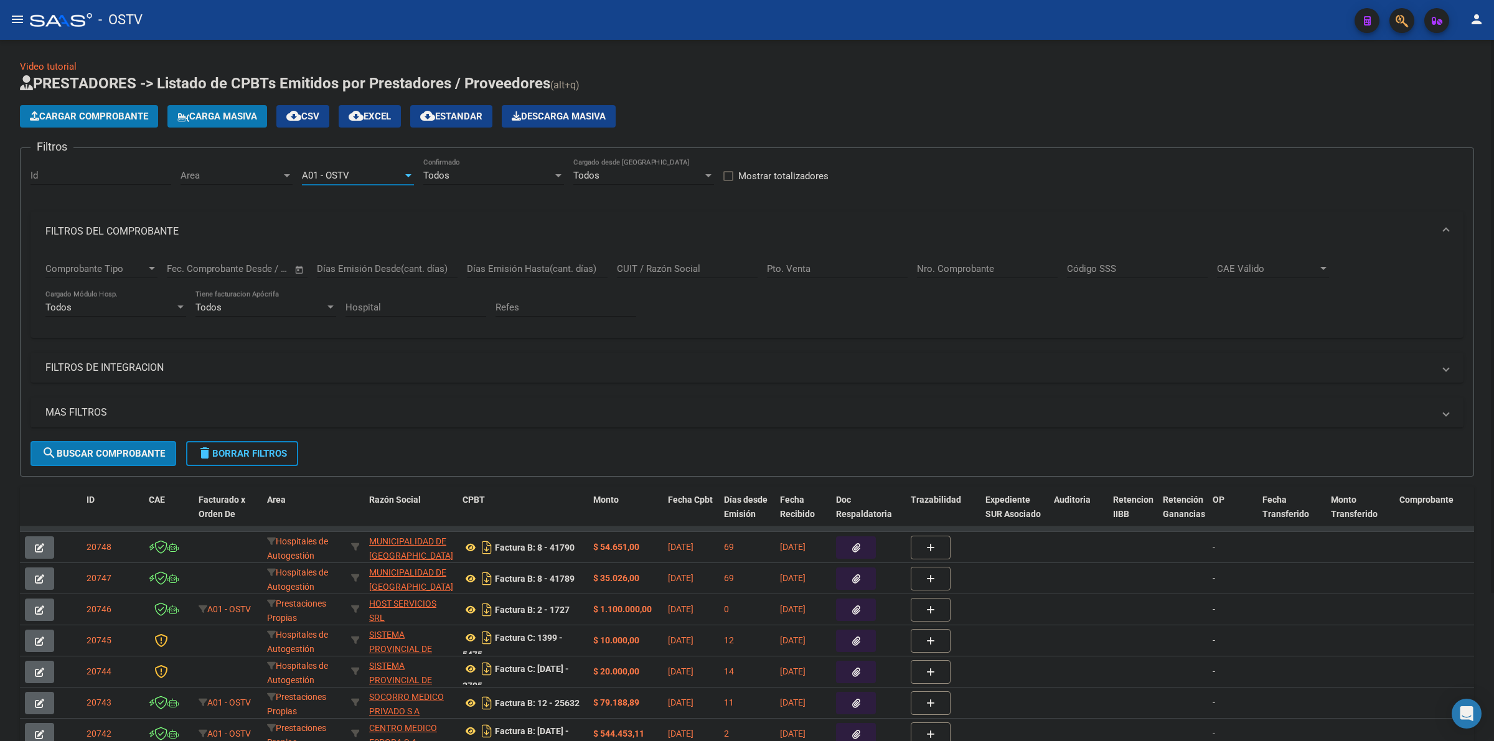
click at [244, 167] on div "Area Area" at bounding box center [236, 171] width 112 height 27
click at [249, 257] on span "Gestiones Administrativas y Otros" at bounding box center [251, 258] width 143 height 11
click at [140, 400] on mat-expansion-panel-header "MAS FILTROS" at bounding box center [746, 413] width 1433 height 30
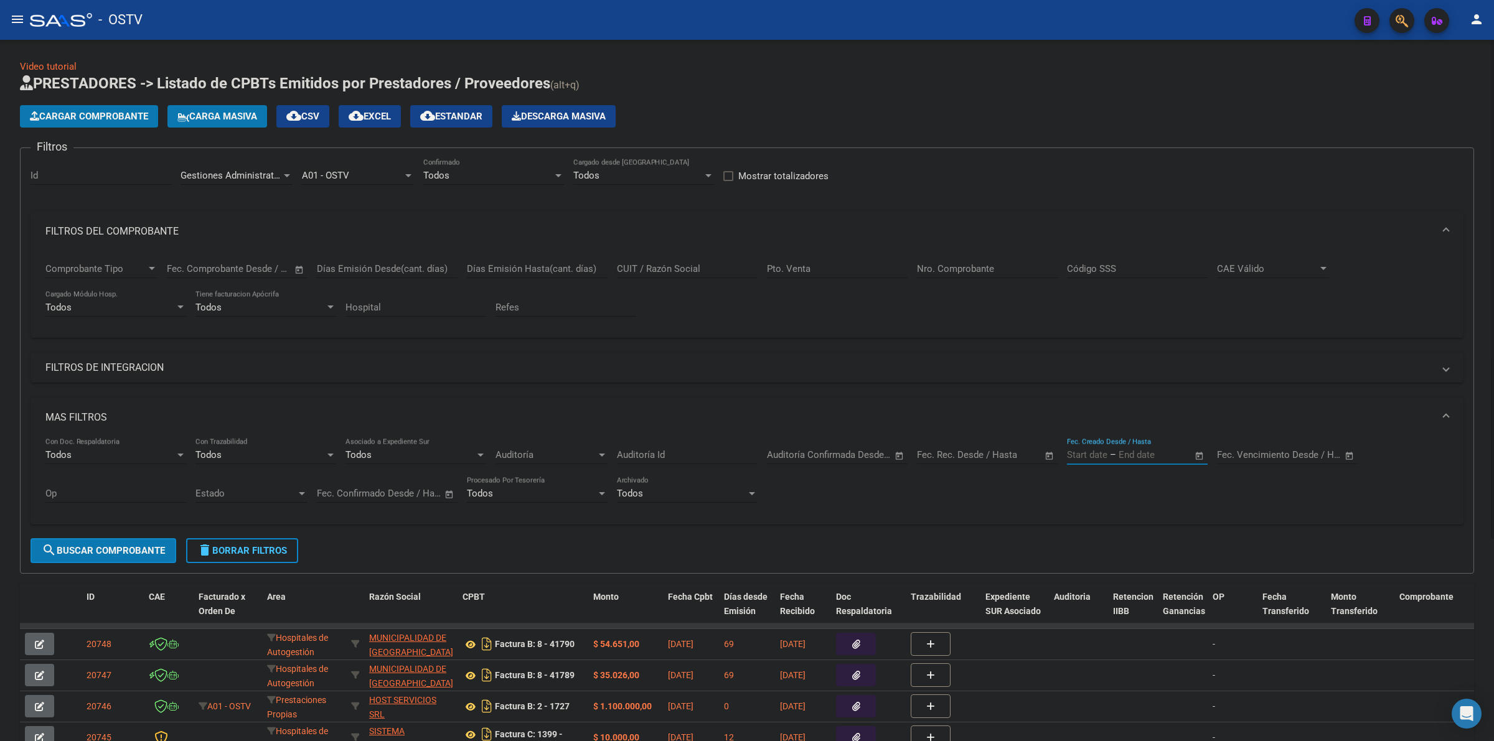
click at [1121, 458] on input "text" at bounding box center [1148, 454] width 60 height 11
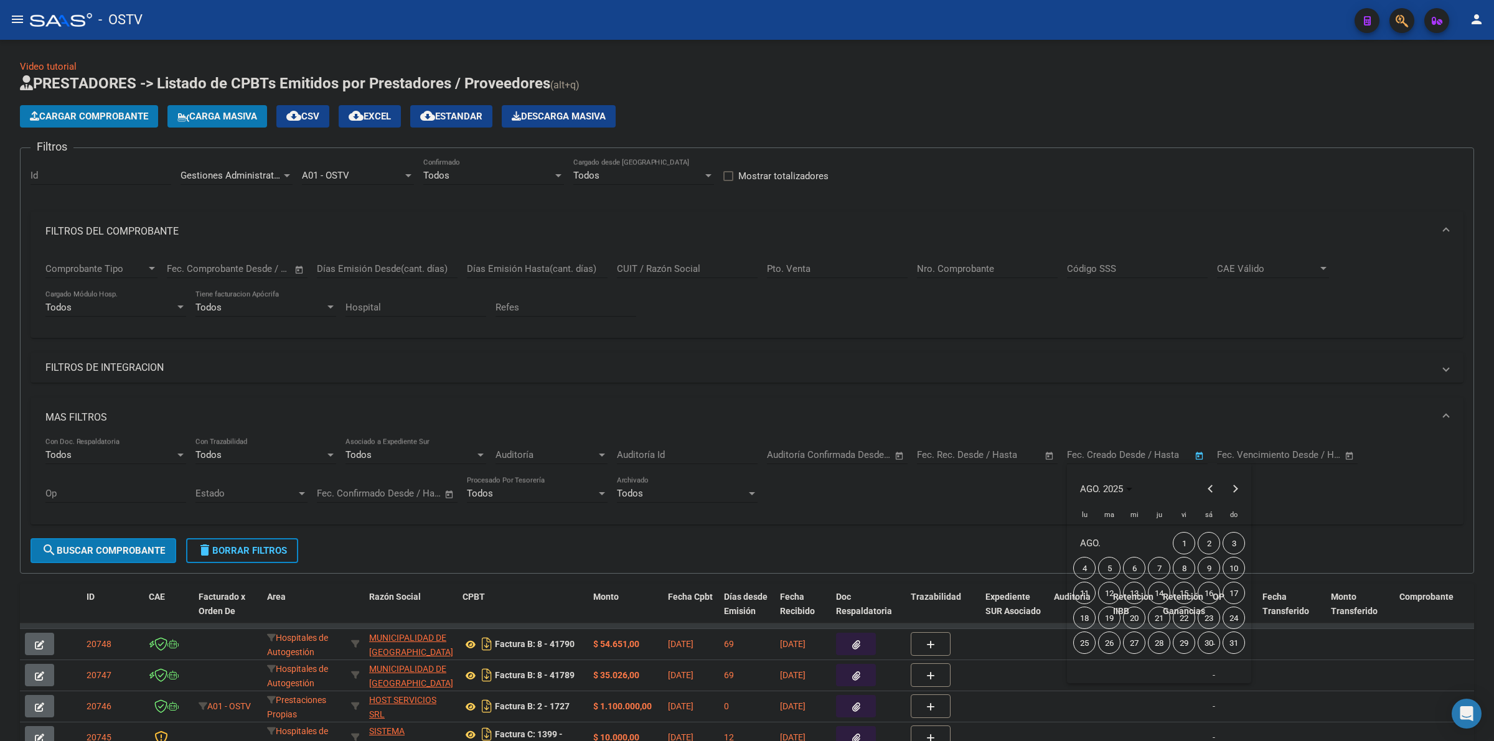
click at [1181, 568] on span "8" at bounding box center [1183, 568] width 22 height 22
type input "[DATE]"
click at [1227, 568] on span "10" at bounding box center [1233, 568] width 22 height 22
type input "[DATE]"
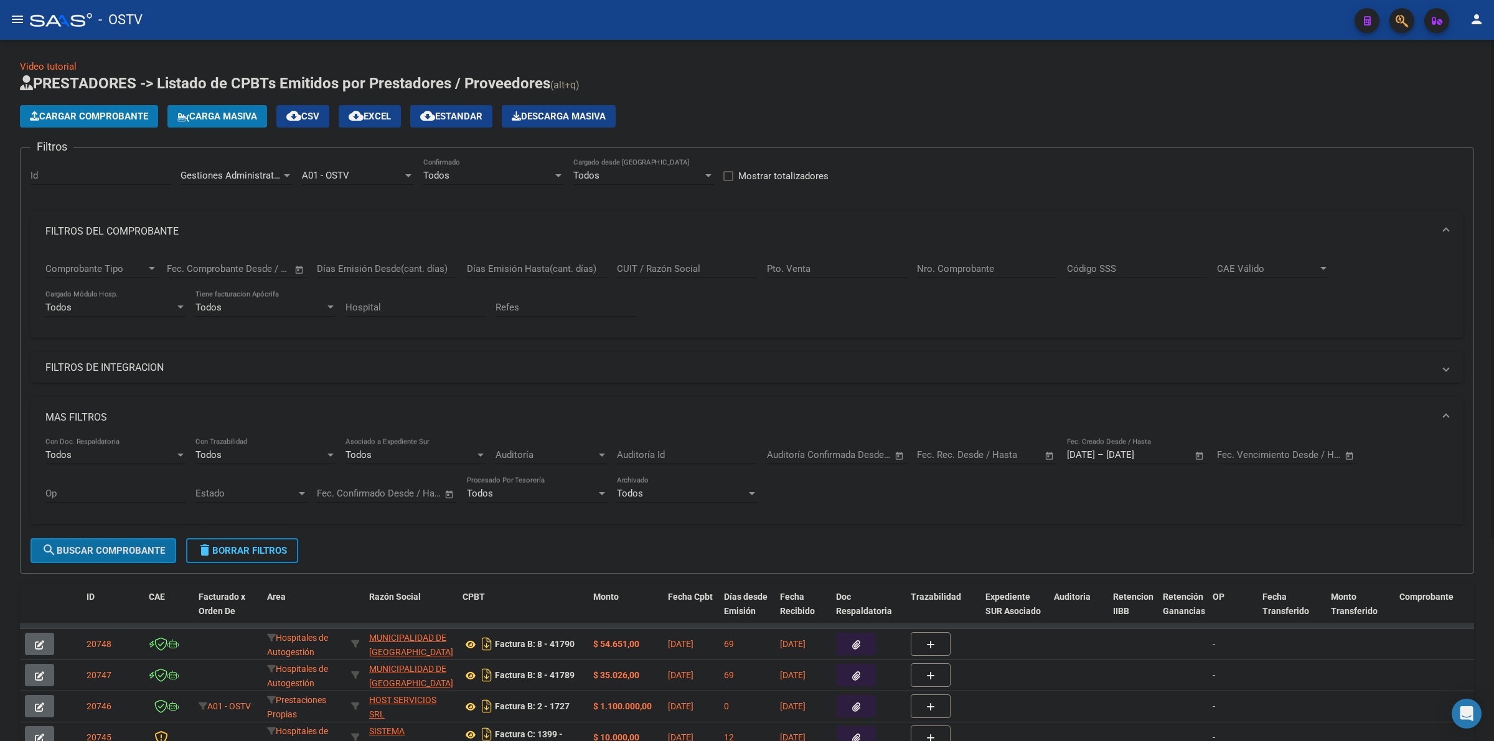
click at [148, 540] on button "search Buscar Comprobante" at bounding box center [103, 550] width 146 height 25
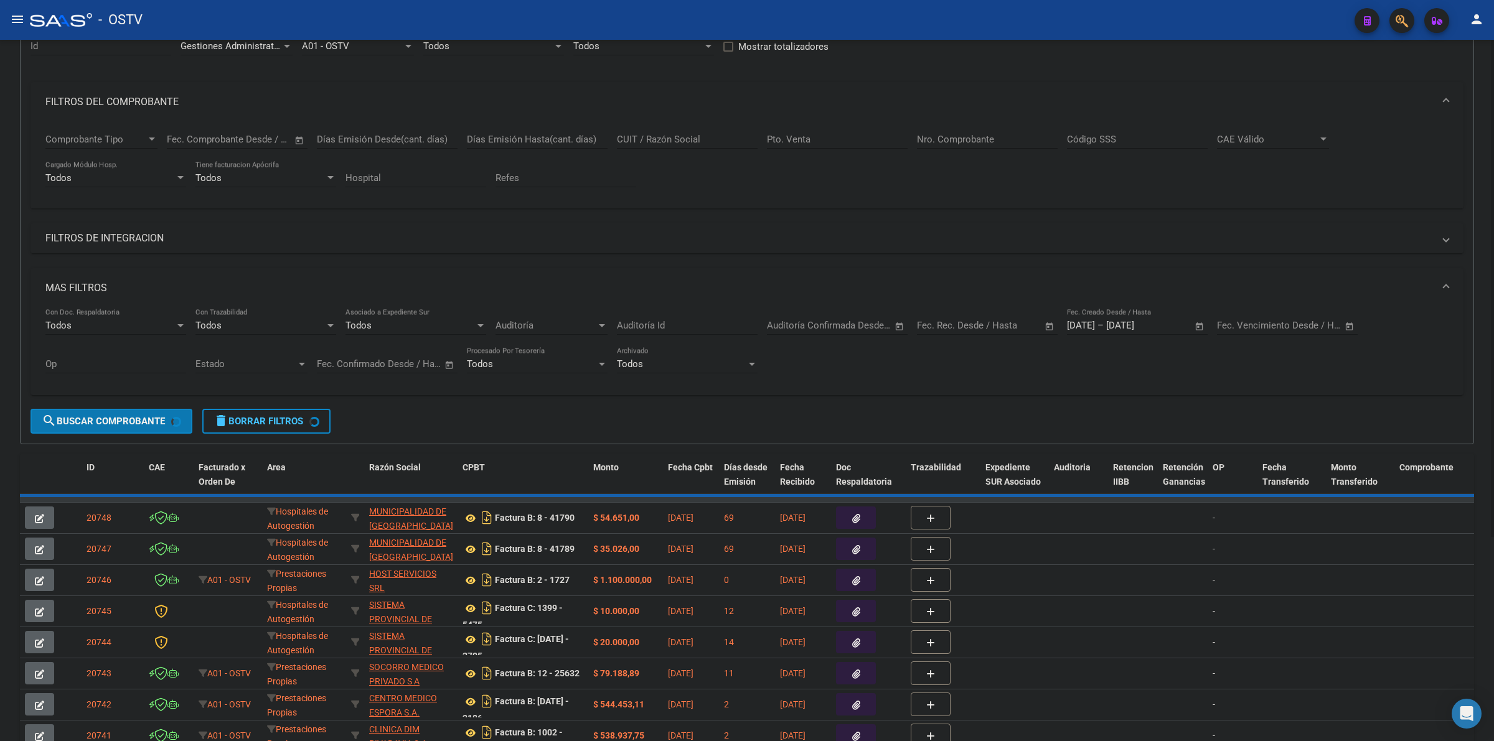
scroll to position [97, 0]
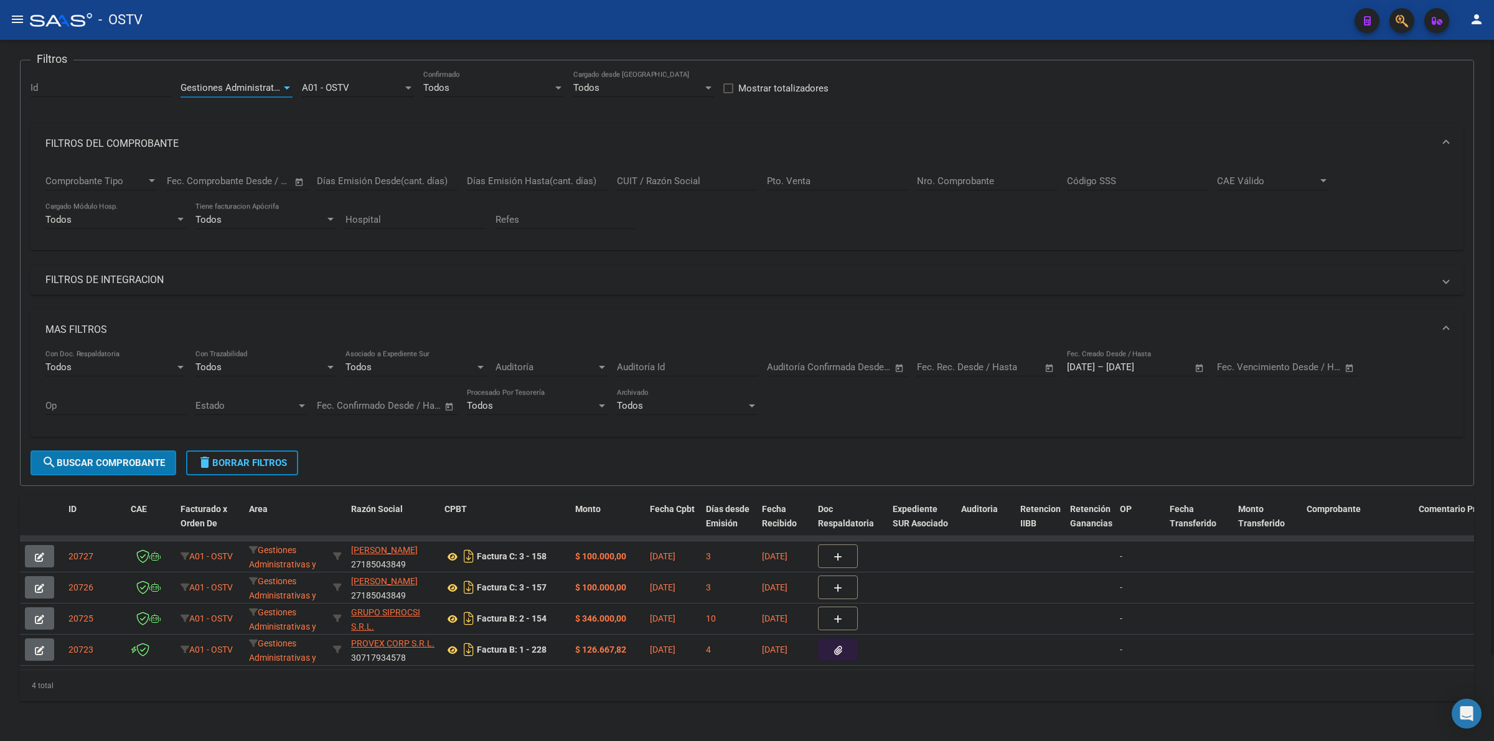
click at [248, 82] on span "Gestiones Administrativas y Otros" at bounding box center [251, 87] width 143 height 11
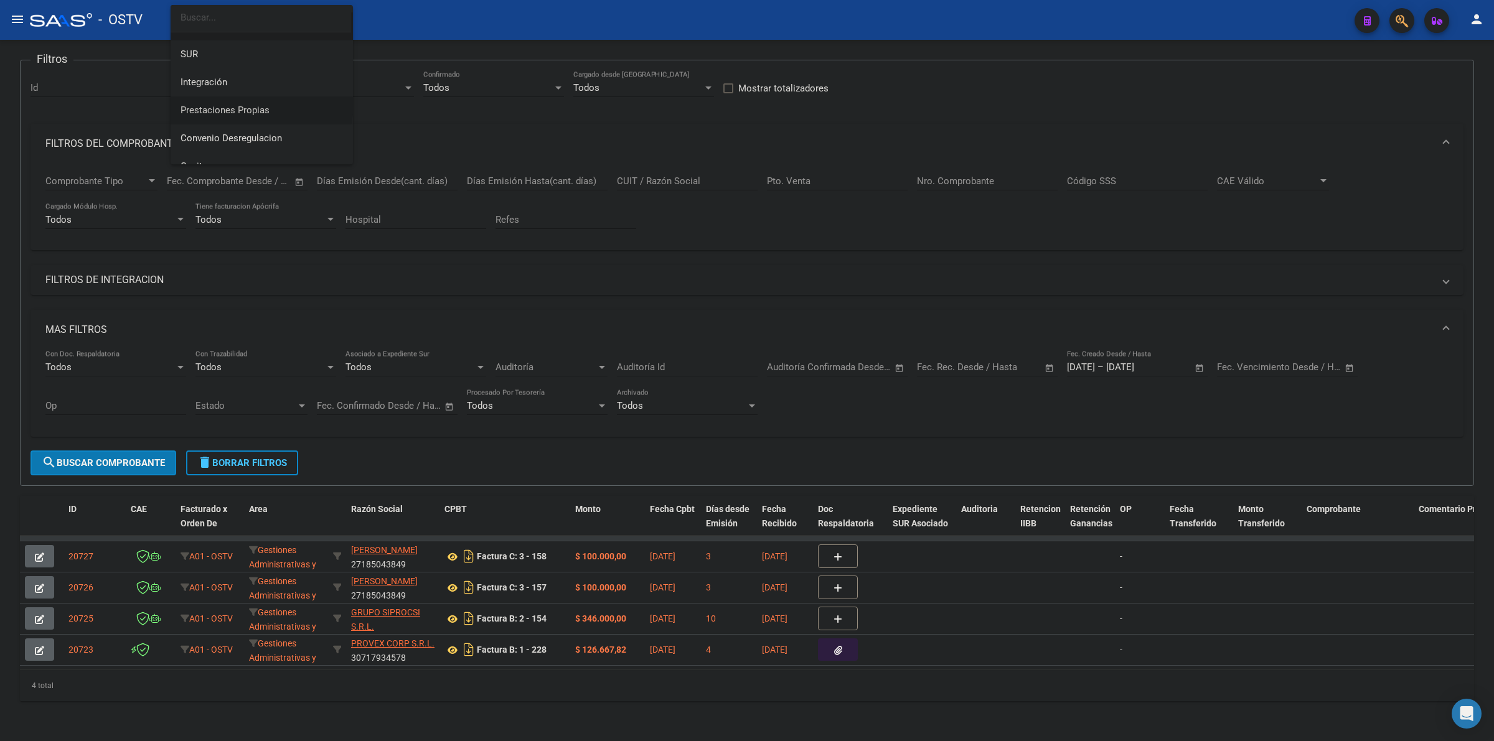
click at [255, 103] on span "Prestaciones Propias" at bounding box center [261, 110] width 162 height 28
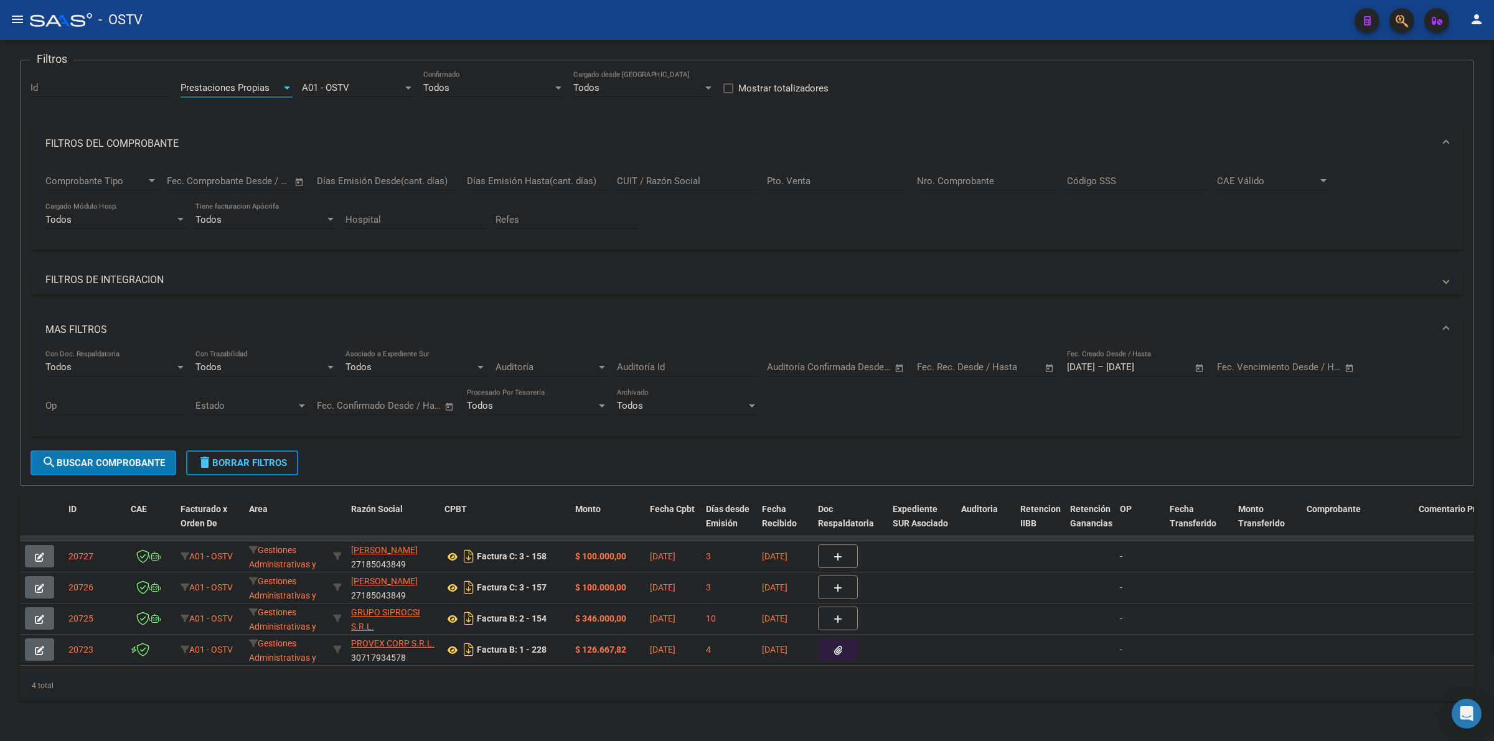
click at [110, 459] on button "search Buscar Comprobante" at bounding box center [103, 463] width 146 height 25
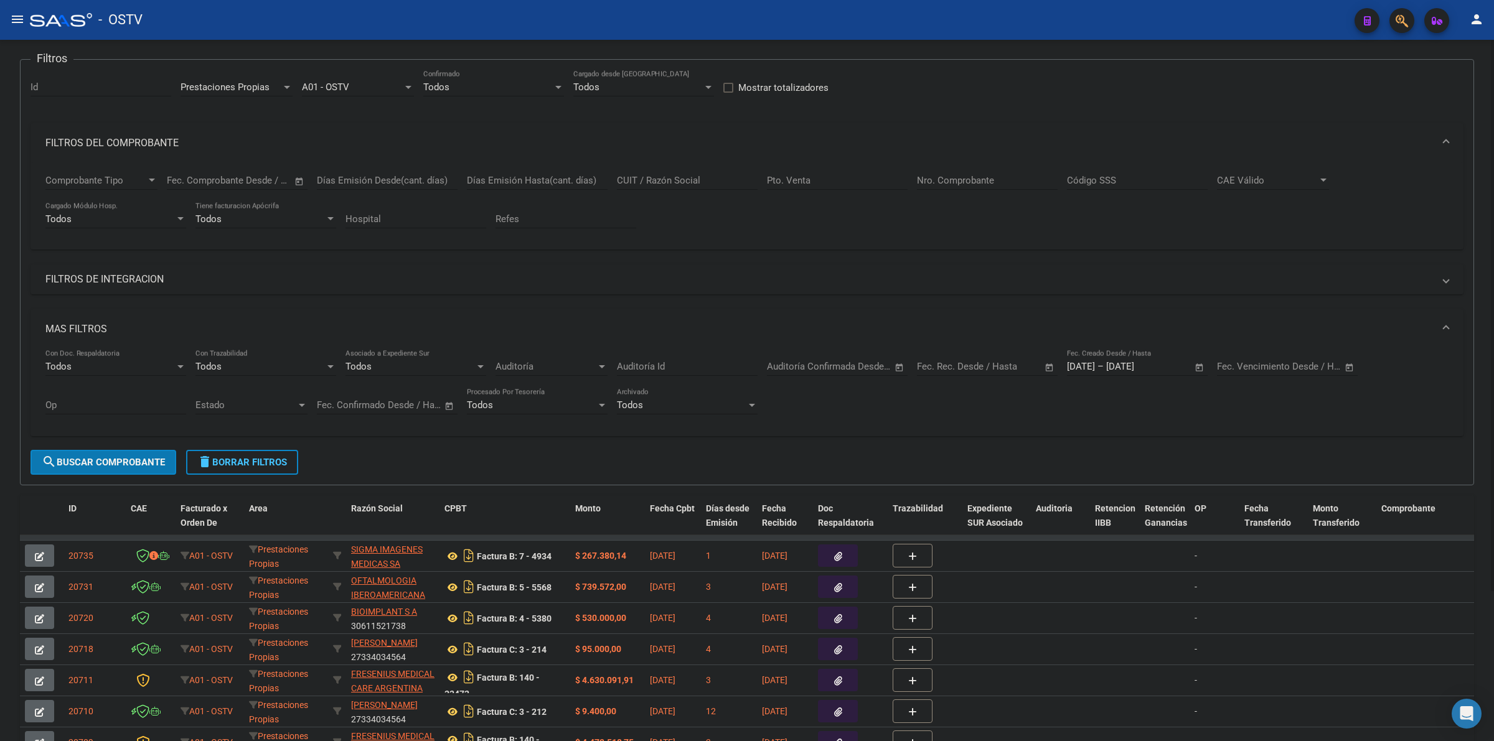
scroll to position [87, 0]
click at [252, 87] on span "Prestaciones Propias" at bounding box center [224, 88] width 89 height 11
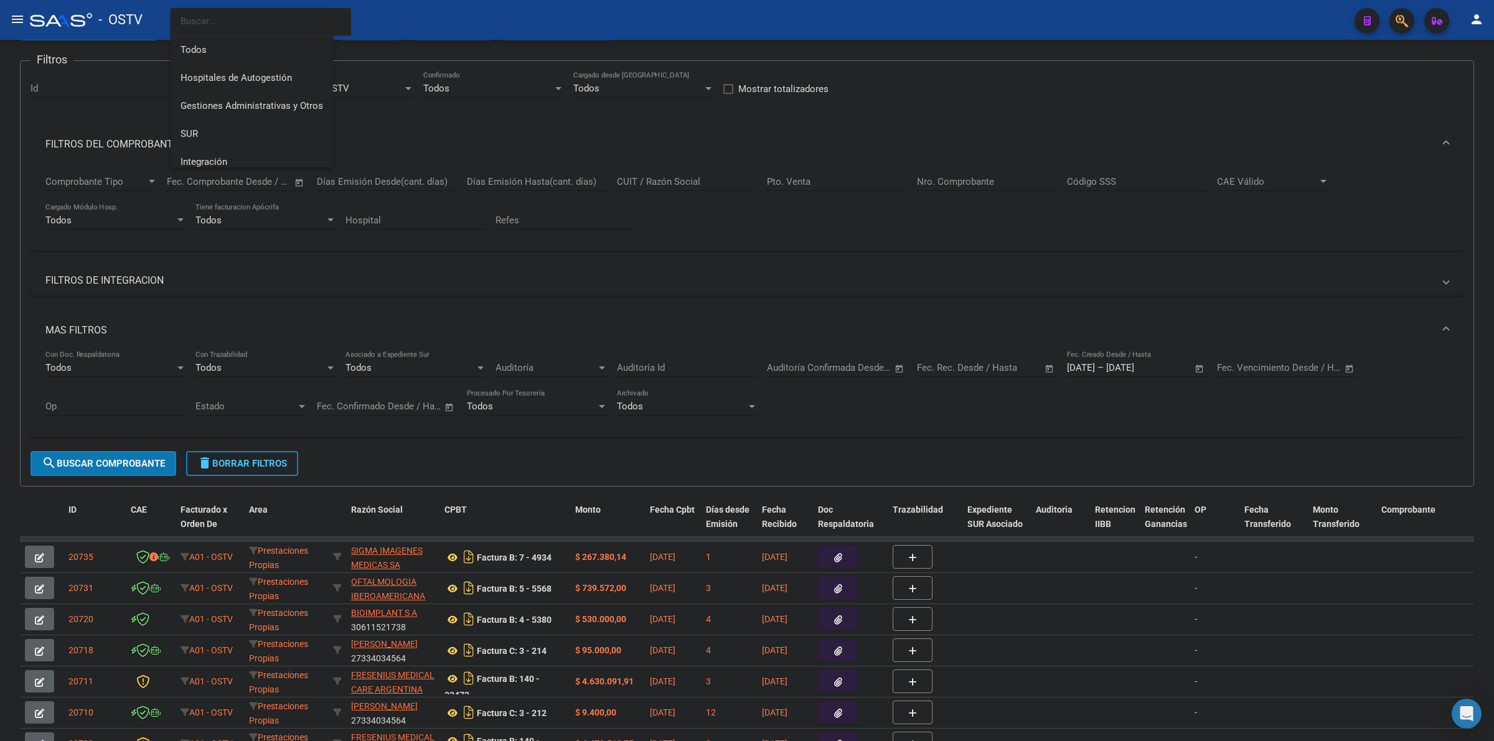
scroll to position [103, 0]
drag, startPoint x: 203, startPoint y: 135, endPoint x: 191, endPoint y: 163, distance: 30.4
click at [202, 135] on span "Capita" at bounding box center [261, 143] width 162 height 28
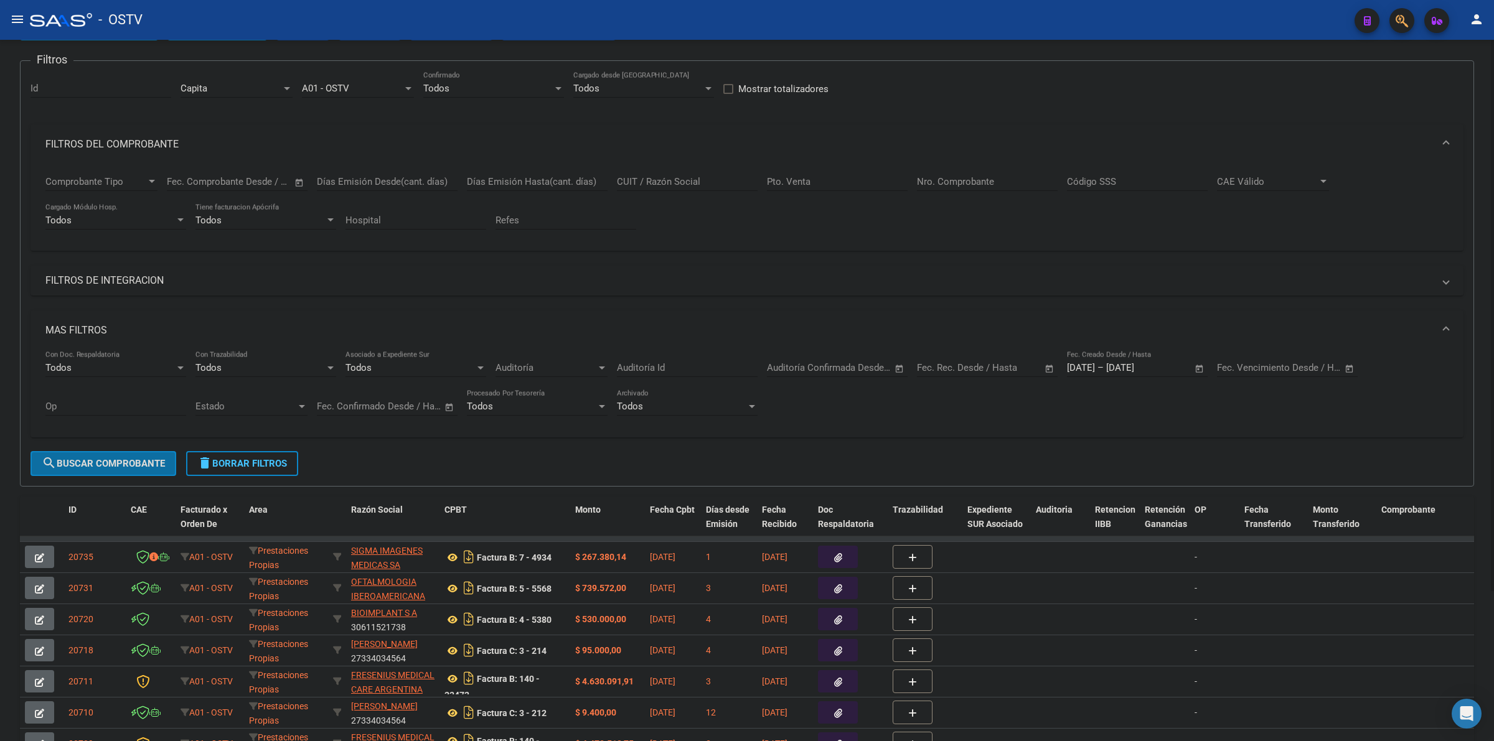
click at [125, 470] on button "search Buscar Comprobante" at bounding box center [103, 463] width 146 height 25
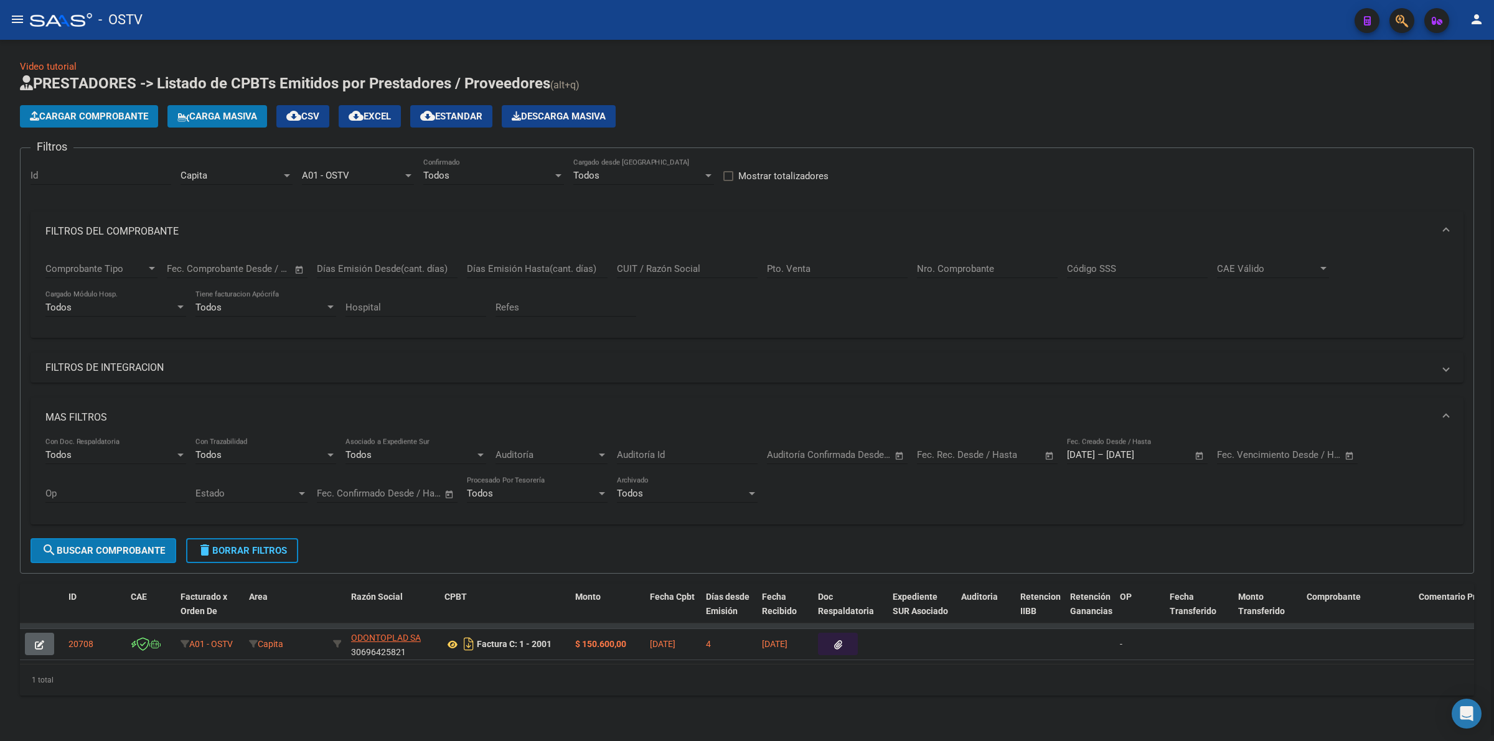
scroll to position [4, 0]
click at [447, 638] on icon at bounding box center [452, 644] width 16 height 15
click at [240, 545] on span "delete Borrar Filtros" at bounding box center [242, 550] width 90 height 11
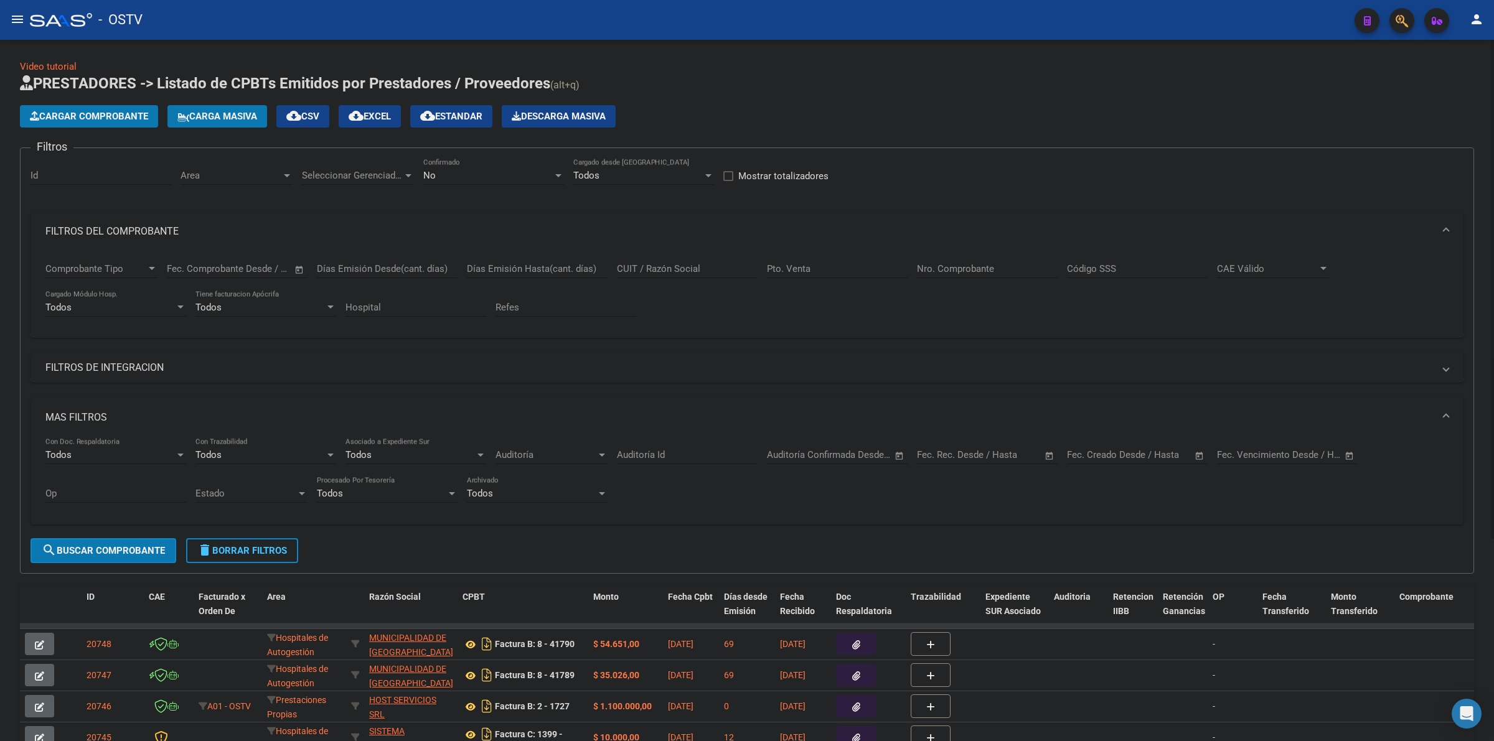
click at [254, 550] on span "delete Borrar Filtros" at bounding box center [242, 550] width 90 height 11
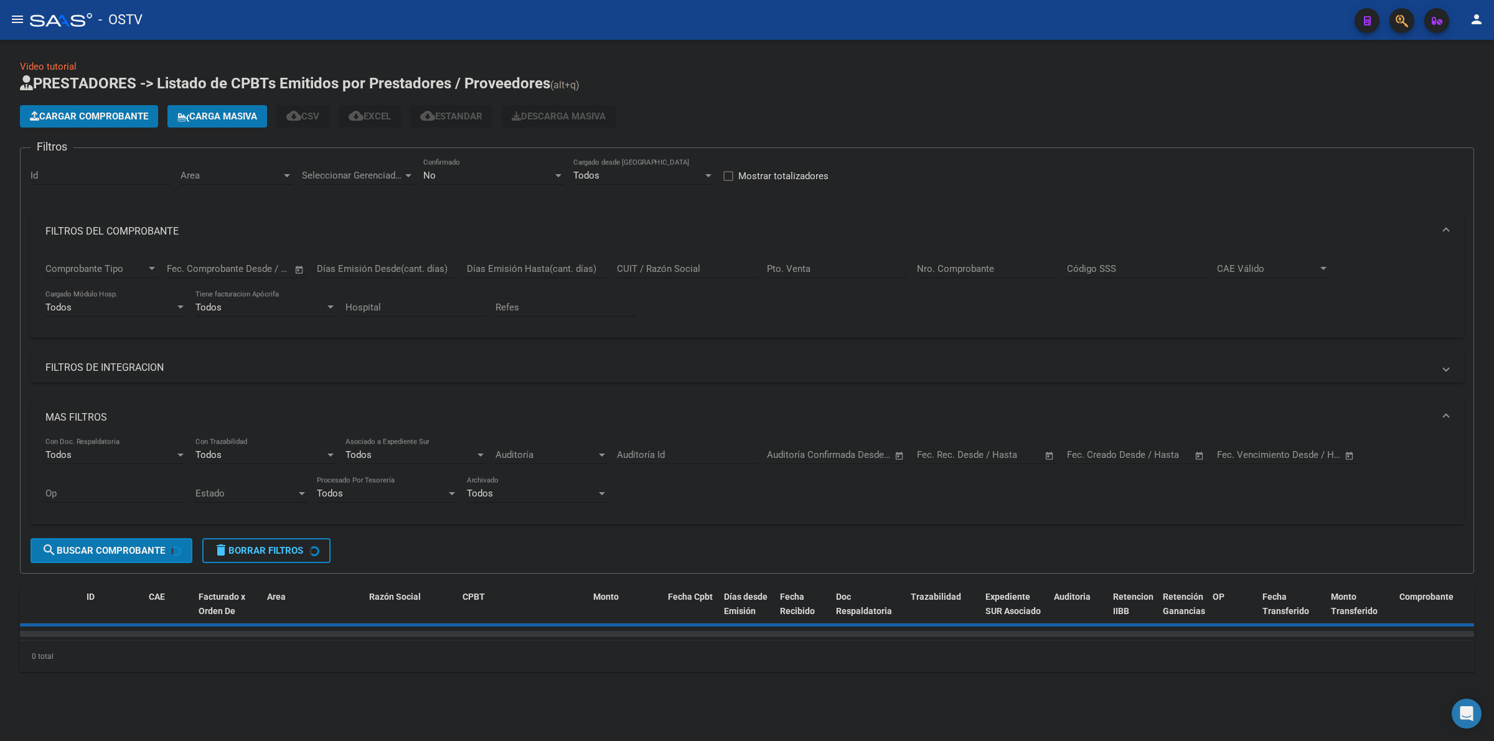
click at [126, 113] on span "Cargar Comprobante" at bounding box center [89, 116] width 118 height 11
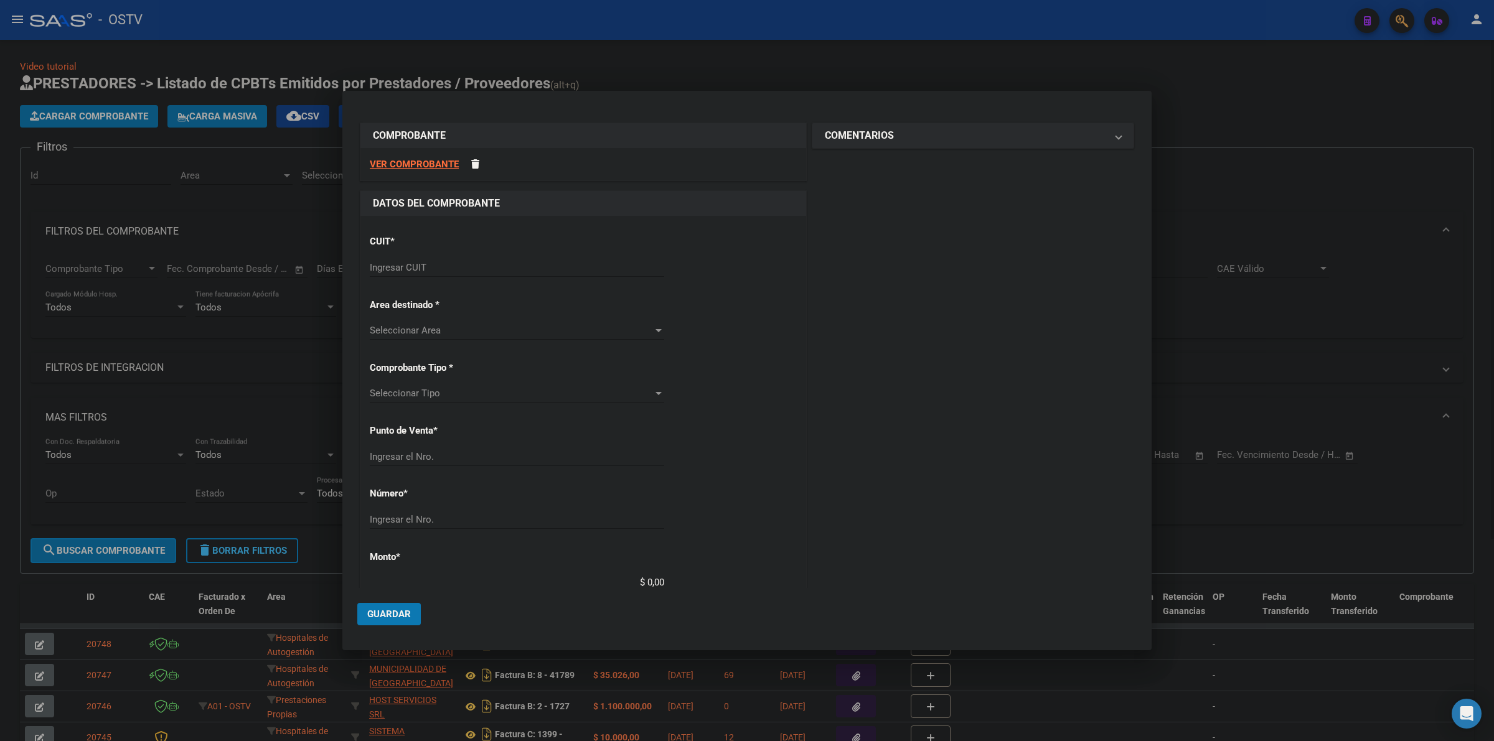
drag, startPoint x: 251, startPoint y: 172, endPoint x: 227, endPoint y: 227, distance: 59.7
click at [251, 172] on div at bounding box center [747, 370] width 1494 height 741
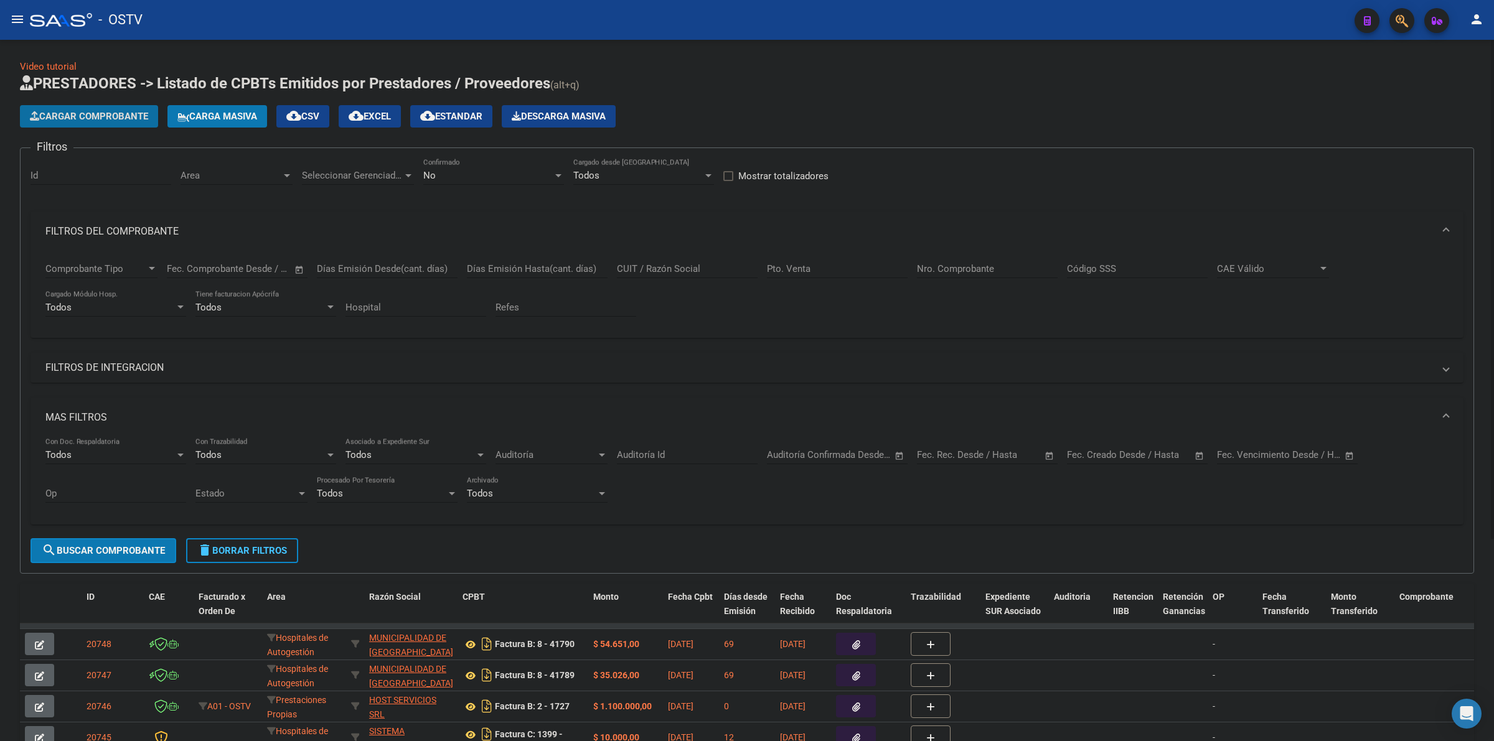
click at [106, 118] on span "Cargar Comprobante" at bounding box center [89, 116] width 118 height 11
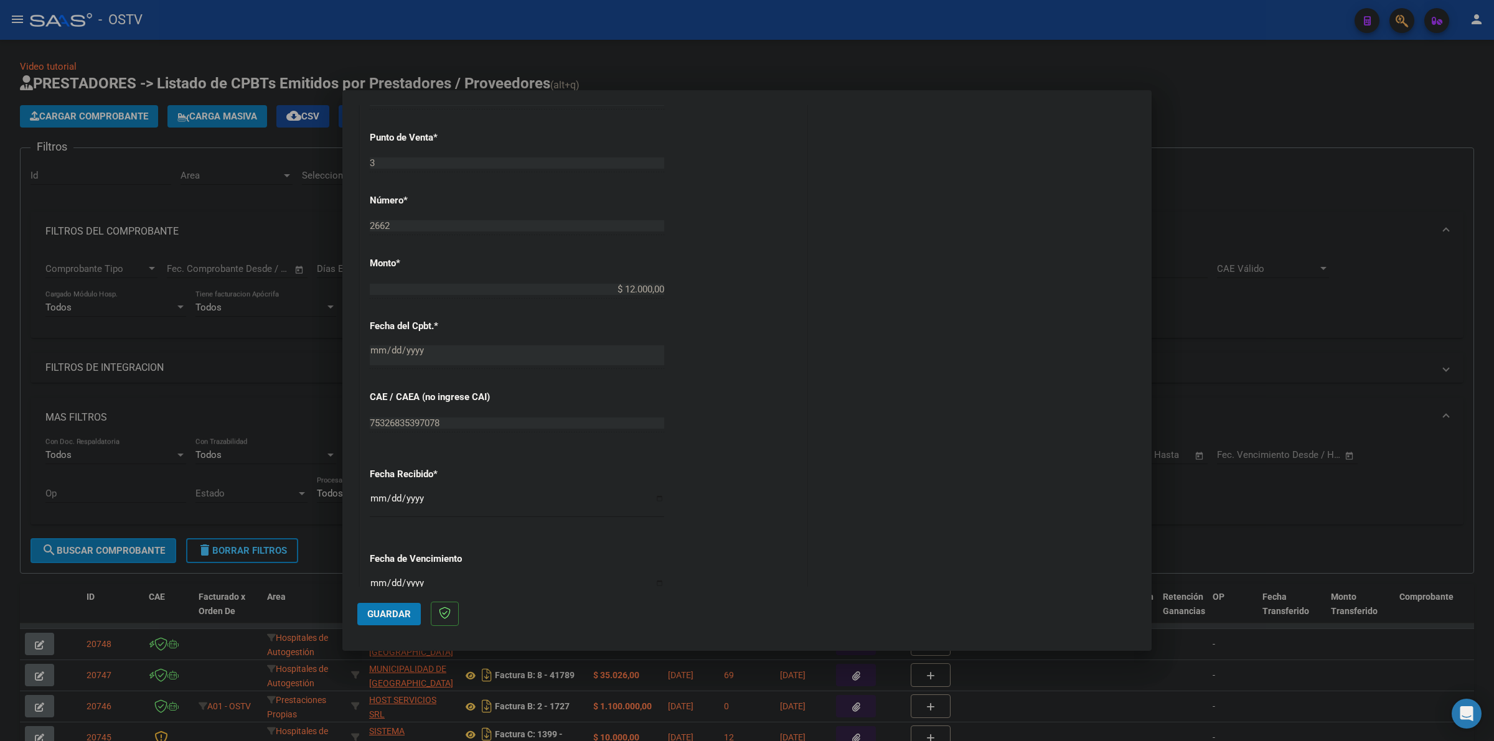
scroll to position [492, 0]
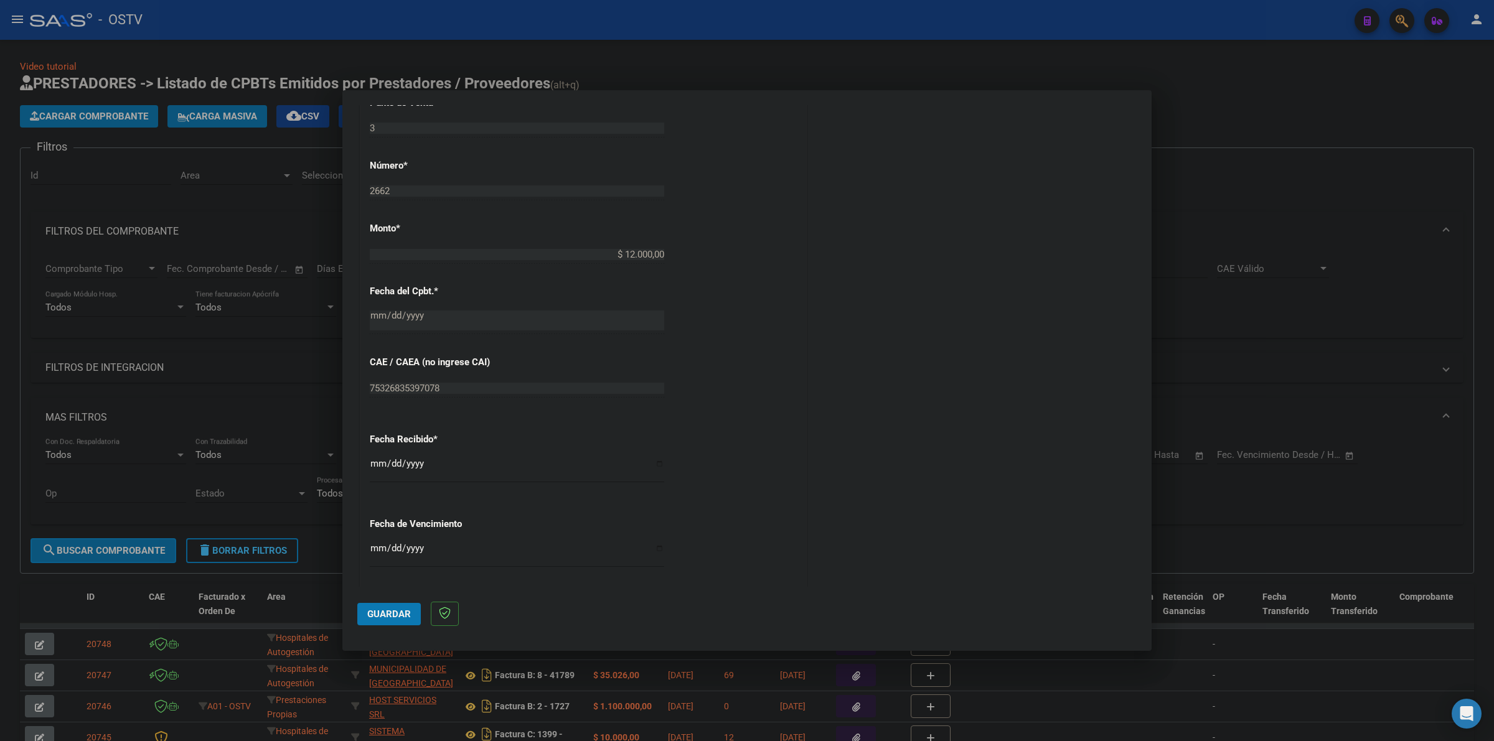
click at [377, 551] on input "Ingresar la fecha" at bounding box center [517, 553] width 294 height 20
type input "[DATE]"
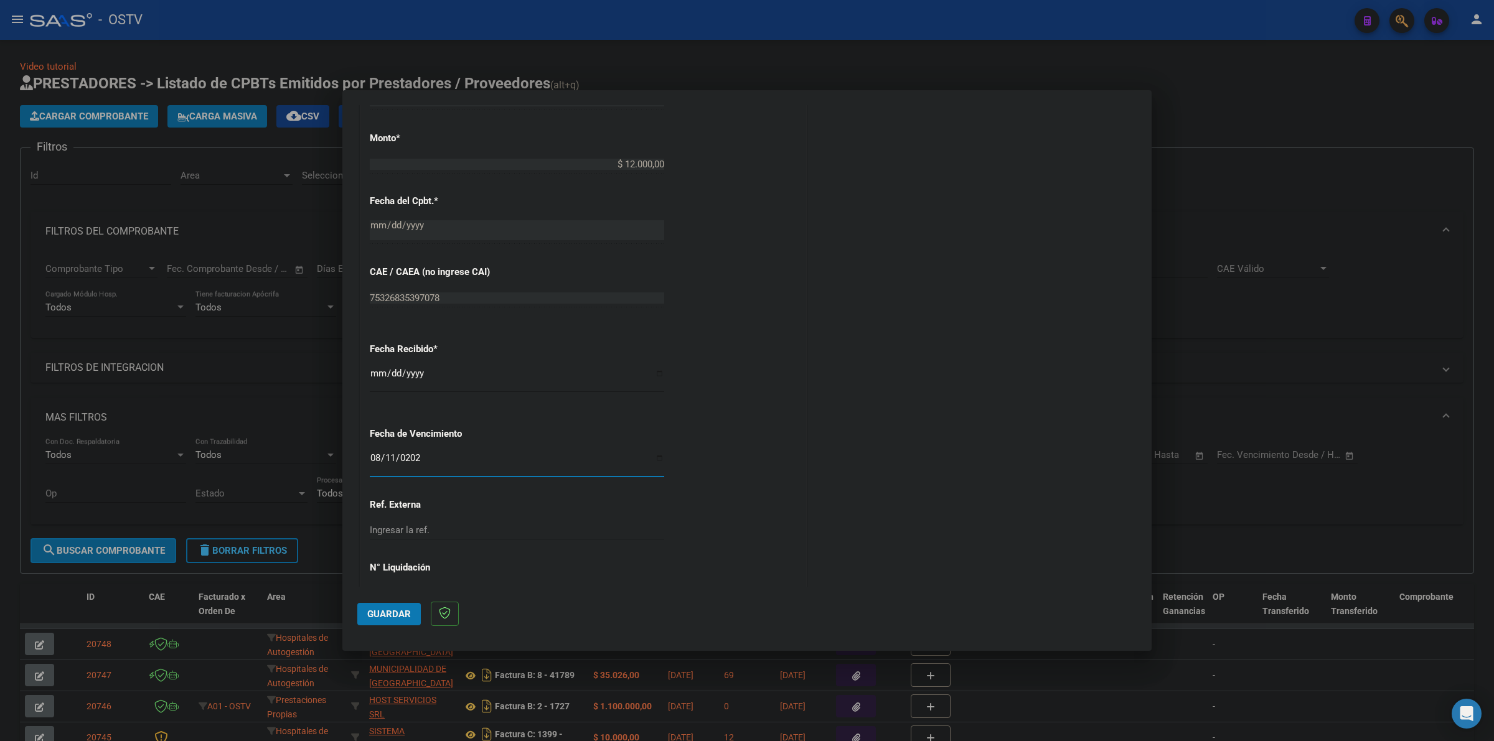
scroll to position [623, 0]
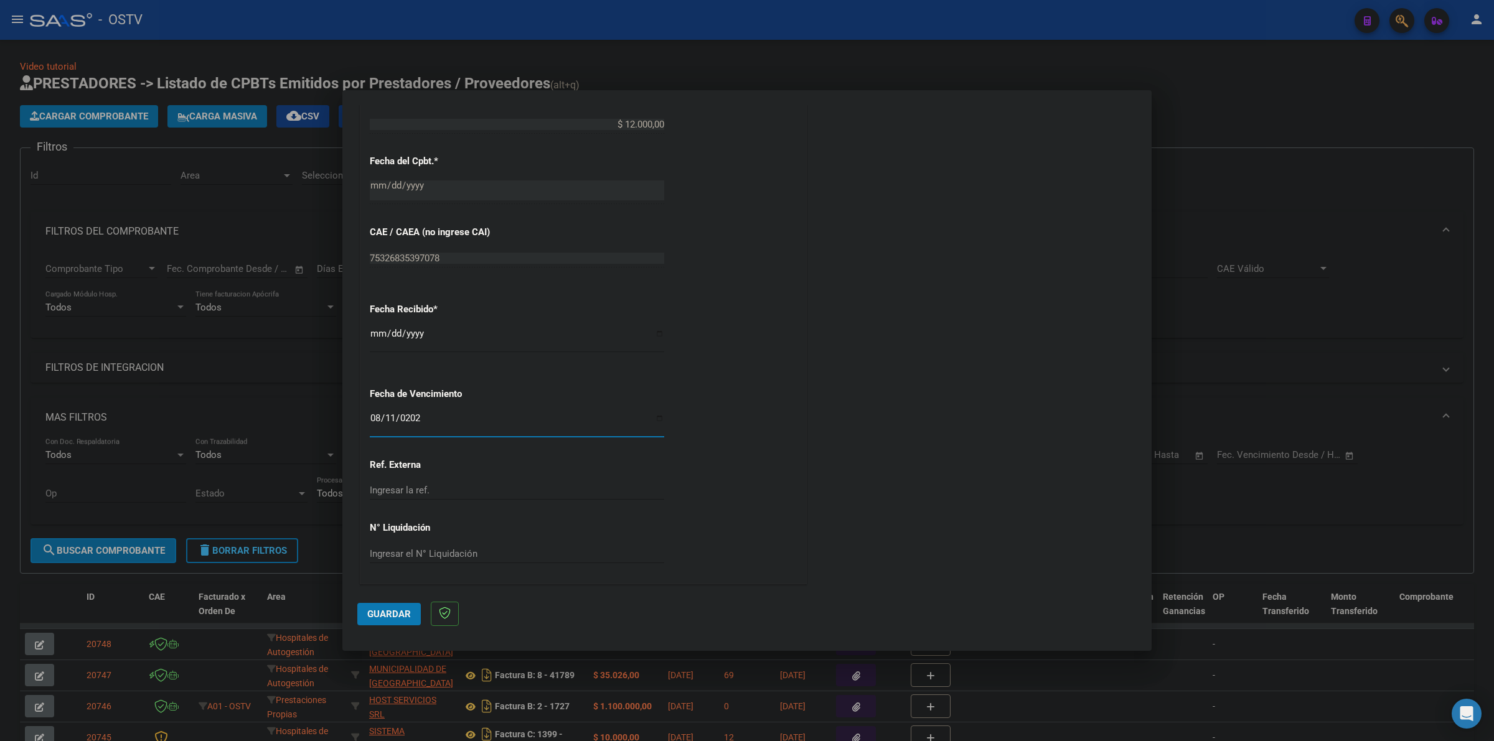
click at [396, 611] on span "Guardar" at bounding box center [389, 614] width 44 height 11
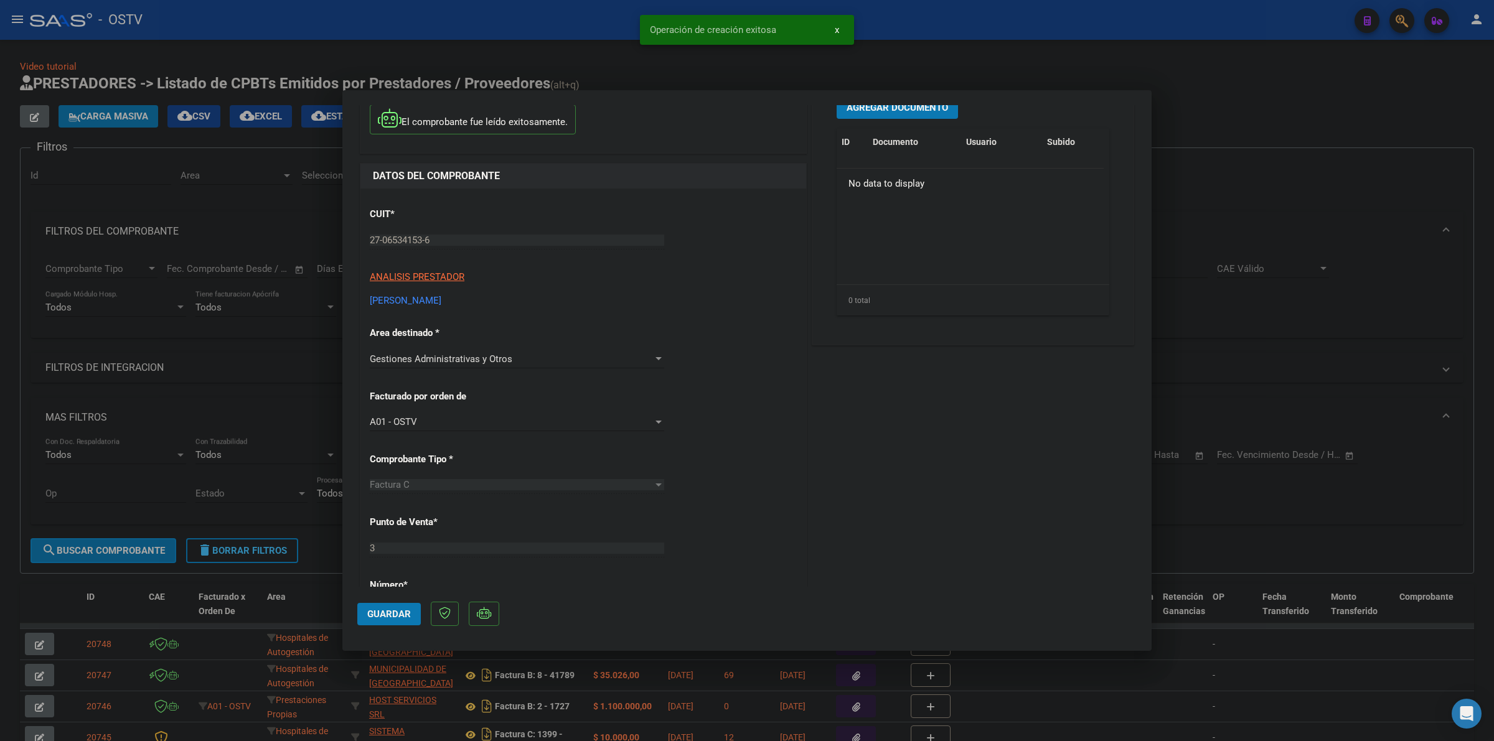
scroll to position [0, 0]
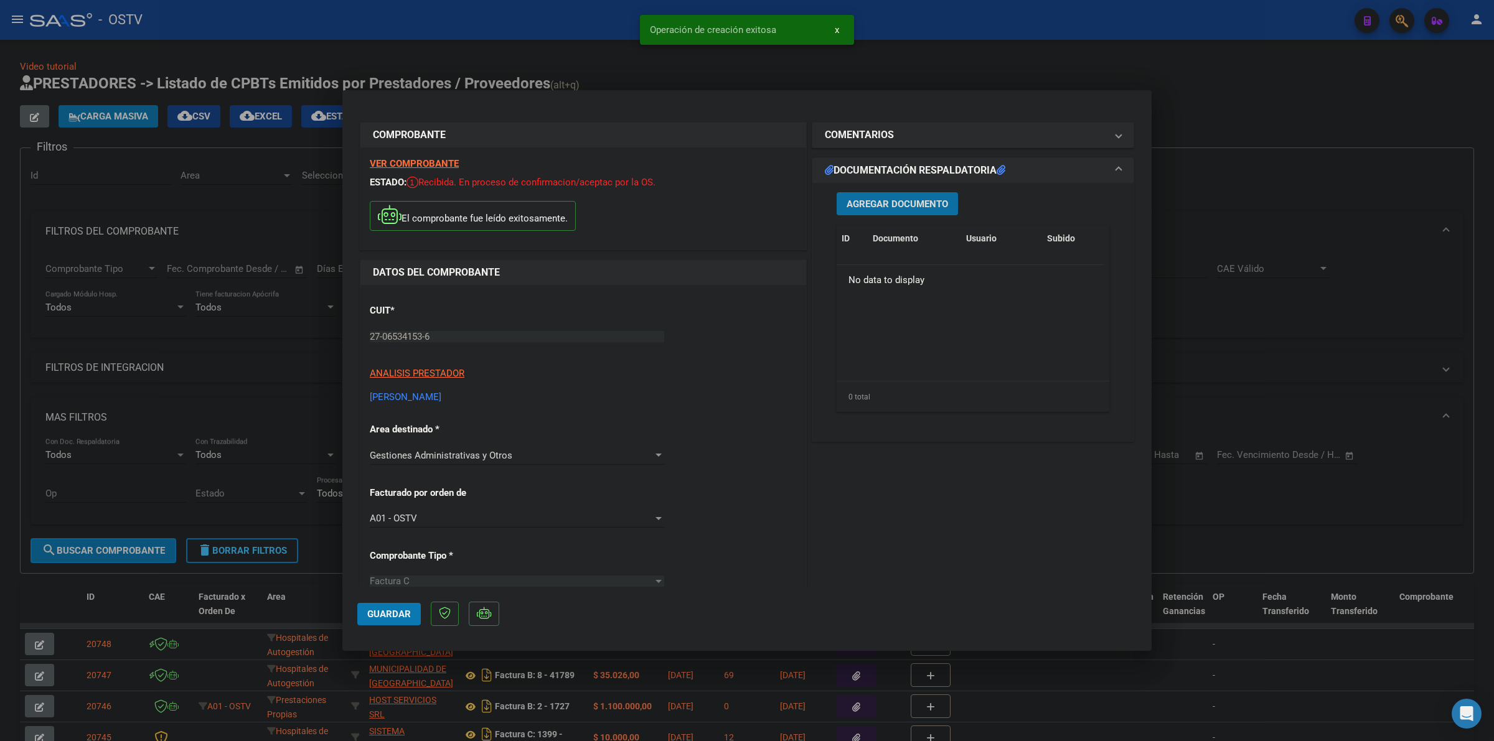
click at [882, 212] on button "Agregar Documento" at bounding box center [896, 203] width 121 height 23
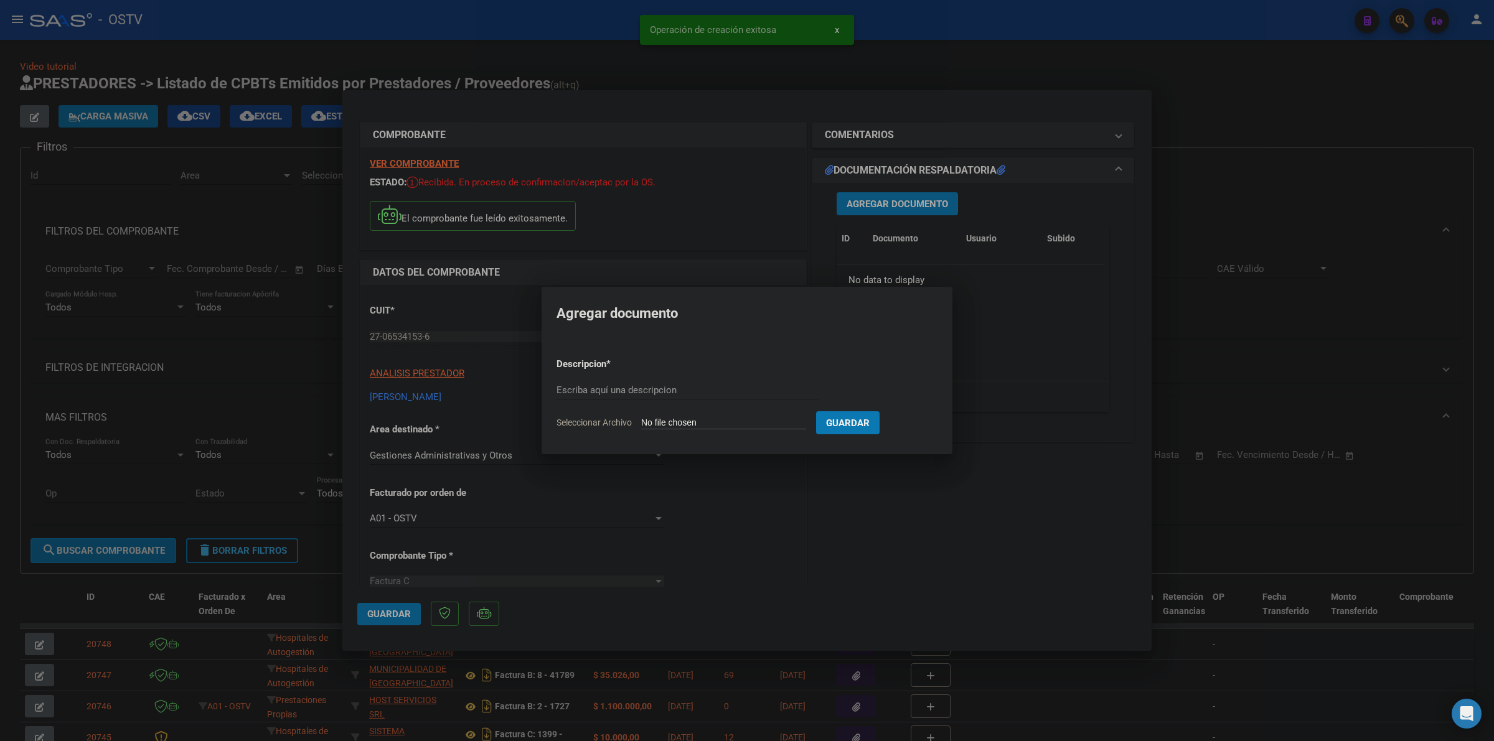
type input "C:\fakepath\FACTURA - 3 2662 - [PERSON_NAME].pdf"
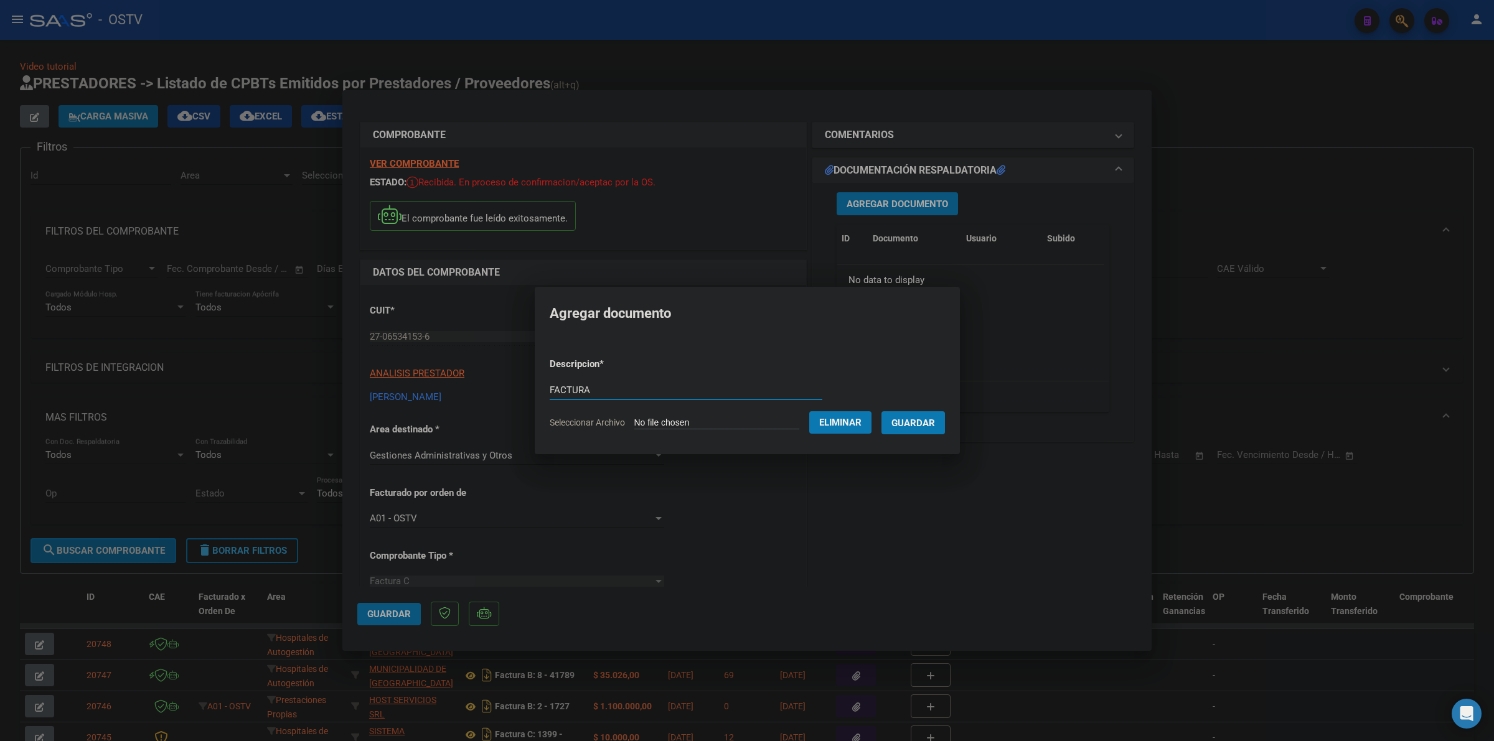
type input "FACTURA"
click at [881, 411] on button "Guardar" at bounding box center [912, 422] width 63 height 23
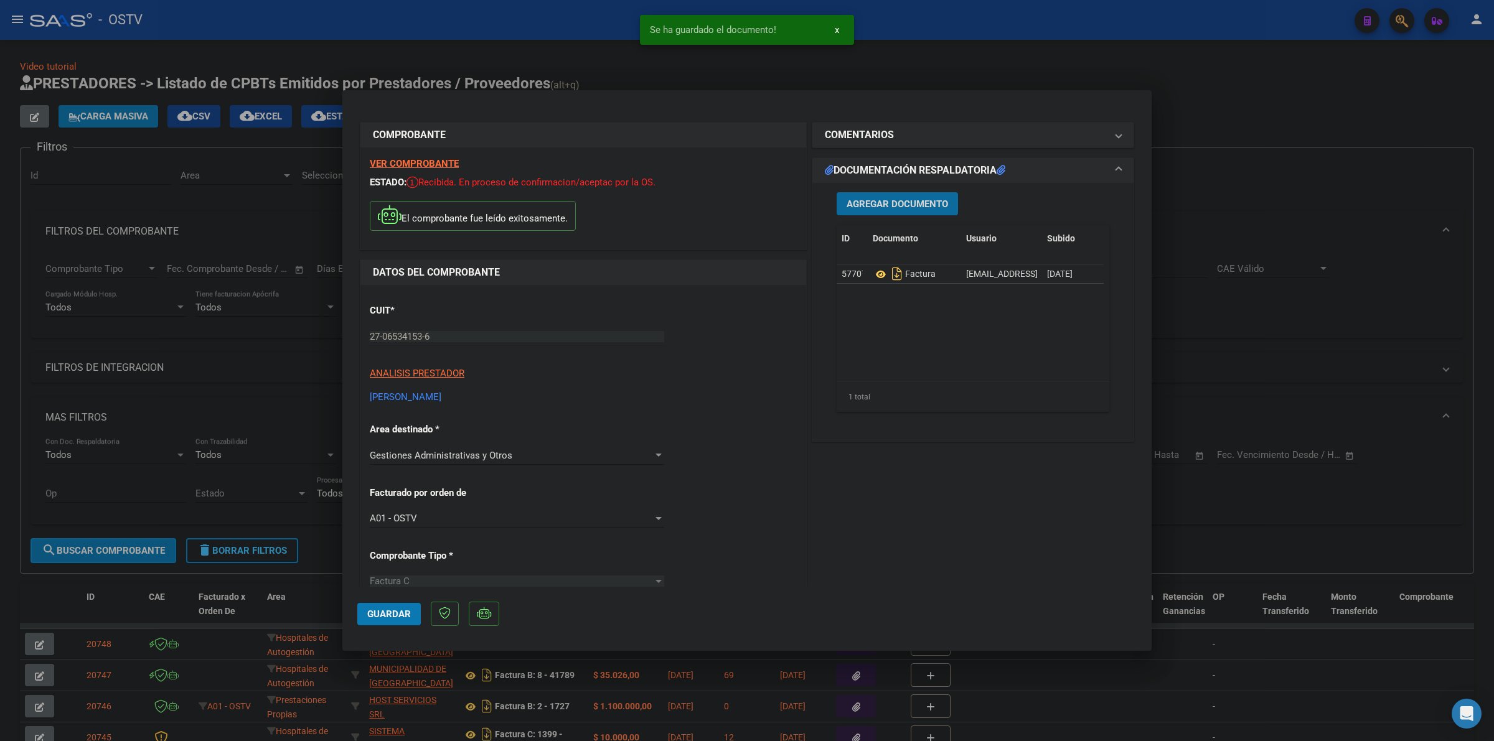
click at [398, 630] on mat-dialog-actions "Guardar" at bounding box center [746, 611] width 779 height 49
drag, startPoint x: 400, startPoint y: 620, endPoint x: 406, endPoint y: 617, distance: 6.7
click at [400, 619] on button "Guardar" at bounding box center [388, 614] width 63 height 22
click at [134, 515] on div at bounding box center [747, 370] width 1494 height 741
type input "$ 0,00"
